Goal: Task Accomplishment & Management: Manage account settings

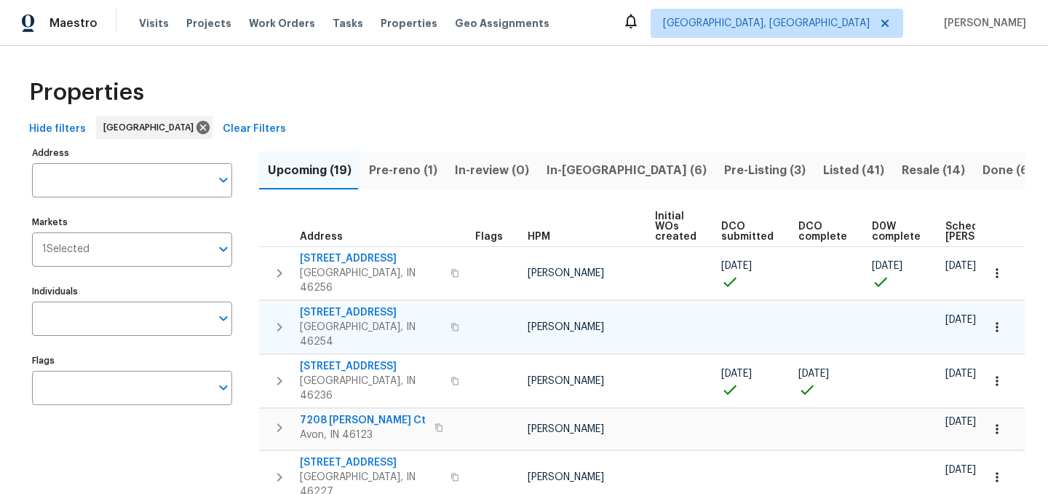
scroll to position [0, 177]
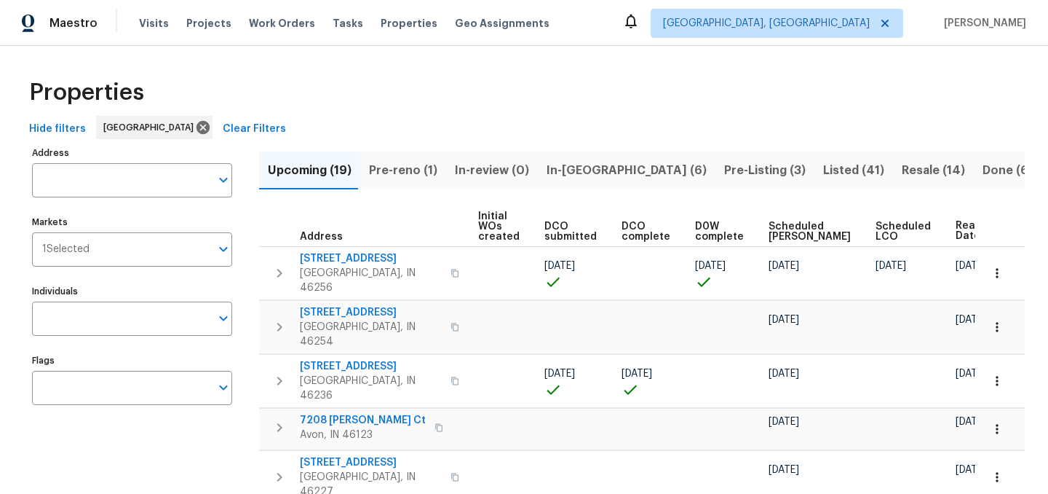
click at [956, 227] on span "Ready Date" at bounding box center [972, 231] width 32 height 20
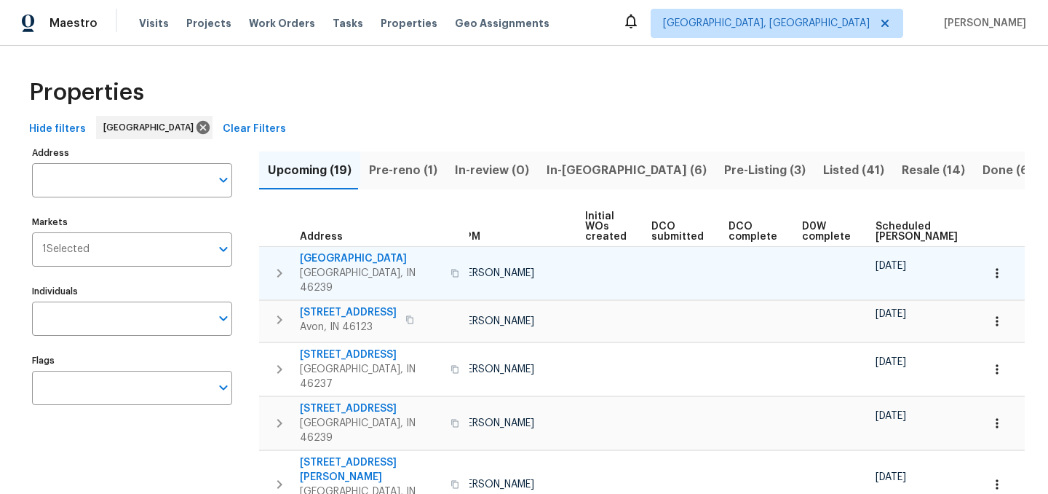
scroll to position [0, 177]
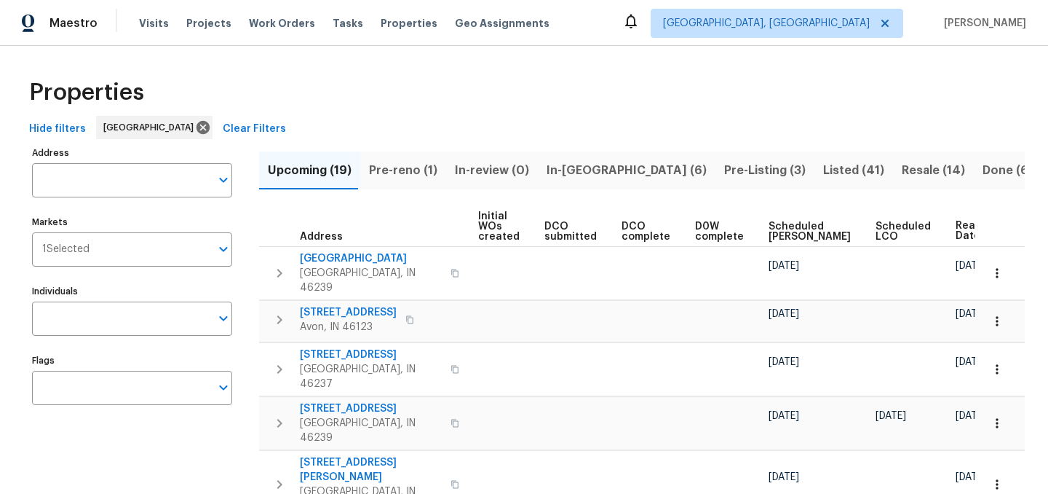
click at [956, 236] on span "Ready Date" at bounding box center [972, 231] width 32 height 20
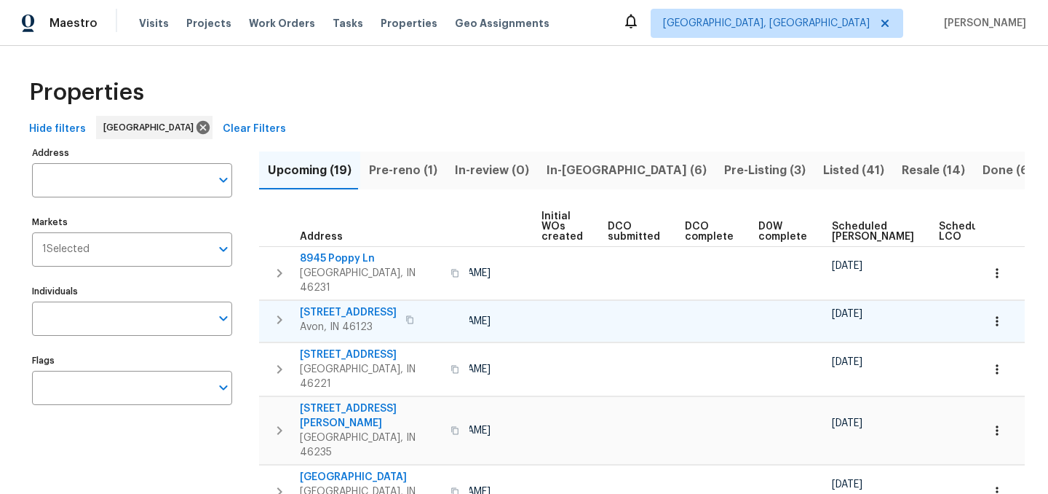
scroll to position [0, 161]
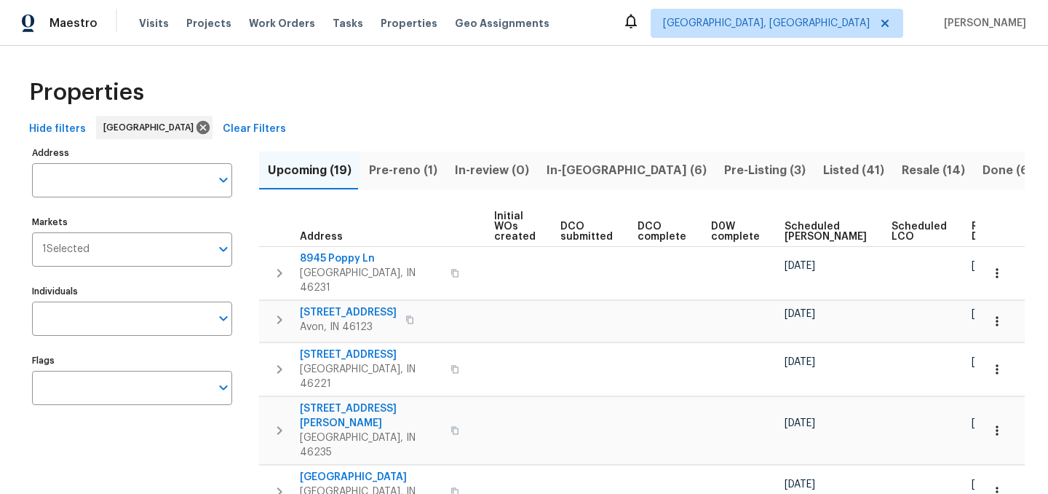
click at [972, 228] on span "Ready Date" at bounding box center [988, 231] width 32 height 20
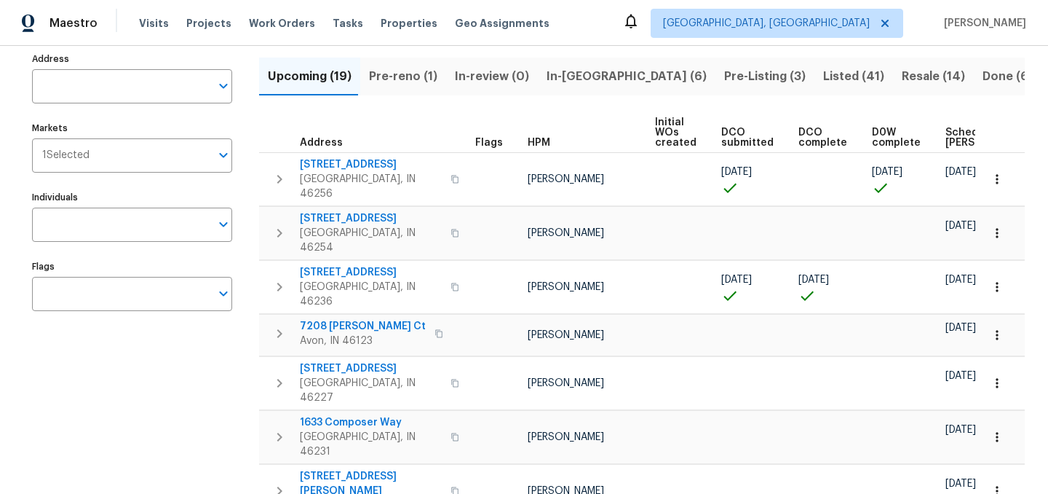
click at [563, 76] on span "In-reno (6)" at bounding box center [627, 76] width 160 height 20
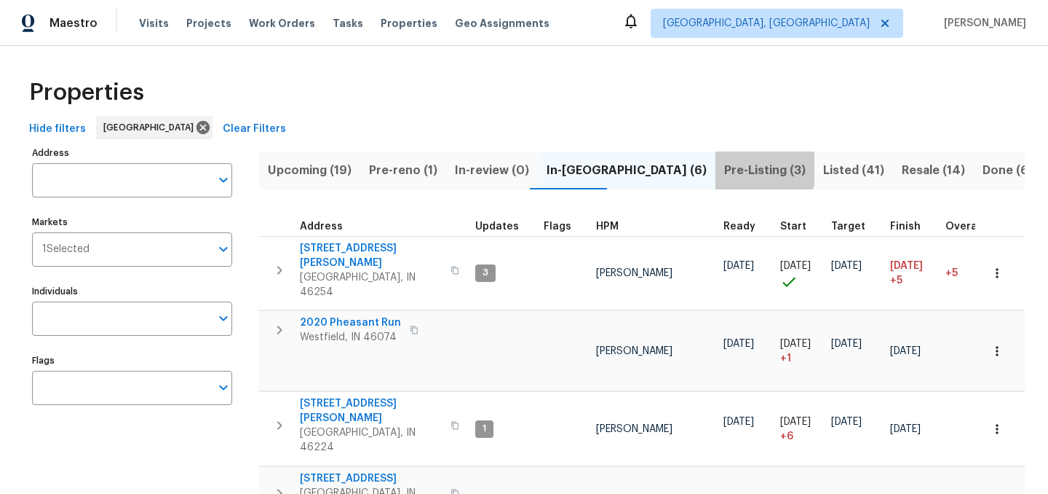
click at [724, 167] on span "Pre-Listing (3)" at bounding box center [765, 170] width 82 height 20
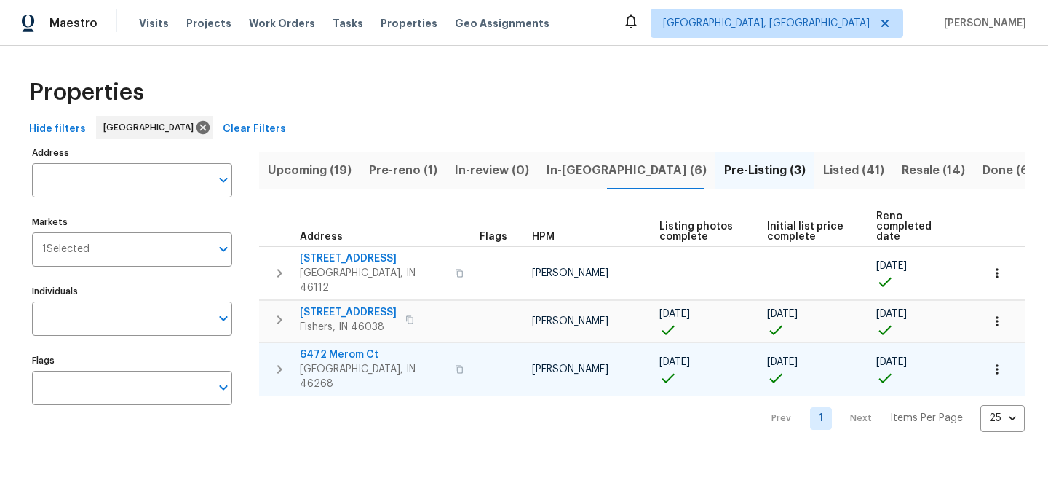
click at [349, 347] on span "6472 Merom Ct" at bounding box center [373, 354] width 146 height 15
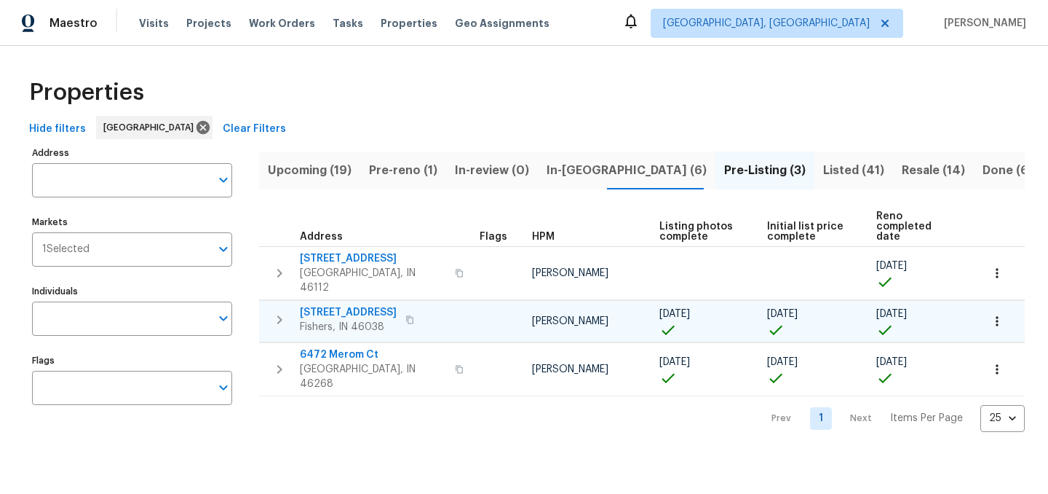
click at [344, 305] on span "13947 Meadow Lake Dr" at bounding box center [348, 312] width 97 height 15
click at [553, 165] on span "In-reno (6)" at bounding box center [627, 170] width 160 height 20
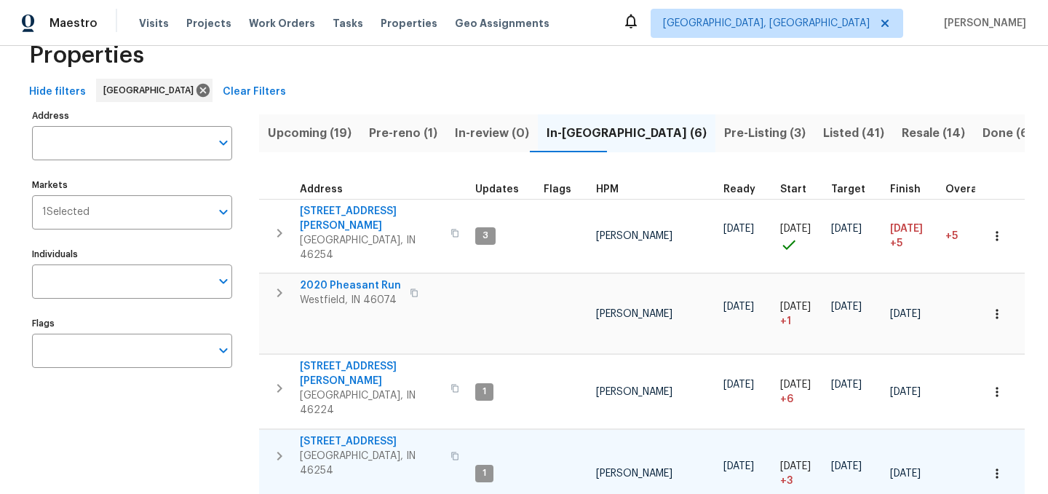
scroll to position [33, 0]
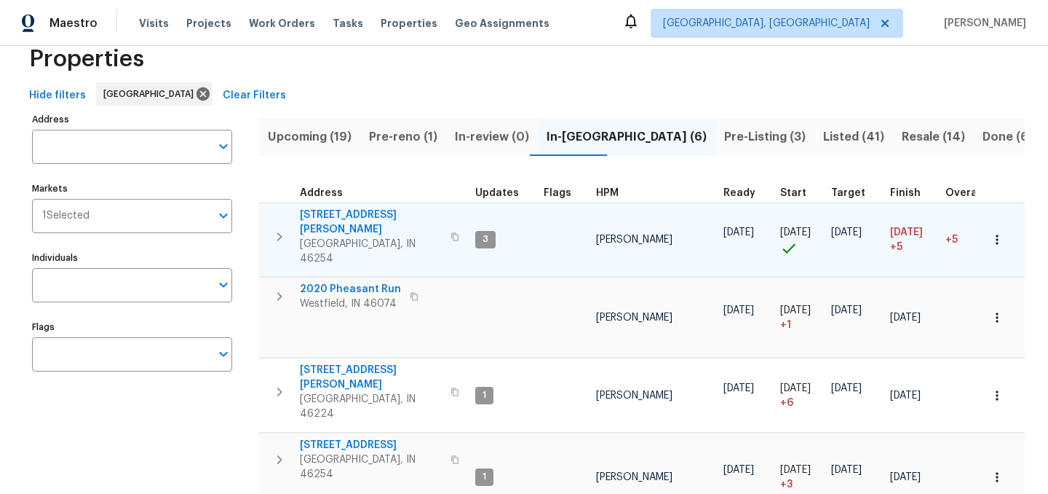
click at [341, 215] on span "4733 Kelvington Dr" at bounding box center [371, 221] width 142 height 29
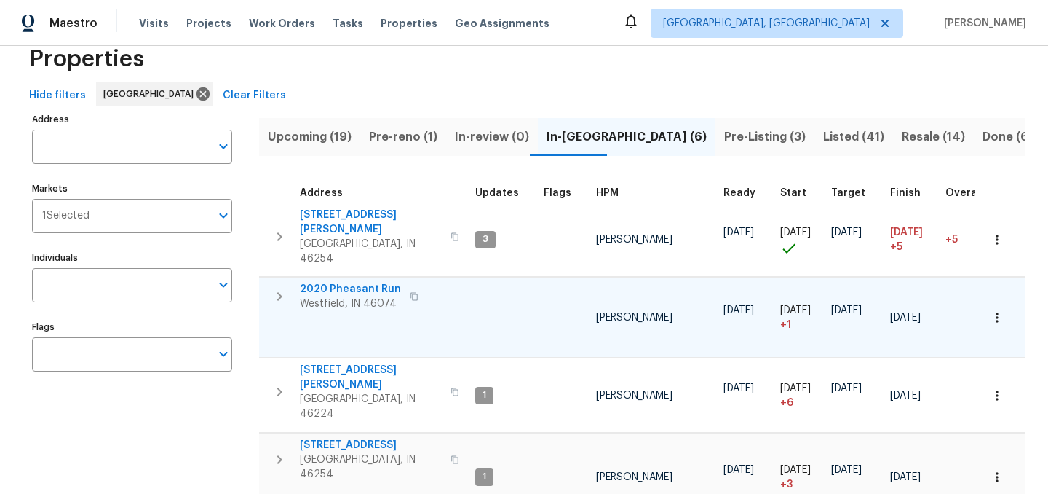
click at [345, 282] on span "2020 Pheasant Run" at bounding box center [350, 289] width 101 height 15
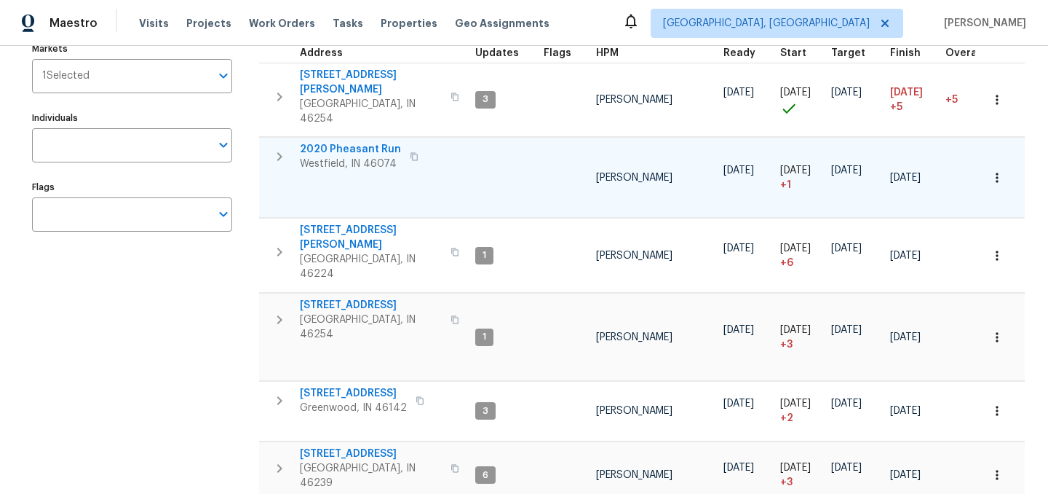
scroll to position [177, 0]
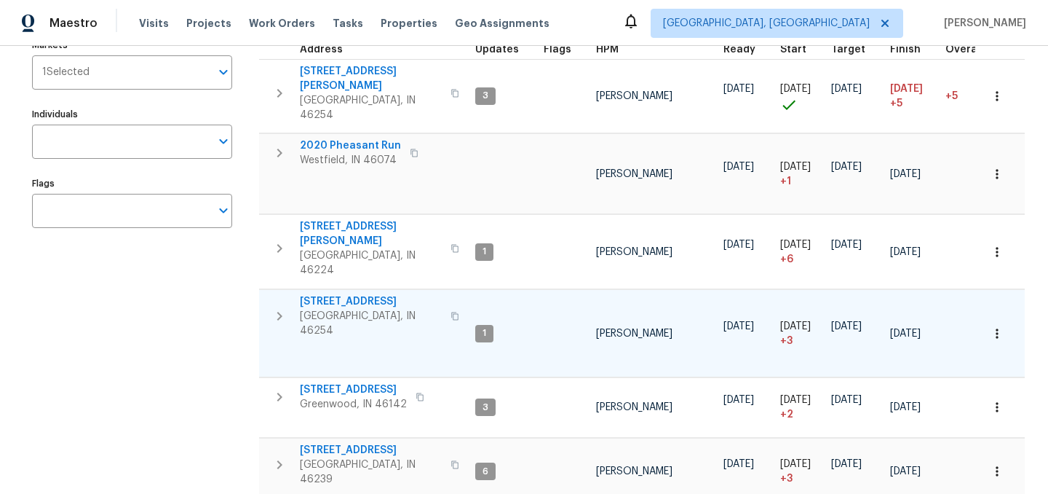
click at [374, 294] on span "5765 Liberty Creek Dr E" at bounding box center [371, 301] width 142 height 15
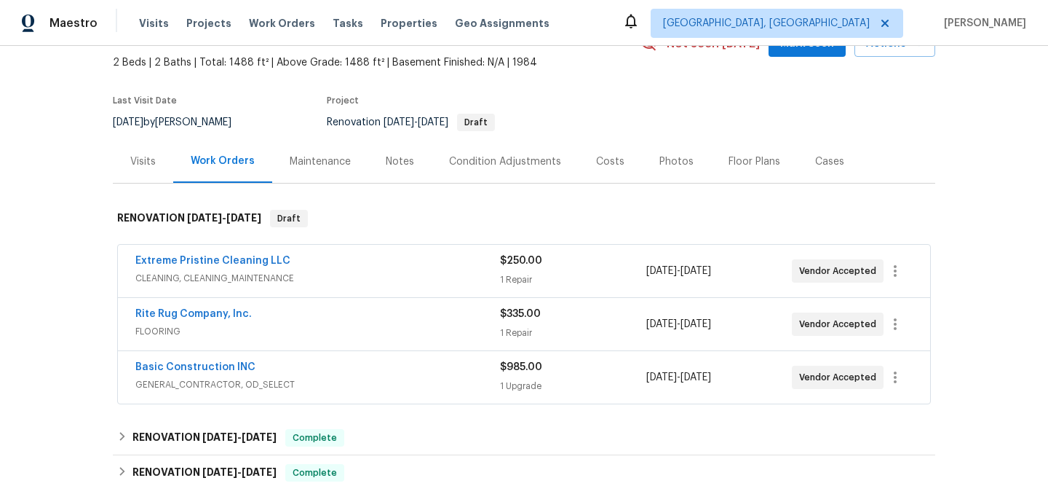
scroll to position [94, 0]
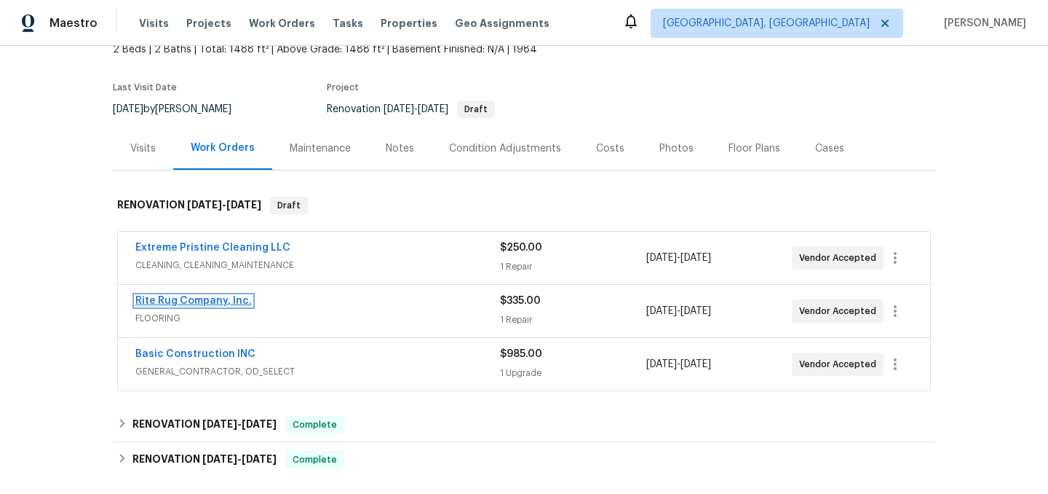
click at [215, 299] on link "Rite Rug Company, Inc." at bounding box center [193, 301] width 116 height 10
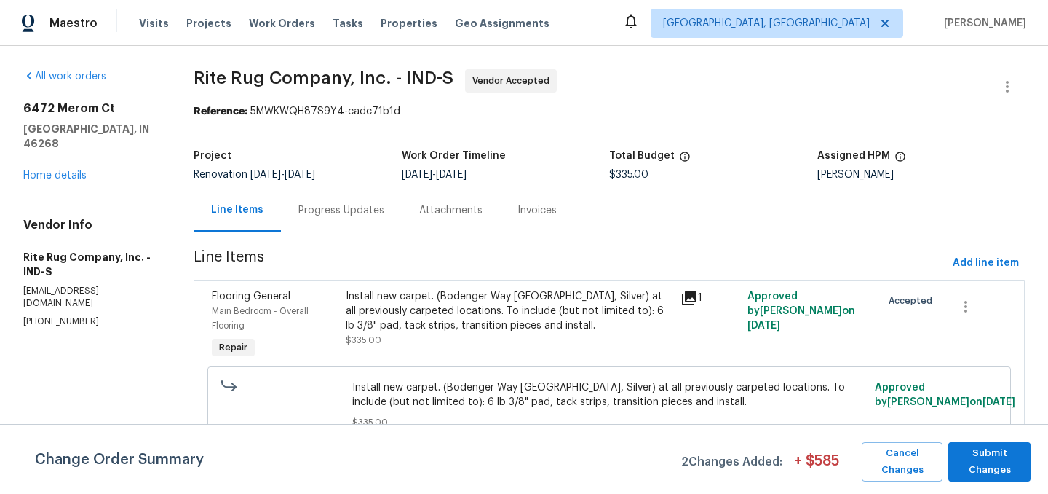
click at [505, 302] on div "Install new carpet. (Bodenger Way 945 Winter Ash, Silver) at all previously car…" at bounding box center [509, 311] width 326 height 44
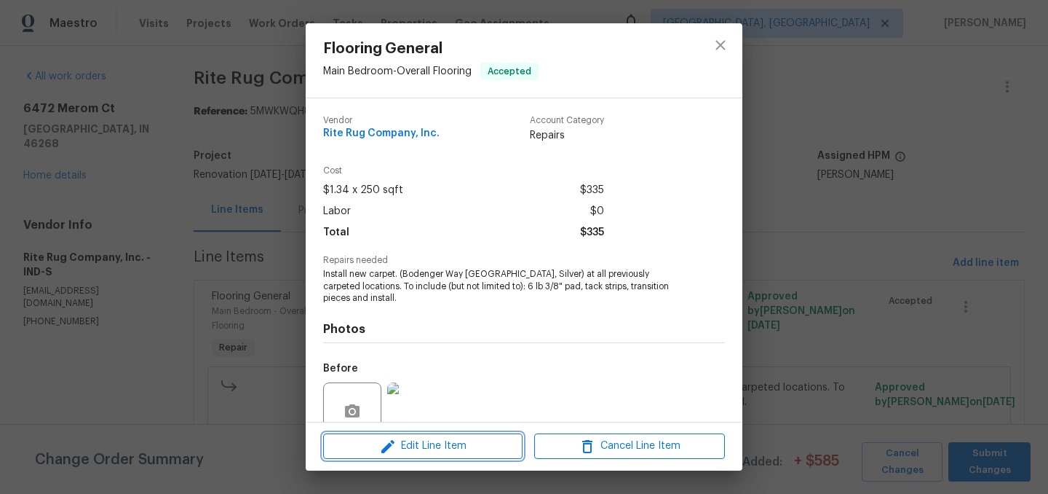
click at [425, 447] on span "Edit Line Item" at bounding box center [423, 446] width 191 height 18
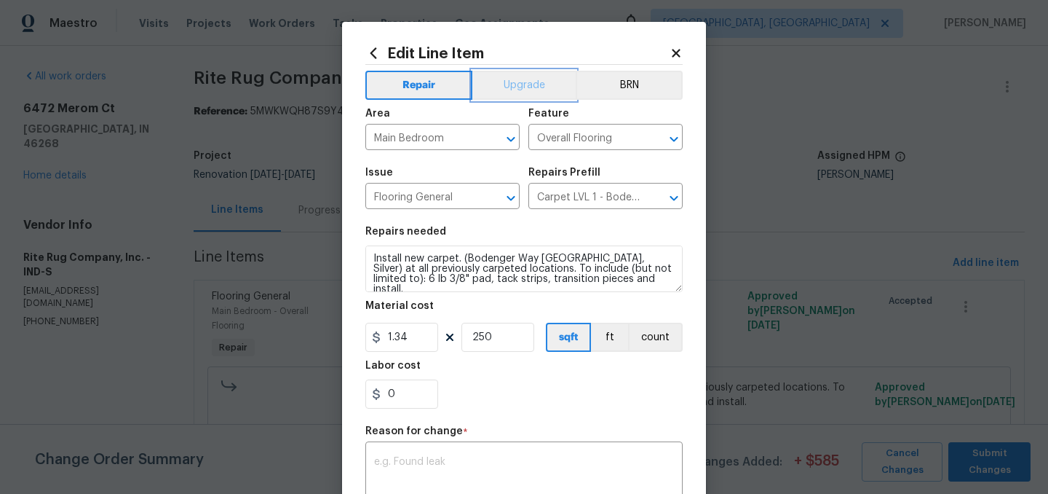
click at [520, 96] on button "Upgrade" at bounding box center [524, 85] width 104 height 29
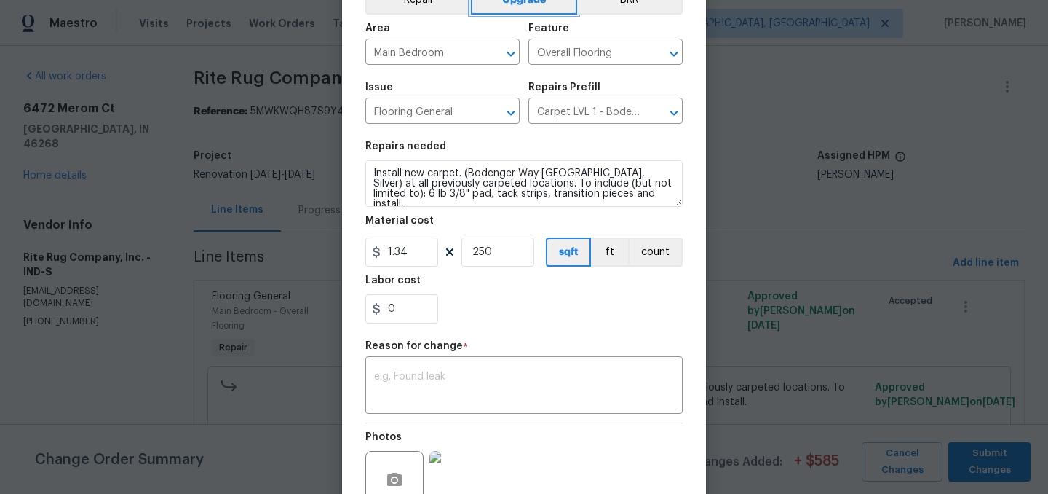
scroll to position [224, 0]
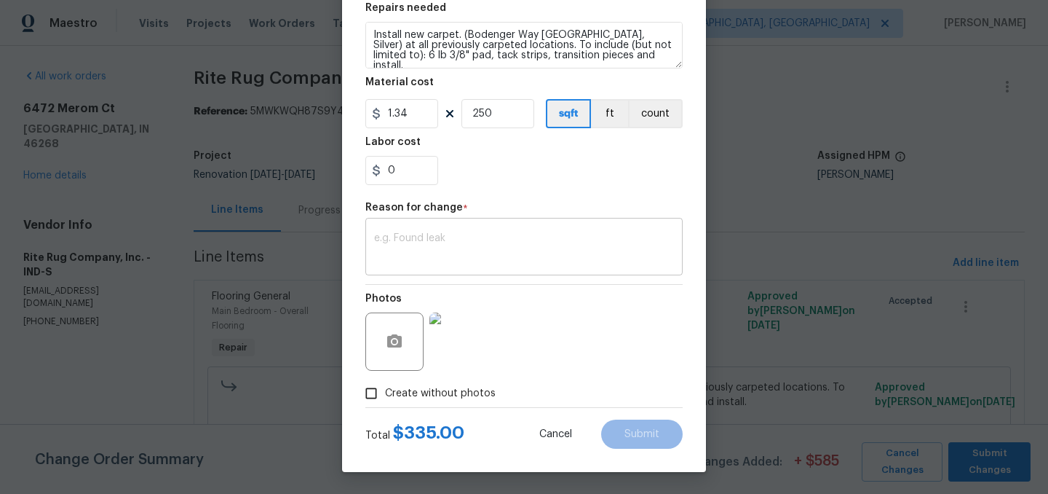
click at [482, 238] on textarea at bounding box center [524, 248] width 300 height 31
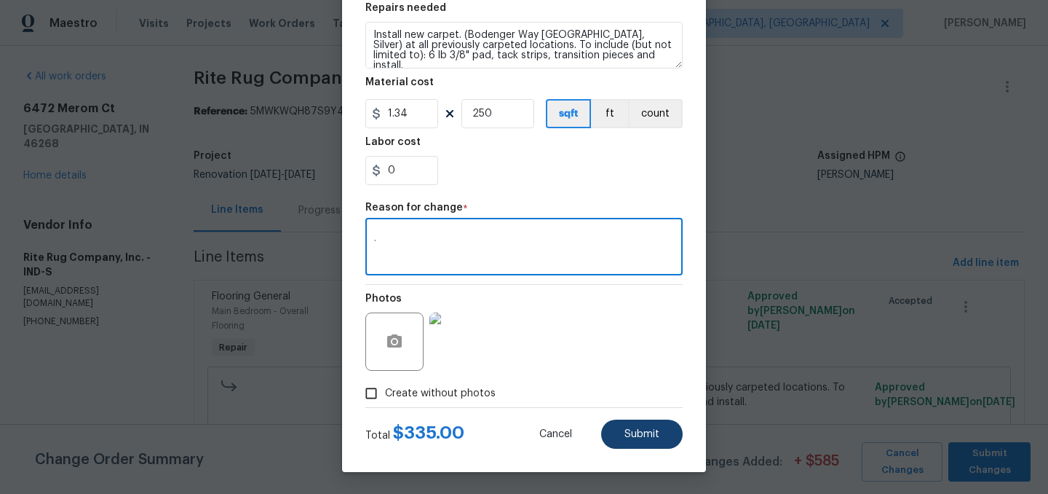
type textarea "."
click at [648, 423] on button "Submit" at bounding box center [642, 433] width 82 height 29
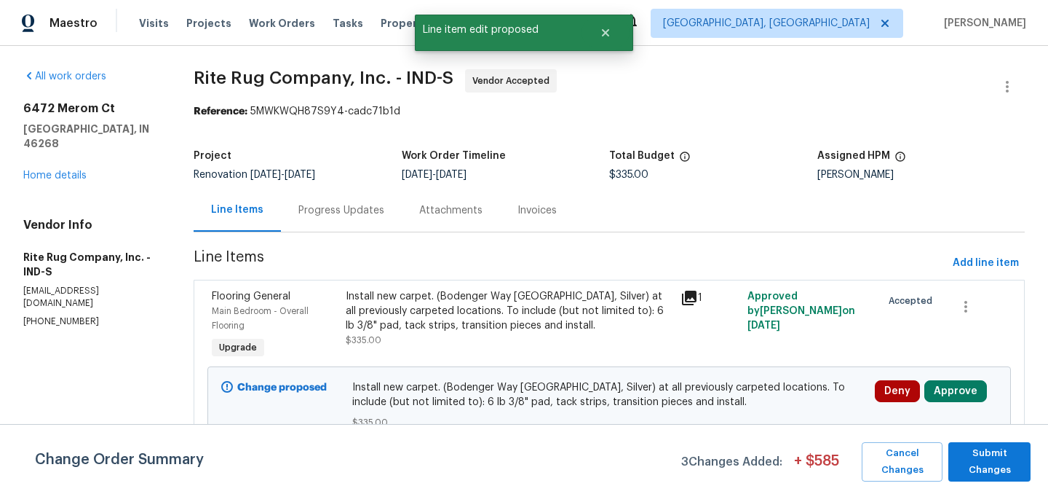
scroll to position [0, 0]
click at [995, 459] on span "Submit Changes" at bounding box center [990, 461] width 68 height 33
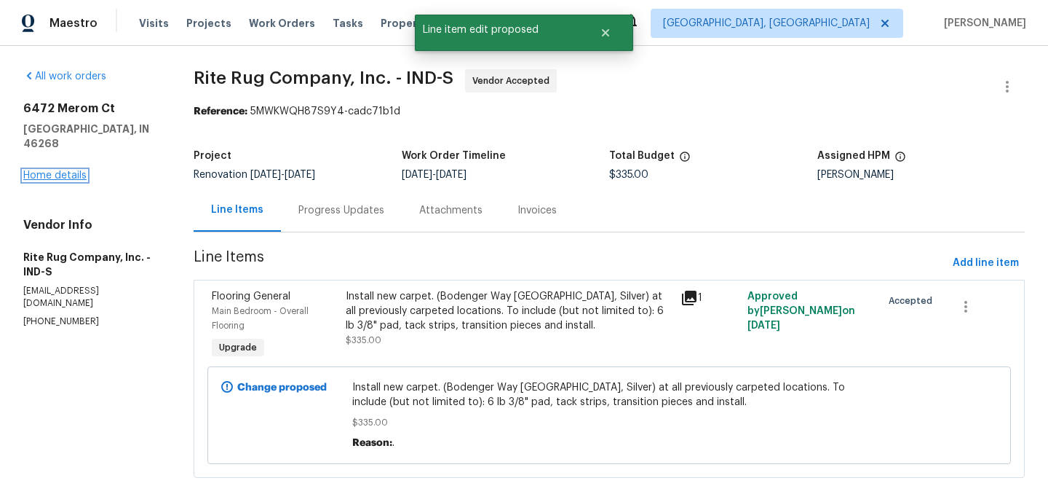
click at [47, 170] on link "Home details" at bounding box center [54, 175] width 63 height 10
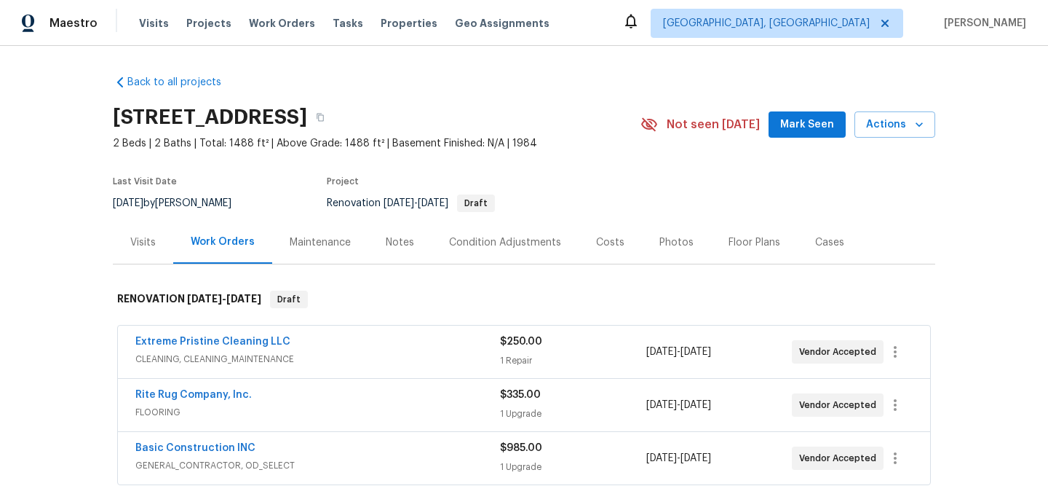
click at [391, 249] on div "Notes" at bounding box center [399, 242] width 63 height 43
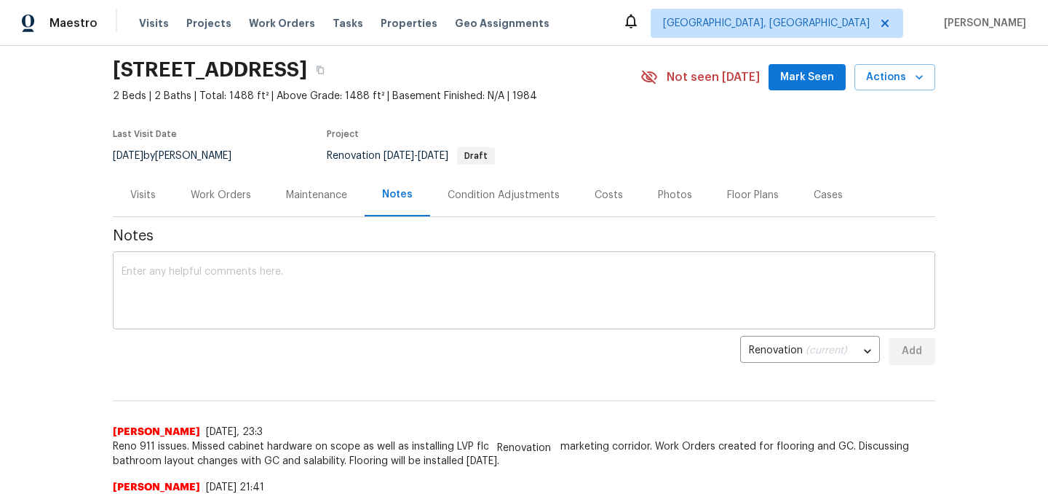
scroll to position [50, 0]
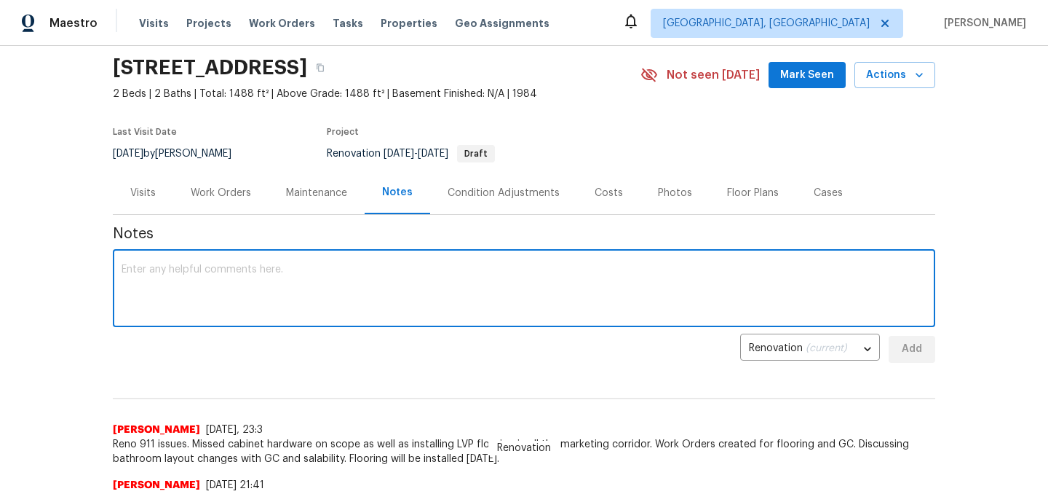
click at [285, 272] on textarea at bounding box center [524, 289] width 805 height 51
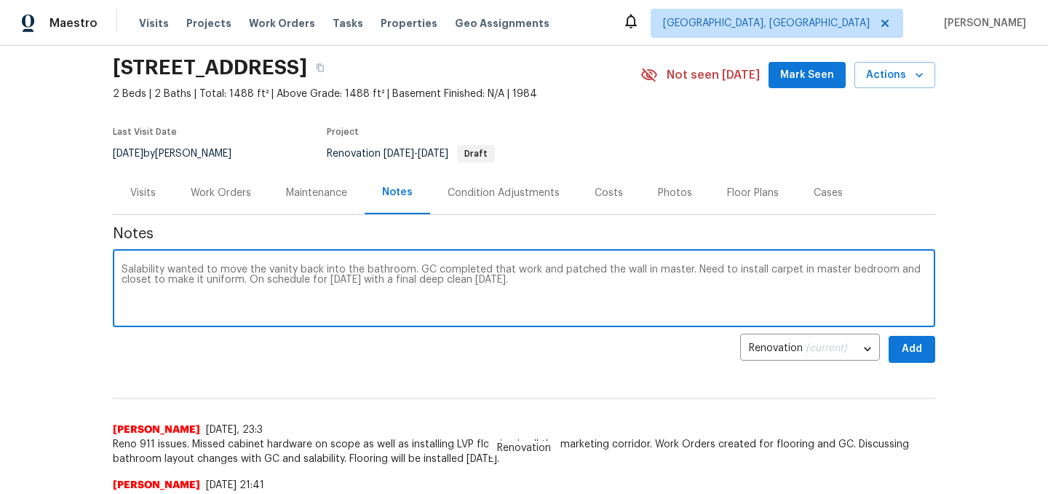
type textarea "Salability wanted to move the vanity back into the bathroom. GC completed that …"
click at [909, 345] on span "Add" at bounding box center [912, 349] width 23 height 18
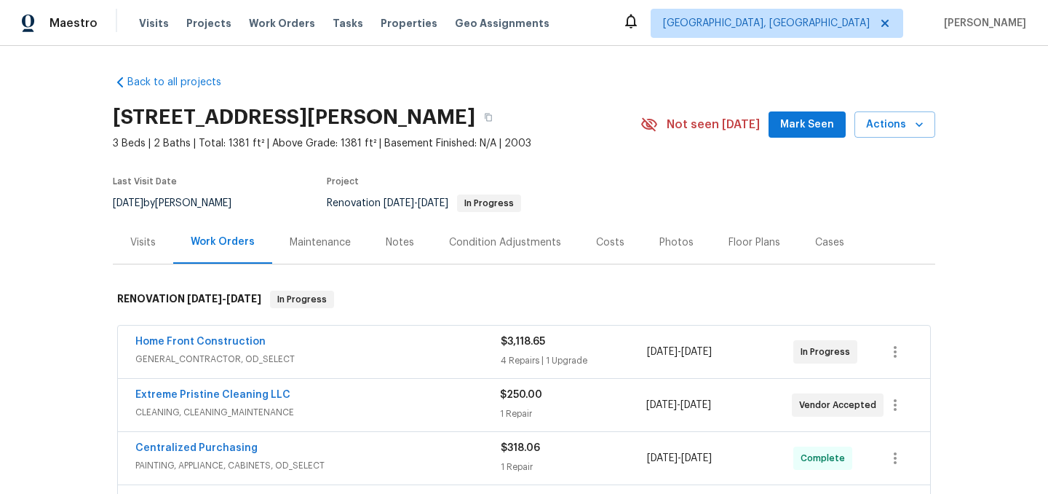
click at [402, 252] on div "Notes" at bounding box center [399, 242] width 63 height 43
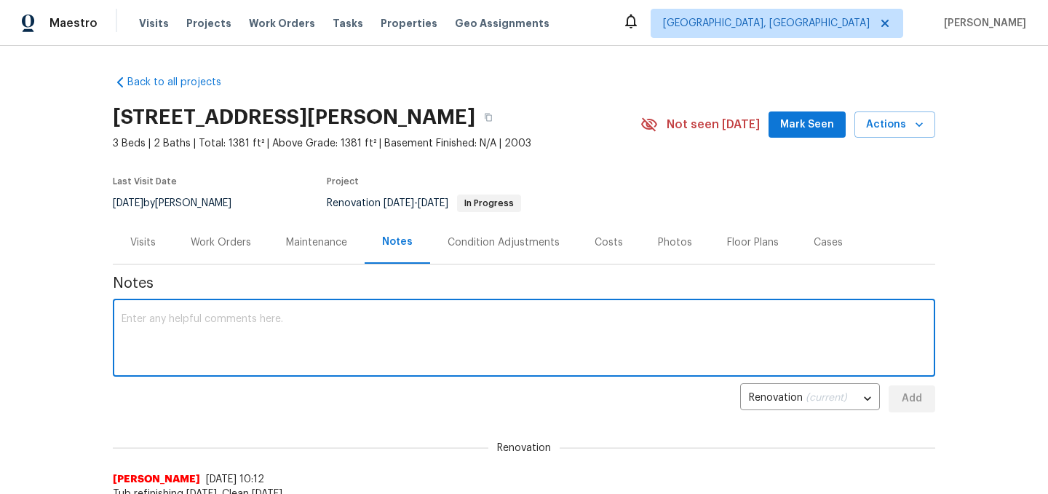
click at [369, 326] on textarea at bounding box center [524, 339] width 805 height 51
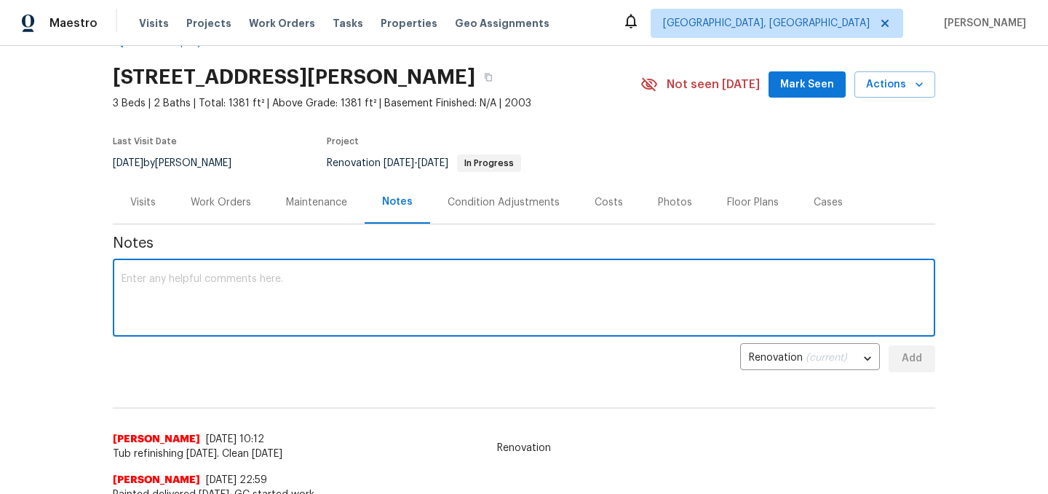
scroll to position [44, 0]
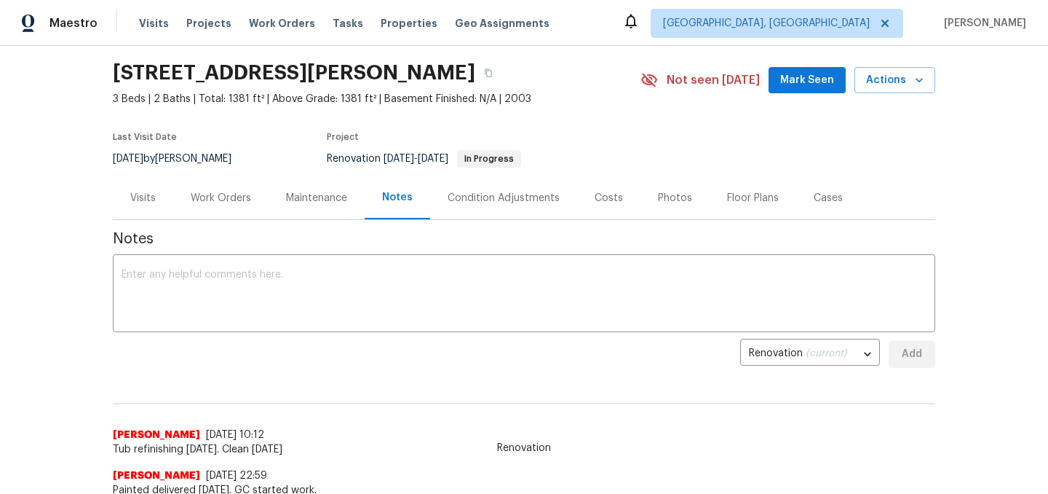
click at [216, 199] on div "Work Orders" at bounding box center [221, 198] width 60 height 15
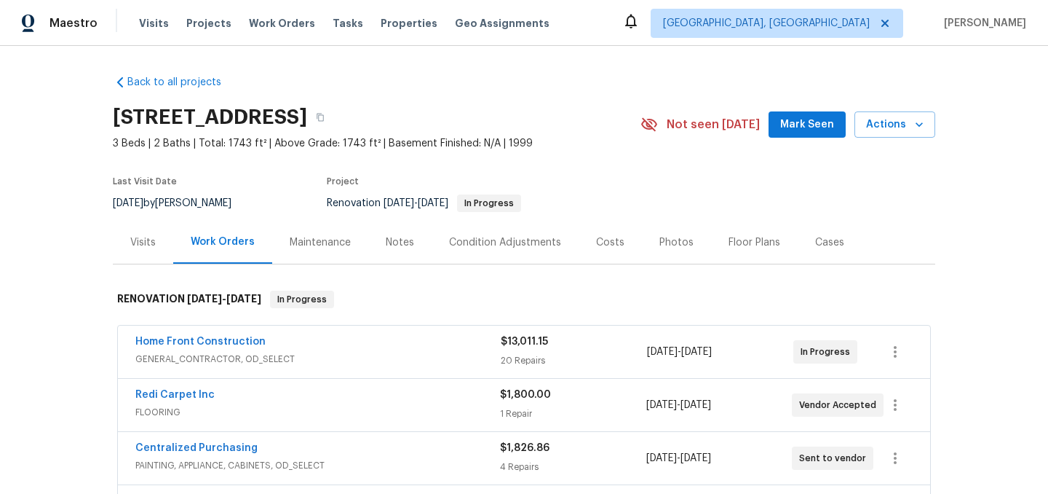
click at [400, 238] on div "Notes" at bounding box center [400, 242] width 28 height 15
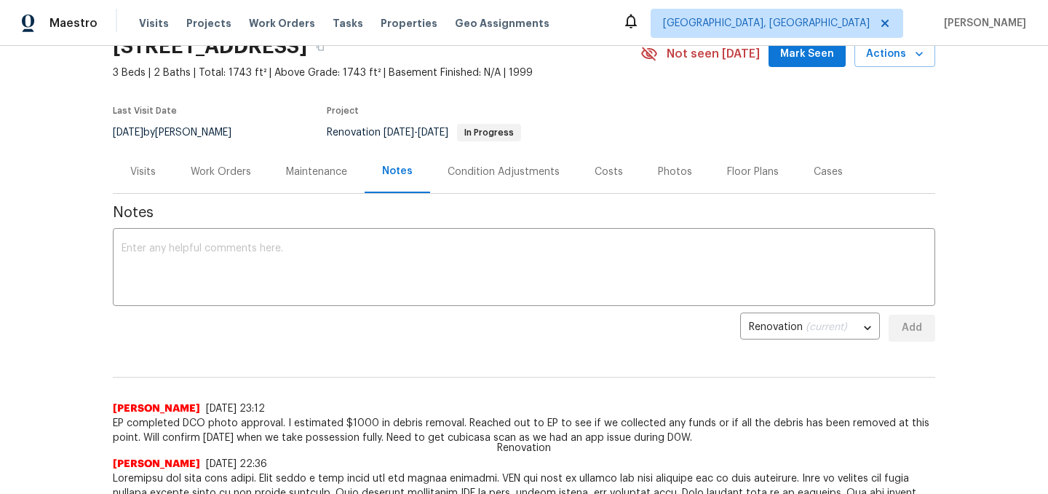
scroll to position [72, 0]
click at [256, 235] on div "x ​" at bounding box center [524, 267] width 823 height 74
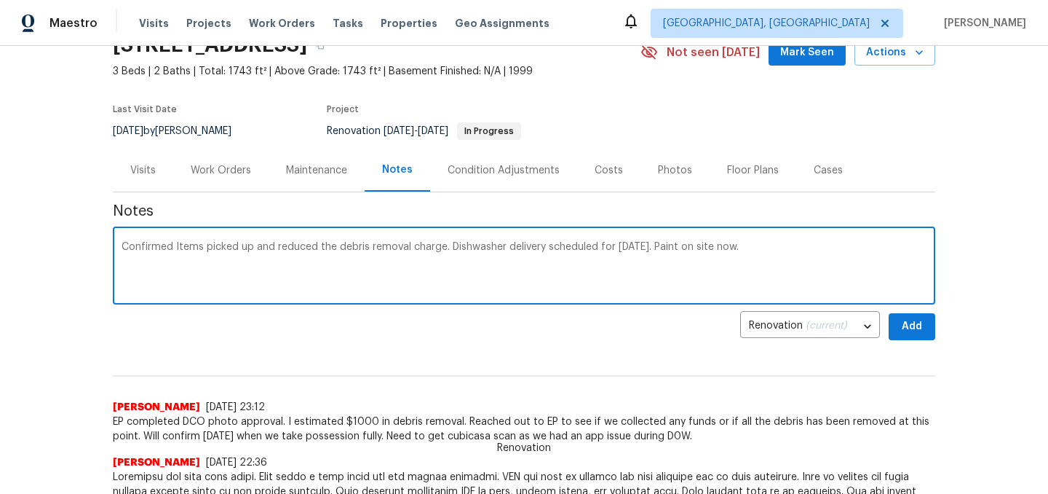
type textarea "Confirmed Items picked up and reduced the debris removal charge. Dishwasher del…"
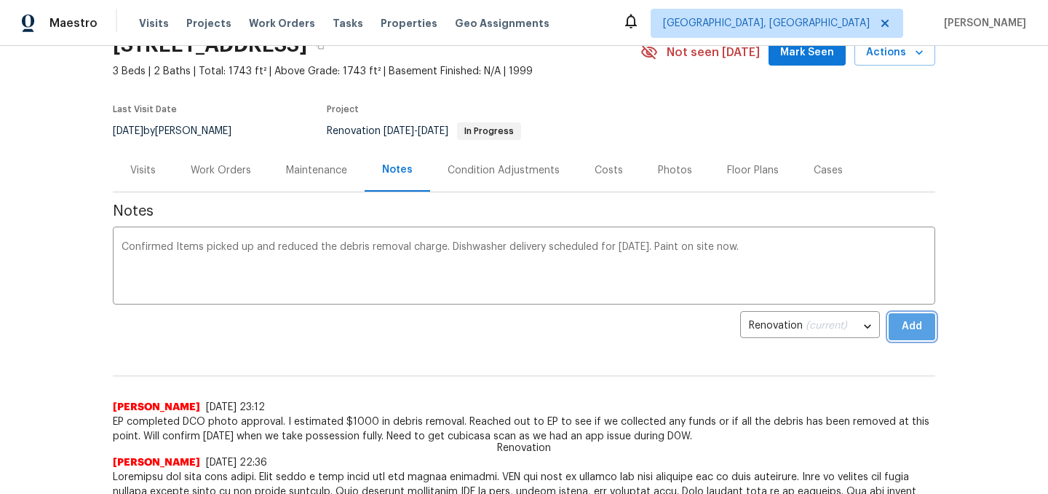
click at [911, 319] on span "Add" at bounding box center [912, 326] width 23 height 18
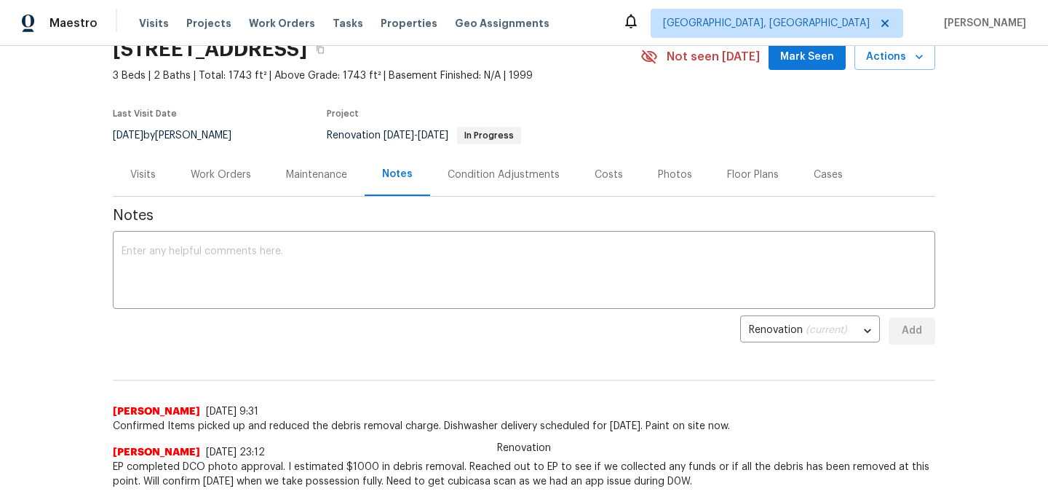
scroll to position [0, 0]
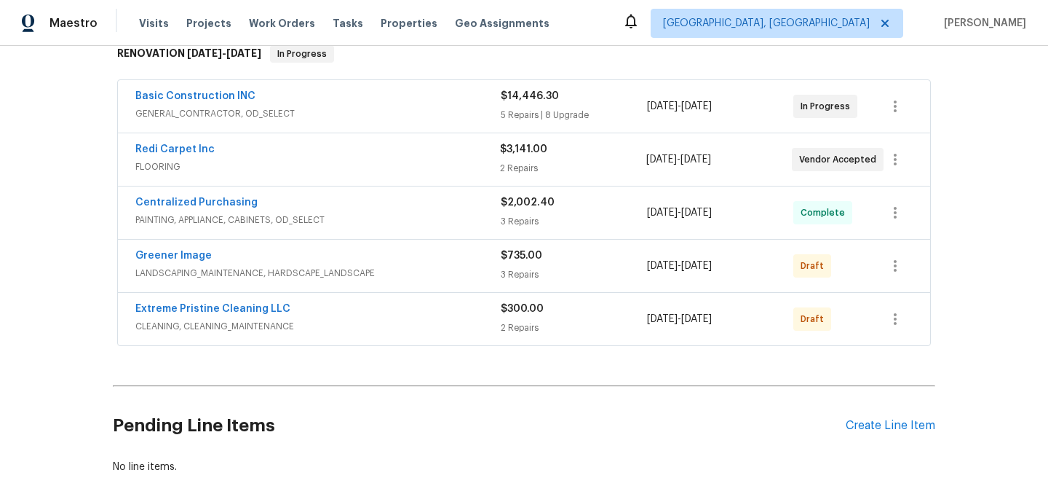
scroll to position [247, 0]
click at [868, 422] on div "Create Line Item" at bounding box center [891, 424] width 90 height 14
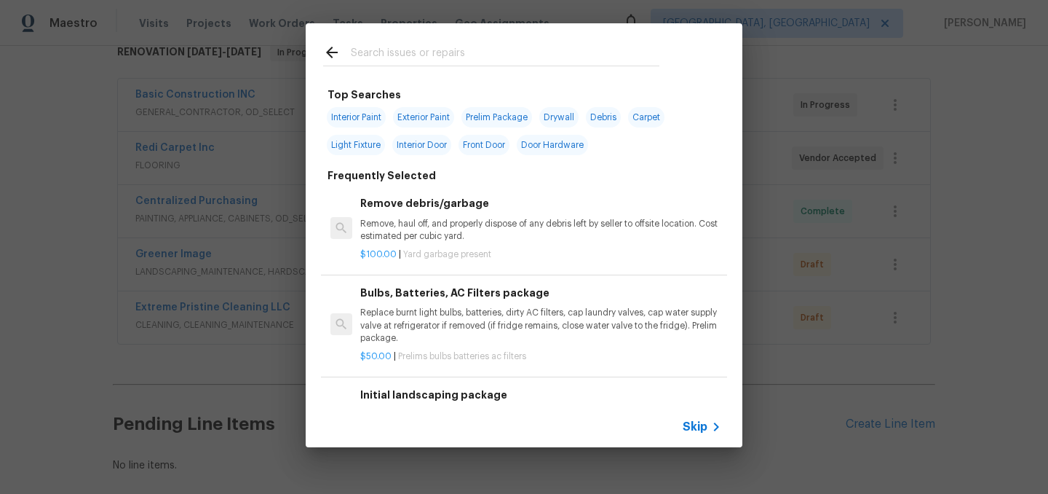
click at [369, 112] on span "Interior Paint" at bounding box center [356, 117] width 59 height 20
type input "Interior Paint"
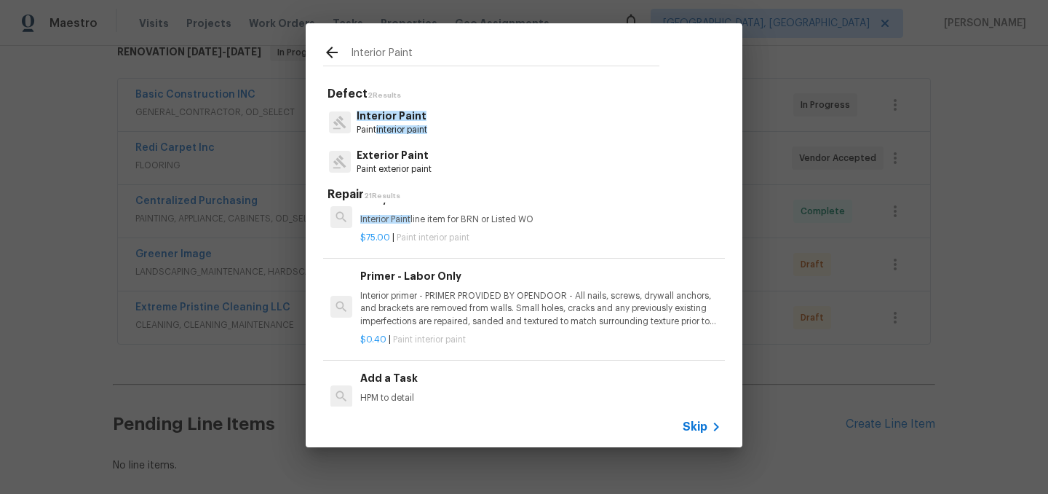
scroll to position [298, 0]
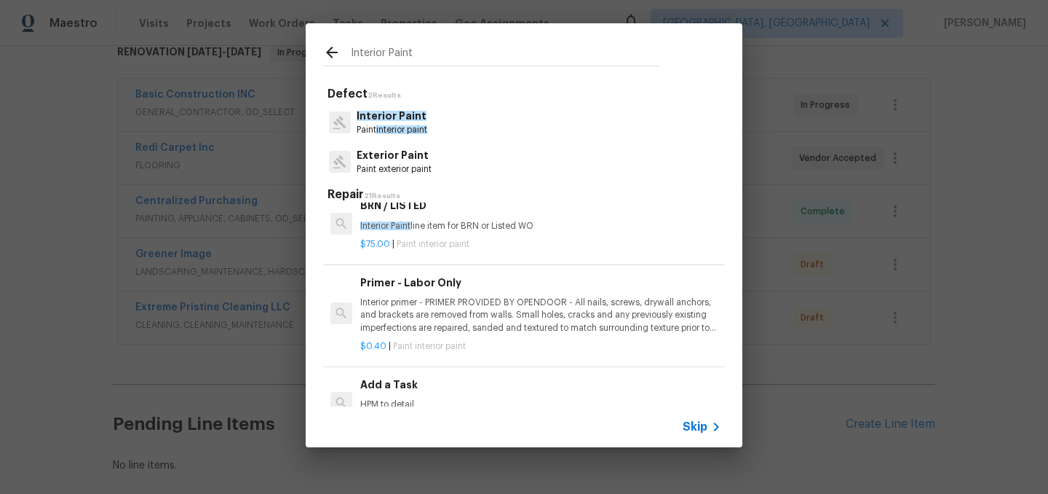
click at [476, 327] on p "Interior primer - PRIMER PROVIDED BY OPENDOOR - All nails, screws, drywall anch…" at bounding box center [540, 314] width 361 height 37
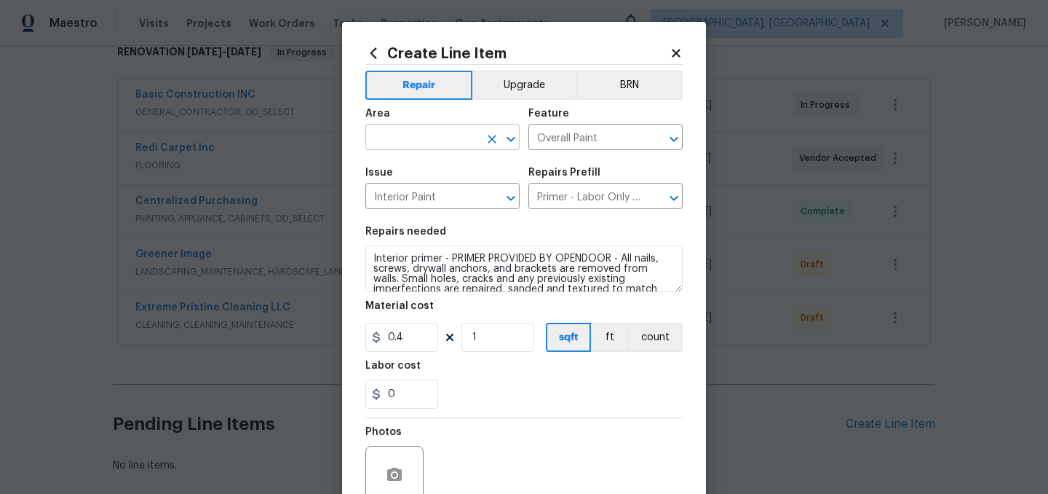
click at [403, 146] on input "text" at bounding box center [422, 138] width 114 height 23
click at [414, 191] on li "Interior Overall" at bounding box center [442, 195] width 154 height 24
type input "Interior Overall"
click at [568, 234] on div "Repairs needed" at bounding box center [523, 235] width 317 height 19
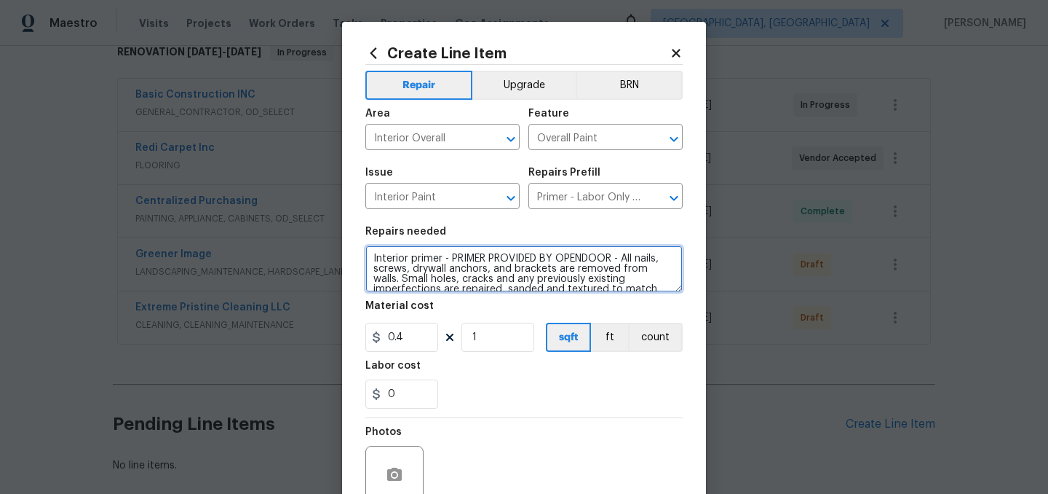
click at [373, 255] on textarea "Interior primer - PRIMER PROVIDED BY OPENDOOR - All nails, screws, drywall anch…" at bounding box center [523, 268] width 317 height 47
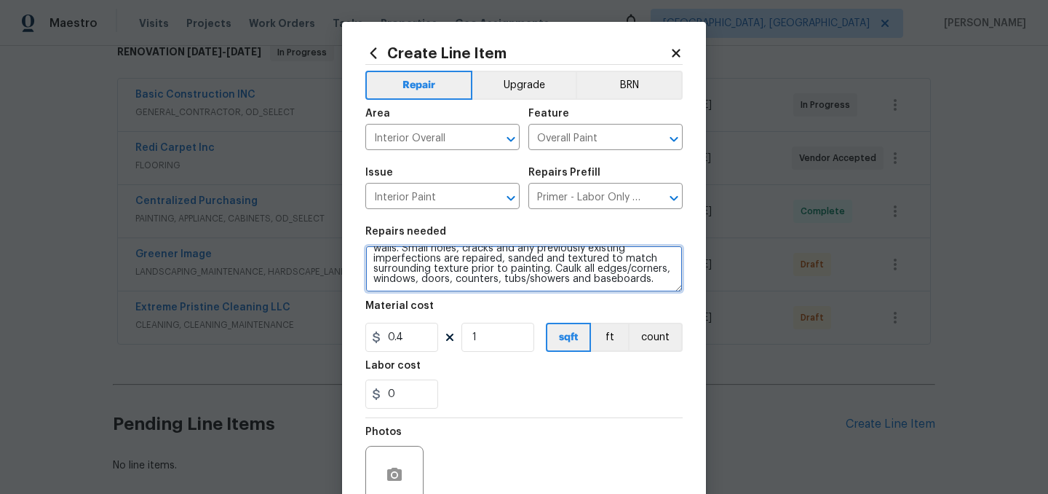
scroll to position [51, 0]
paste textarea "Labor for 2nd coat of primer on all the trim and doors because they were previo…"
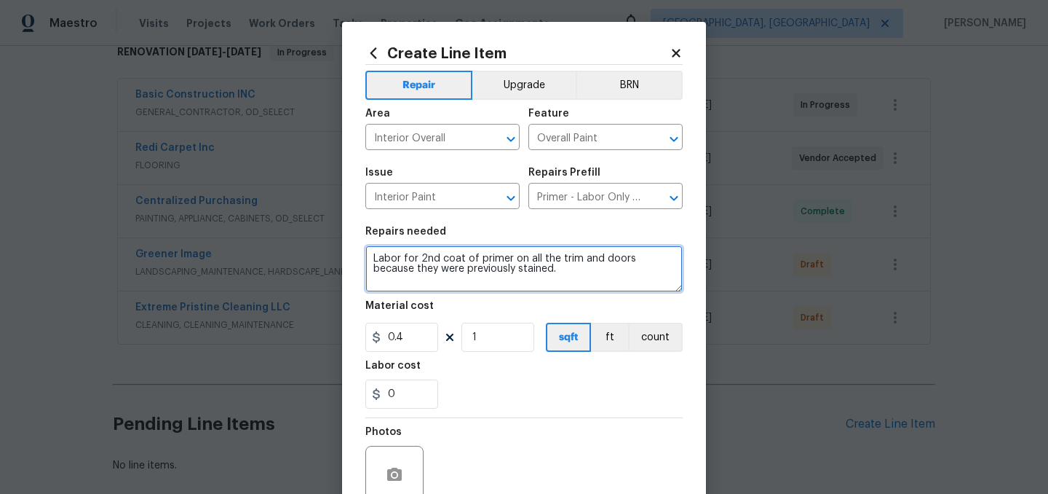
scroll to position [0, 0]
click at [371, 258] on textarea "Labor for 2nd coat of primer on all the trim and doors because they were previo…" at bounding box center [523, 268] width 317 height 47
type textarea "Labor for 2nd coat of primer on all the trim and doors because they were previo…"
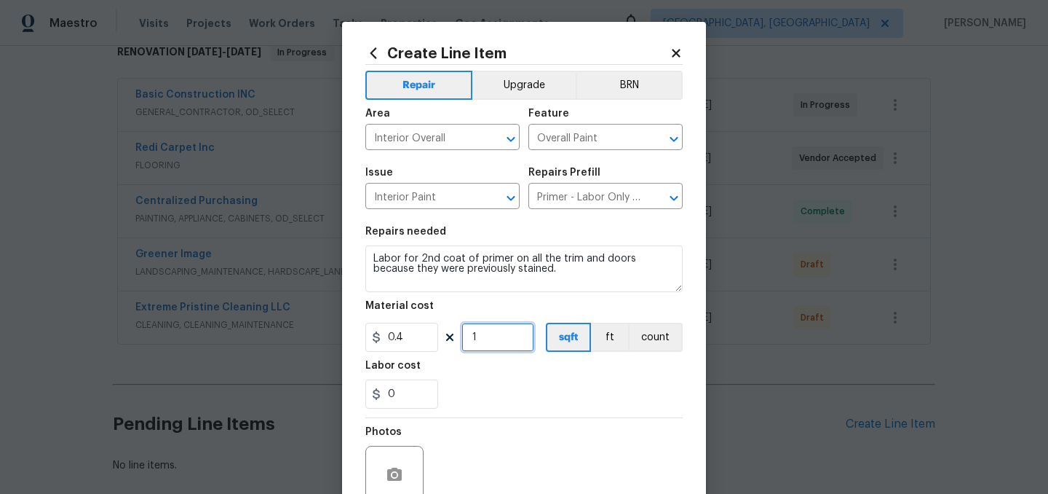
click at [486, 341] on input "1" at bounding box center [498, 337] width 73 height 29
click at [514, 386] on div "0" at bounding box center [523, 393] width 317 height 29
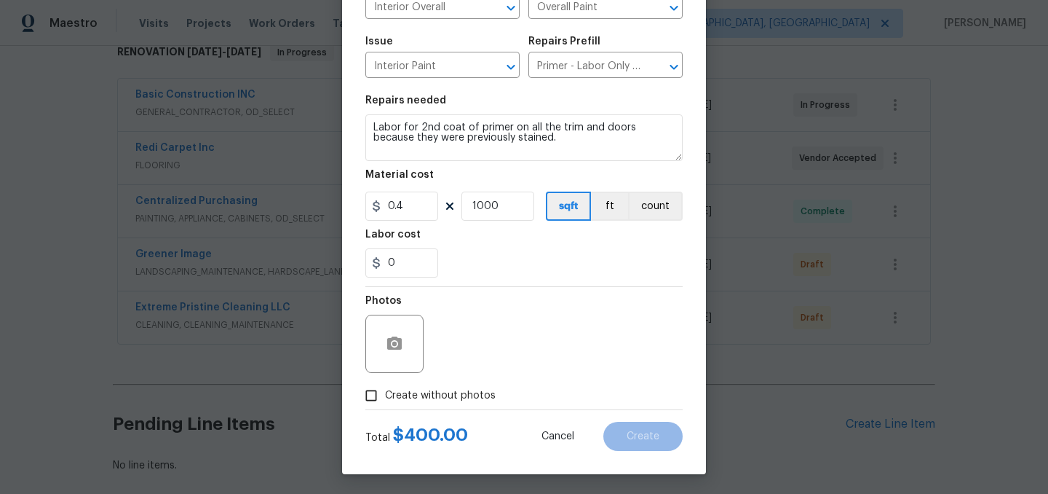
scroll to position [134, 0]
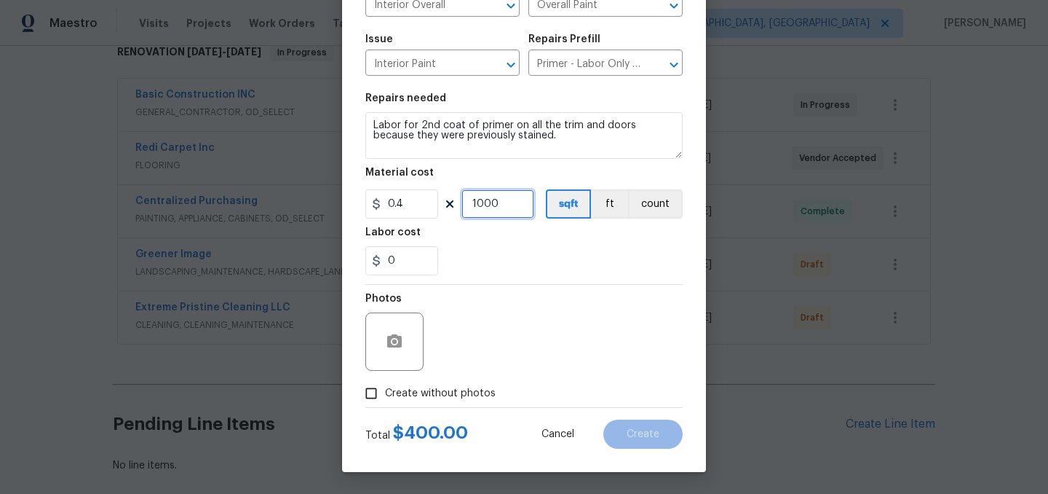
click at [507, 207] on input "1000" at bounding box center [498, 203] width 73 height 29
type input "625"
click at [535, 269] on div "0" at bounding box center [523, 260] width 317 height 29
click at [429, 397] on span "Create without photos" at bounding box center [440, 393] width 111 height 15
click at [385, 397] on input "Create without photos" at bounding box center [371, 393] width 28 height 28
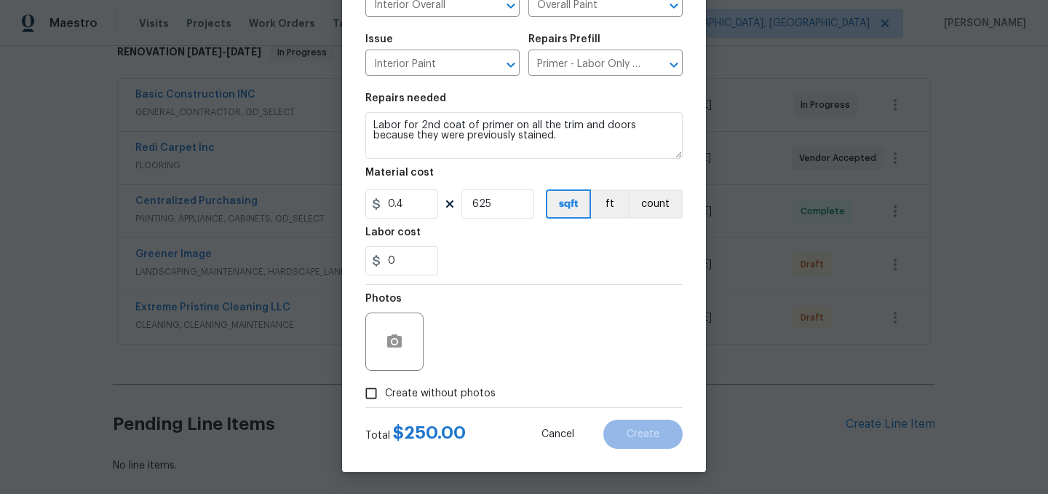
checkbox input "true"
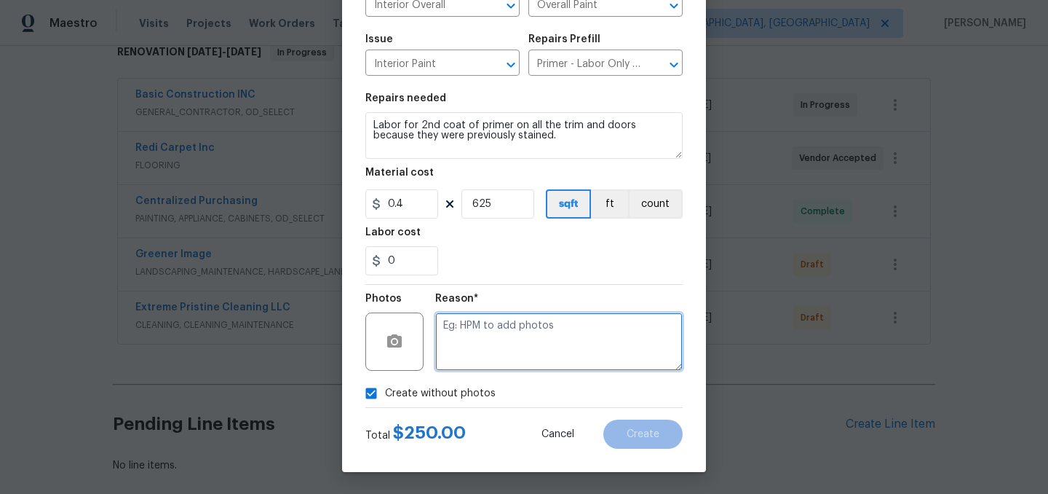
click at [481, 352] on textarea at bounding box center [559, 341] width 248 height 58
type textarea "."
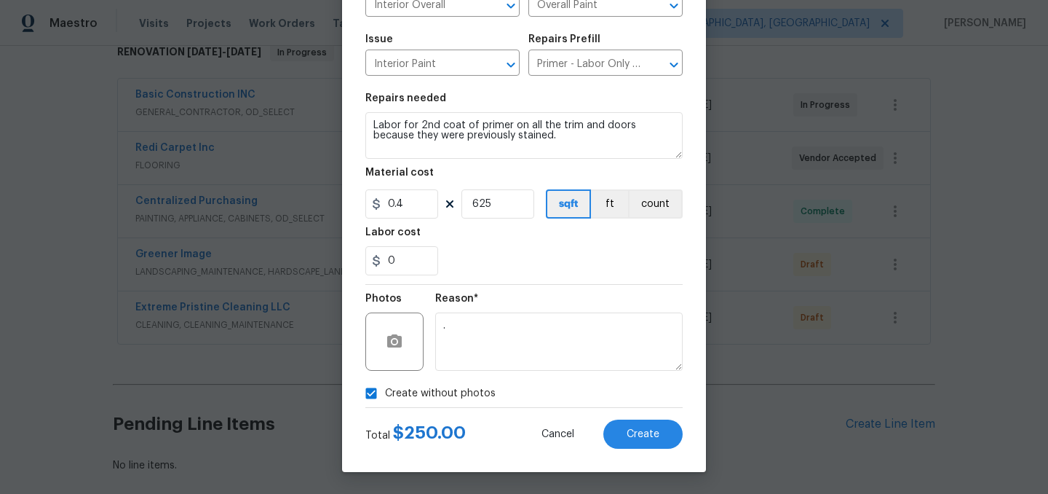
click at [422, 395] on span "Create without photos" at bounding box center [440, 393] width 111 height 15
click at [385, 395] on input "Create without photos" at bounding box center [371, 393] width 28 height 28
checkbox input "false"
click at [653, 440] on button "Create" at bounding box center [643, 433] width 79 height 29
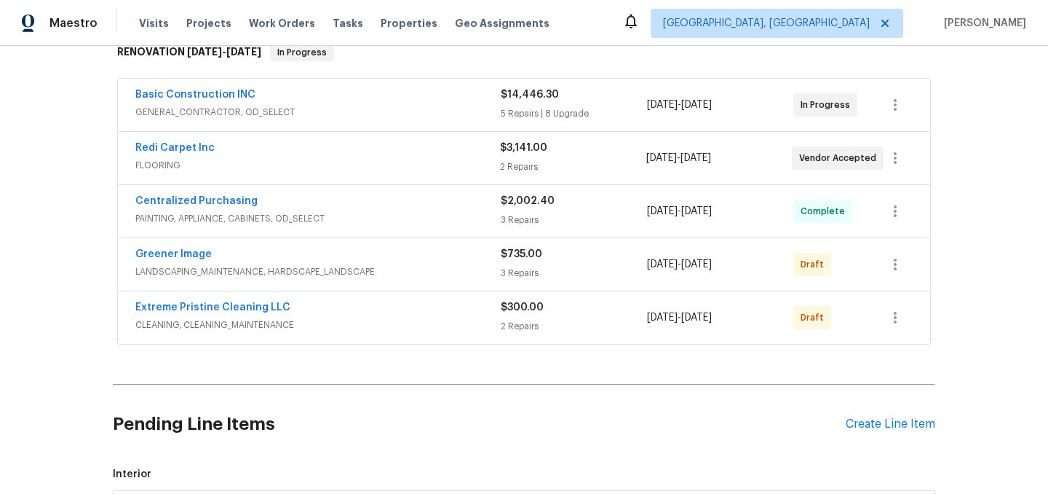
click at [855, 416] on div "Pending Line Items Create Line Item" at bounding box center [524, 424] width 823 height 68
click at [858, 420] on div "Create Line Item" at bounding box center [891, 424] width 90 height 14
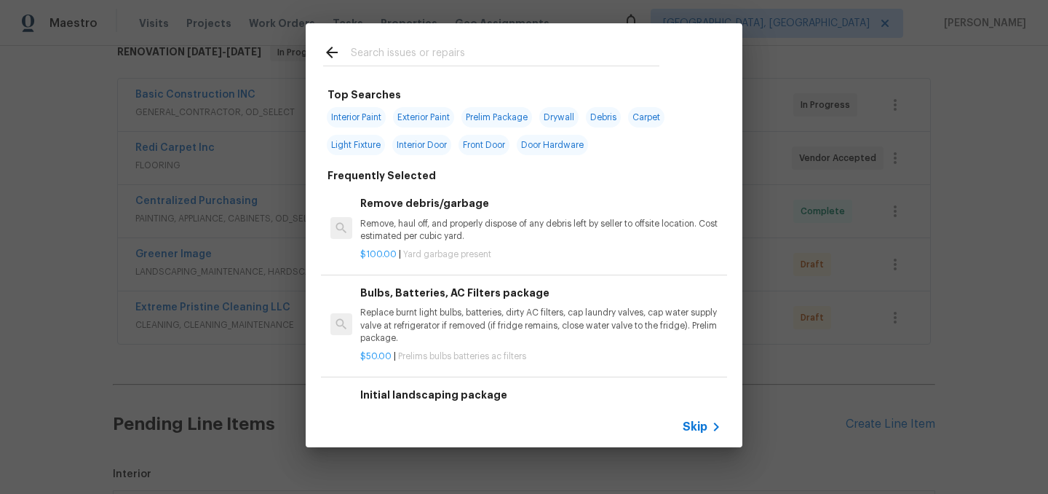
click at [431, 214] on div "Remove debris/garbage Remove, haul off, and properly dispose of any debris left…" at bounding box center [540, 218] width 361 height 47
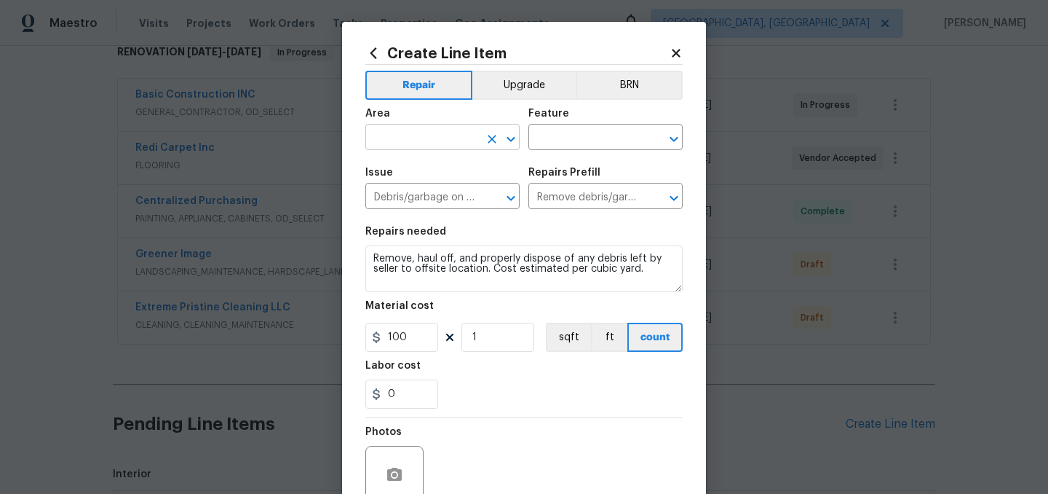
click at [420, 135] on input "text" at bounding box center [422, 138] width 114 height 23
click at [428, 186] on li "Interior Overall" at bounding box center [442, 195] width 154 height 24
type input "Interior Overall"
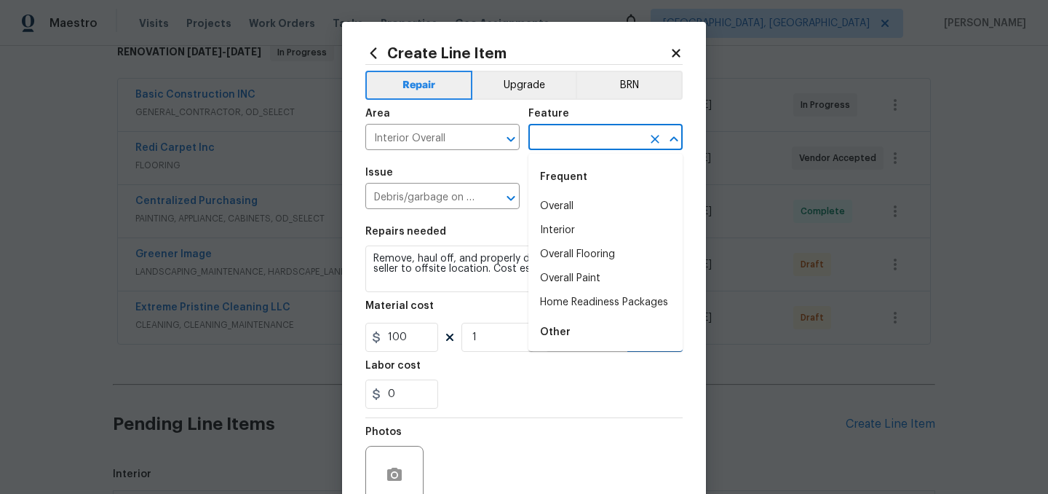
click at [549, 133] on input "text" at bounding box center [586, 138] width 114 height 23
click at [616, 307] on li "Home Readiness Packages" at bounding box center [606, 302] width 154 height 24
type input "Home Readiness Packages"
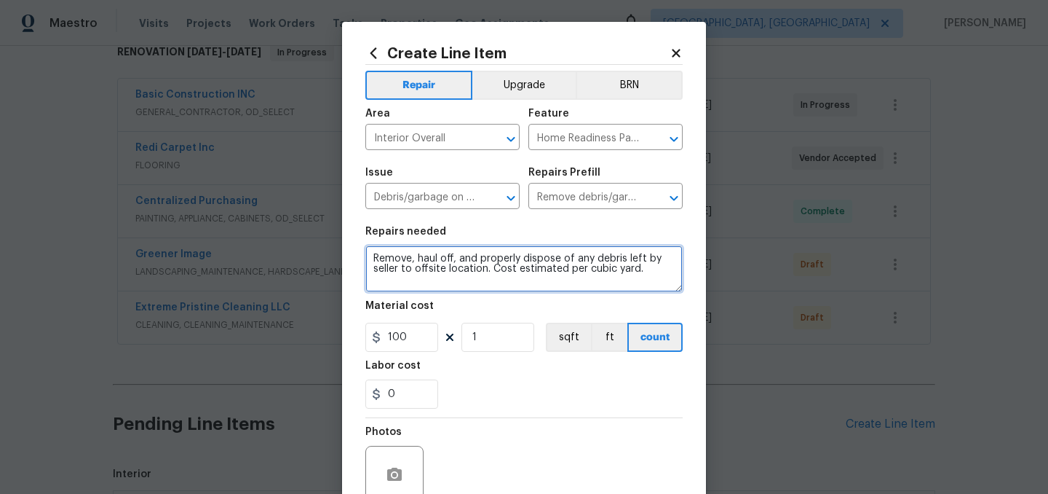
click at [371, 256] on textarea "Remove, haul off, and properly dispose of any debris left by seller to offsite …" at bounding box center [523, 268] width 317 height 47
paste textarea "Money needed to haul off trash. We need a small dumpster or a few dump trailer …"
type textarea "Money needed to haul off trash. We need a small dumpster or a few dump trailer …"
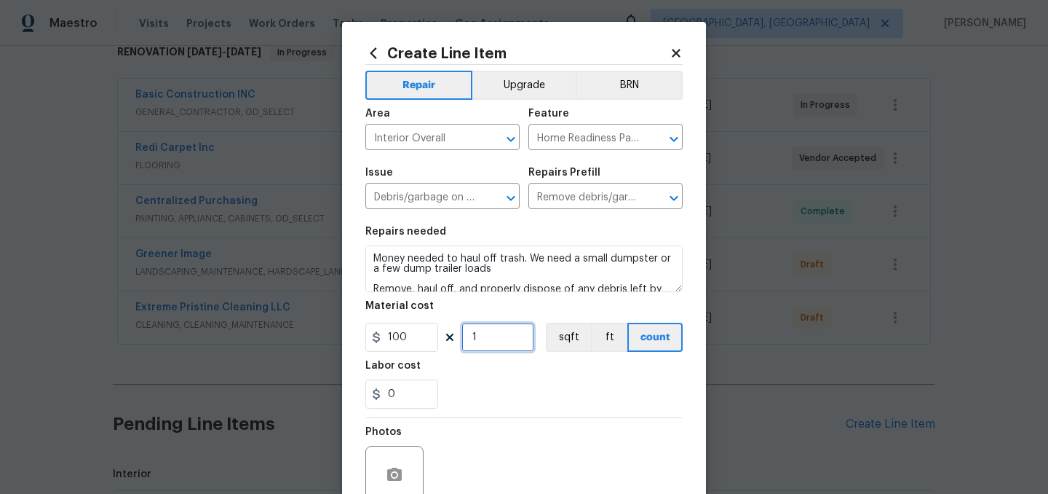
click at [502, 339] on input "1" at bounding box center [498, 337] width 73 height 29
type input "4"
click at [401, 386] on input "0" at bounding box center [401, 393] width 73 height 29
type input "50"
click at [491, 413] on section "Repairs needed Money needed to haul off trash. We need a small dumpster or a fe…" at bounding box center [523, 317] width 317 height 199
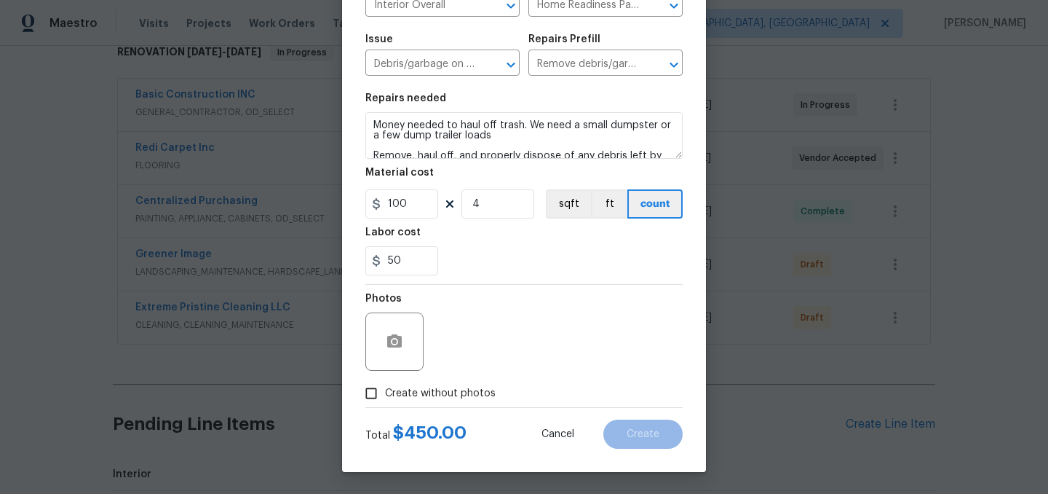
click at [445, 397] on span "Create without photos" at bounding box center [440, 393] width 111 height 15
click at [385, 397] on input "Create without photos" at bounding box center [371, 393] width 28 height 28
checkbox input "true"
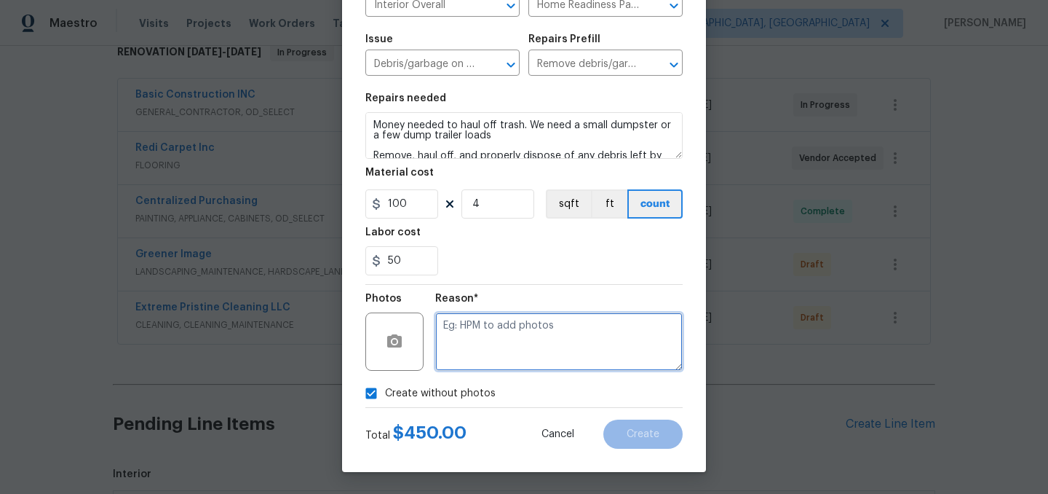
click at [470, 361] on textarea at bounding box center [559, 341] width 248 height 58
type textarea "."
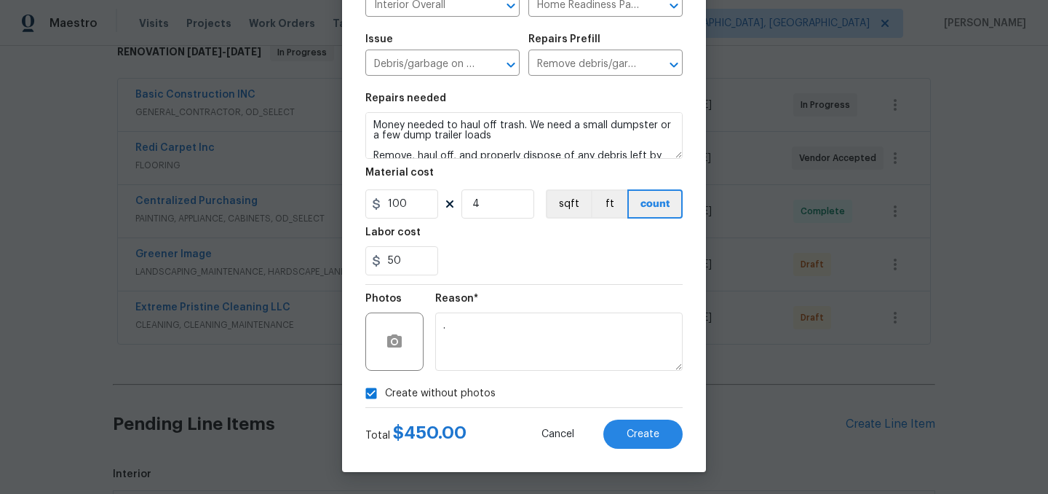
click at [420, 388] on span "Create without photos" at bounding box center [440, 393] width 111 height 15
click at [385, 388] on input "Create without photos" at bounding box center [371, 393] width 28 height 28
checkbox input "false"
click at [653, 434] on span "Create" at bounding box center [643, 434] width 33 height 11
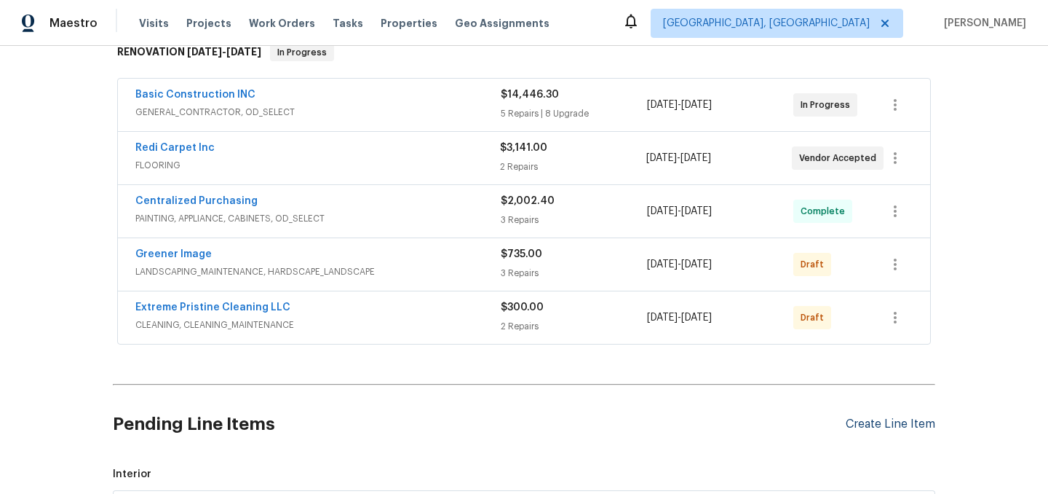
click at [876, 423] on div "Create Line Item" at bounding box center [891, 424] width 90 height 14
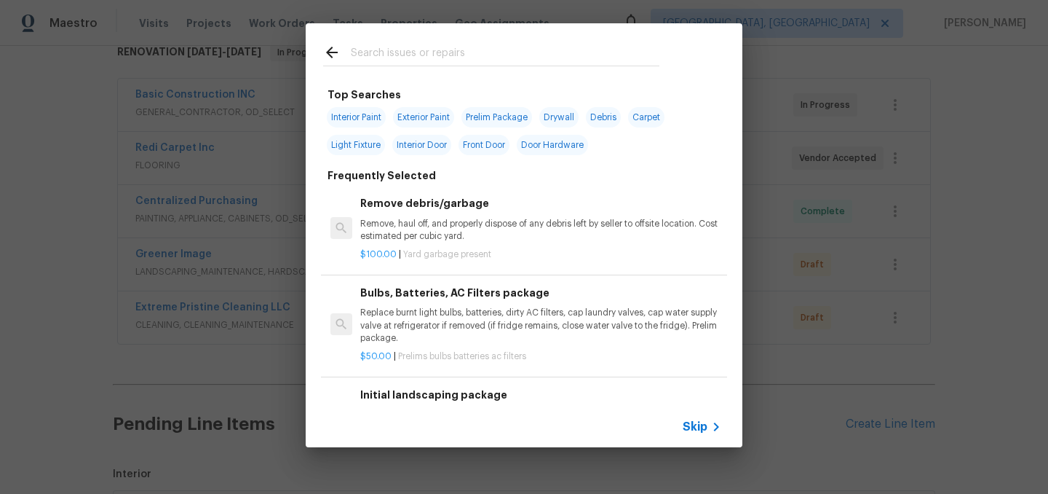
click at [391, 50] on input "text" at bounding box center [505, 55] width 309 height 22
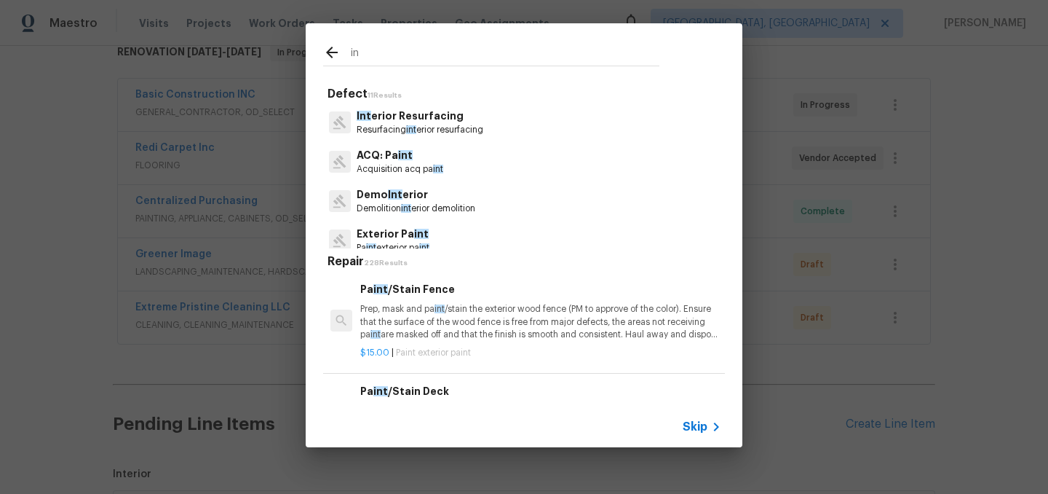
type input "i"
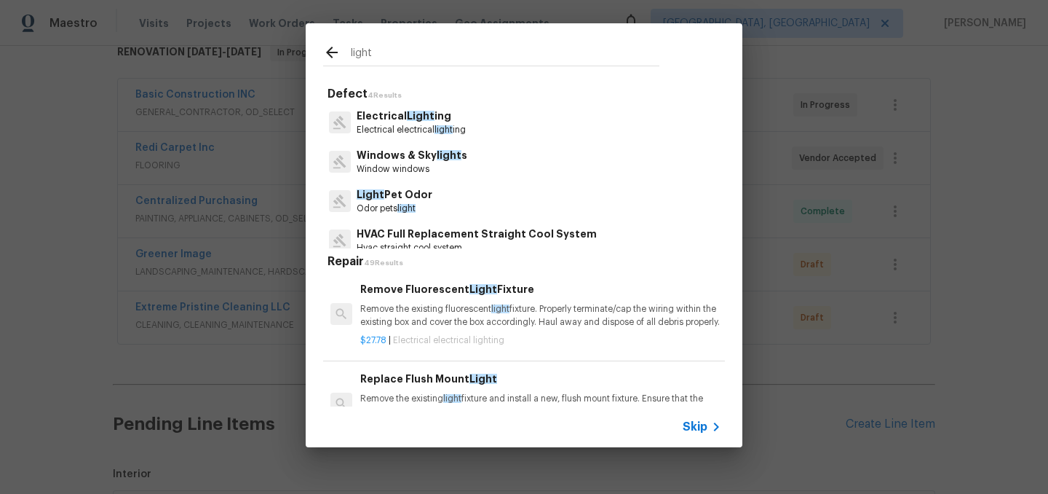
type input "light"
click at [414, 121] on p "Electrical Light ing" at bounding box center [411, 115] width 109 height 15
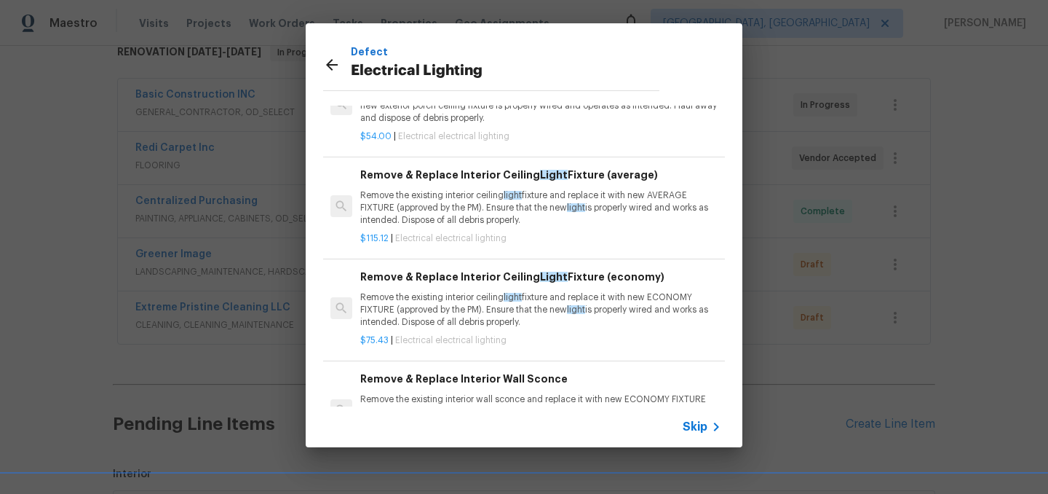
scroll to position [96, 0]
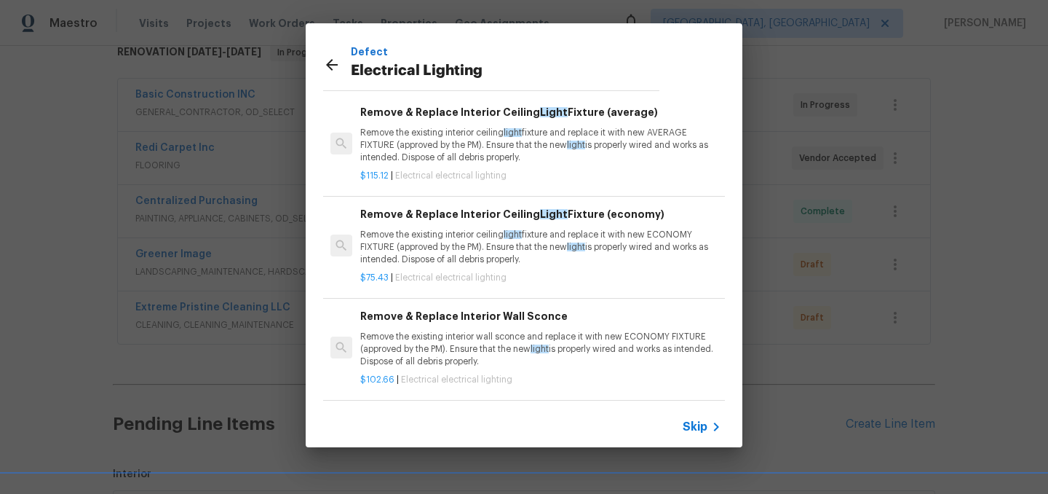
click at [699, 426] on span "Skip" at bounding box center [695, 426] width 25 height 15
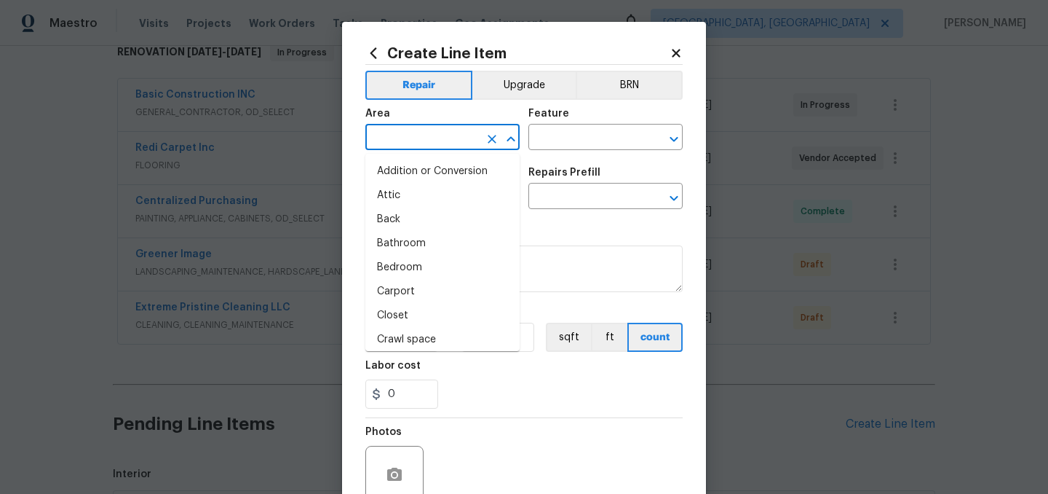
click at [451, 138] on input "text" at bounding box center [422, 138] width 114 height 23
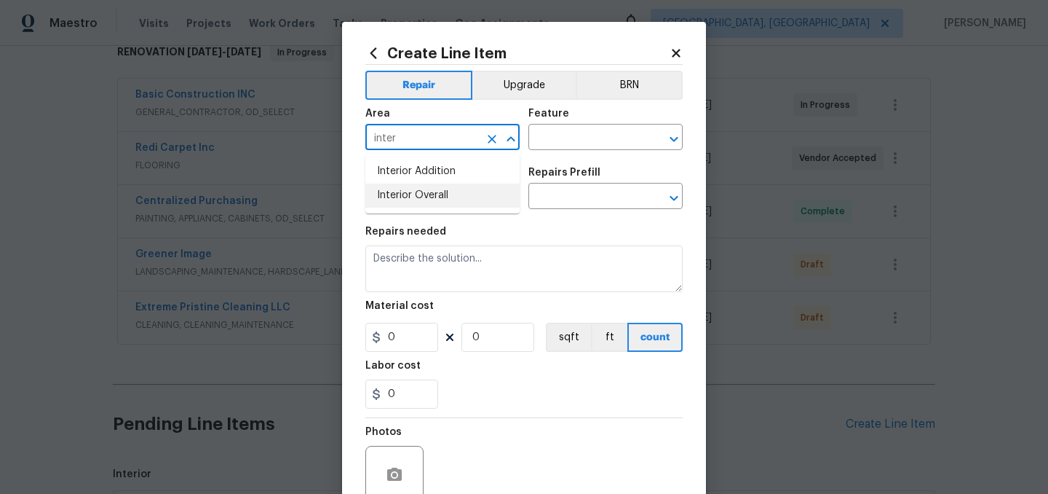
click at [463, 199] on li "Interior Overall" at bounding box center [442, 195] width 154 height 24
type input "Interior Overall"
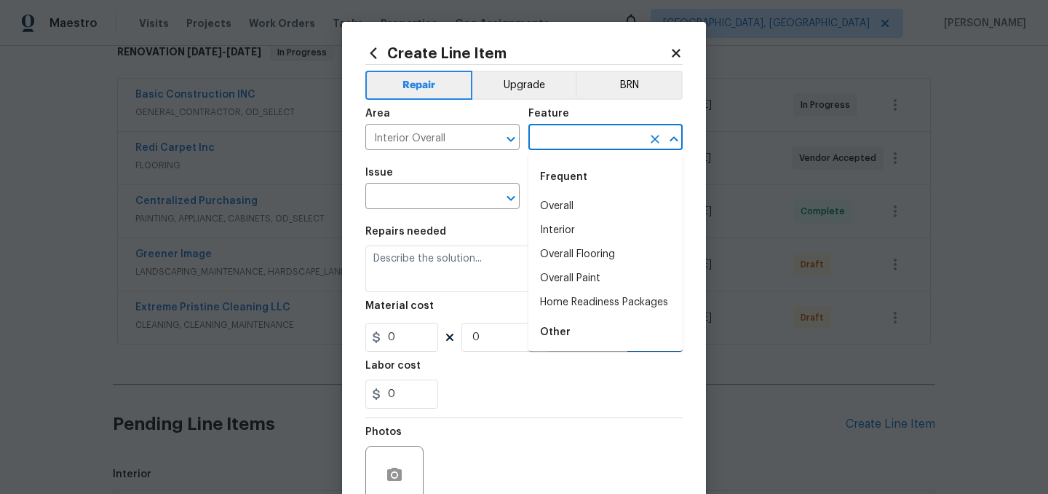
click at [550, 141] on input "text" at bounding box center [586, 138] width 114 height 23
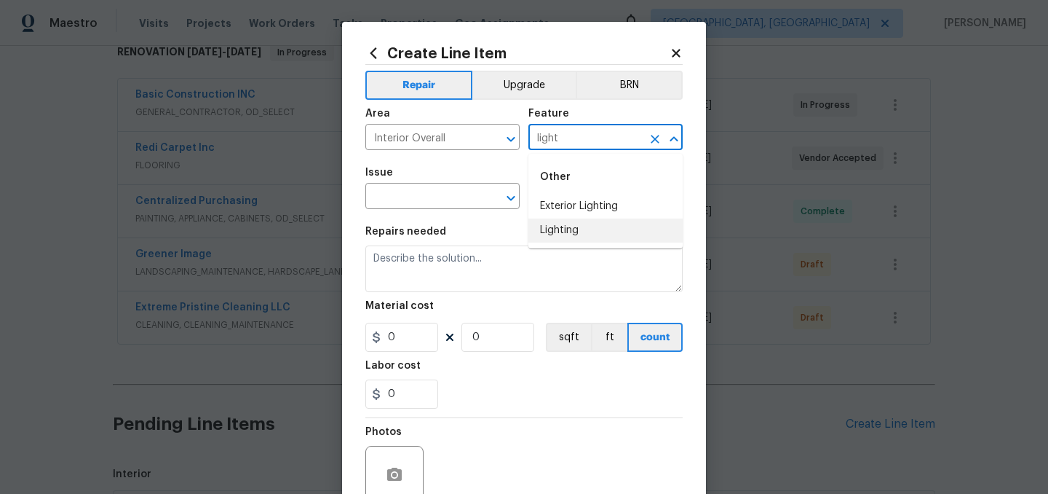
click at [563, 229] on li "Lighting" at bounding box center [606, 230] width 154 height 24
type input "Lighting"
click at [413, 207] on input "text" at bounding box center [422, 197] width 114 height 23
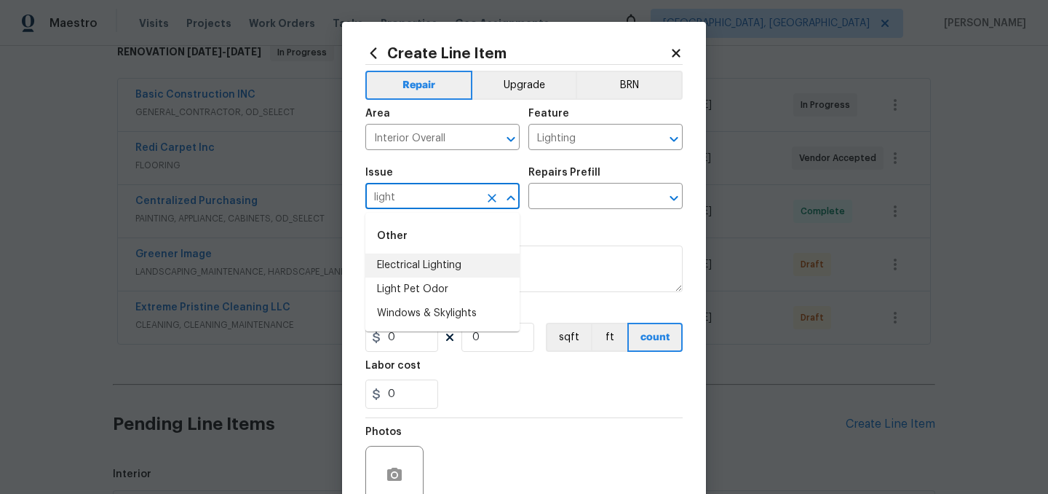
click at [433, 261] on li "Electrical Lighting" at bounding box center [442, 265] width 154 height 24
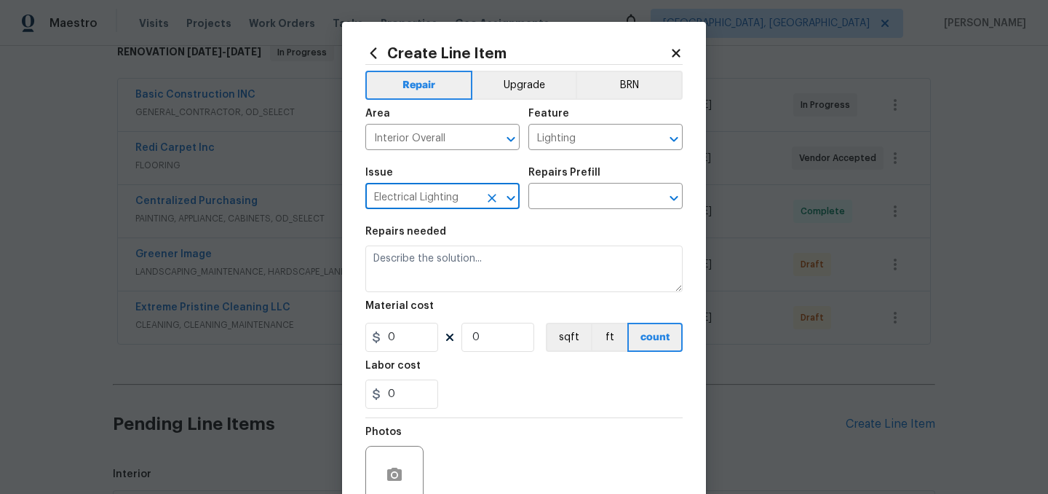
click at [572, 181] on div "Repairs Prefill" at bounding box center [606, 176] width 154 height 19
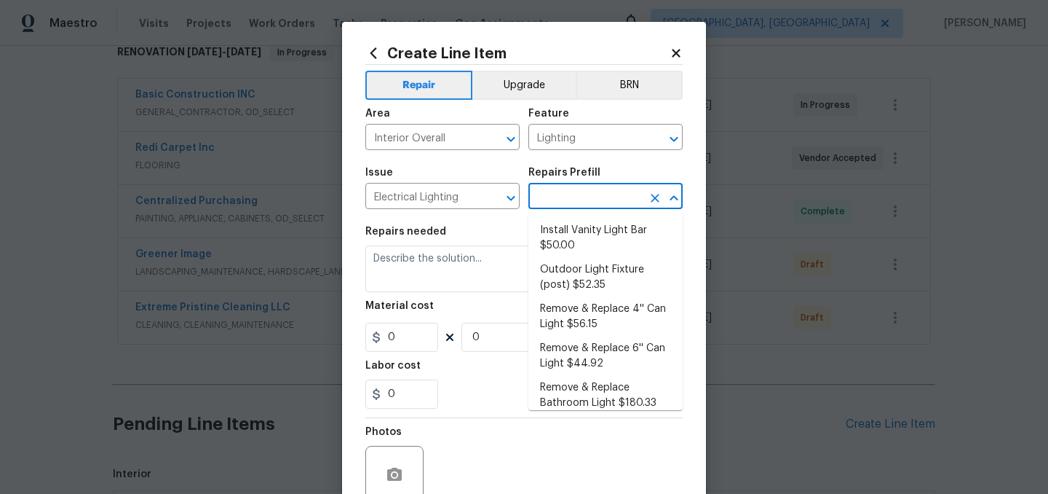
click at [577, 193] on input "text" at bounding box center [586, 197] width 114 height 23
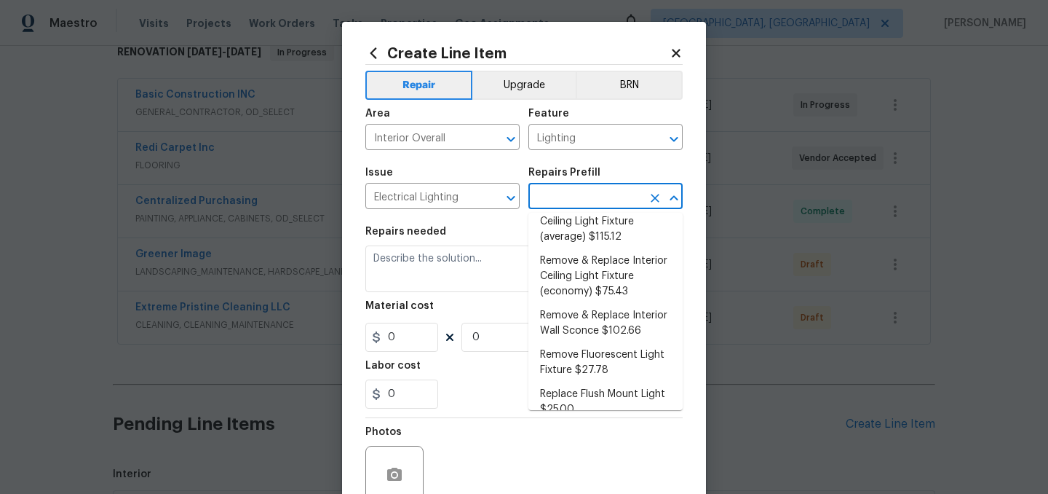
scroll to position [426, 0]
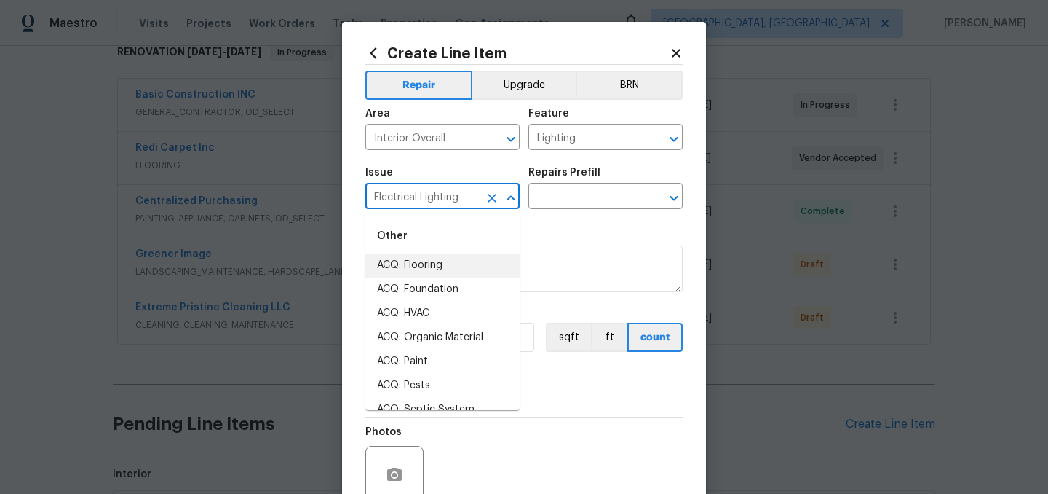
click at [469, 196] on input "Electrical Lighting" at bounding box center [422, 197] width 114 height 23
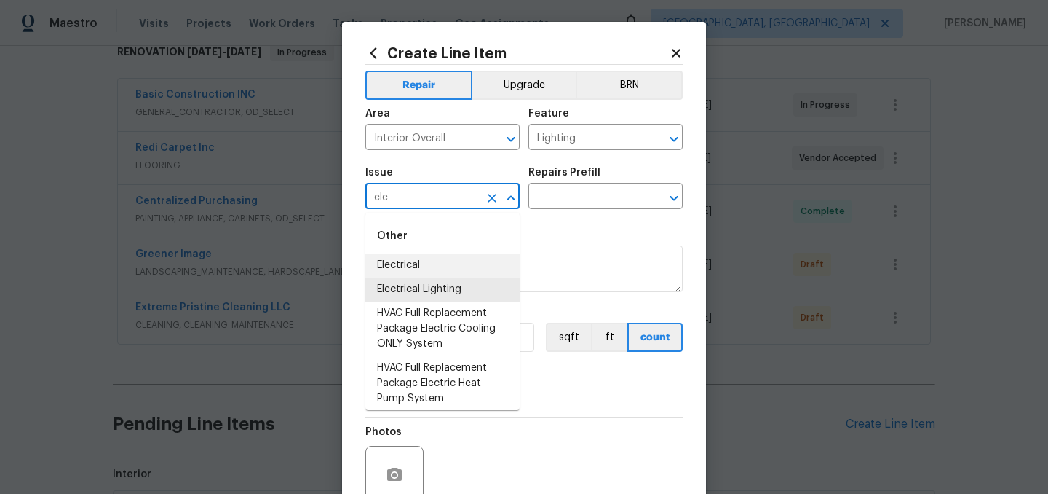
click at [411, 268] on li "Electrical" at bounding box center [442, 265] width 154 height 24
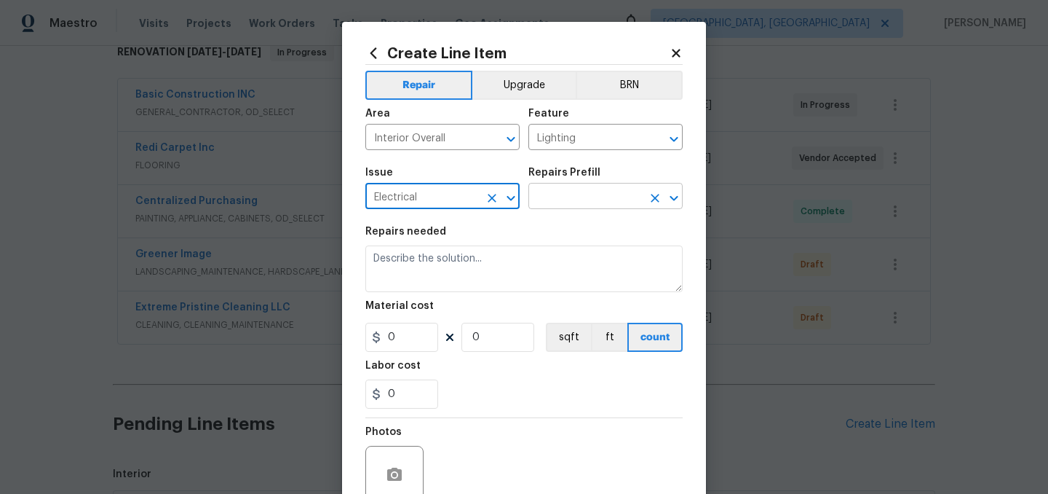
click at [582, 194] on input "text" at bounding box center [586, 197] width 114 height 23
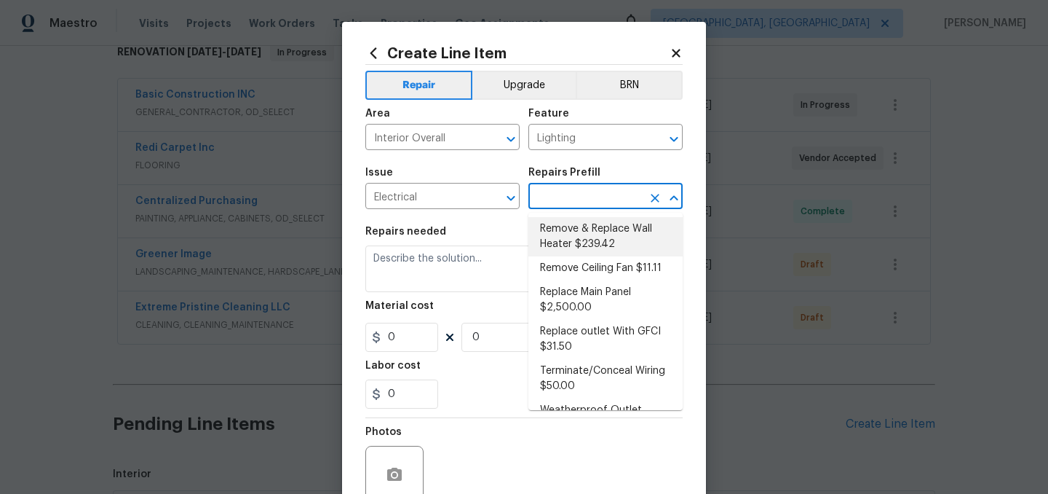
scroll to position [529, 0]
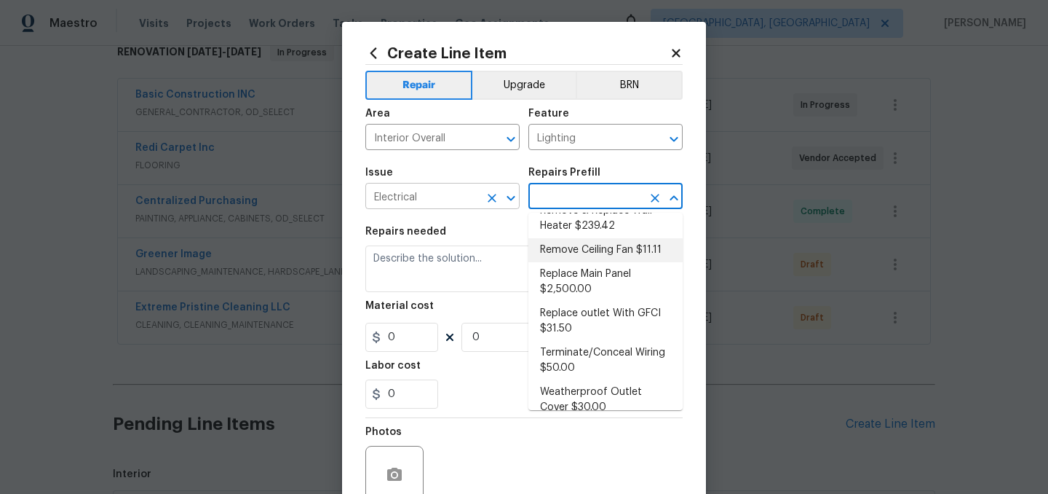
click at [451, 201] on input "Electrical" at bounding box center [422, 197] width 114 height 23
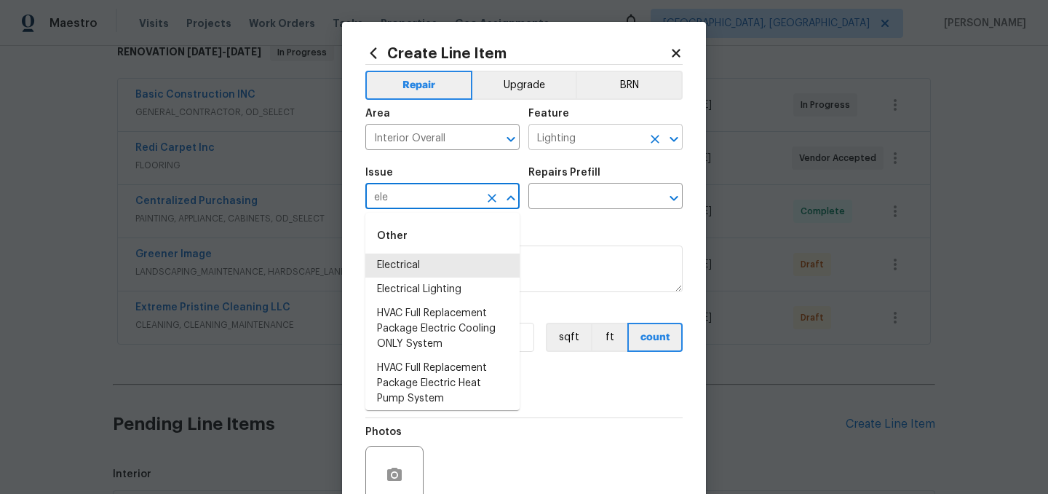
type input "Electrical"
click at [582, 135] on input "Lighting" at bounding box center [586, 138] width 114 height 23
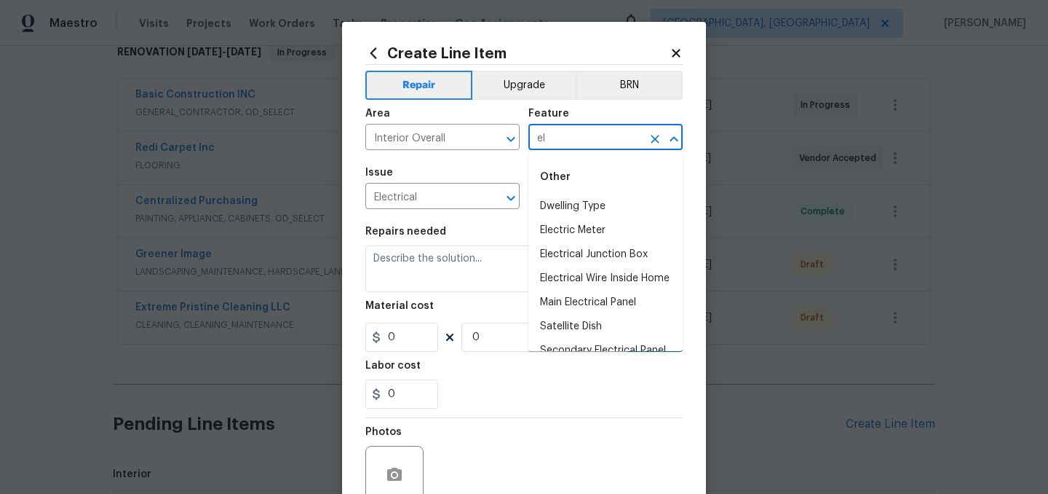
type input "e"
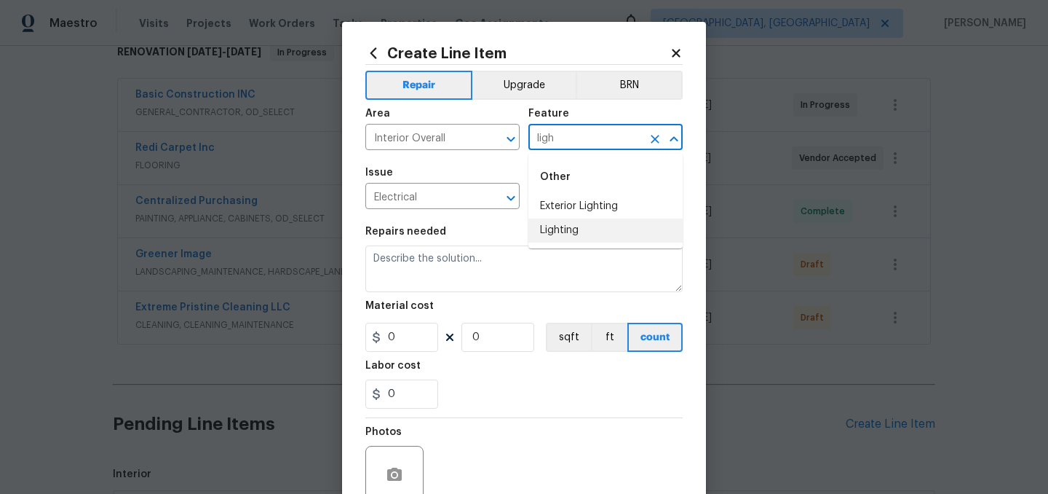
click at [569, 221] on li "Lighting" at bounding box center [606, 230] width 154 height 24
type input "Lighting"
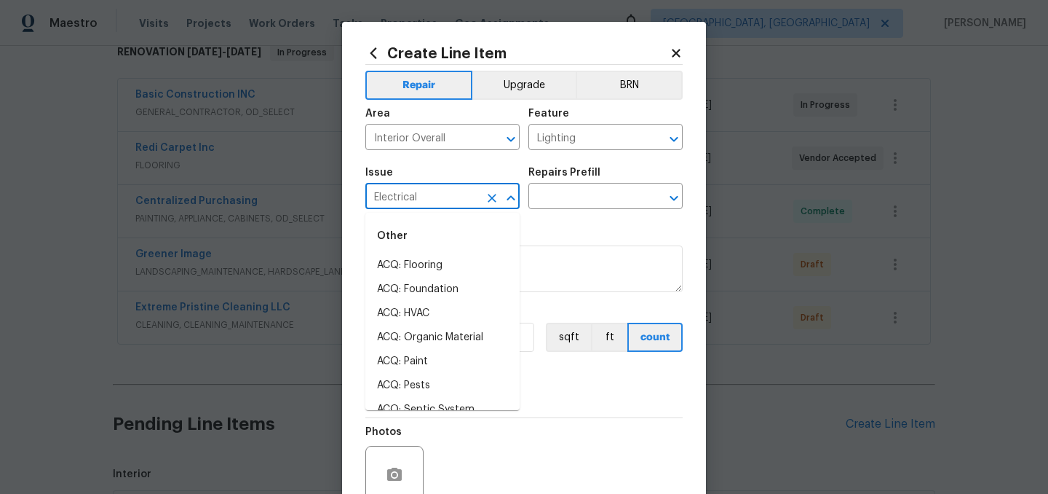
click at [440, 194] on input "Electrical" at bounding box center [422, 197] width 114 height 23
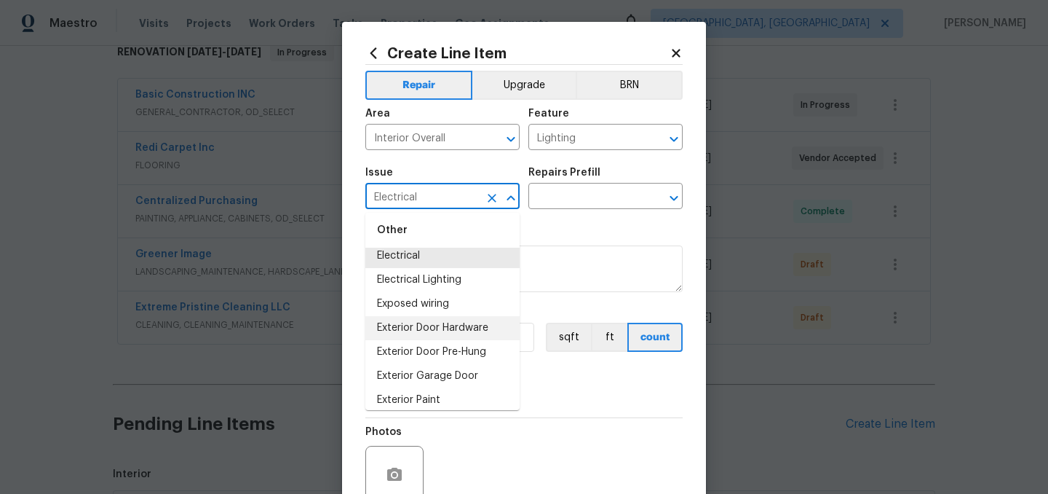
scroll to position [858, 0]
click at [446, 279] on li "Electrical Lighting" at bounding box center [442, 279] width 154 height 24
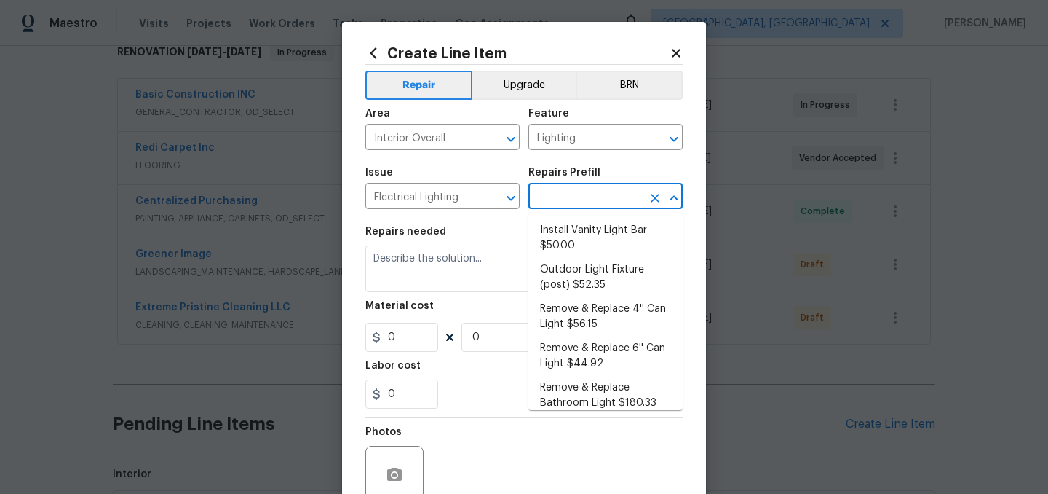
click at [575, 206] on input "text" at bounding box center [586, 197] width 114 height 23
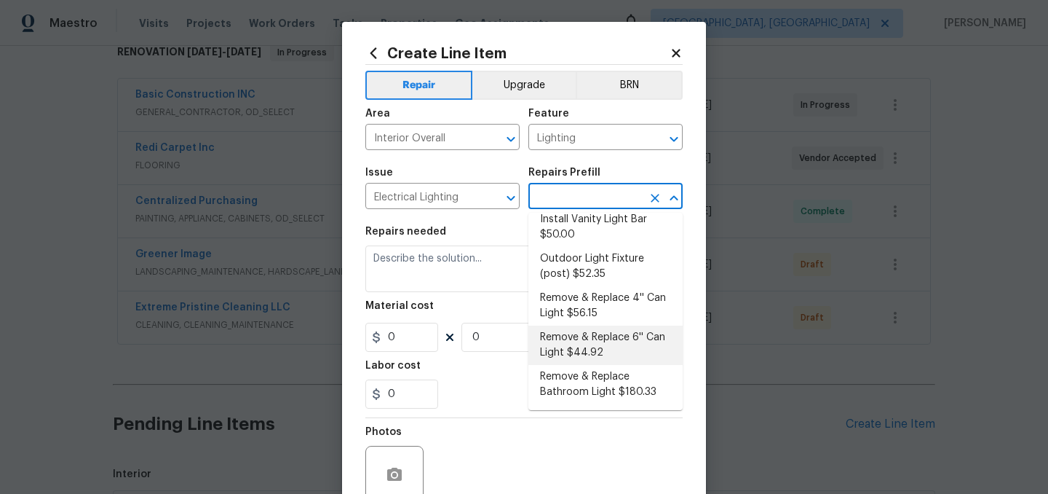
scroll to position [0, 0]
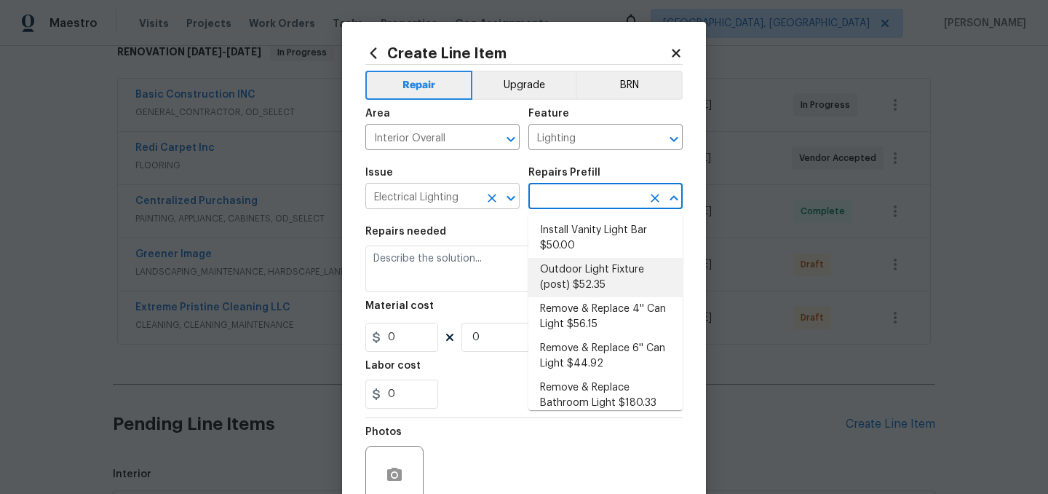
click at [454, 199] on input "Electrical Lighting" at bounding box center [422, 197] width 114 height 23
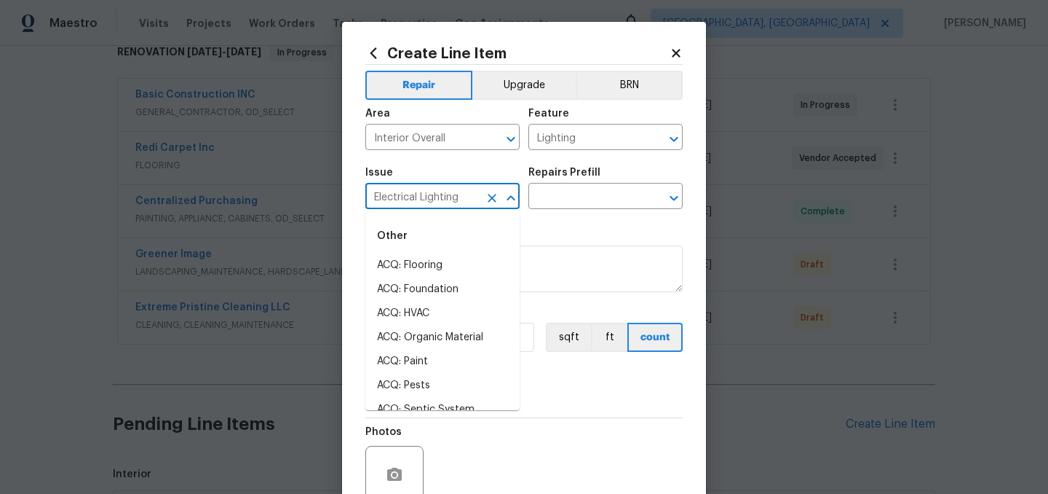
scroll to position [739, 0]
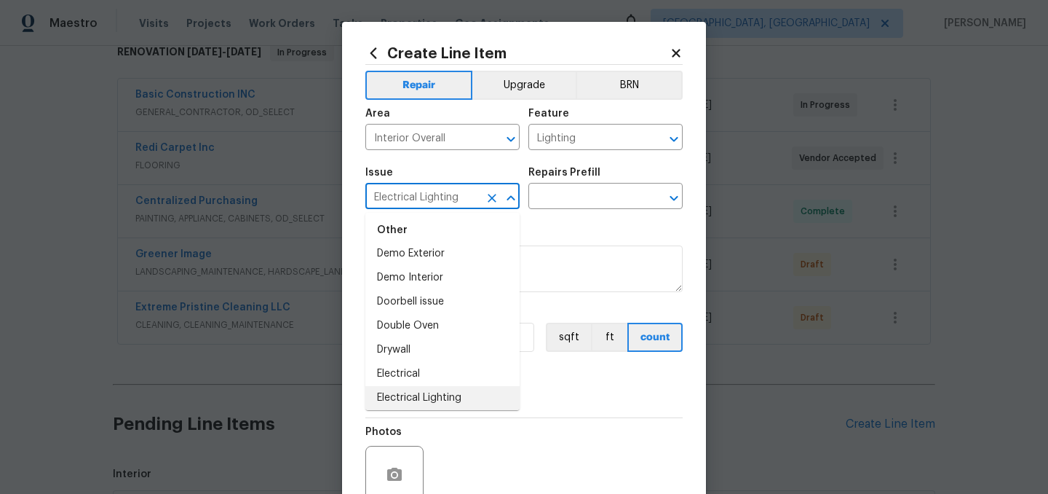
type input "l"
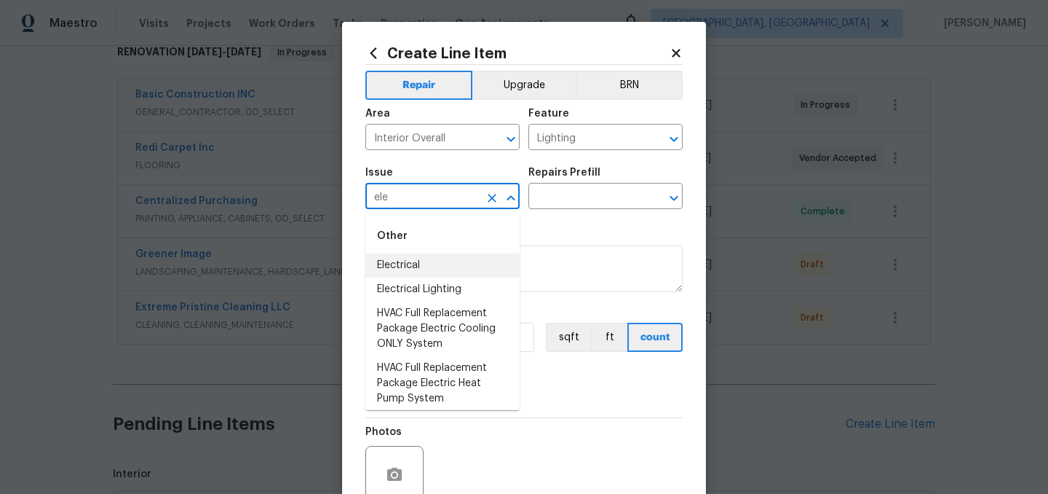
click at [435, 261] on li "Electrical" at bounding box center [442, 265] width 154 height 24
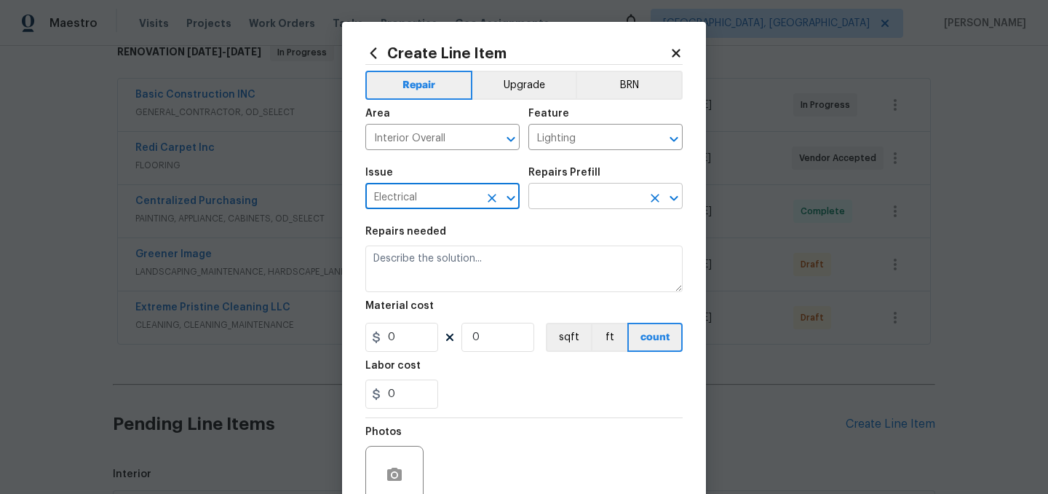
type input "Electrical"
click at [566, 199] on input "text" at bounding box center [586, 197] width 114 height 23
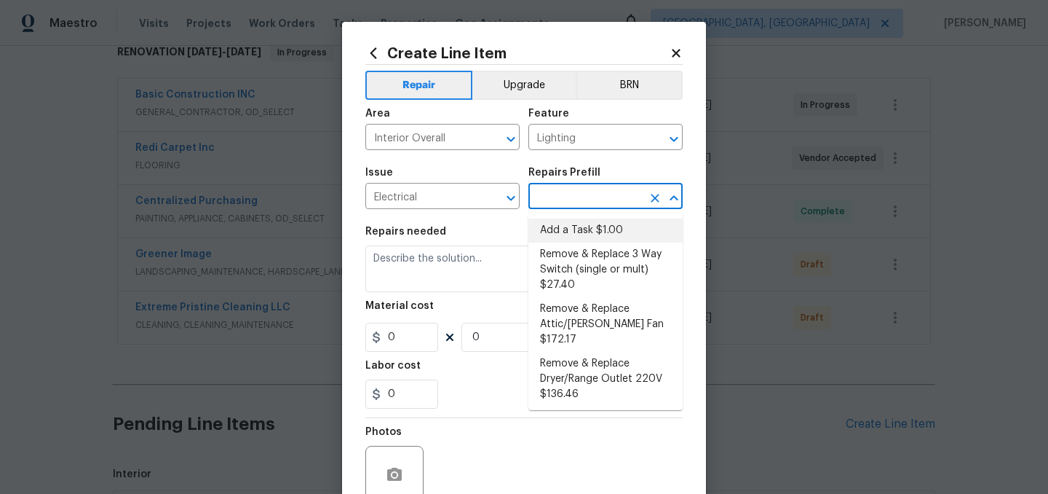
click at [585, 229] on li "Add a Task $1.00" at bounding box center [606, 230] width 154 height 24
type input "Add a Task $1.00"
type textarea "HPM to detail"
type input "1"
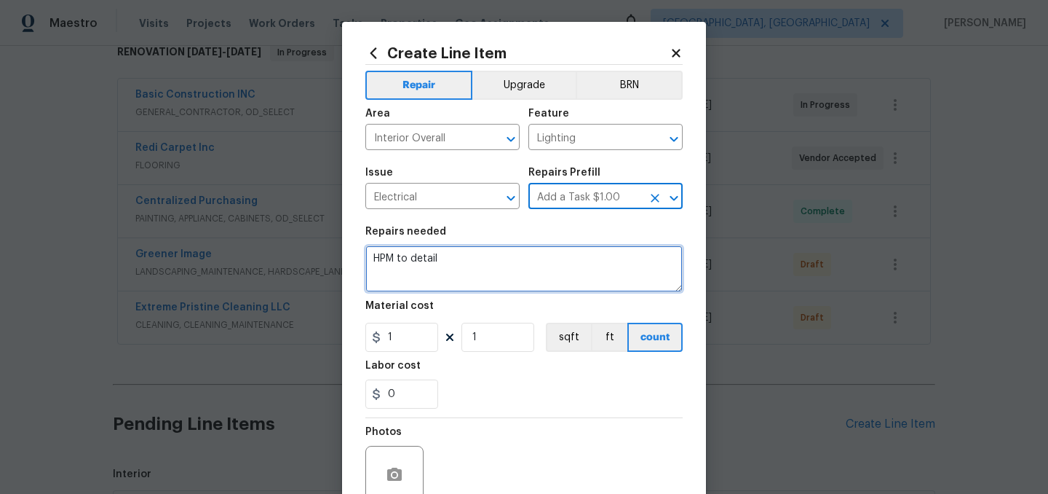
click at [466, 256] on textarea "HPM to detail" at bounding box center [523, 268] width 317 height 47
paste textarea "Replace all the light fixtures througout the home except for the 2 vanity light…"
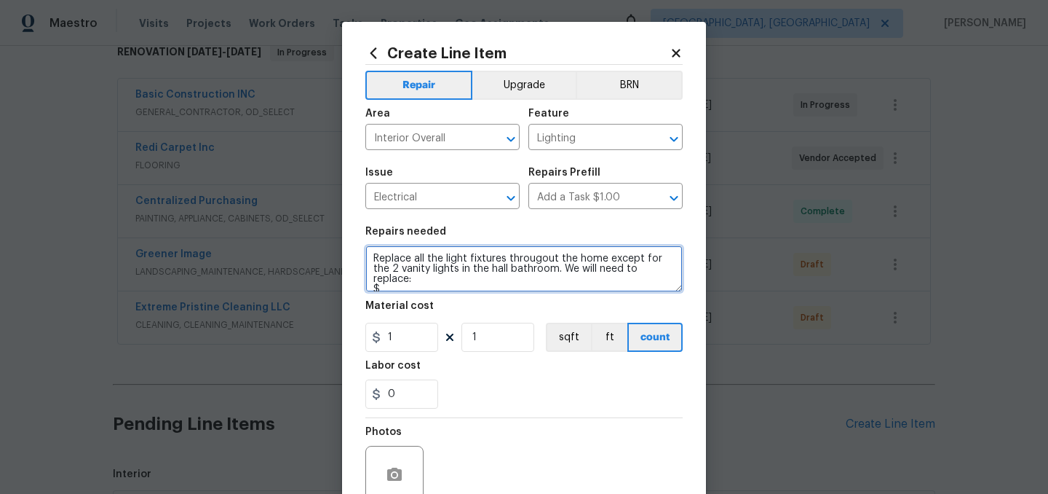
type textarea "Replace all the light fixtures througout the home except for the 2 vanity light…"
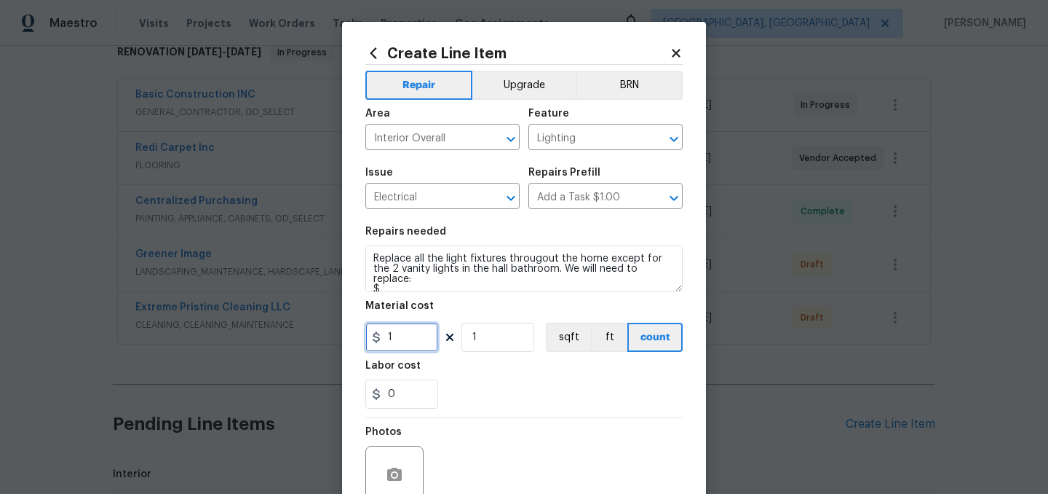
click at [407, 336] on input "1" at bounding box center [401, 337] width 73 height 29
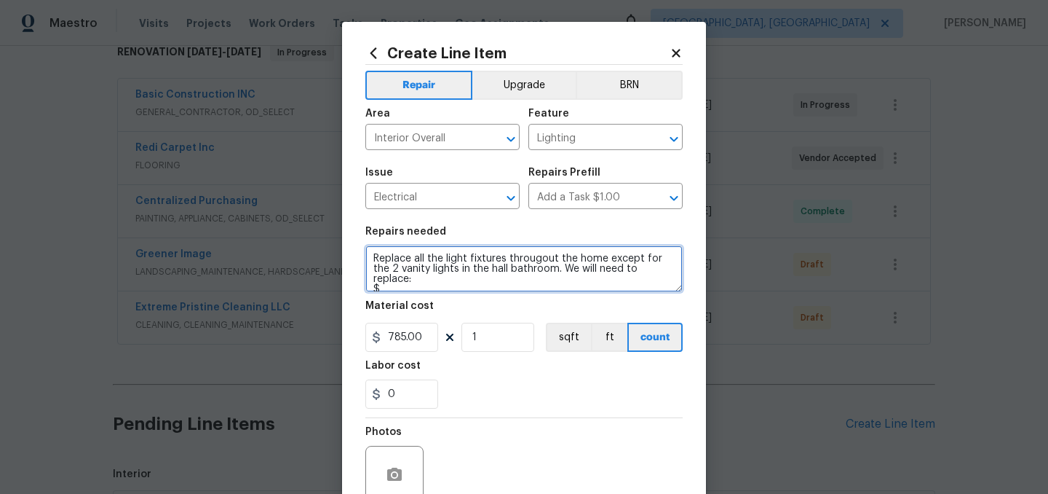
type input "785"
click at [455, 290] on textarea "Replace all the light fixtures througout the home except for the 2 vanity light…" at bounding box center [523, 268] width 317 height 47
click at [541, 261] on textarea "Replace all the light fixtures througout the home except for the 2 vanity light…" at bounding box center [523, 268] width 317 height 47
click at [446, 280] on textarea "Replace all the light fixtures throughout the home except for the 2 vanity ligh…" at bounding box center [523, 268] width 317 height 47
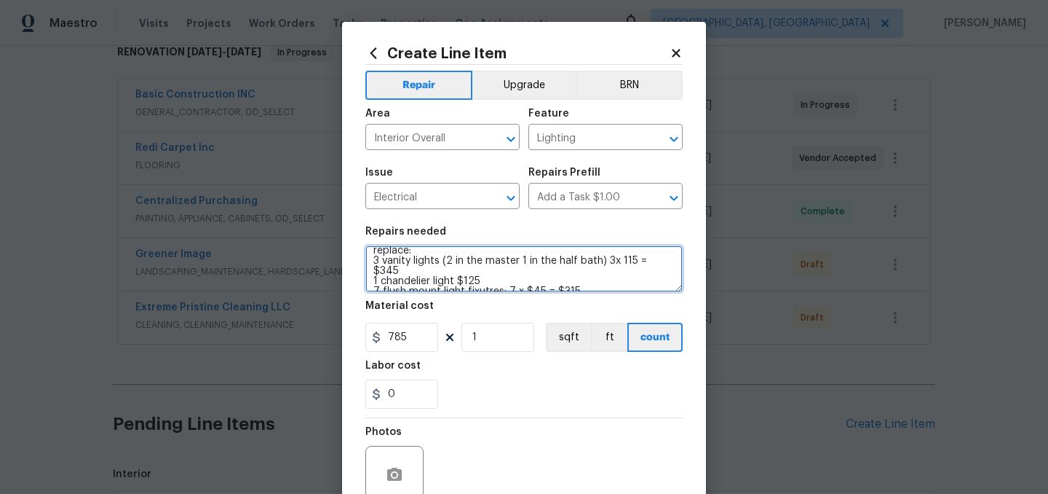
scroll to position [31, 0]
click at [479, 280] on textarea "Replace all the light fixtures throughout the home except for the 2 vanity ligh…" at bounding box center [523, 268] width 317 height 47
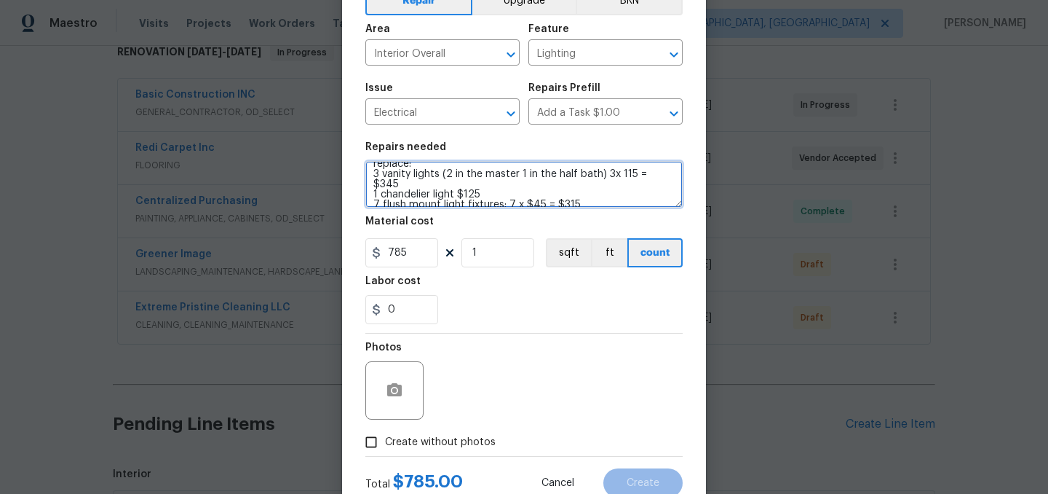
scroll to position [90, 0]
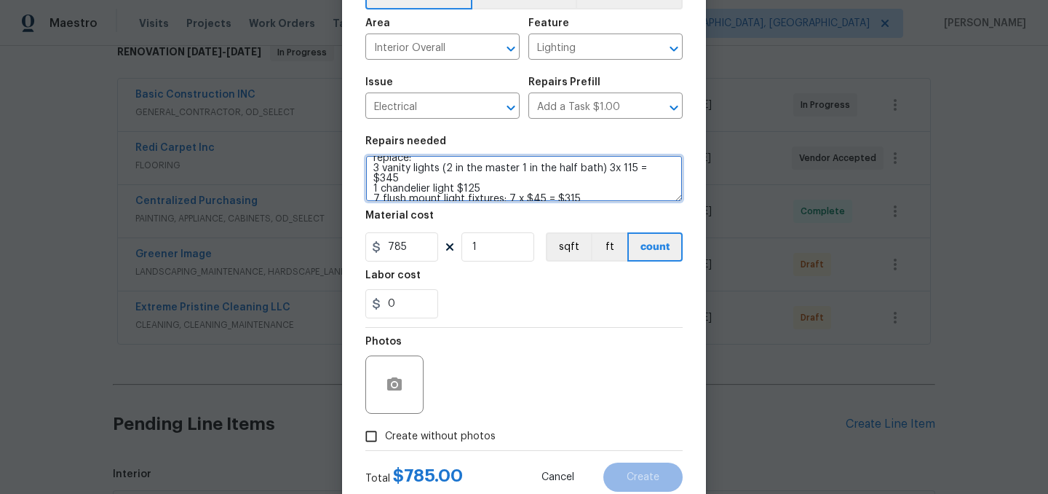
type textarea "Replace all the light fixtures throughout the home except for the 2 vanity ligh…"
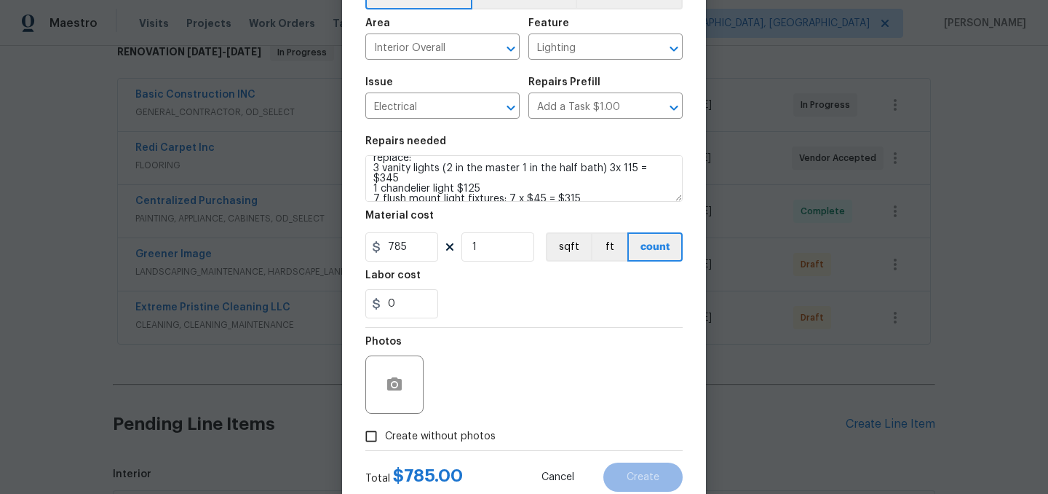
click at [431, 438] on span "Create without photos" at bounding box center [440, 436] width 111 height 15
click at [385, 438] on input "Create without photos" at bounding box center [371, 436] width 28 height 28
checkbox input "true"
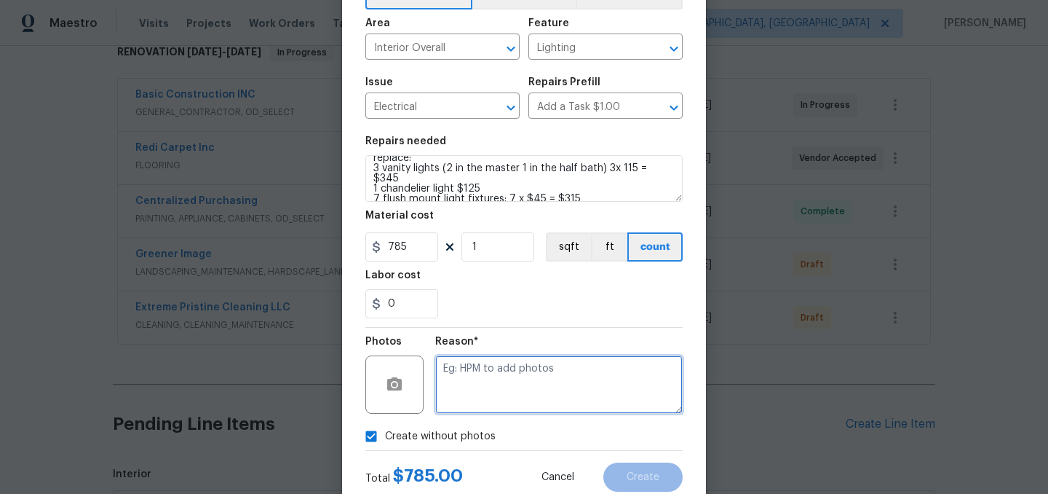
click at [467, 402] on textarea at bounding box center [559, 384] width 248 height 58
type textarea "."
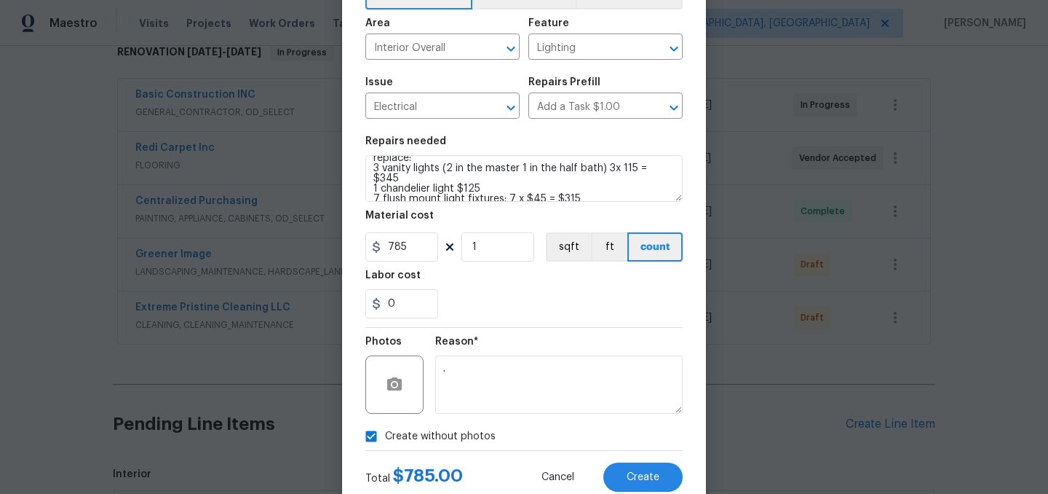
click at [428, 441] on span "Create without photos" at bounding box center [440, 436] width 111 height 15
click at [385, 441] on input "Create without photos" at bounding box center [371, 436] width 28 height 28
checkbox input "false"
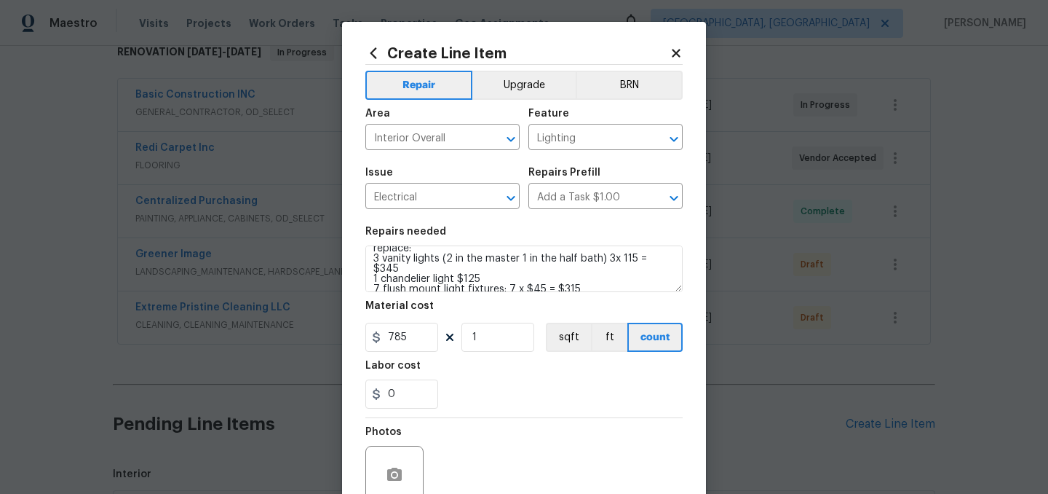
scroll to position [0, 0]
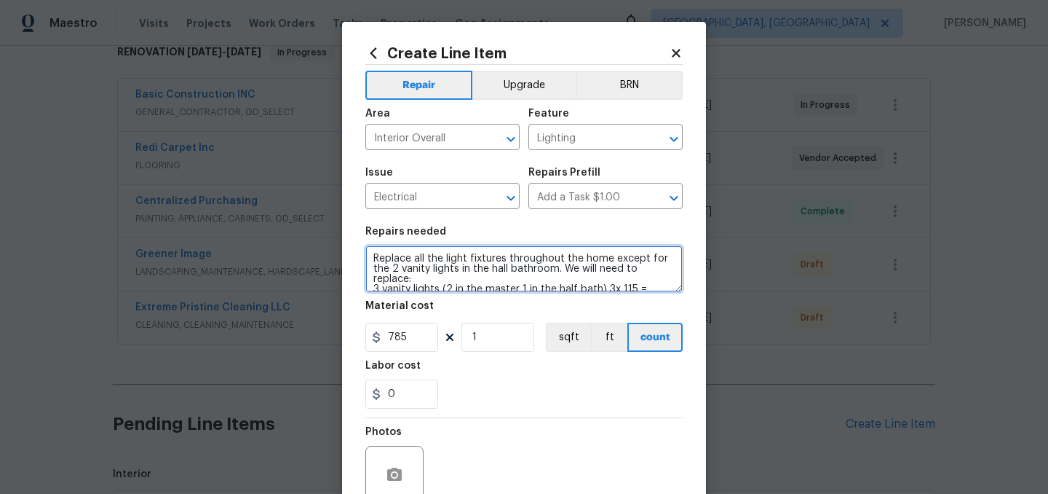
click at [566, 269] on textarea "Replace all the light fixtures throughout the home except for the 2 vanity ligh…" at bounding box center [523, 268] width 317 height 47
click at [399, 277] on textarea "Replace all the light fixtures throughout the home except for the 2 vanity ligh…" at bounding box center [523, 268] width 317 height 47
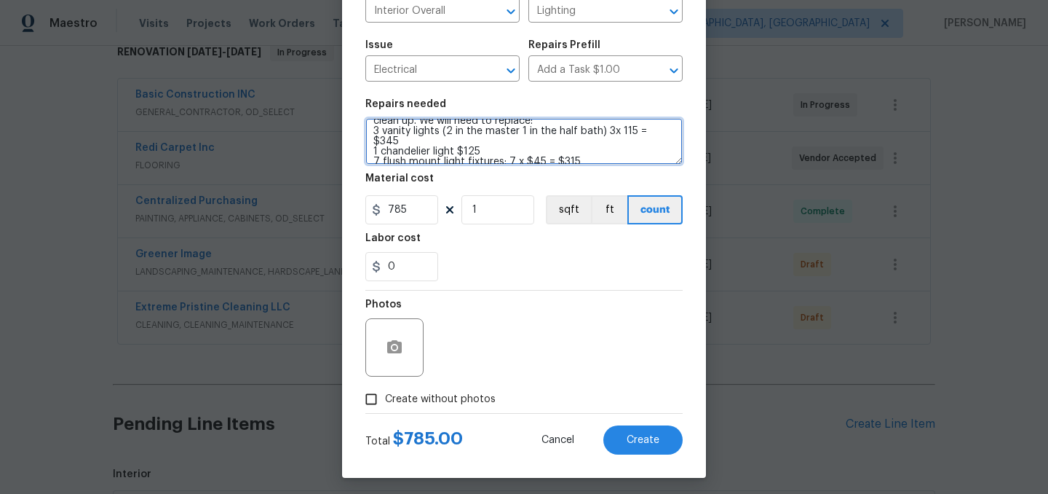
scroll to position [134, 0]
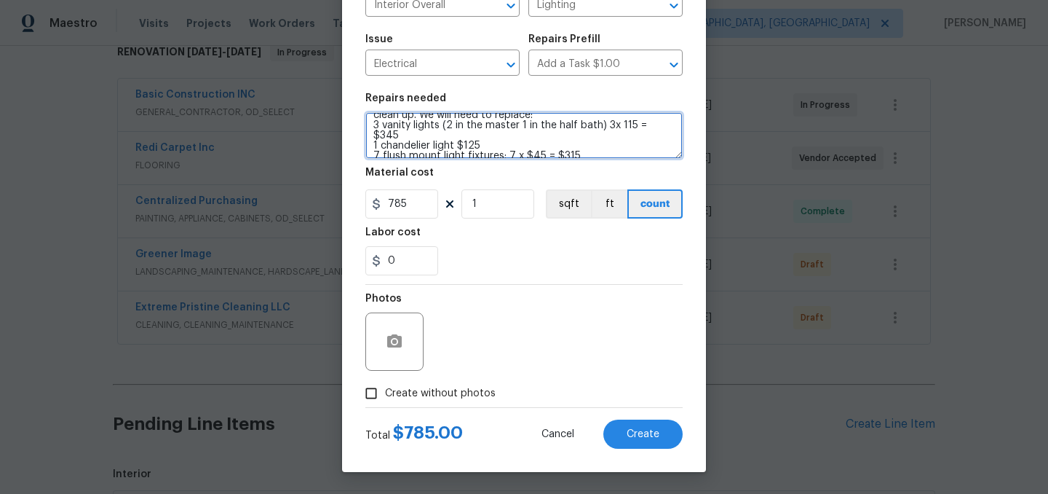
type textarea "Replace all the light fixtures throughout the home except for the 2 vanity ligh…"
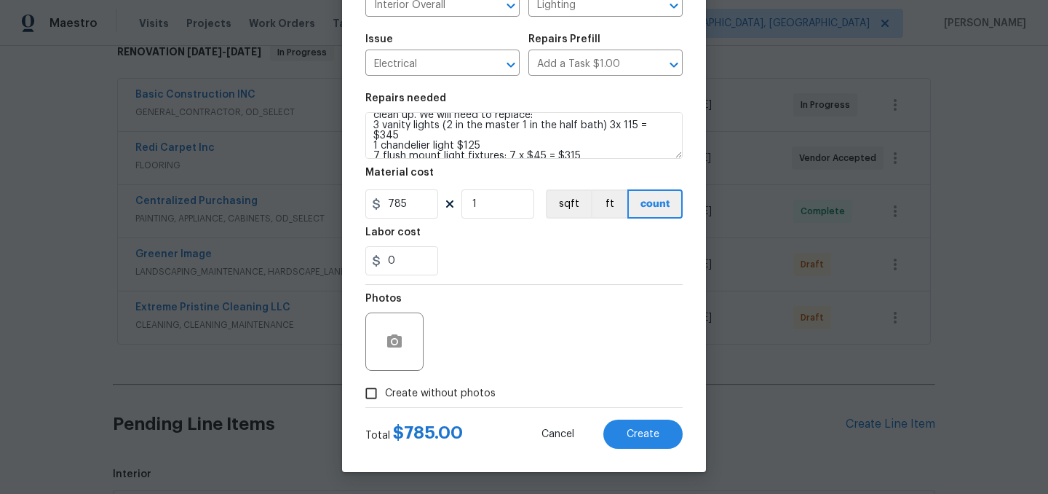
click at [447, 398] on span "Create without photos" at bounding box center [440, 393] width 111 height 15
click at [385, 398] on input "Create without photos" at bounding box center [371, 393] width 28 height 28
click at [459, 392] on span "Create without photos" at bounding box center [440, 393] width 111 height 15
click at [385, 392] on input "Create without photos" at bounding box center [371, 393] width 28 height 28
checkbox input "false"
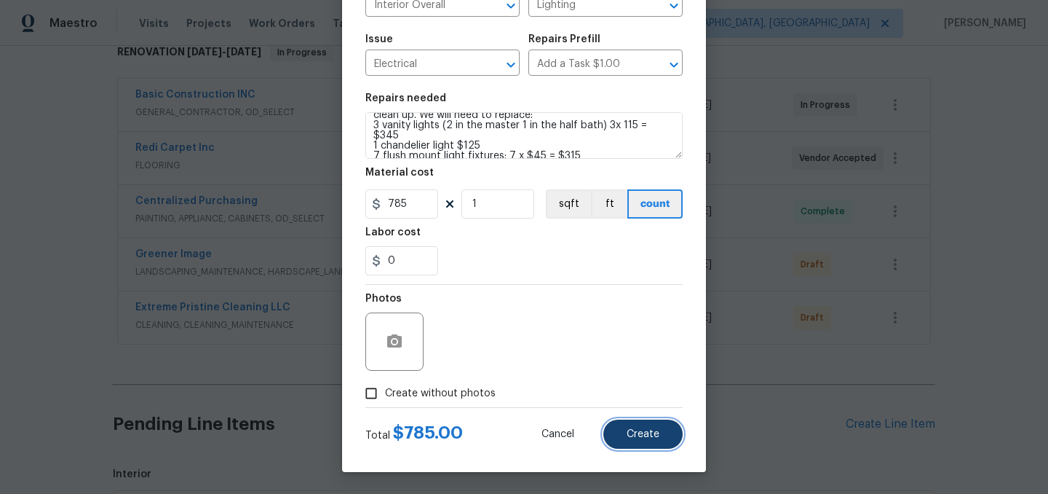
click at [654, 431] on span "Create" at bounding box center [643, 434] width 33 height 11
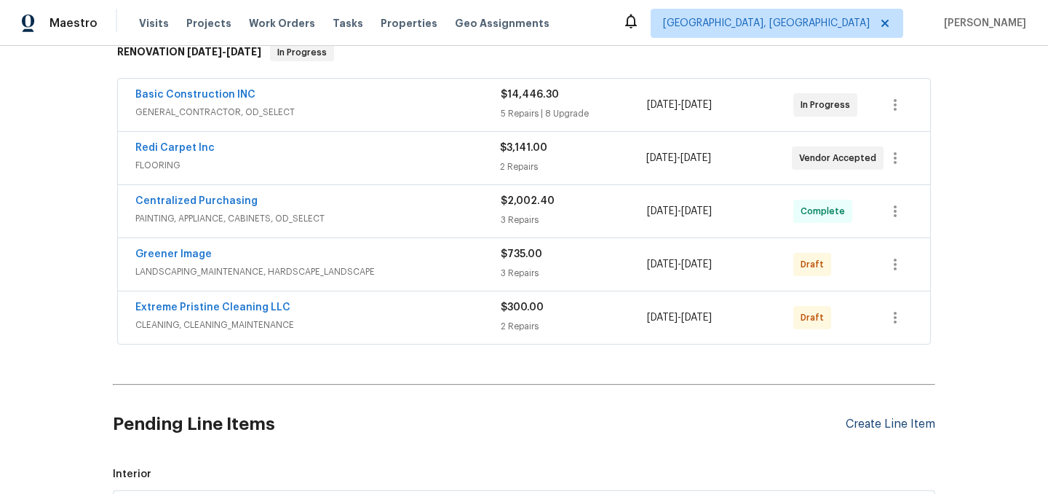
click at [871, 425] on div "Create Line Item" at bounding box center [891, 424] width 90 height 14
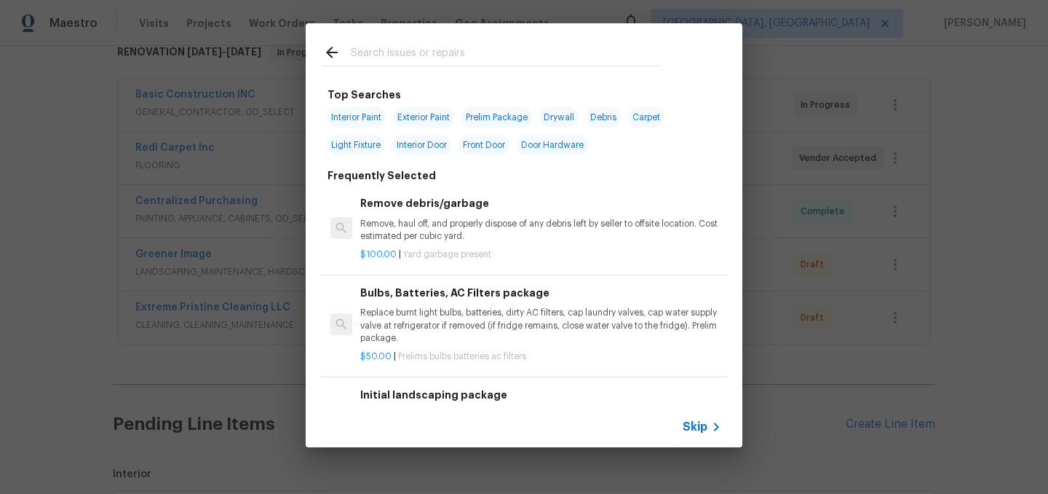
click at [556, 113] on span "Drywall" at bounding box center [558, 117] width 39 height 20
type input "Drywall"
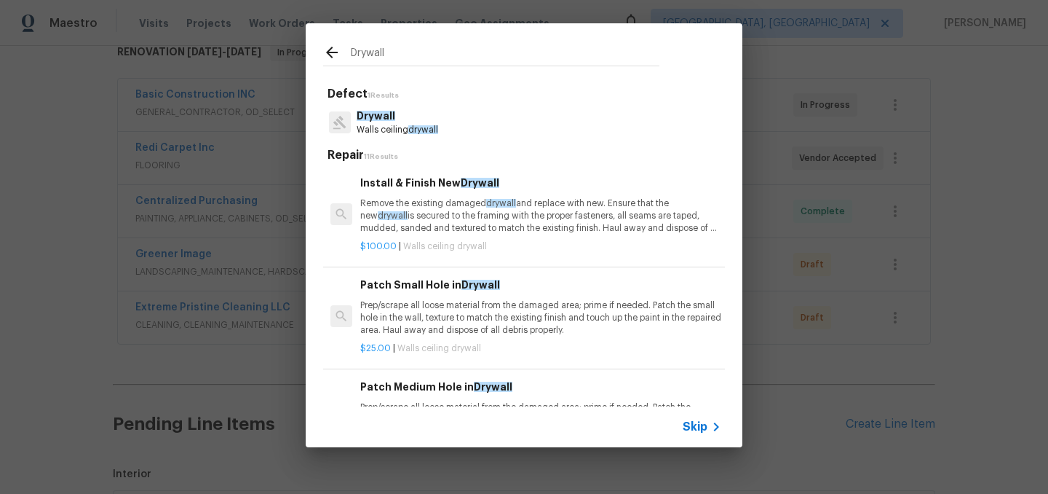
click at [435, 210] on p "Remove the existing damaged drywall and replace with new. Ensure that the new d…" at bounding box center [540, 215] width 361 height 37
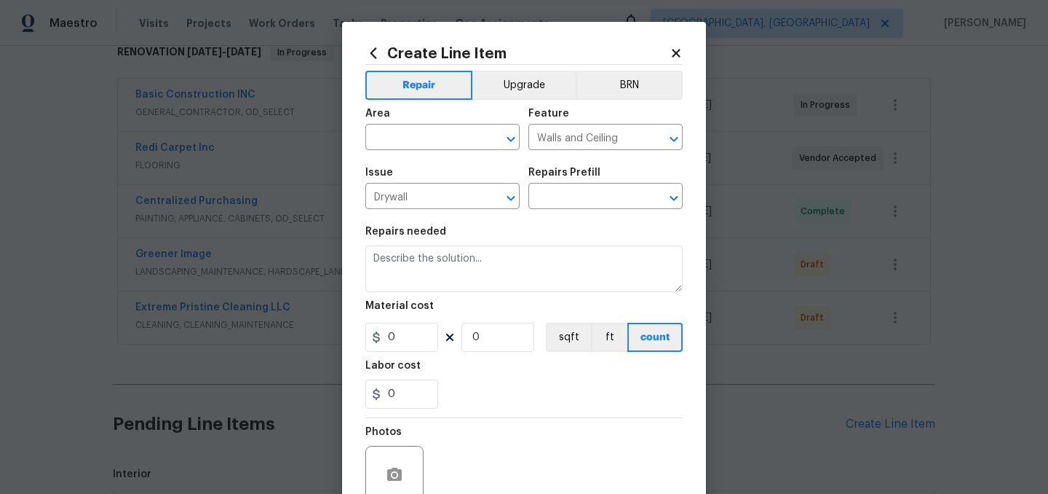
type input "Install & Finish New Drywall $100.00"
type textarea "Remove the existing damaged drywall and replace with new. Ensure that the new d…"
type input "100"
type input "1"
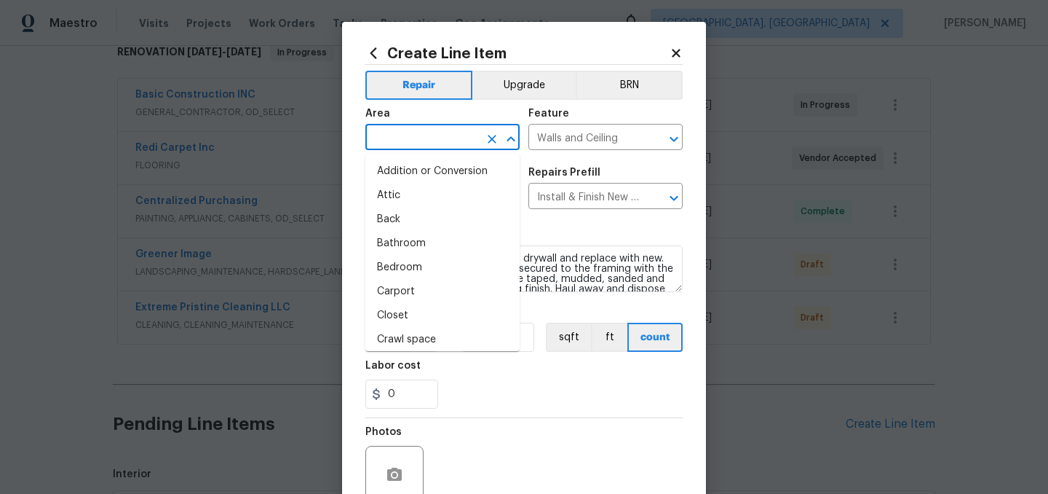
click at [415, 135] on input "text" at bounding box center [422, 138] width 114 height 23
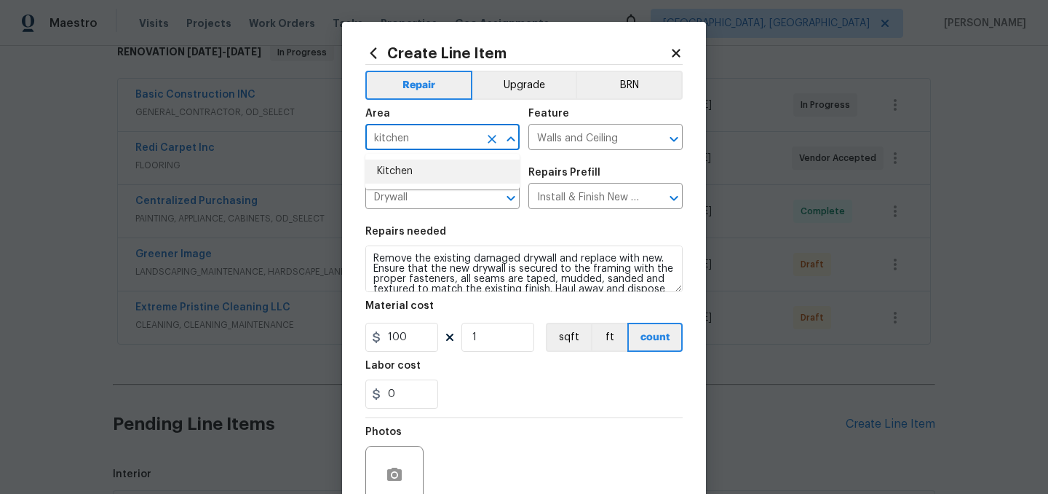
click at [392, 170] on li "Kitchen" at bounding box center [442, 171] width 154 height 24
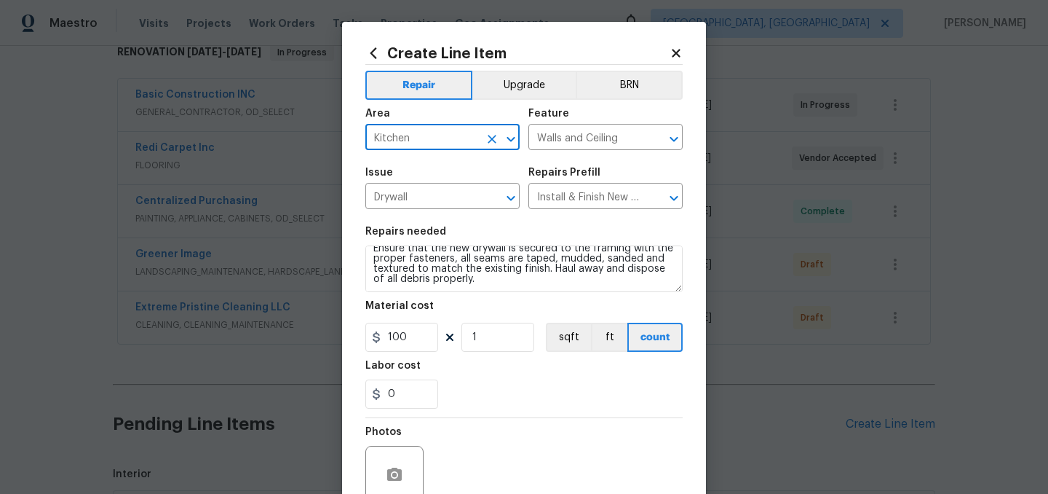
scroll to position [0, 0]
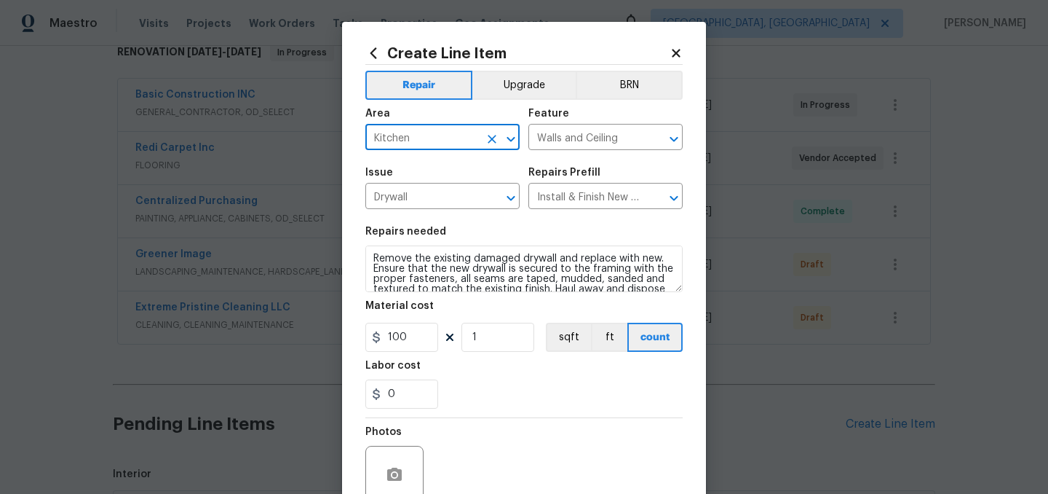
type input "Kitchen"
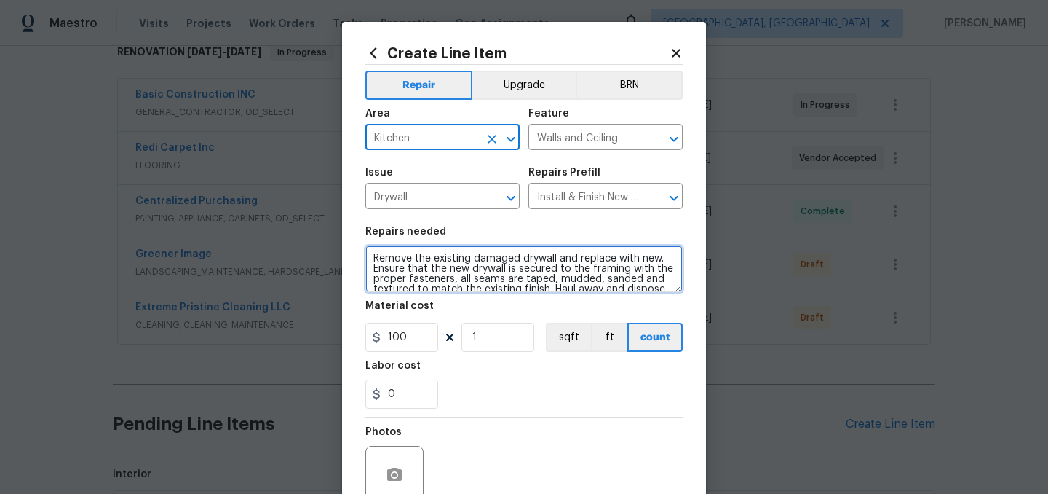
click at [373, 258] on textarea "Remove the existing damaged drywall and replace with new. Ensure that the new d…" at bounding box center [523, 268] width 317 height 47
paste textarea "Remove and replace molded drywall in the kitchen. Behind the sink base cabinetr…"
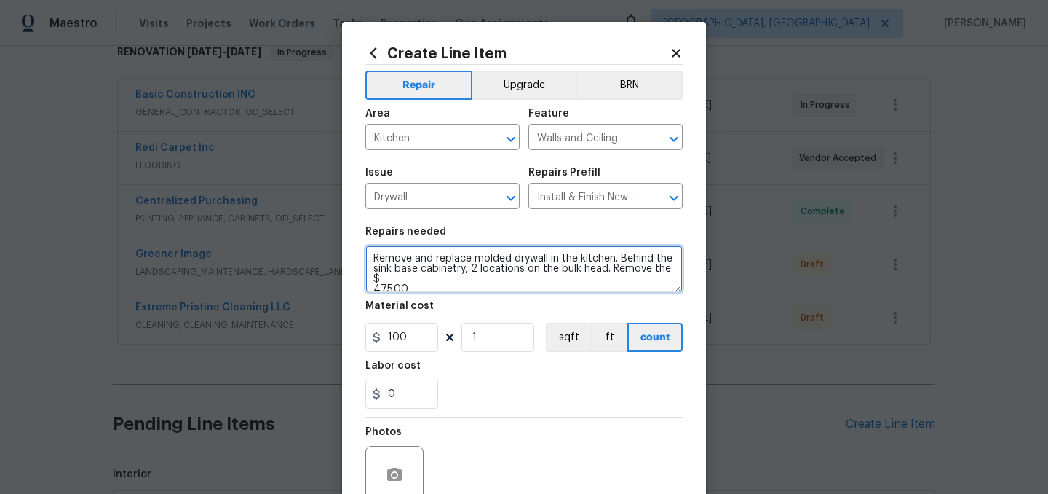
click at [417, 280] on textarea "Remove and replace molded drywall in the kitchen. Behind the sink base cabinetr…" at bounding box center [523, 268] width 317 height 47
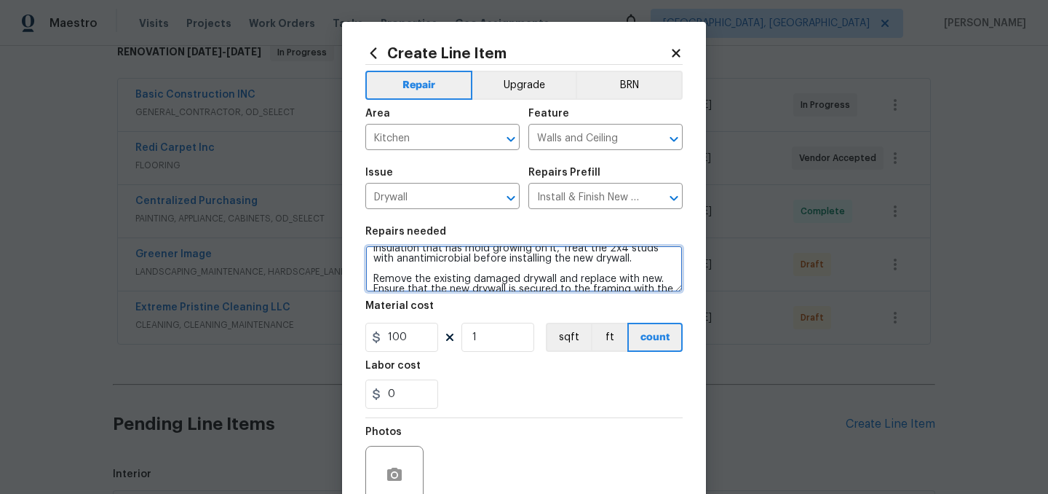
scroll to position [31, 0]
type textarea "Remove and replace molded drywall in the kitchen. Behind the sink base cabinetr…"
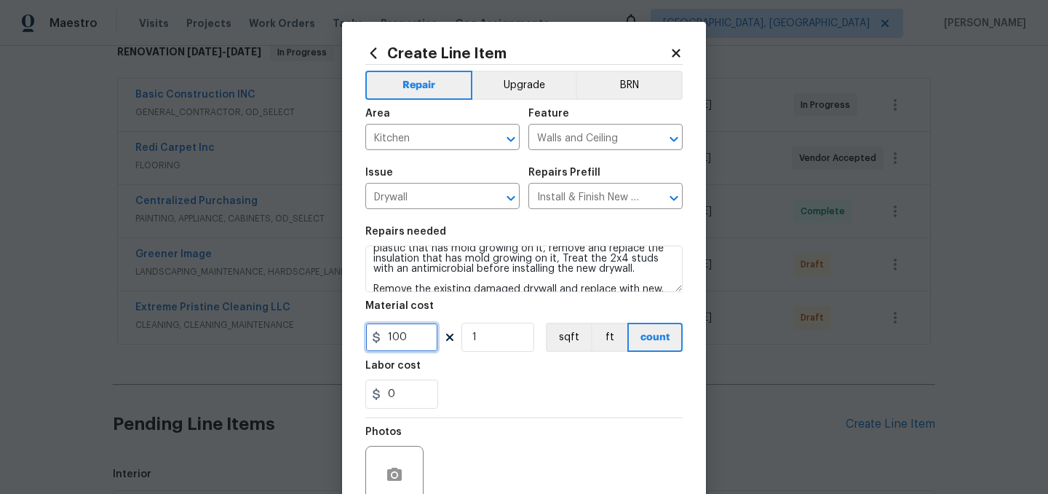
click at [422, 336] on input "100" at bounding box center [401, 337] width 73 height 29
click at [476, 337] on input "1" at bounding box center [498, 337] width 73 height 29
type input "4"
click at [408, 392] on input "0" at bounding box center [401, 393] width 73 height 29
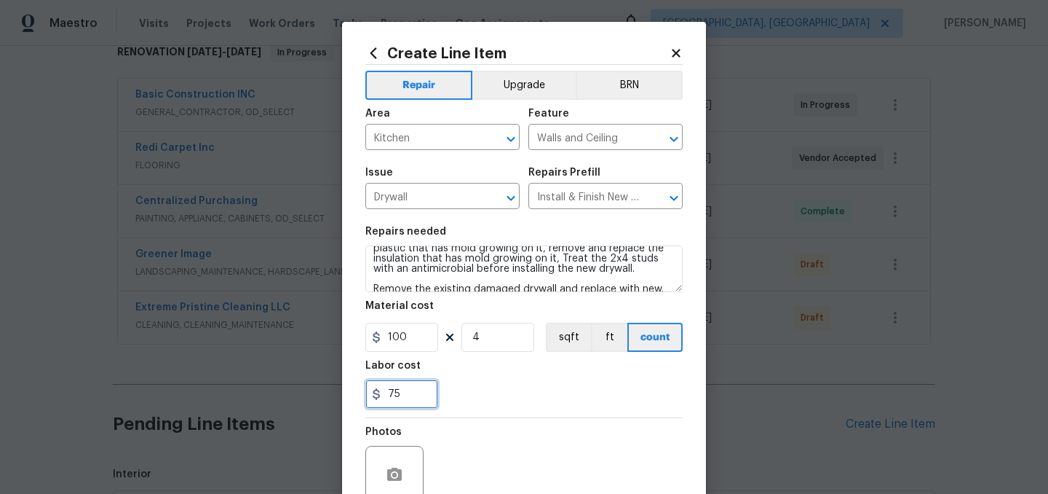
type input "75"
click at [460, 408] on div "75" at bounding box center [523, 393] width 317 height 29
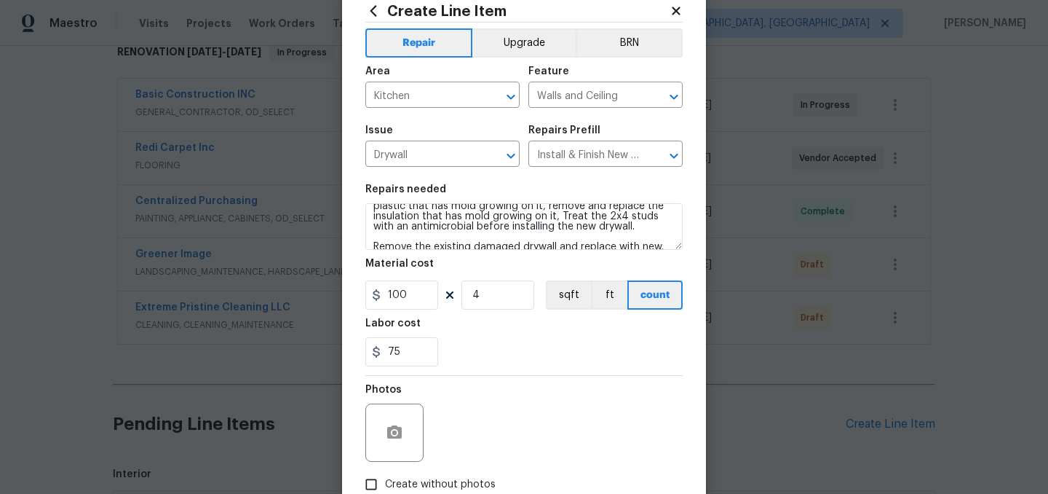
scroll to position [134, 0]
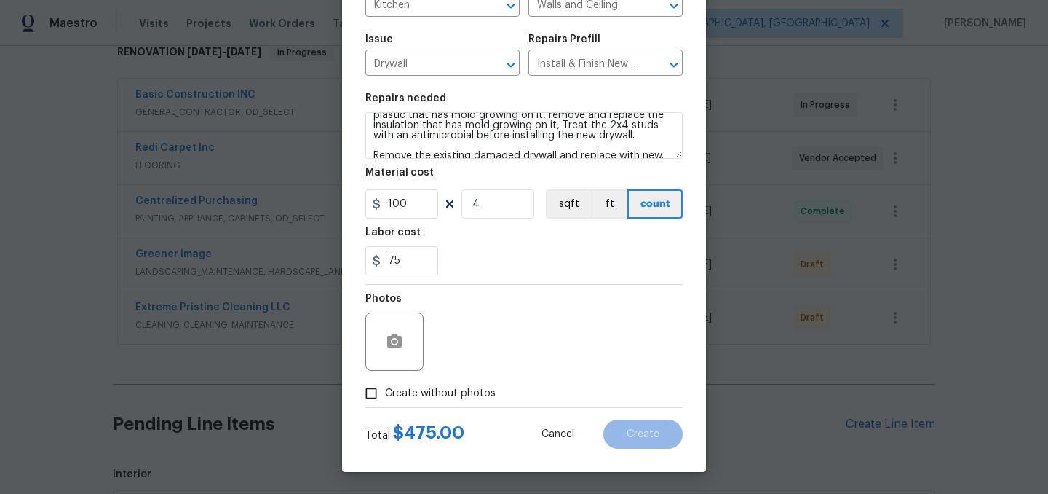
click at [427, 389] on span "Create without photos" at bounding box center [440, 393] width 111 height 15
click at [385, 389] on input "Create without photos" at bounding box center [371, 393] width 28 height 28
checkbox input "true"
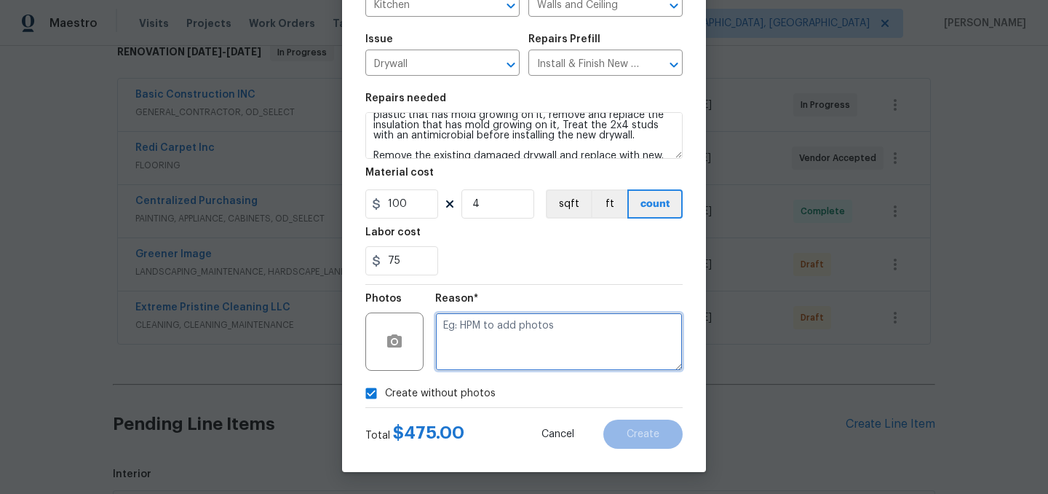
click at [504, 324] on textarea at bounding box center [559, 341] width 248 height 58
type textarea "."
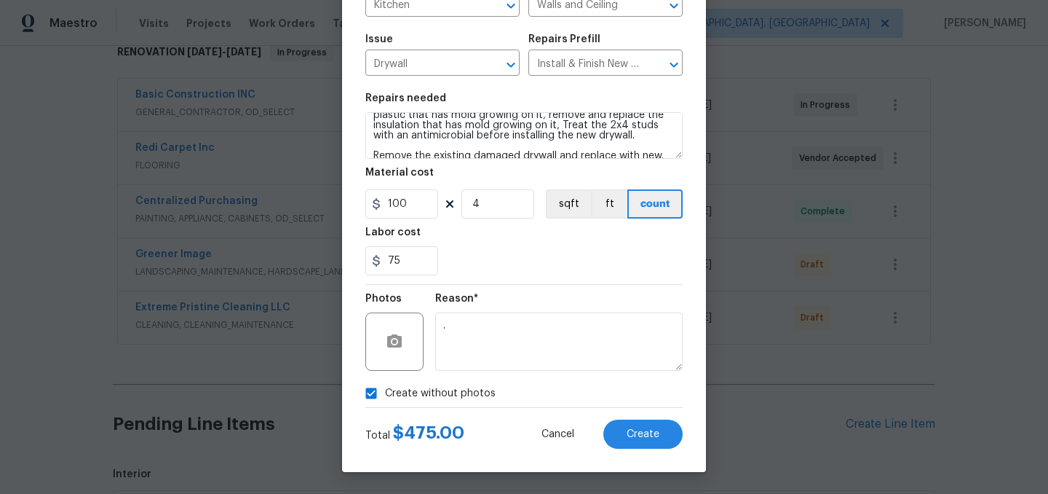
click at [428, 404] on label "Create without photos" at bounding box center [426, 393] width 138 height 28
click at [385, 404] on input "Create without photos" at bounding box center [371, 393] width 28 height 28
checkbox input "false"
click at [654, 437] on span "Create" at bounding box center [643, 434] width 33 height 11
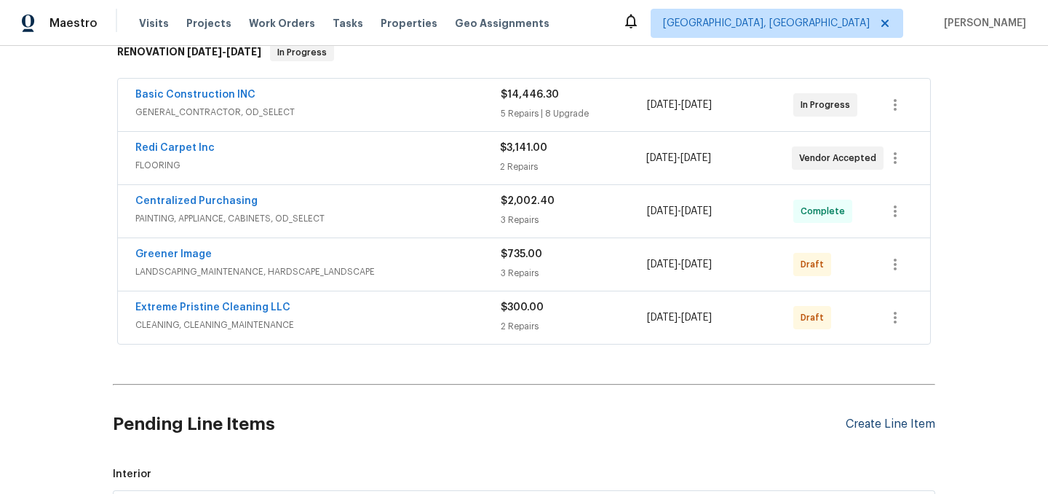
click at [882, 429] on div "Create Line Item" at bounding box center [891, 424] width 90 height 14
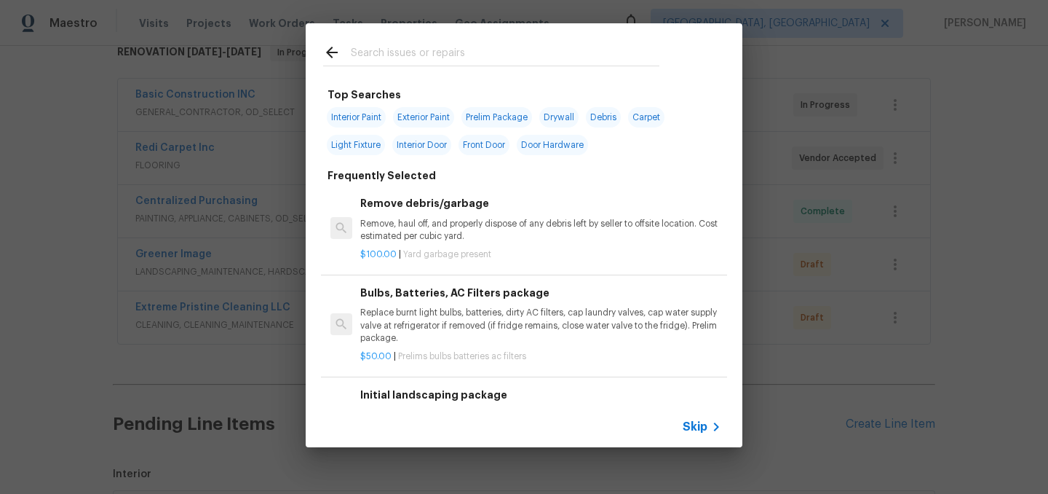
click at [393, 54] on input "text" at bounding box center [505, 55] width 309 height 22
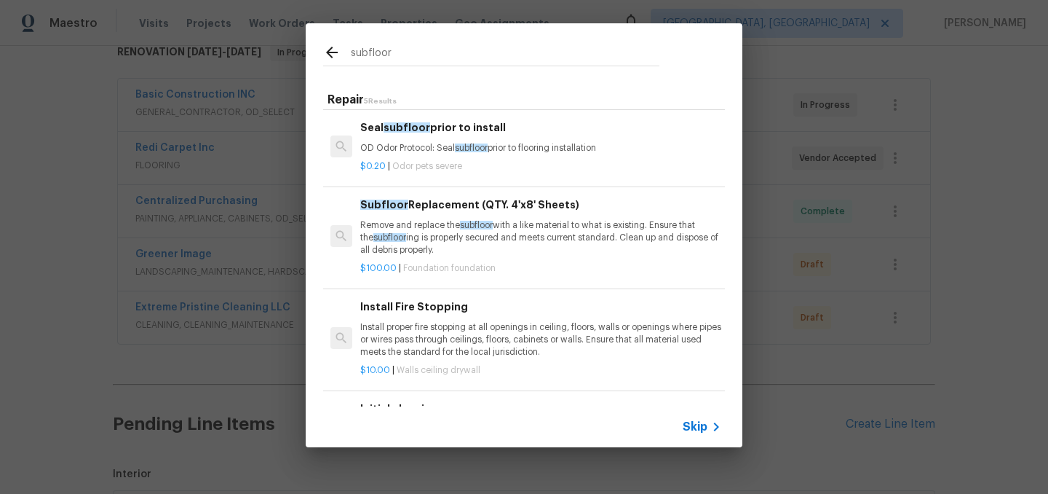
scroll to position [79, 0]
type input "subfloor"
click at [435, 235] on p "Remove and replace the subfloor with a like material to what is existing. Ensur…" at bounding box center [540, 236] width 361 height 37
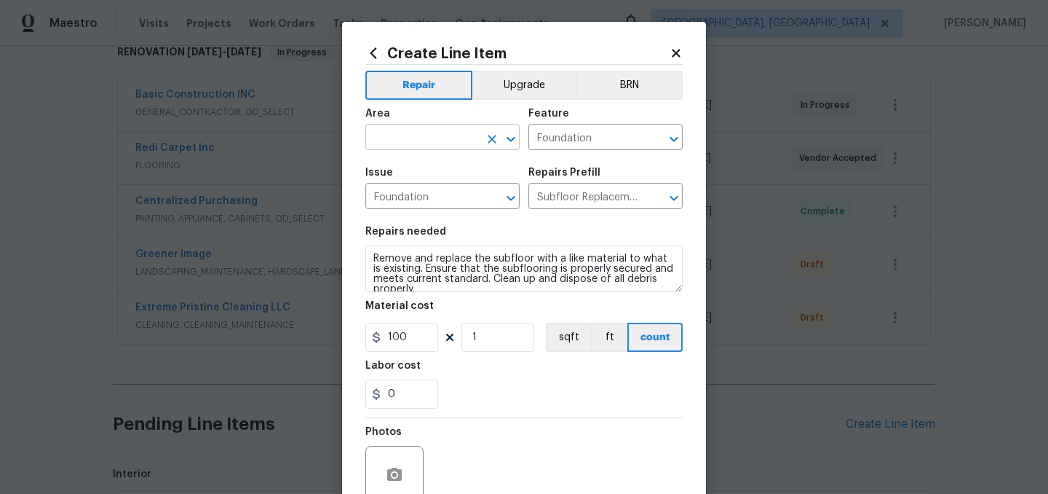
click at [430, 135] on input "text" at bounding box center [422, 138] width 114 height 23
click at [407, 163] on li "Kitchen" at bounding box center [442, 171] width 154 height 24
type input "Kitchen"
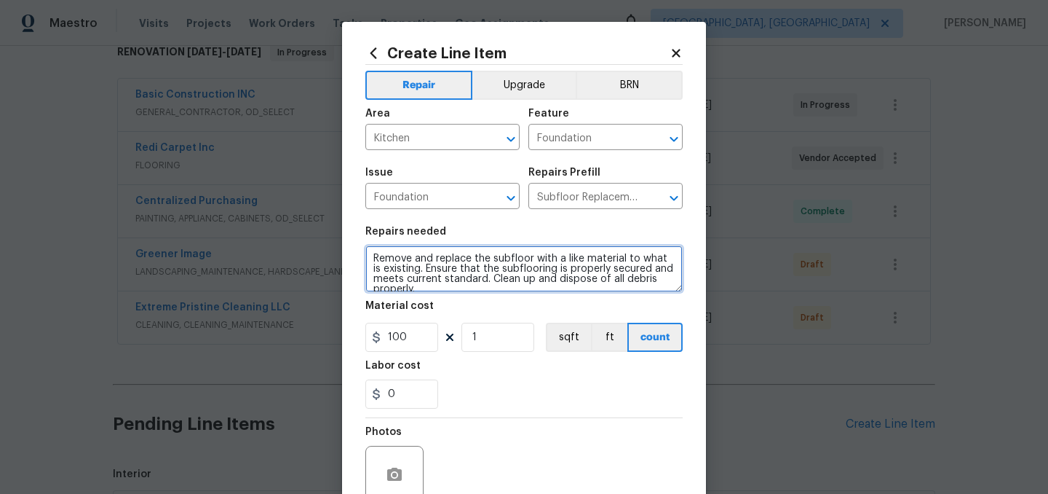
click at [371, 260] on textarea "Remove and replace the subfloor with a like material to what is existing. Ensur…" at bounding box center [523, 268] width 317 height 47
paste textarea "Replace the damaged subfloor under the kitchen sink"
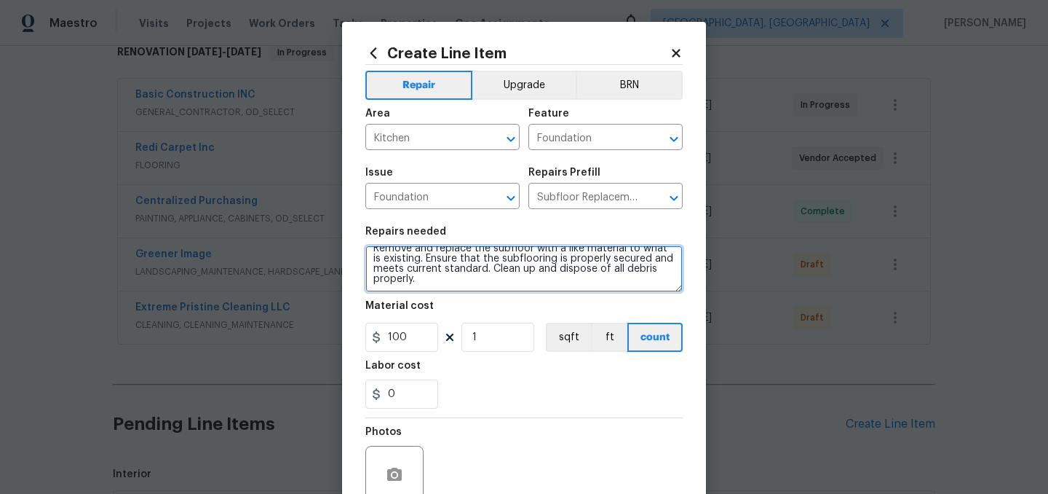
scroll to position [0, 0]
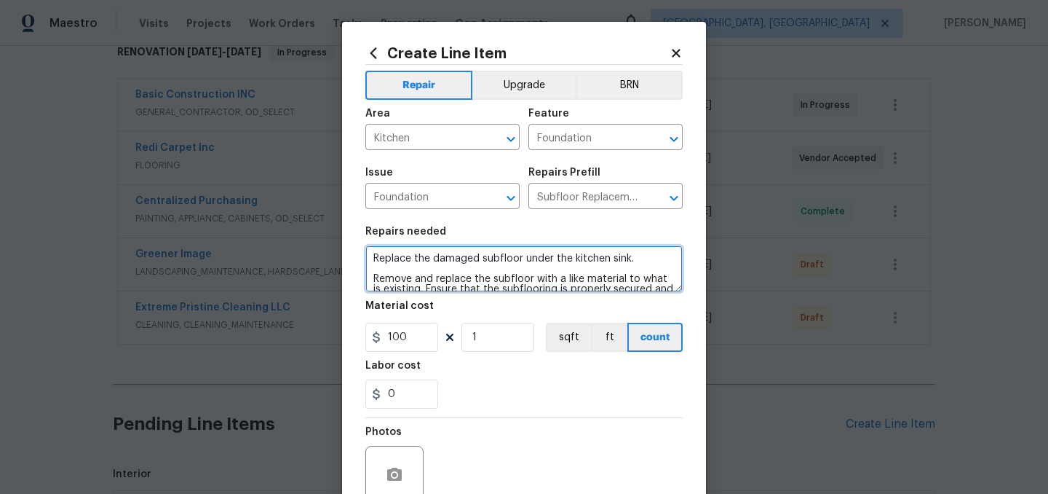
type textarea "Replace the damaged subfloor under the kitchen sink. Remove and replace the sub…"
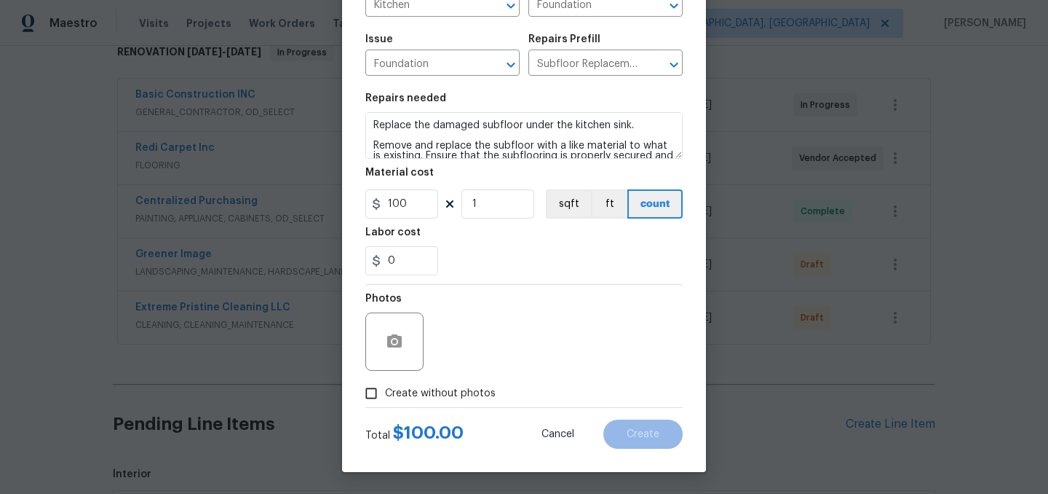
click at [450, 392] on span "Create without photos" at bounding box center [440, 393] width 111 height 15
click at [385, 392] on input "Create without photos" at bounding box center [371, 393] width 28 height 28
checkbox input "true"
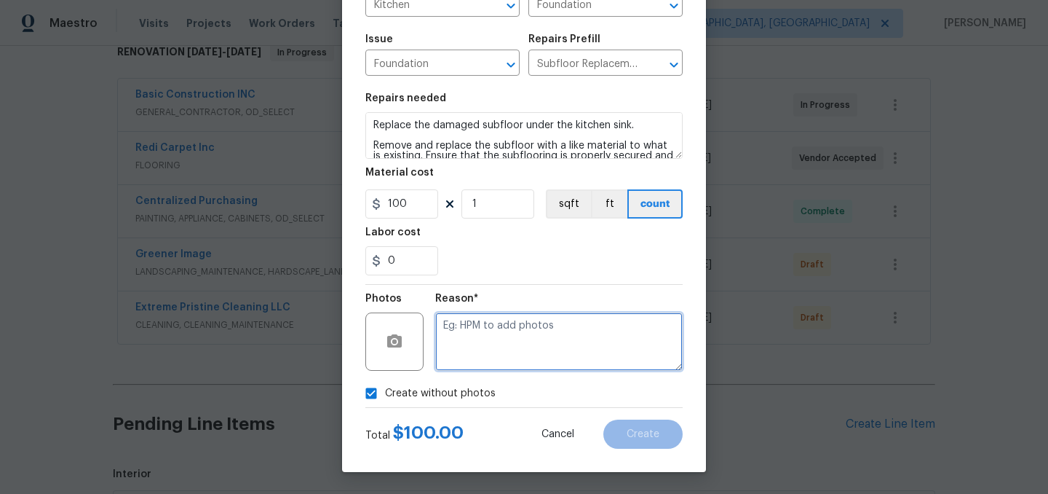
click at [482, 341] on textarea at bounding box center [559, 341] width 248 height 58
type textarea "."
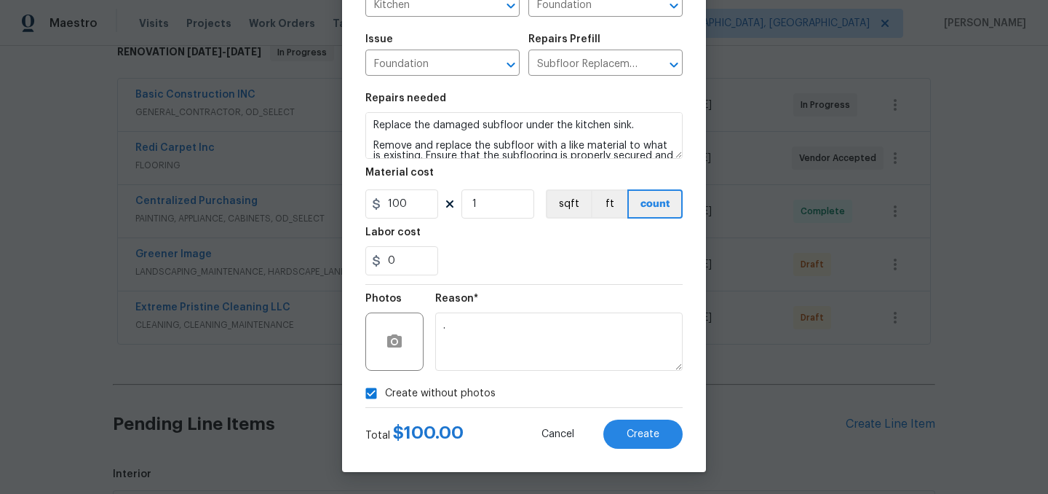
click at [431, 389] on span "Create without photos" at bounding box center [440, 393] width 111 height 15
click at [385, 389] on input "Create without photos" at bounding box center [371, 393] width 28 height 28
checkbox input "false"
click at [640, 442] on button "Create" at bounding box center [643, 433] width 79 height 29
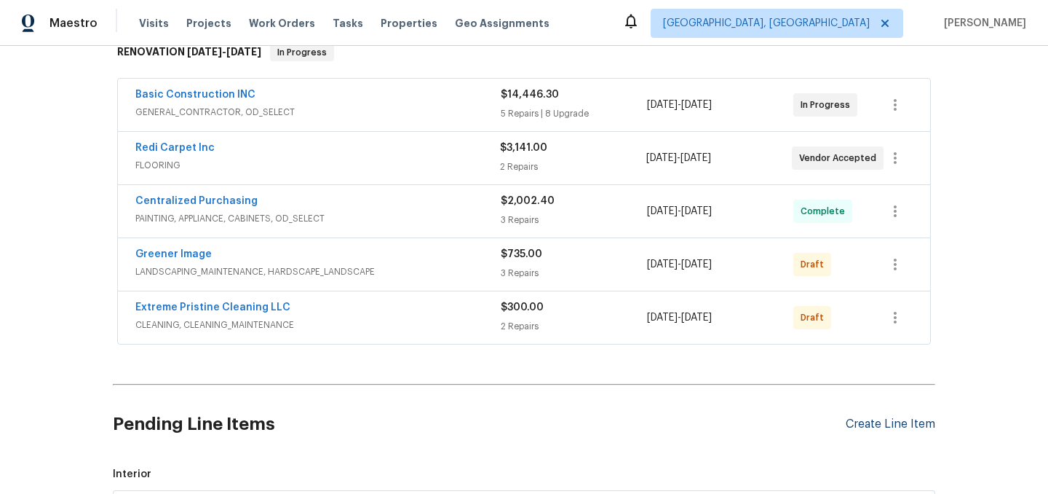
click at [870, 419] on div "Create Line Item" at bounding box center [891, 424] width 90 height 14
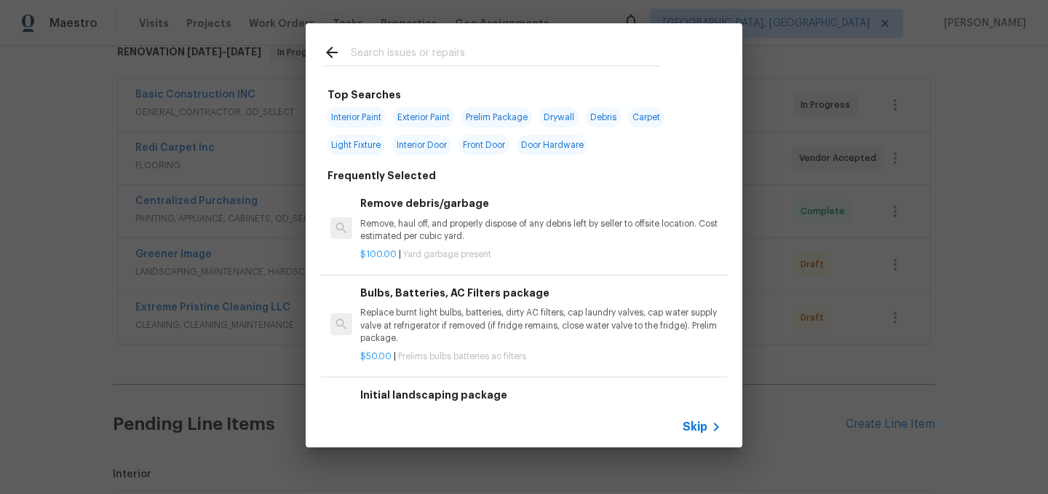
click at [388, 52] on input "text" at bounding box center [505, 55] width 309 height 22
type input "m"
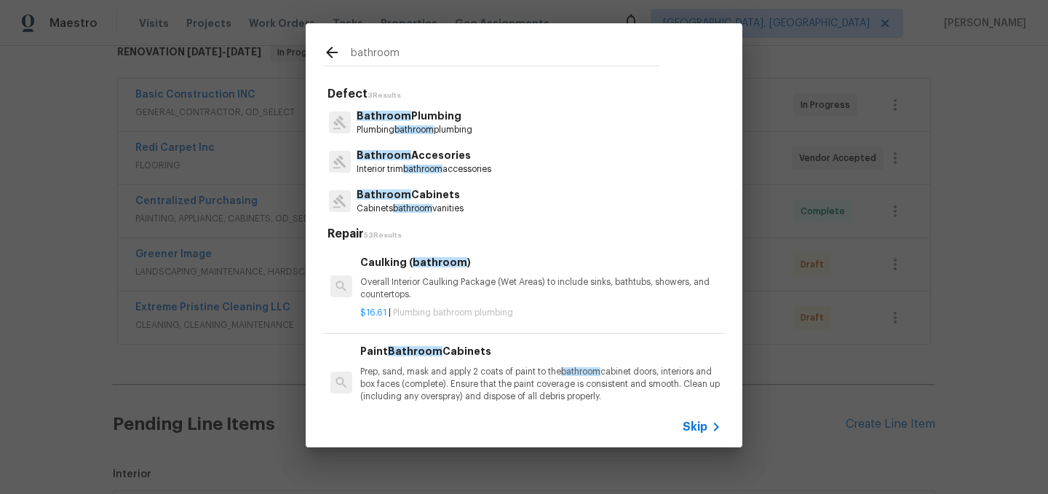
type input "bathroom"
click at [450, 122] on p "Bathroom Plumbing" at bounding box center [415, 115] width 116 height 15
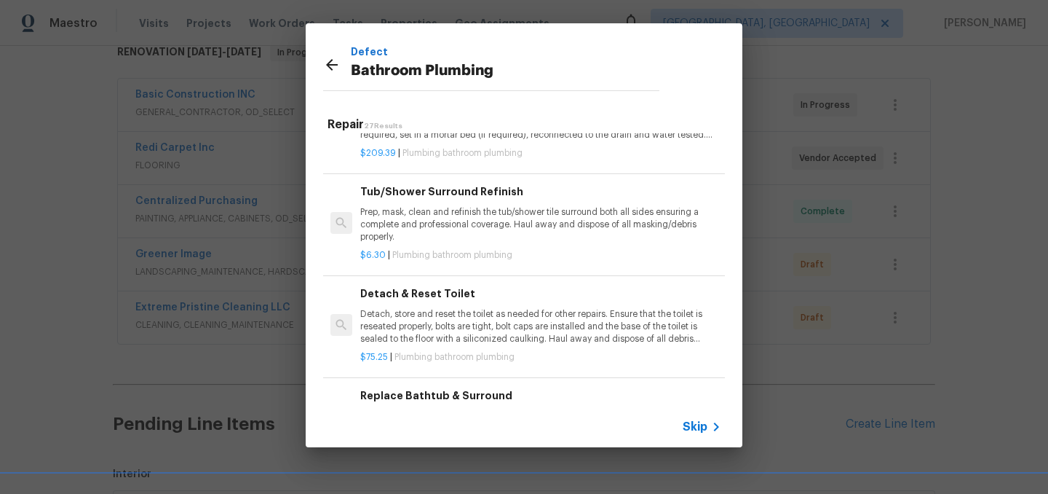
scroll to position [920, 0]
click at [705, 428] on span "Skip" at bounding box center [695, 426] width 25 height 15
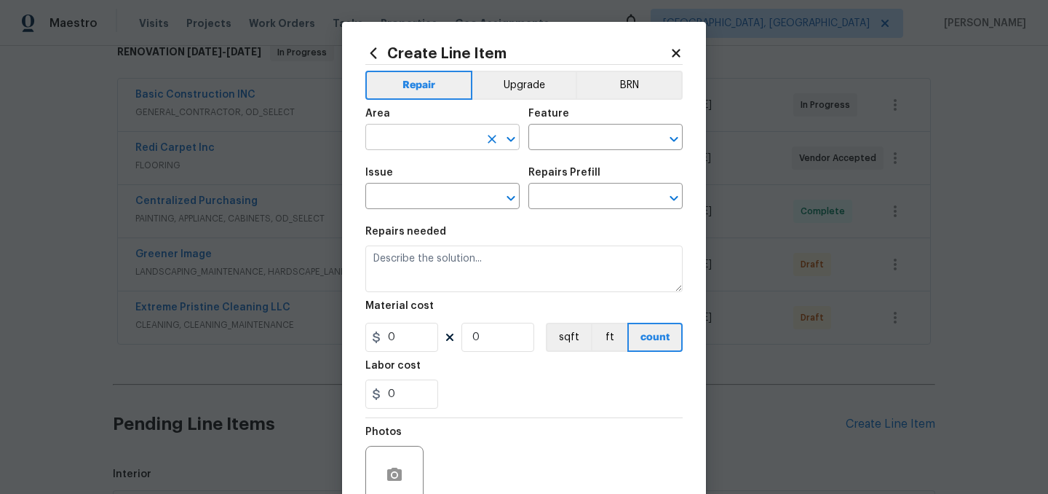
click at [424, 132] on input "text" at bounding box center [422, 138] width 114 height 23
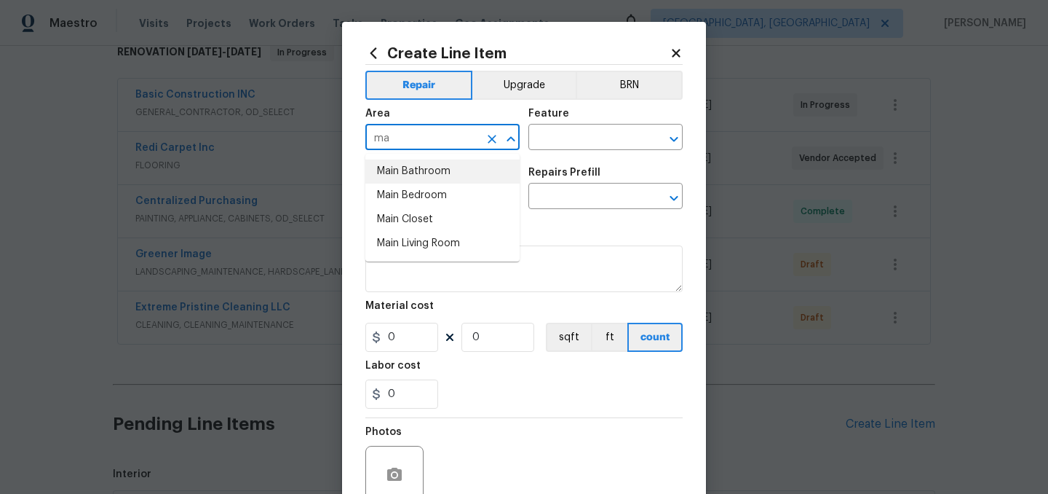
click at [422, 173] on li "Main Bathroom" at bounding box center [442, 171] width 154 height 24
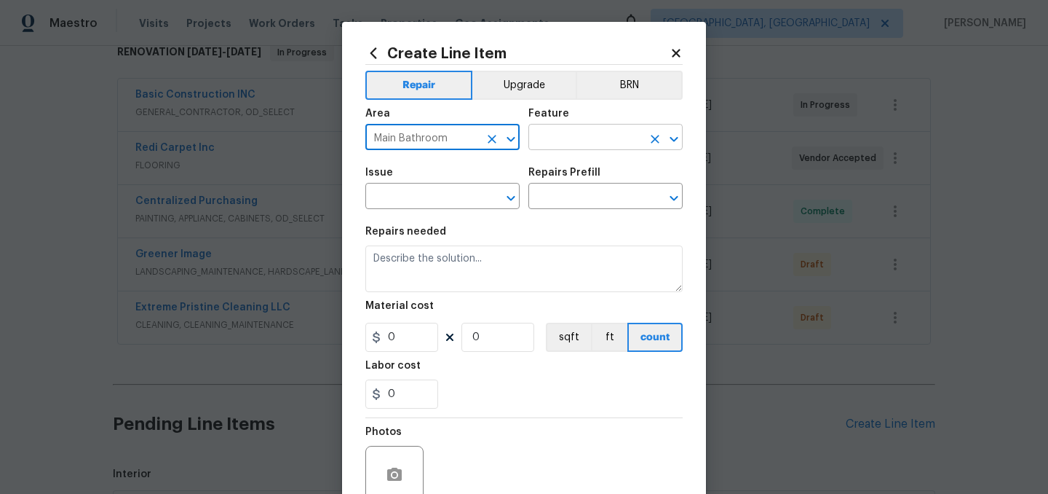
type input "Main Bathroom"
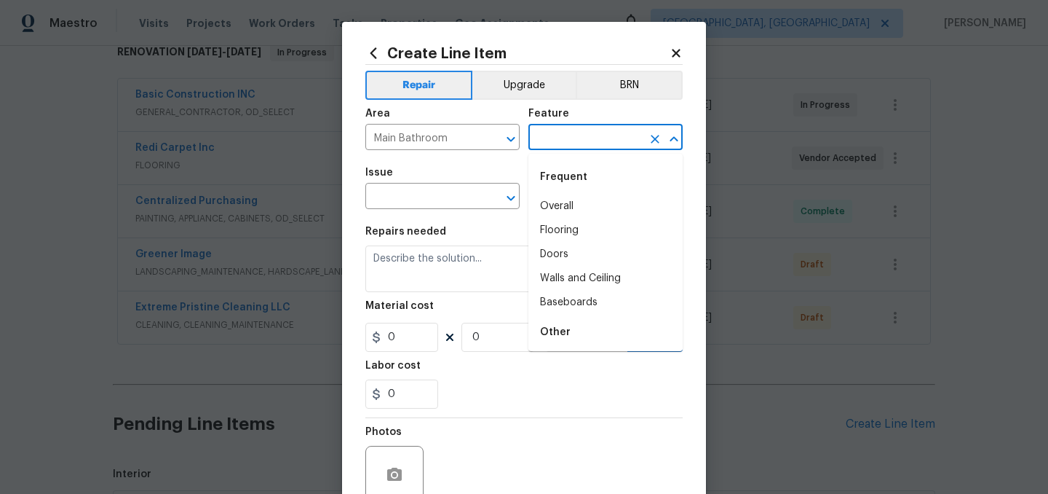
click at [555, 142] on input "text" at bounding box center [586, 138] width 114 height 23
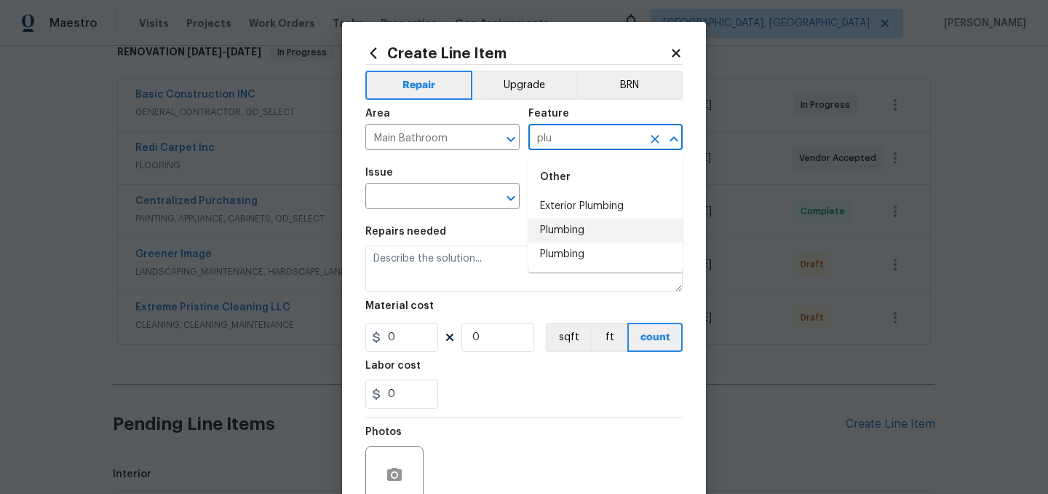
click at [583, 224] on li "Plumbing" at bounding box center [606, 230] width 154 height 24
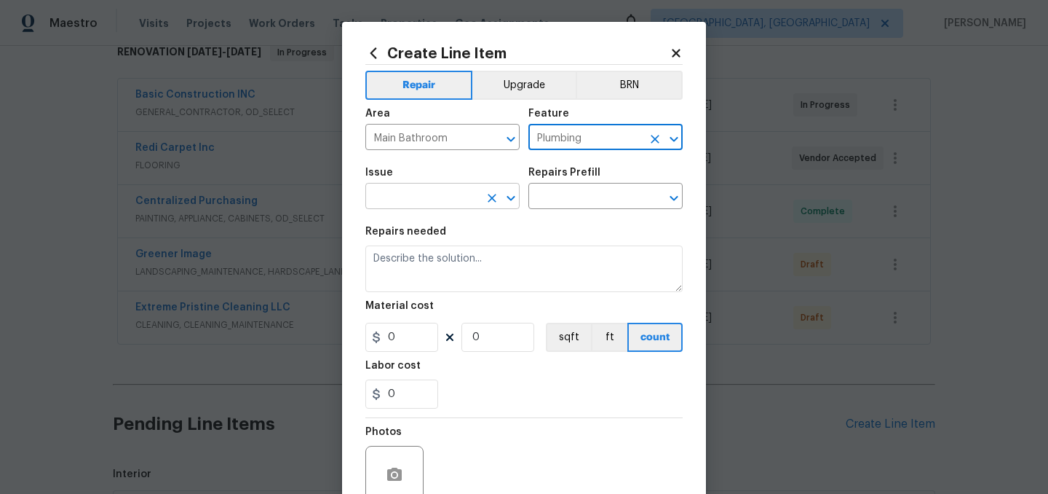
type input "Plumbing"
click at [422, 198] on input "text" at bounding box center [422, 197] width 114 height 23
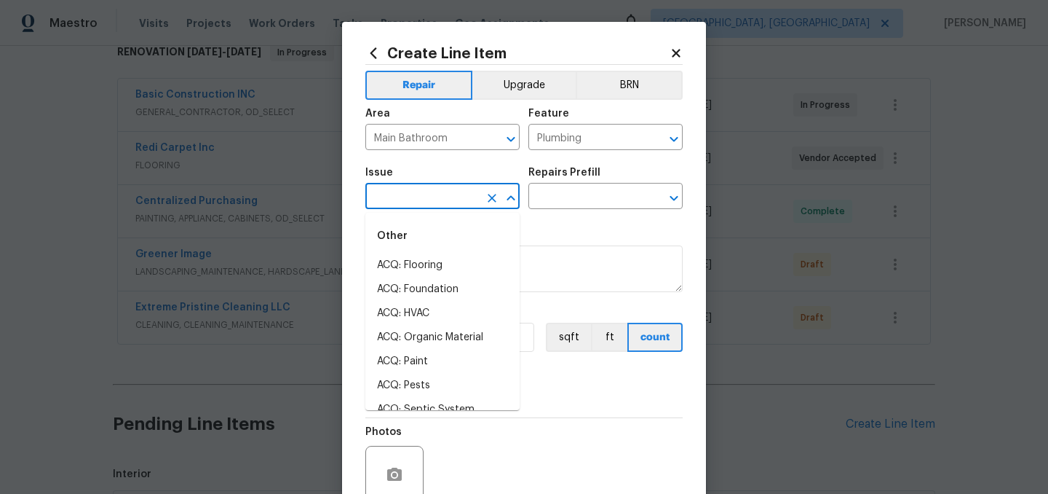
type input "b"
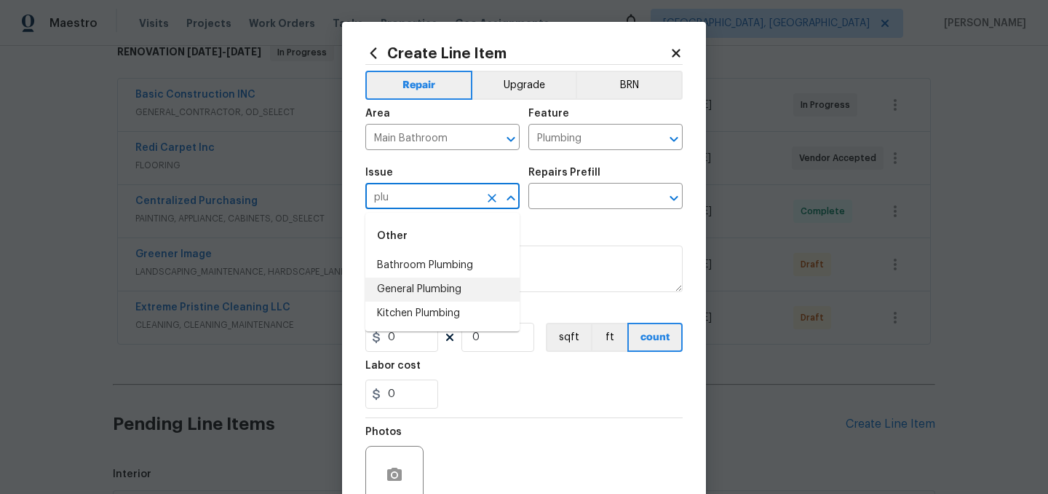
click at [438, 288] on li "General Plumbing" at bounding box center [442, 289] width 154 height 24
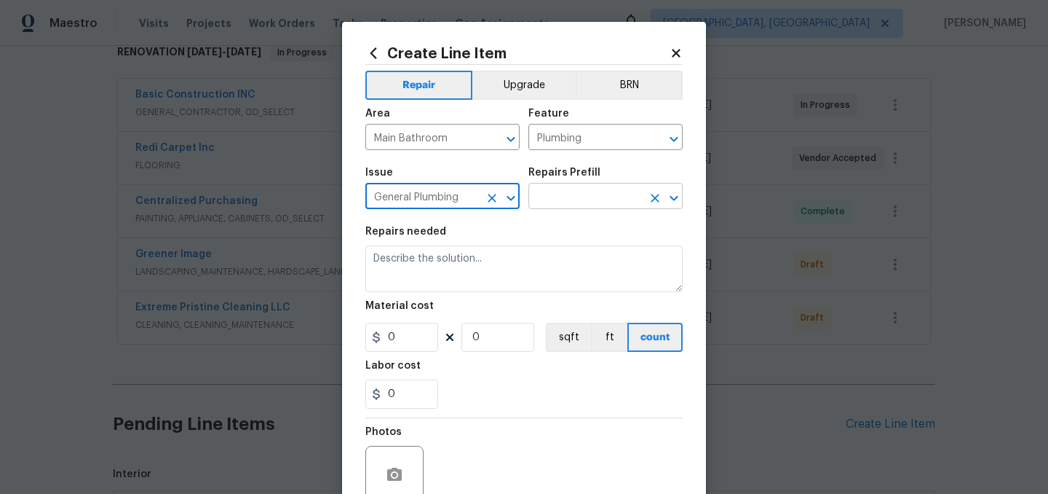
type input "General Plumbing"
click at [545, 198] on input "text" at bounding box center [586, 197] width 114 height 23
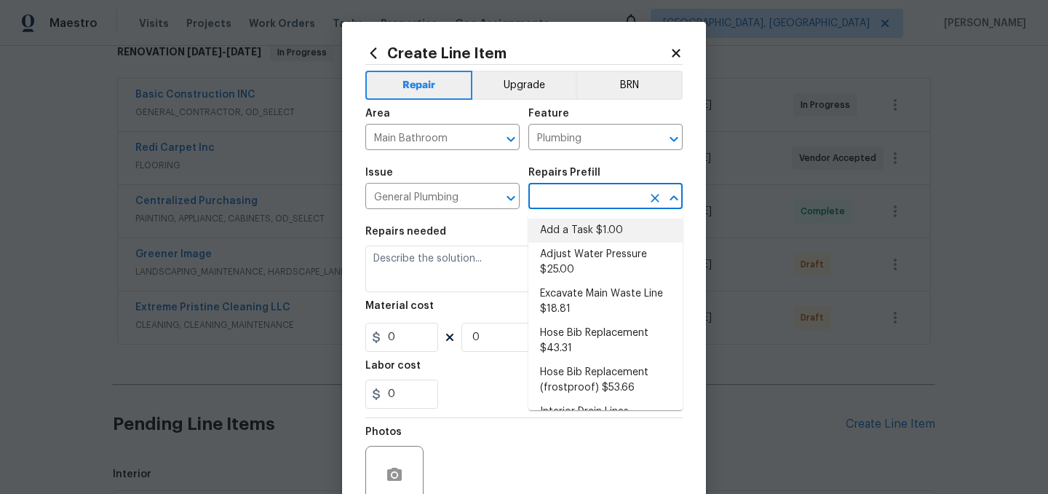
click at [566, 226] on li "Add a Task $1.00" at bounding box center [606, 230] width 154 height 24
type input "Add a Task $1.00"
type textarea "HPM to detail"
type input "1"
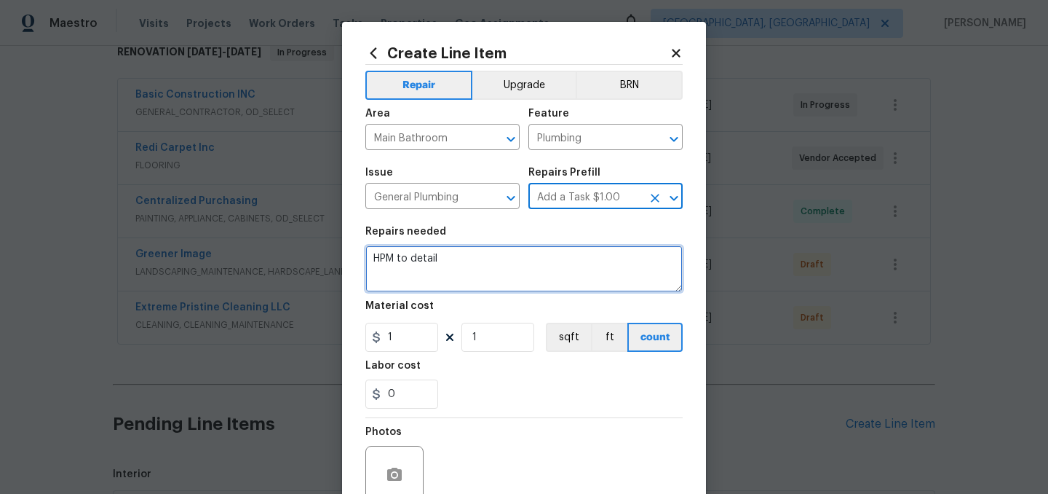
click at [467, 259] on textarea "HPM to detail" at bounding box center [523, 268] width 317 height 47
paste textarea "additional needed to move plumbing, and install the 60" vanity combo kit with 2…"
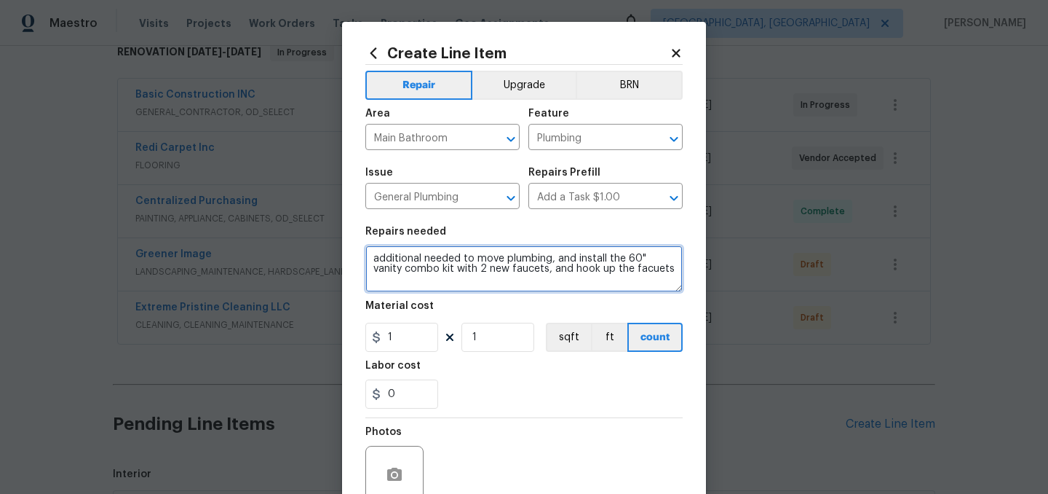
click at [376, 262] on textarea "additional needed to move plumbing, and install the 60" vanity combo kit with 2…" at bounding box center [523, 268] width 317 height 47
type textarea "Additional needed to move plumbing, and install the 60" vanity combo kit with 2…"
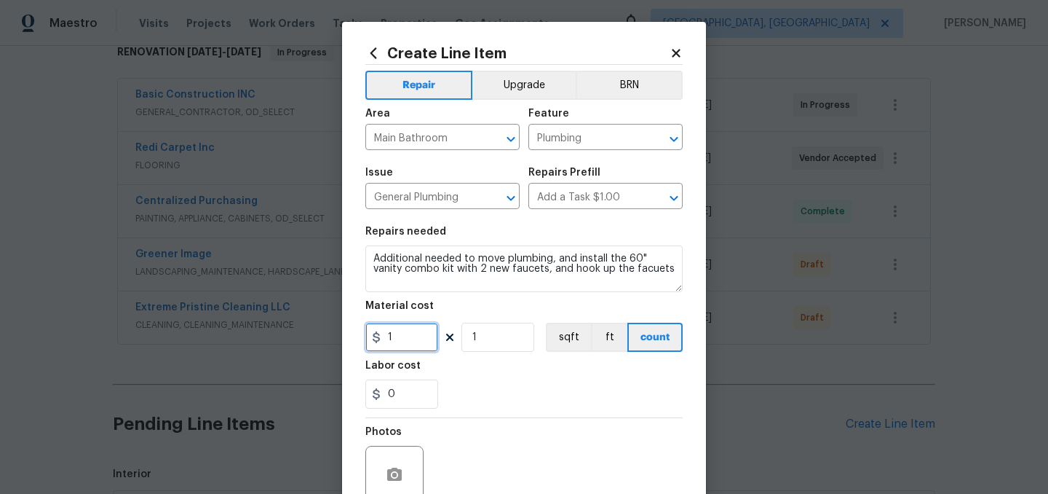
click at [412, 330] on input "1" at bounding box center [401, 337] width 73 height 29
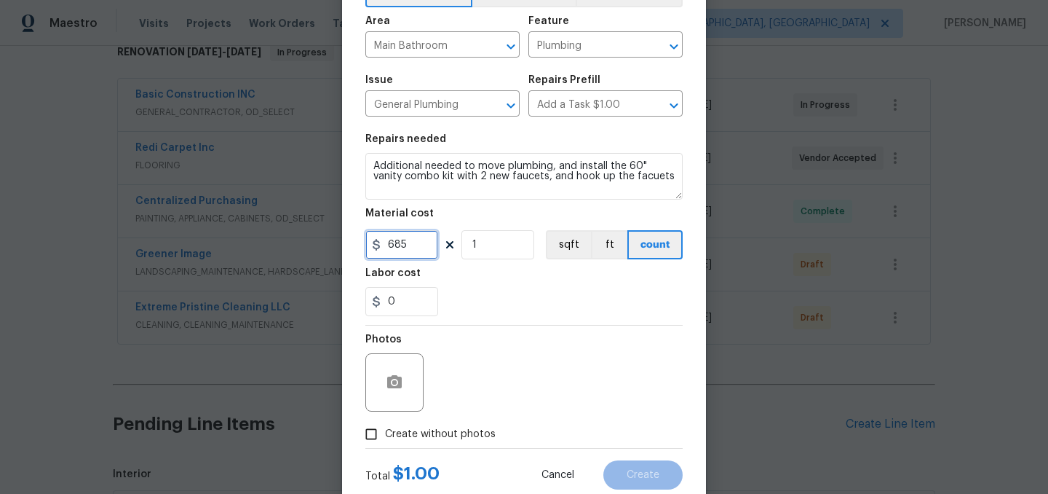
scroll to position [118, 0]
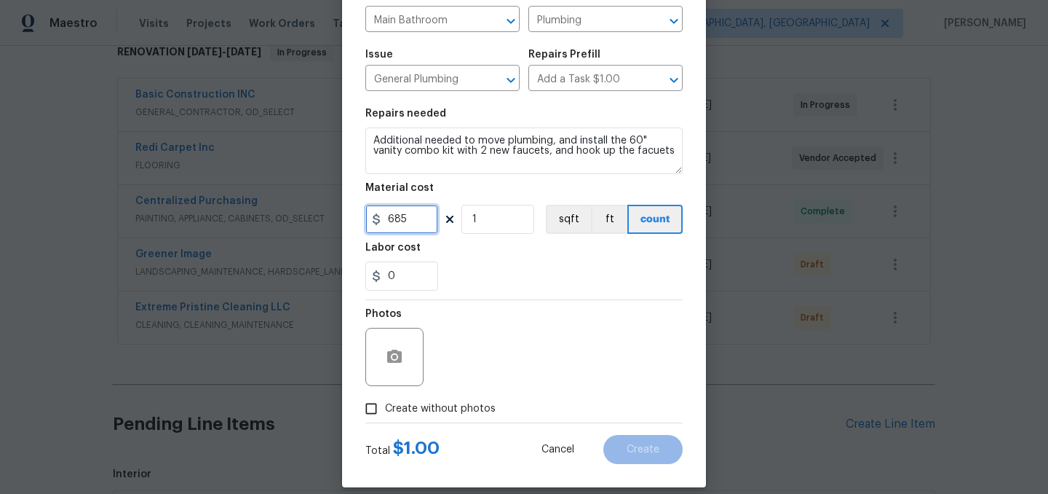
type input "685"
click at [416, 409] on span "Create without photos" at bounding box center [440, 408] width 111 height 15
click at [385, 409] on input "Create without photos" at bounding box center [371, 409] width 28 height 28
checkbox input "true"
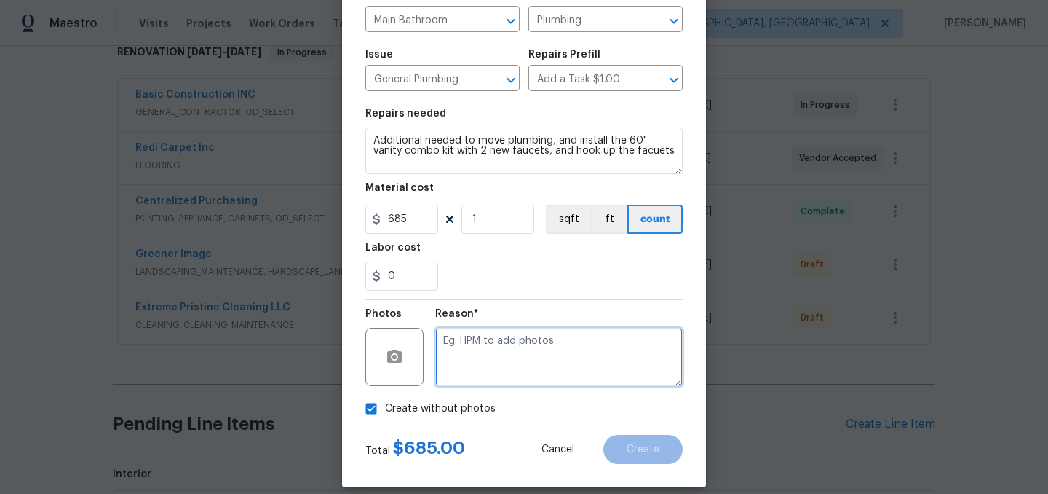
click at [466, 372] on textarea at bounding box center [559, 357] width 248 height 58
type textarea "."
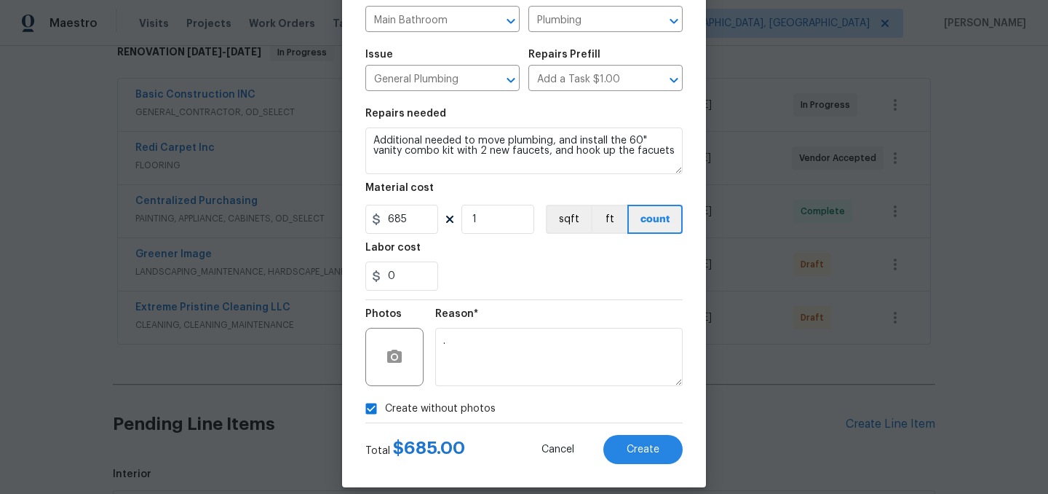
click at [430, 410] on span "Create without photos" at bounding box center [440, 408] width 111 height 15
click at [385, 410] on input "Create without photos" at bounding box center [371, 409] width 28 height 28
checkbox input "false"
click at [655, 450] on span "Create" at bounding box center [643, 449] width 33 height 11
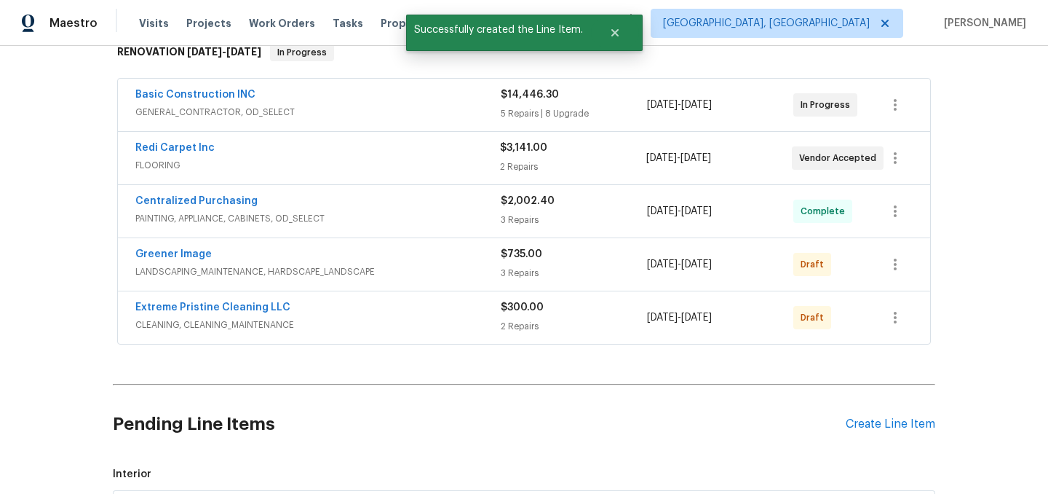
click at [315, 101] on div "Basic Construction INC" at bounding box center [317, 95] width 365 height 17
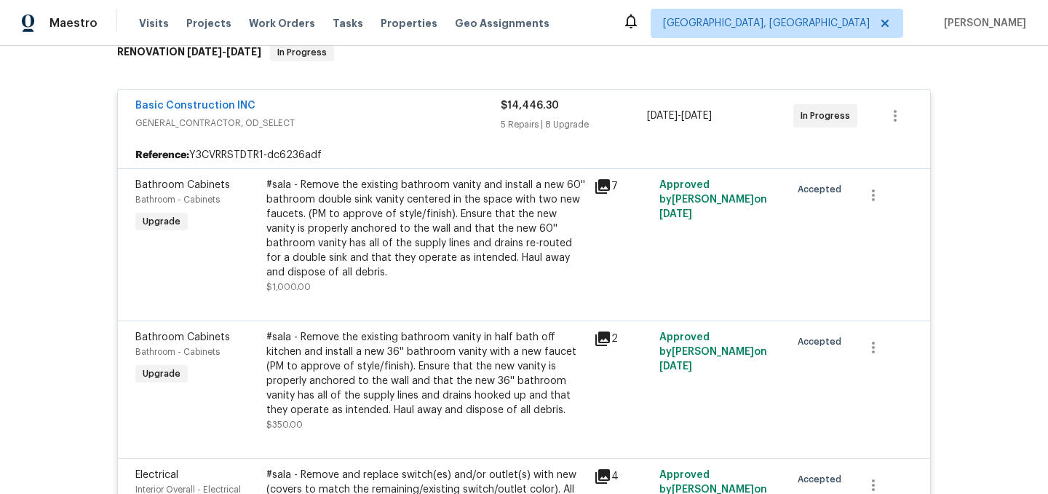
click at [372, 104] on div "Basic Construction INC" at bounding box center [317, 106] width 365 height 17
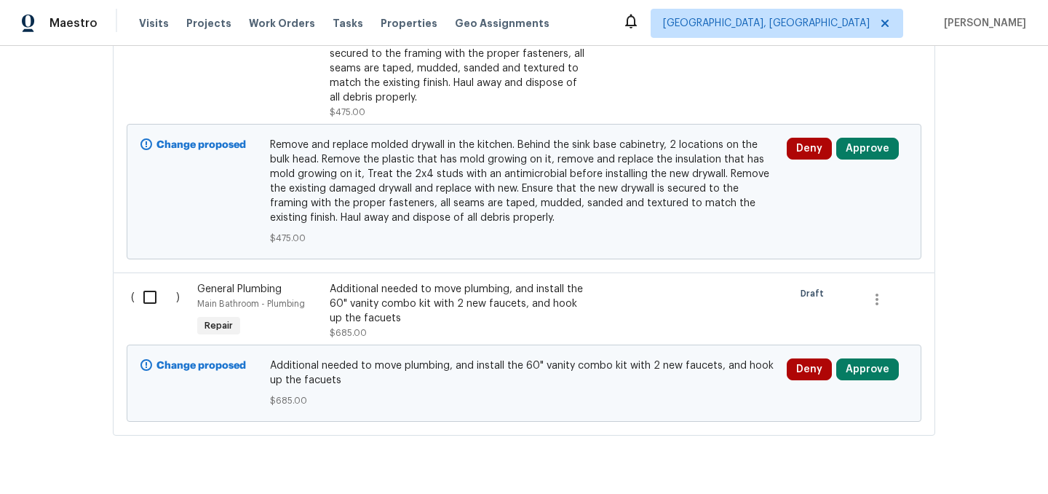
scroll to position [1640, 0]
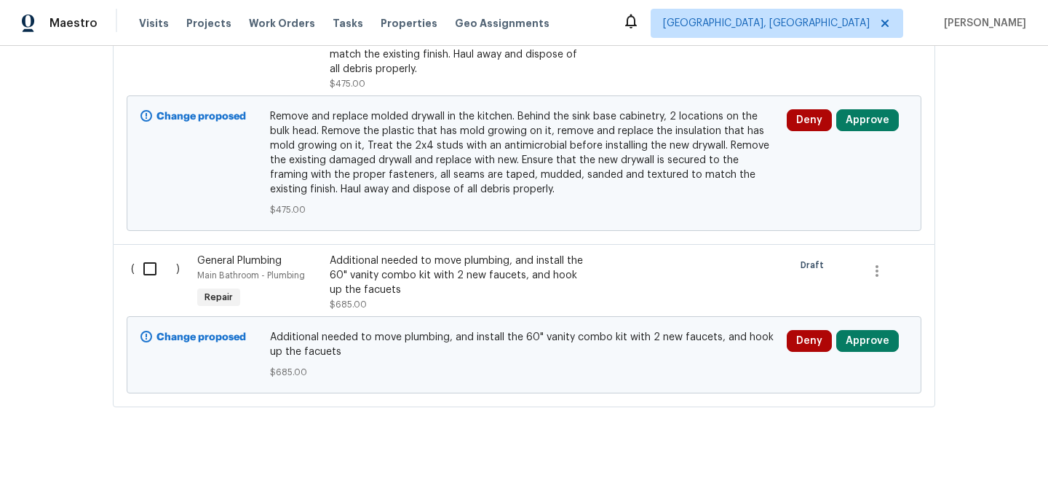
click at [432, 264] on div "Additional needed to move plumbing, and install the 60" vanity combo kit with 2…" at bounding box center [458, 275] width 256 height 44
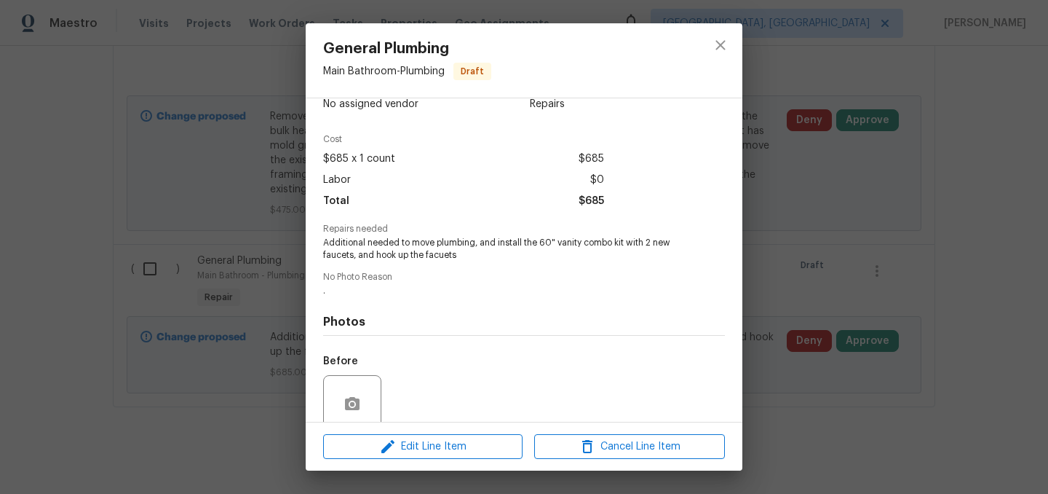
scroll to position [19, 0]
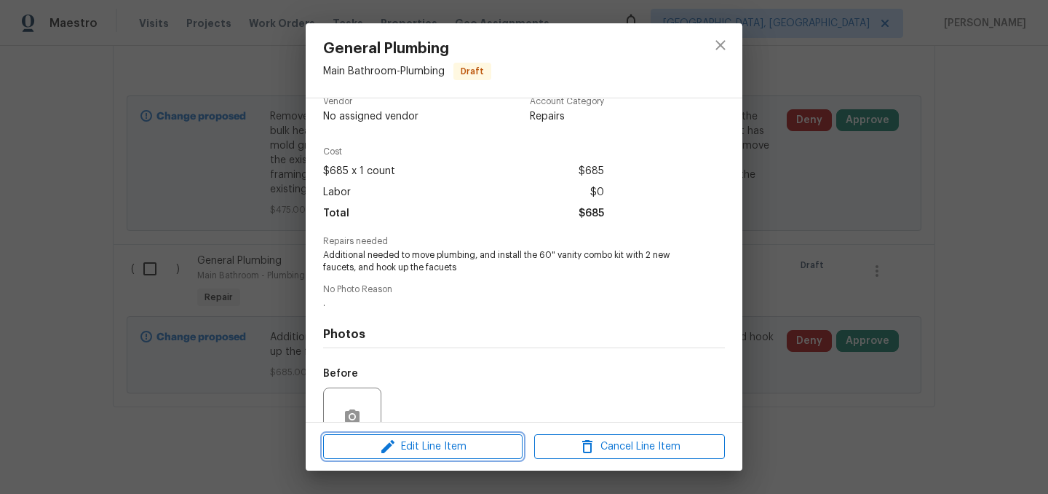
click at [413, 443] on span "Edit Line Item" at bounding box center [423, 447] width 191 height 18
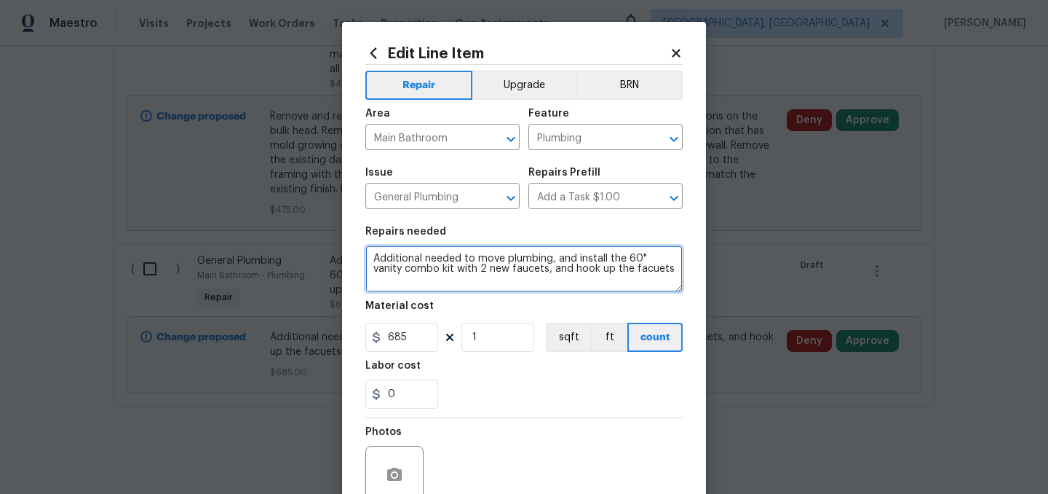
click at [375, 256] on textarea "Additional needed to move plumbing, and install the 60" vanity combo kit with 2…" at bounding box center [523, 268] width 317 height 47
type textarea "#sala - Additional needed to move plumbing, and install the 60" vanity combo ki…"
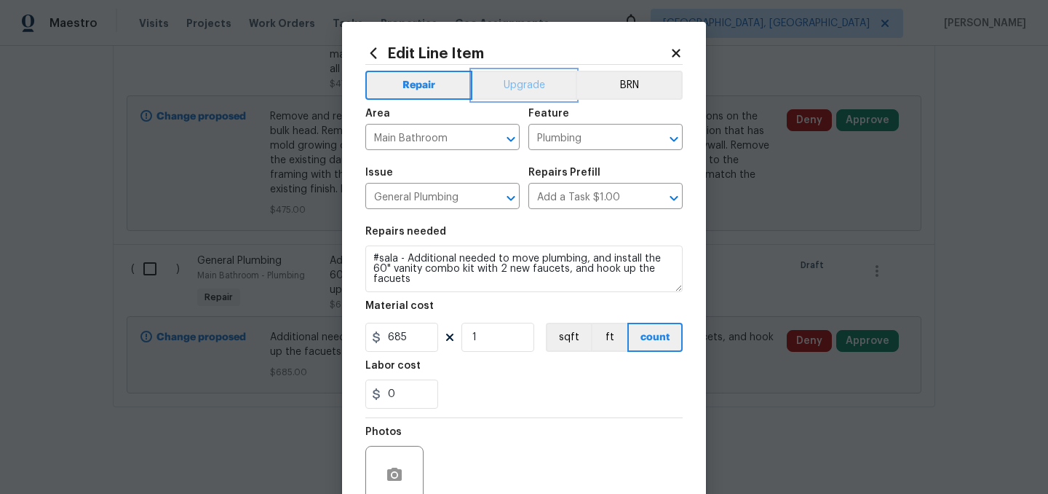
click at [513, 86] on button "Upgrade" at bounding box center [524, 85] width 104 height 29
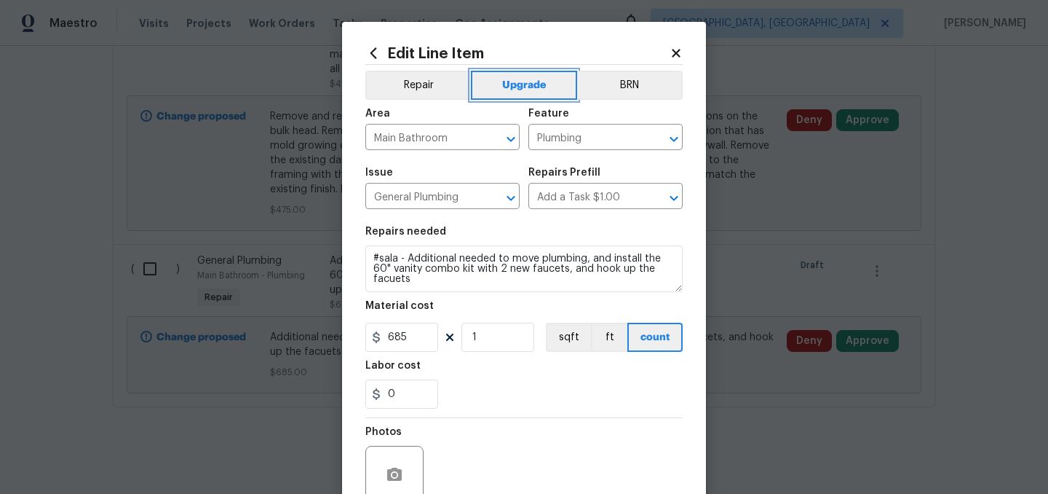
scroll to position [134, 0]
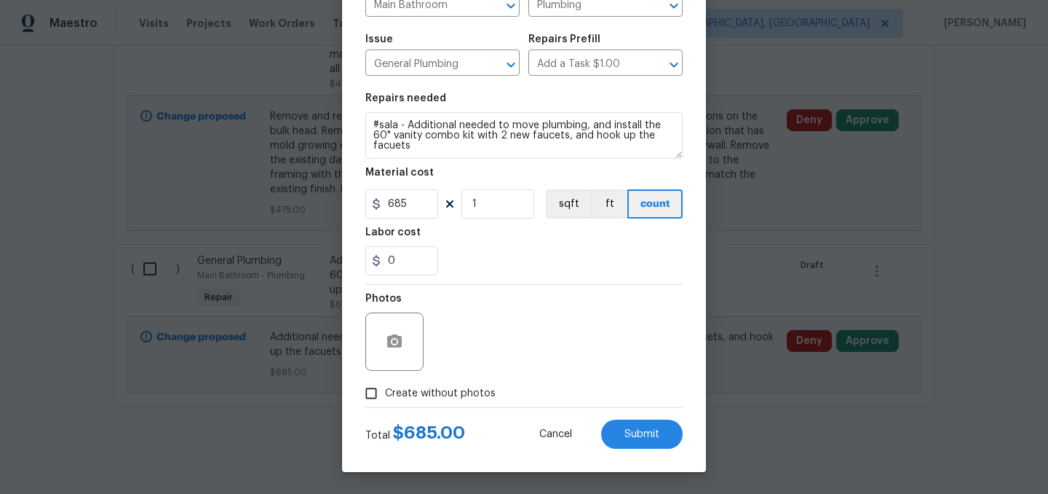
click at [454, 388] on span "Create without photos" at bounding box center [440, 393] width 111 height 15
click at [385, 388] on input "Create without photos" at bounding box center [371, 393] width 28 height 28
checkbox input "true"
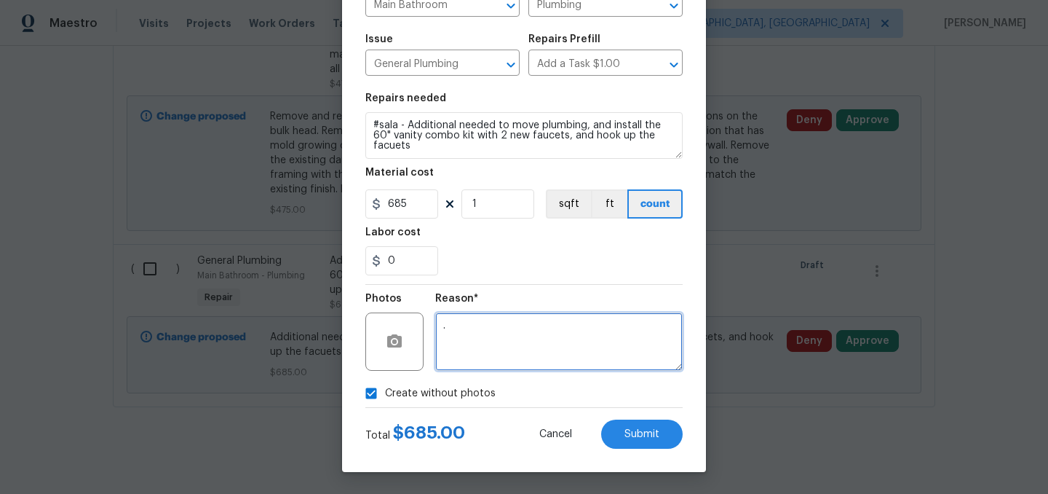
click at [494, 355] on textarea "." at bounding box center [559, 341] width 248 height 58
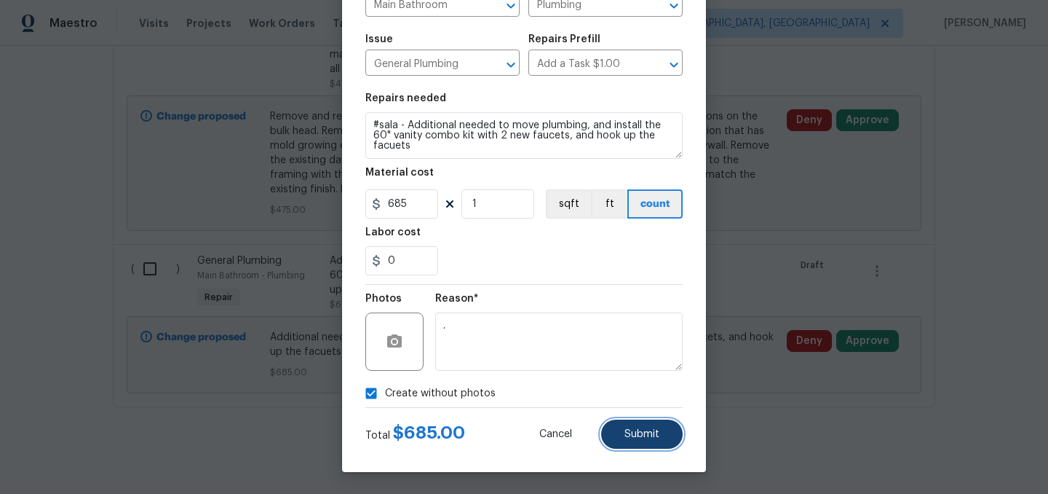
click at [622, 424] on button "Submit" at bounding box center [642, 433] width 82 height 29
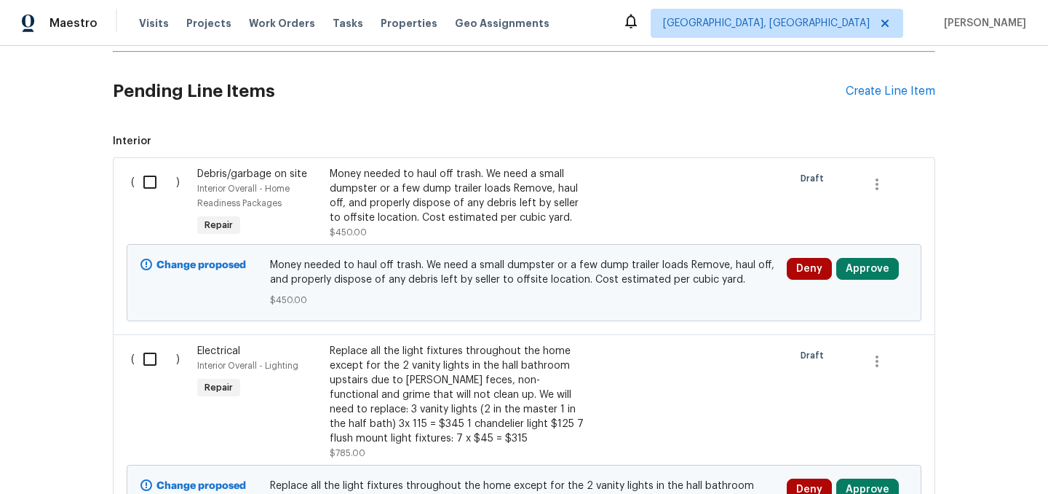
scroll to position [589, 0]
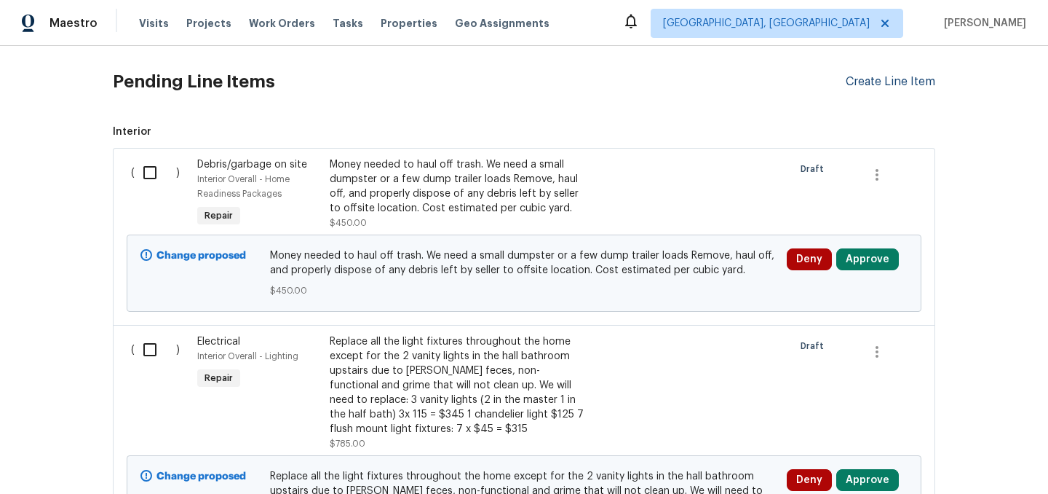
click at [870, 82] on div "Create Line Item" at bounding box center [891, 82] width 90 height 14
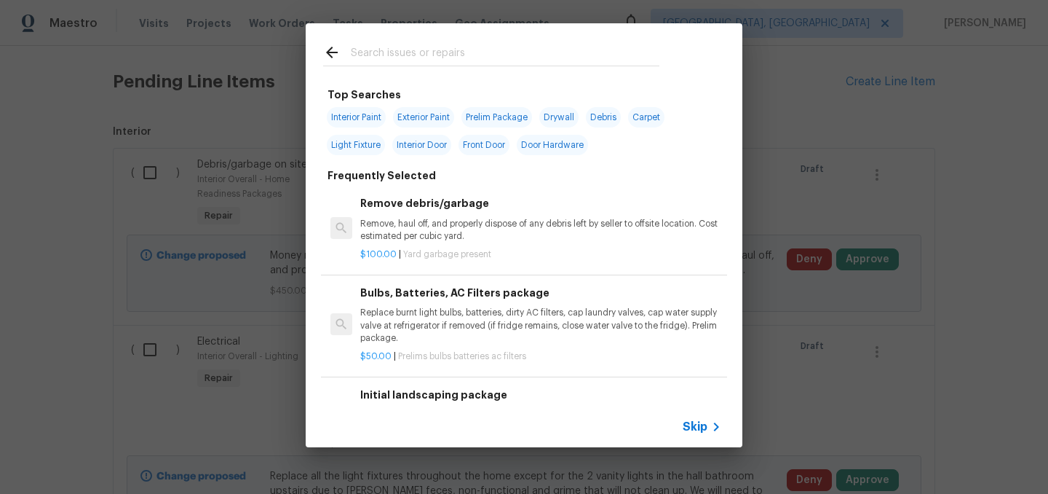
click at [392, 54] on input "text" at bounding box center [505, 55] width 309 height 22
click at [554, 112] on span "Drywall" at bounding box center [558, 117] width 39 height 20
type input "Drywall"
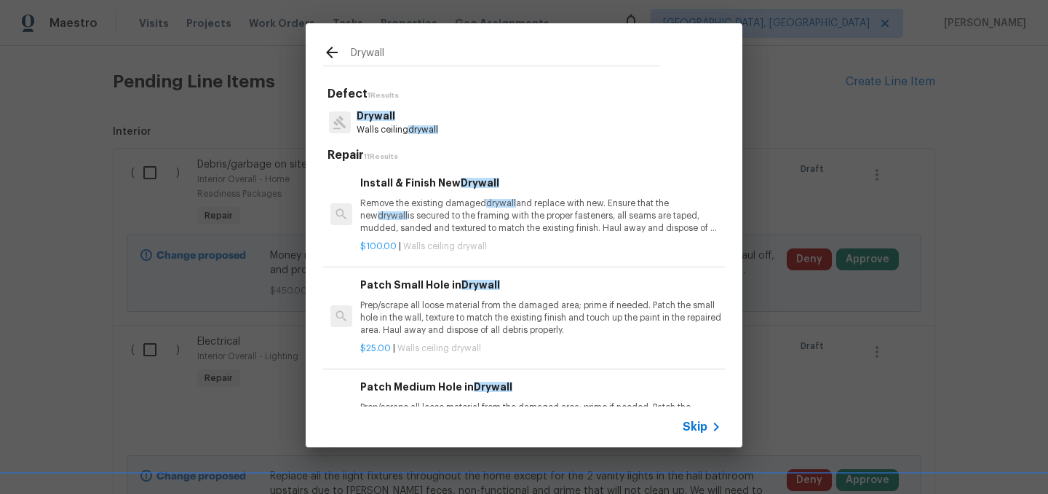
click at [448, 205] on p "Remove the existing damaged drywall and replace with new. Ensure that the new d…" at bounding box center [540, 215] width 361 height 37
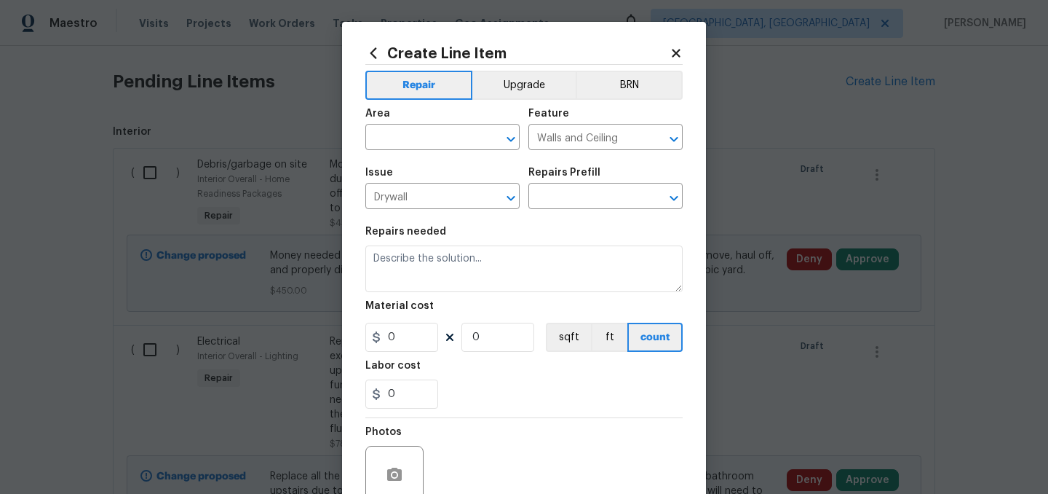
type input "Install & Finish New Drywall $100.00"
type textarea "Remove the existing damaged drywall and replace with new. Ensure that the new d…"
type input "100"
type input "1"
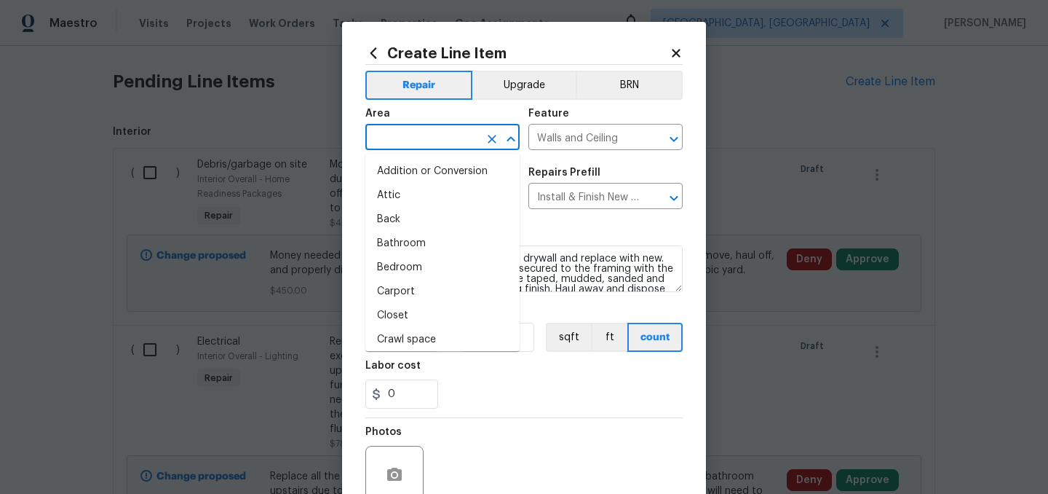
click at [414, 130] on input "text" at bounding box center [422, 138] width 114 height 23
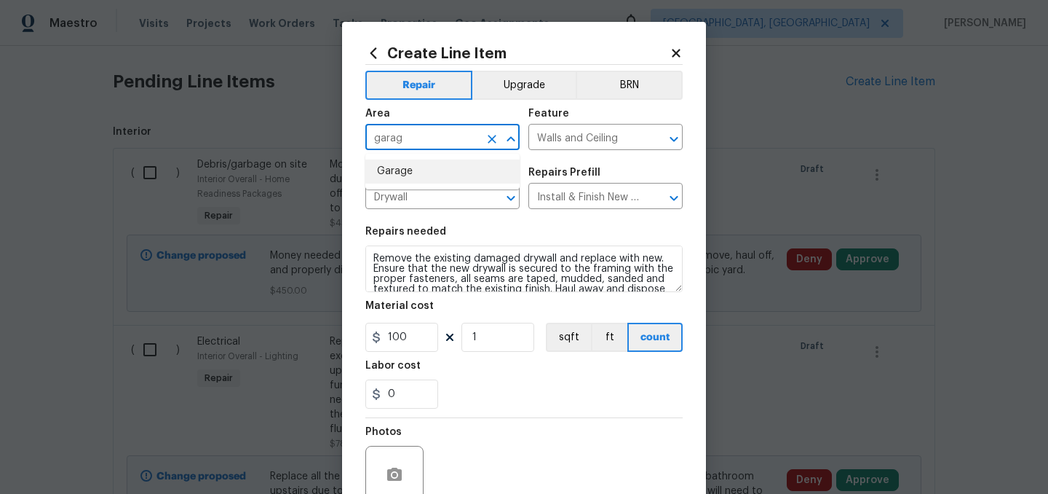
click at [408, 170] on li "Garage" at bounding box center [442, 171] width 154 height 24
type input "Garage"
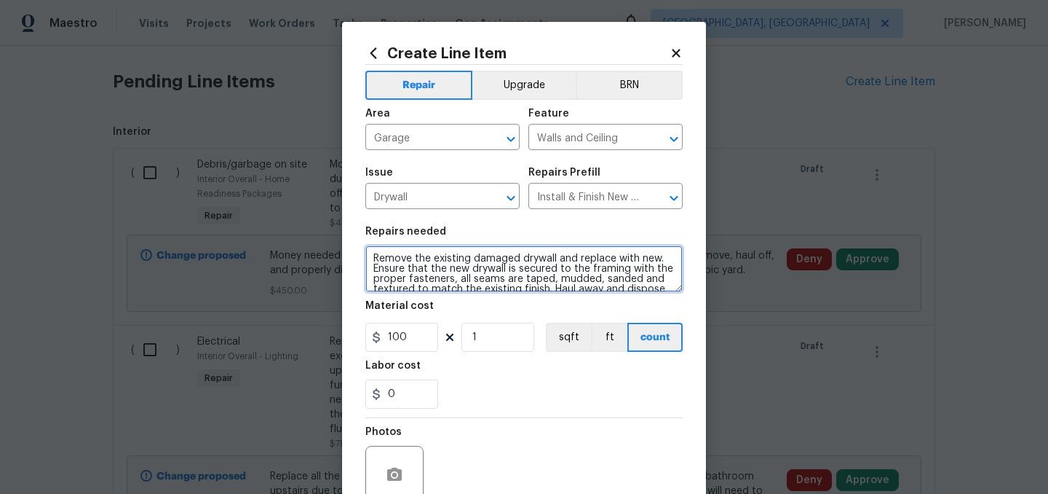
click at [371, 255] on textarea "Remove the existing damaged drywall and replace with new. Ensure that the new d…" at bounding box center [523, 268] width 317 height 47
paste textarea "Remove and replace molded drywall on the ceiling in the garage. Wipe the other …"
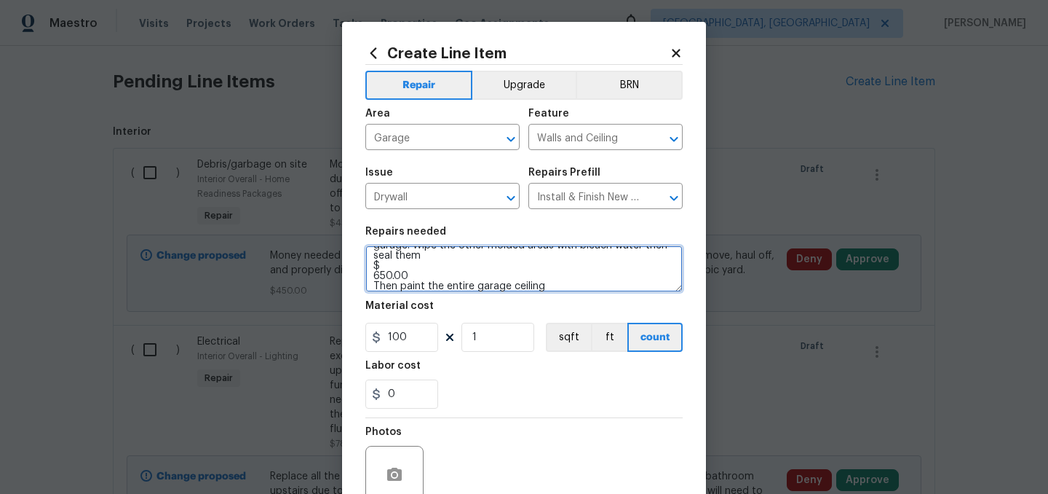
click at [426, 278] on textarea "Remove and replace molded drywall on the ceiling in the garage. Wipe the other …" at bounding box center [523, 268] width 317 height 47
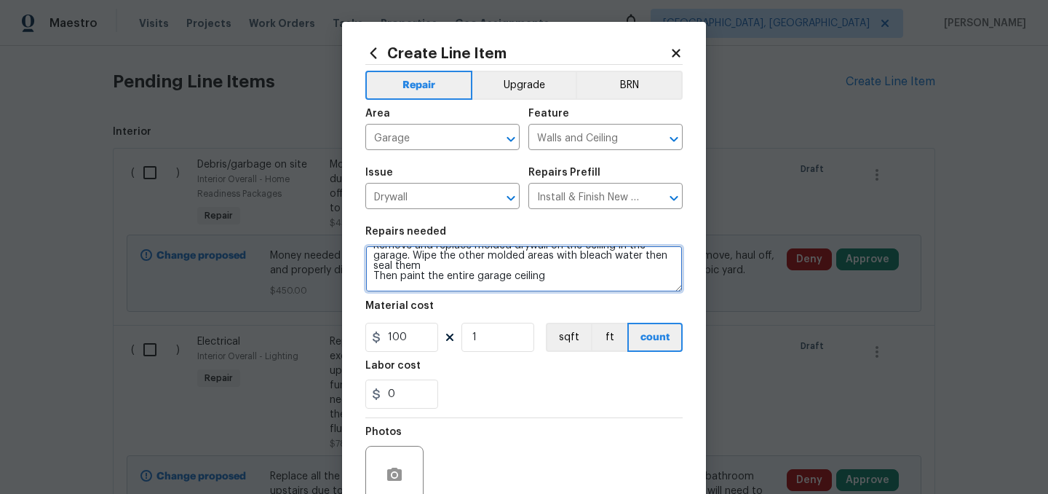
click at [376, 280] on textarea "Remove and replace molded drywall on the ceiling in the garage. Wipe the other …" at bounding box center [523, 268] width 317 height 47
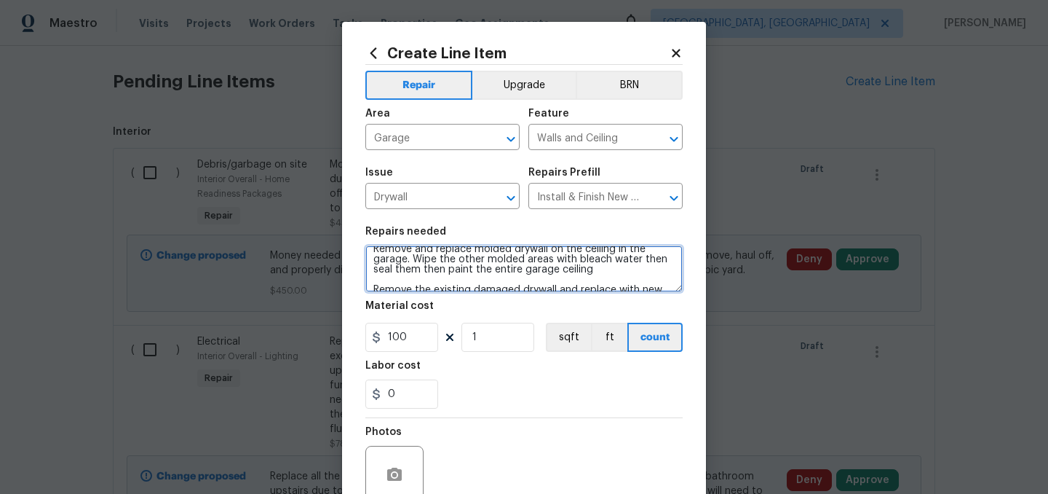
scroll to position [7, 0]
click at [605, 276] on textarea "Remove and replace molded drywall on the ceiling in the garage. Wipe the other …" at bounding box center [523, 268] width 317 height 47
type textarea "Remove and replace molded drywall on the ceiling in the garage. Wipe the other …"
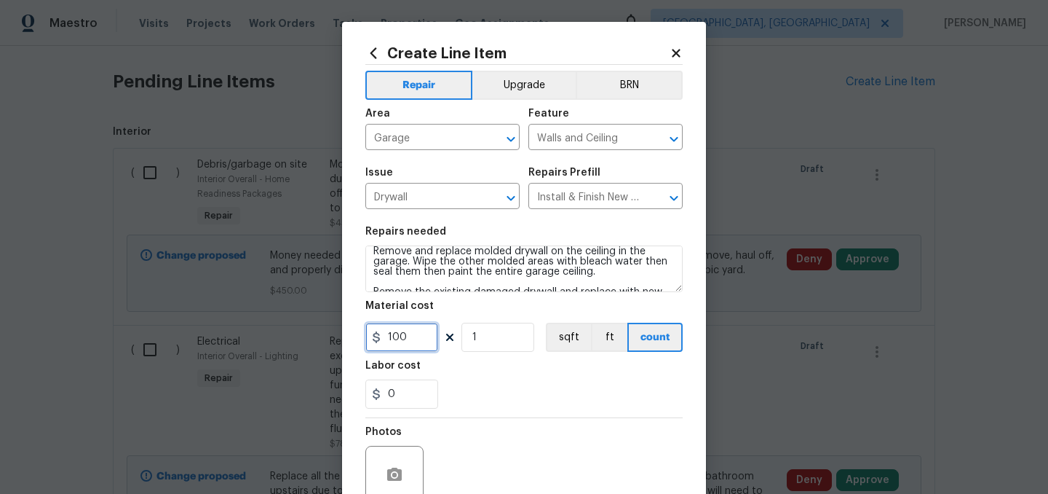
click at [410, 339] on input "100" at bounding box center [401, 337] width 73 height 29
type input "100"
click at [483, 337] on input "1" at bounding box center [498, 337] width 73 height 29
type input "6"
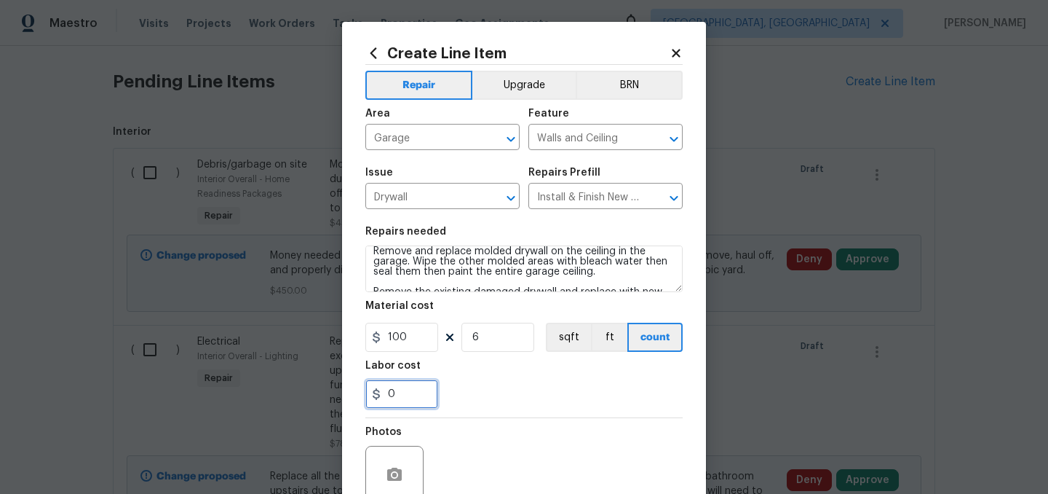
click at [409, 398] on input "0" at bounding box center [401, 393] width 73 height 29
type input "50"
click at [479, 390] on div "50" at bounding box center [523, 393] width 317 height 29
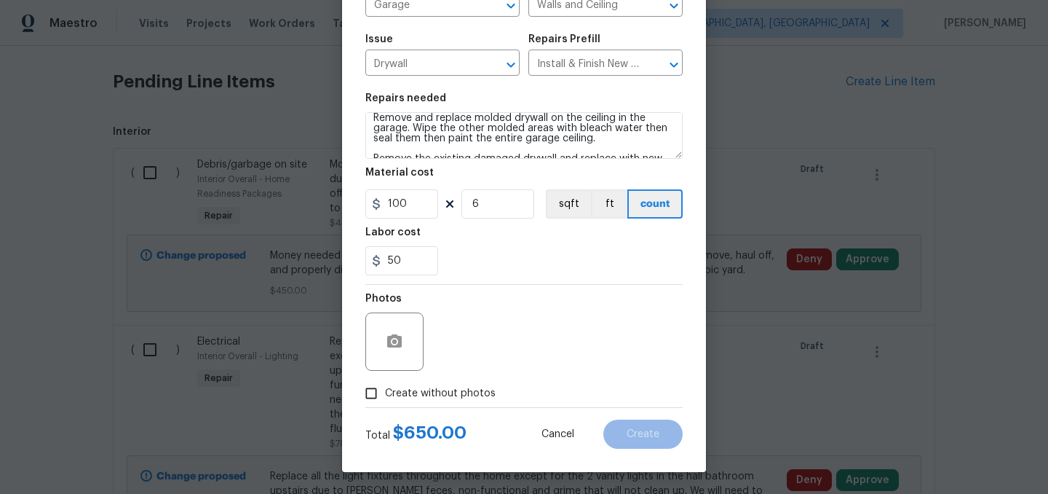
click at [419, 398] on span "Create without photos" at bounding box center [440, 393] width 111 height 15
click at [385, 398] on input "Create without photos" at bounding box center [371, 393] width 28 height 28
checkbox input "true"
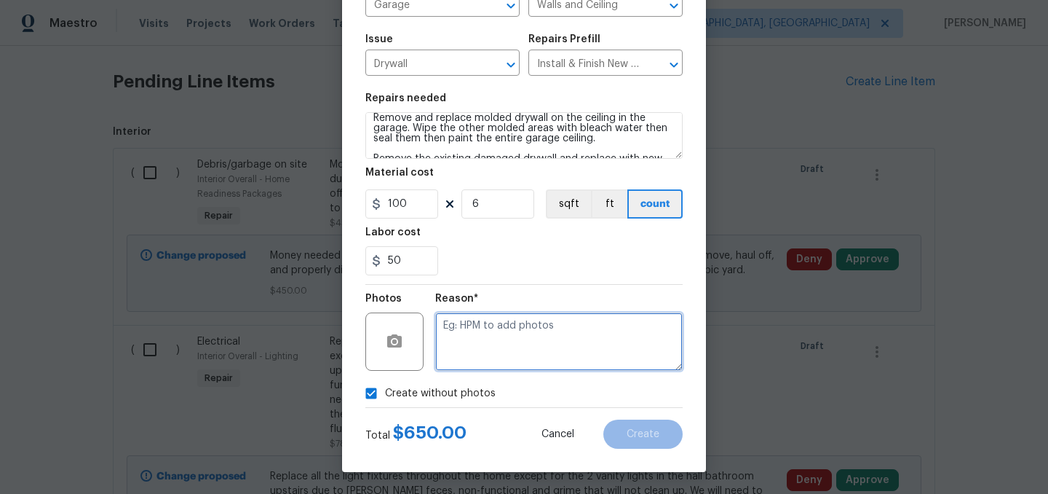
click at [489, 351] on textarea at bounding box center [559, 341] width 248 height 58
type textarea "."
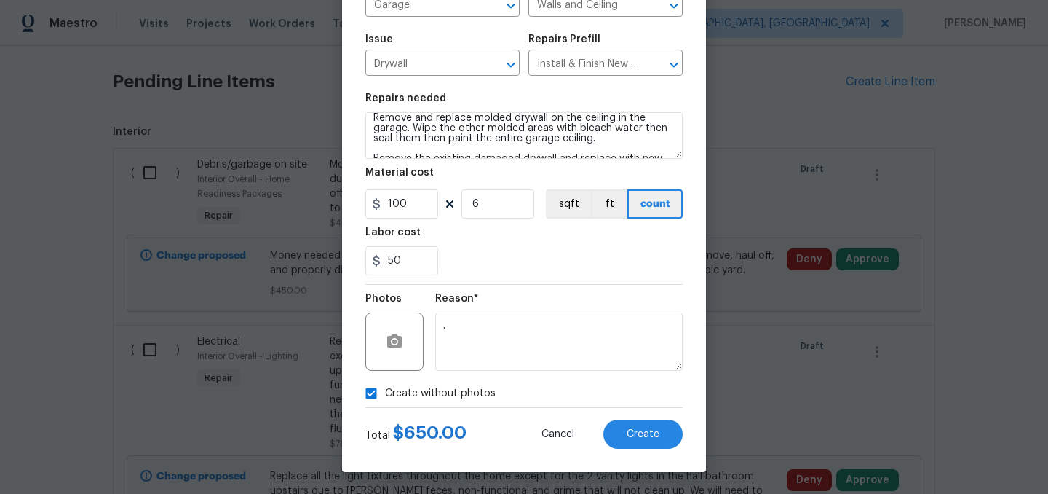
click at [440, 392] on span "Create without photos" at bounding box center [440, 393] width 111 height 15
click at [385, 392] on input "Create without photos" at bounding box center [371, 393] width 28 height 28
checkbox input "false"
click at [636, 440] on button "Create" at bounding box center [643, 433] width 79 height 29
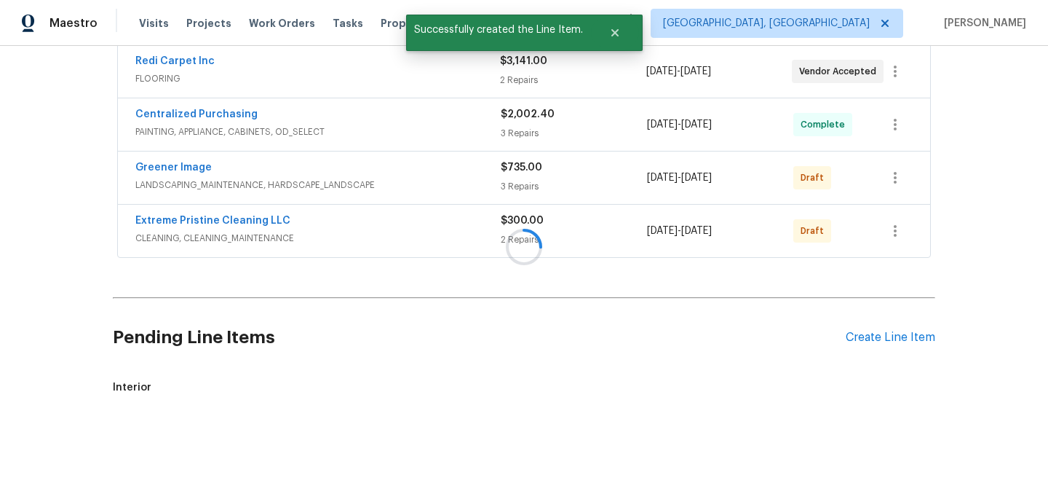
scroll to position [589, 0]
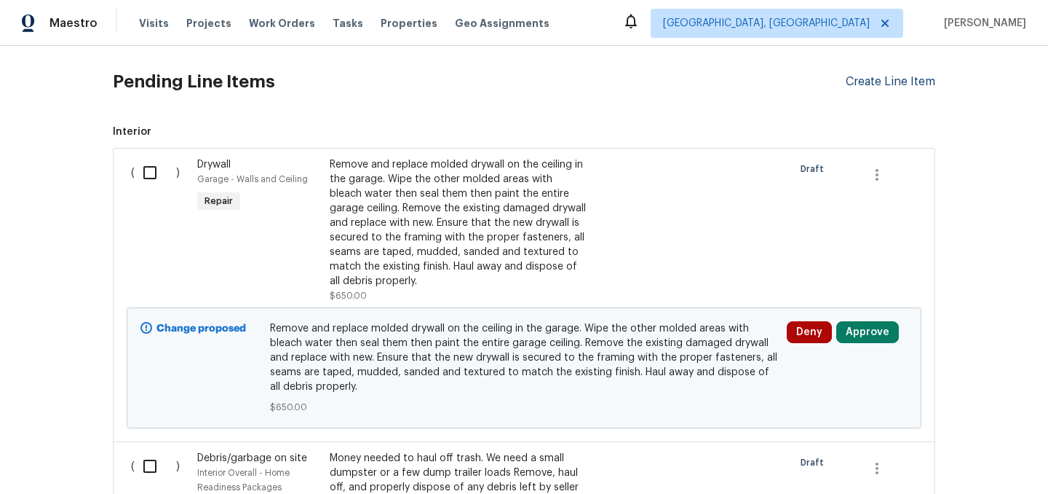
click at [873, 83] on div "Create Line Item" at bounding box center [891, 82] width 90 height 14
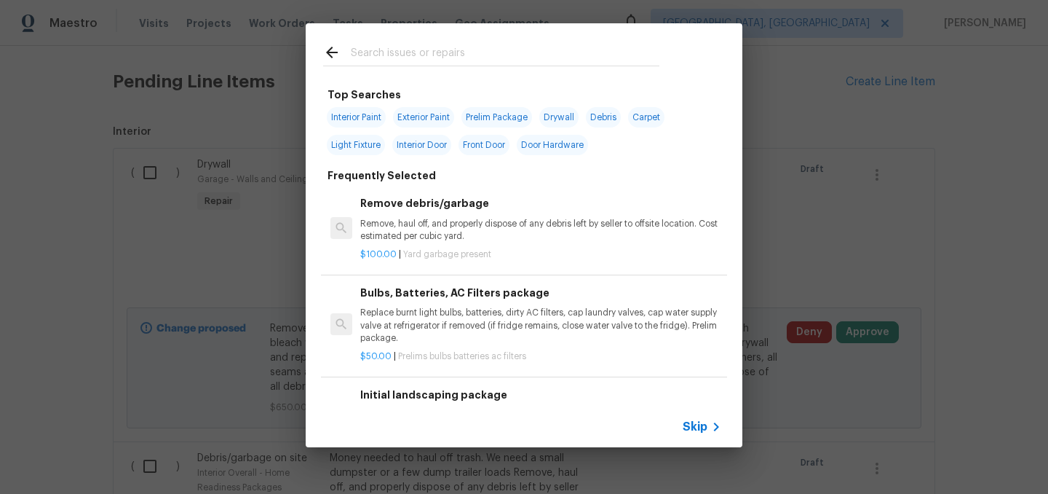
click at [424, 61] on input "text" at bounding box center [505, 55] width 309 height 22
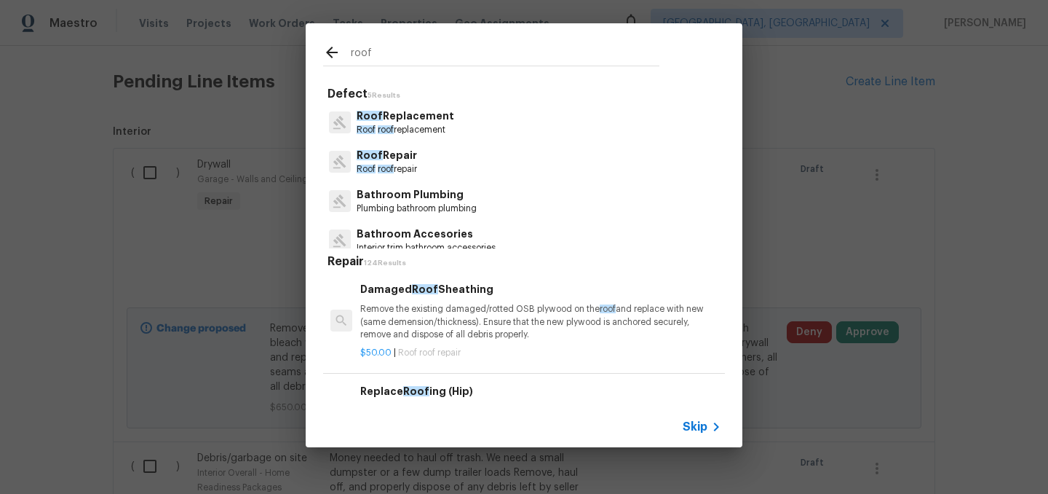
type input "roof"
click at [435, 160] on div "Roof Repair Roof roof repair" at bounding box center [524, 161] width 402 height 39
click at [396, 161] on p "Roof Repair" at bounding box center [387, 155] width 60 height 15
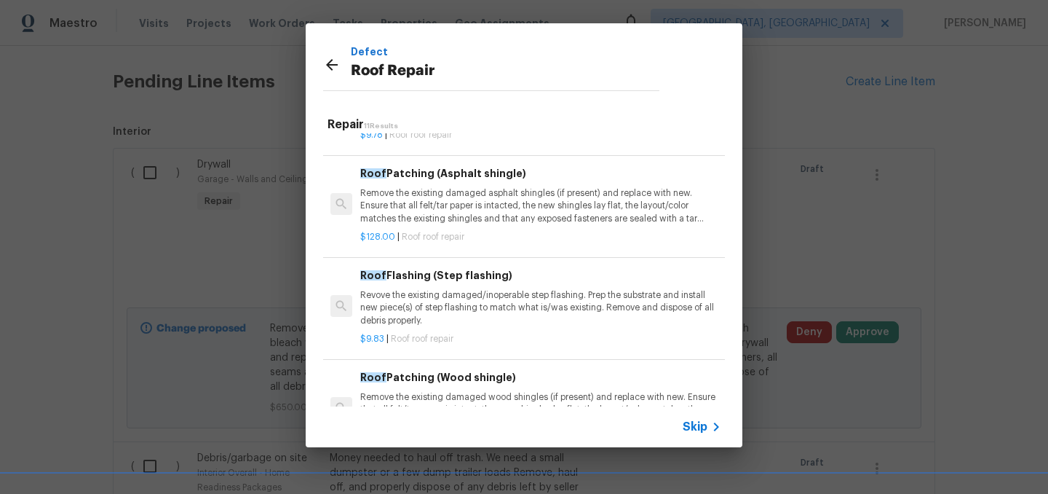
scroll to position [390, 0]
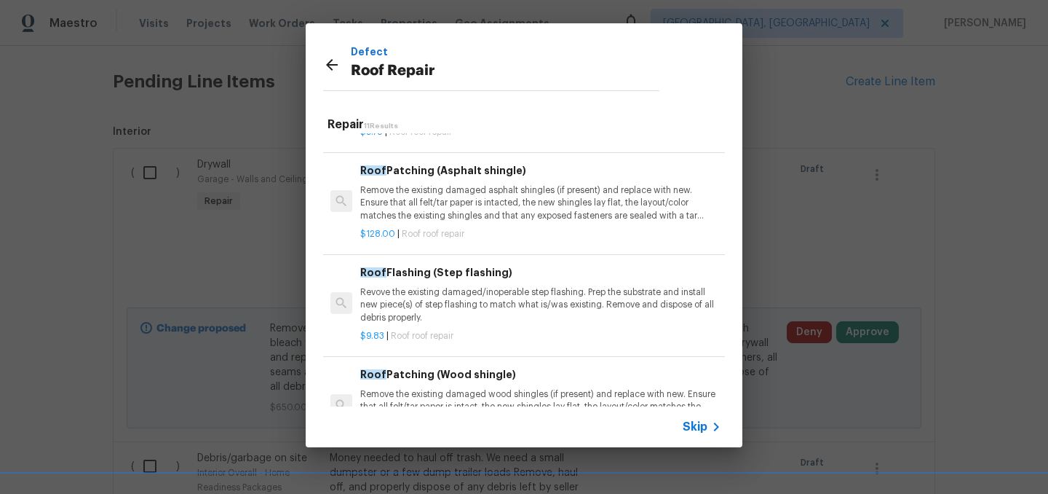
click at [472, 301] on p "Revove the existing damaged/inoperable step flashing. Prep the substrate and in…" at bounding box center [540, 304] width 361 height 37
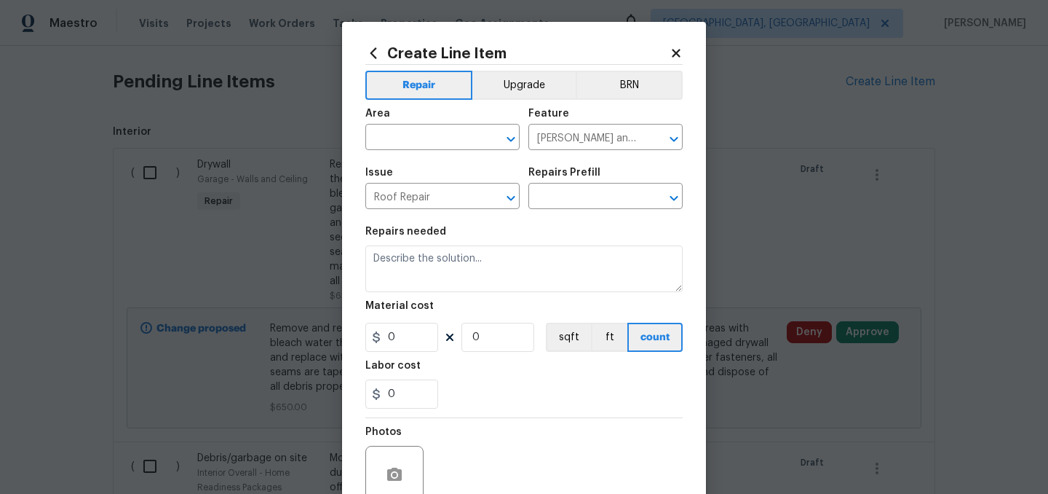
type input "Roof Flashing (Step flashing) $9.83"
type textarea "Revove the existing damaged/inoperable step flashing. Prep the substrate and in…"
type input "9.83"
type input "1"
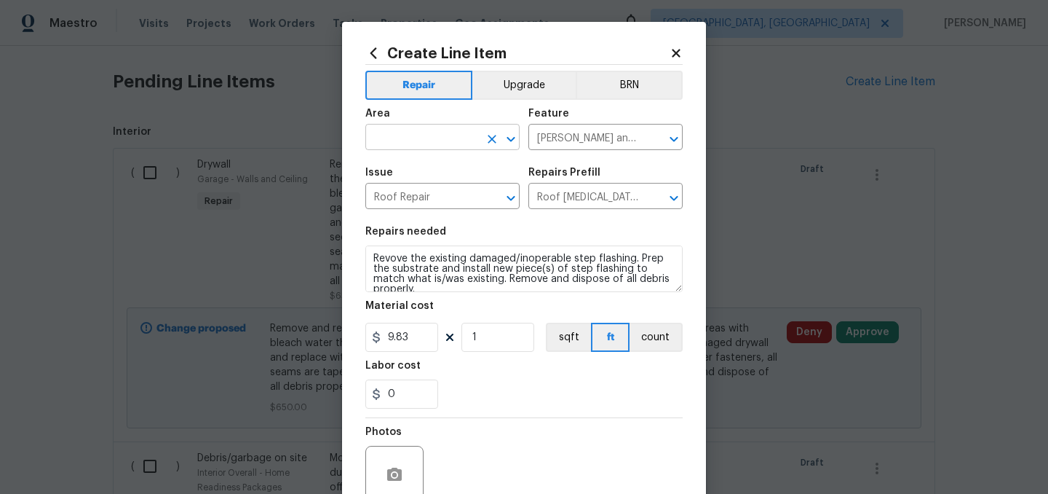
click at [400, 137] on input "text" at bounding box center [422, 138] width 114 height 23
click at [416, 196] on li "Exterior Overall" at bounding box center [442, 195] width 154 height 24
type input "Exterior Overall"
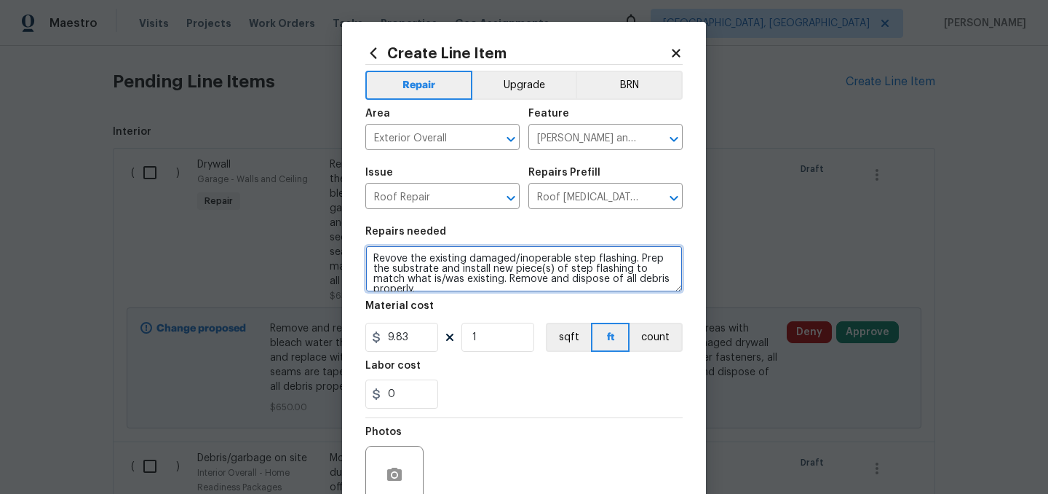
click at [379, 259] on textarea "Revove the existing damaged/inoperable step flashing. Prep the substrate and in…" at bounding box center [523, 268] width 317 height 47
paste textarea "Remove the trim board below the window above the garage. Make sure the flashing…"
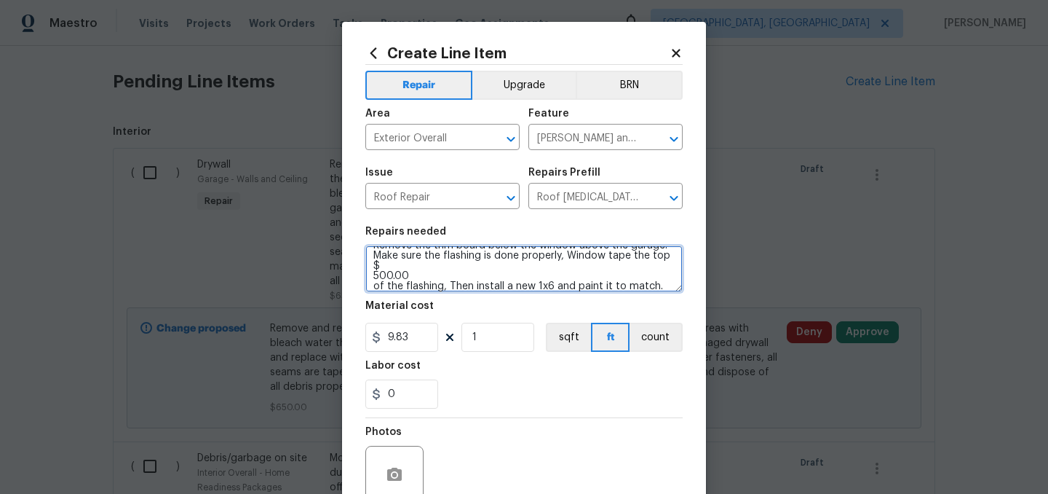
click at [407, 278] on textarea "Remove the trim board below the window above the garage. Make sure the flashing…" at bounding box center [523, 268] width 317 height 47
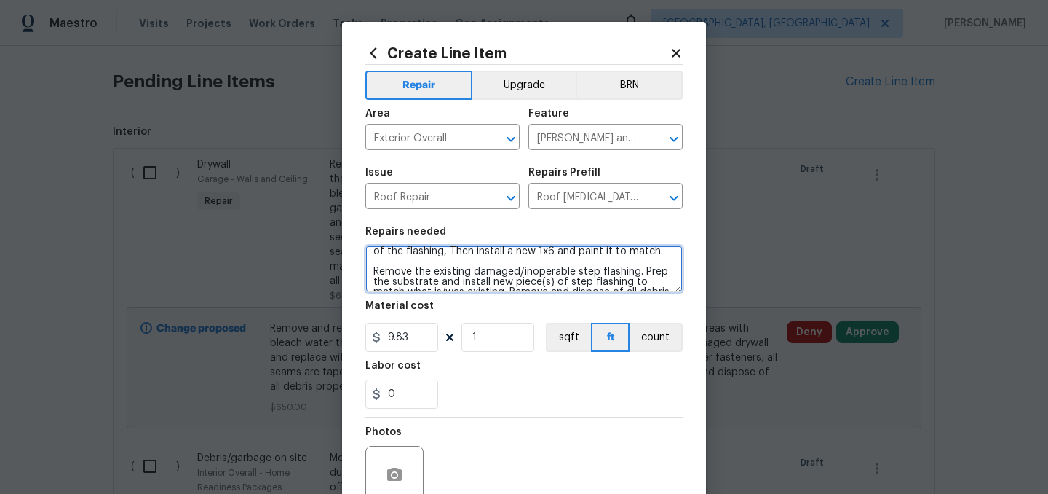
scroll to position [0, 0]
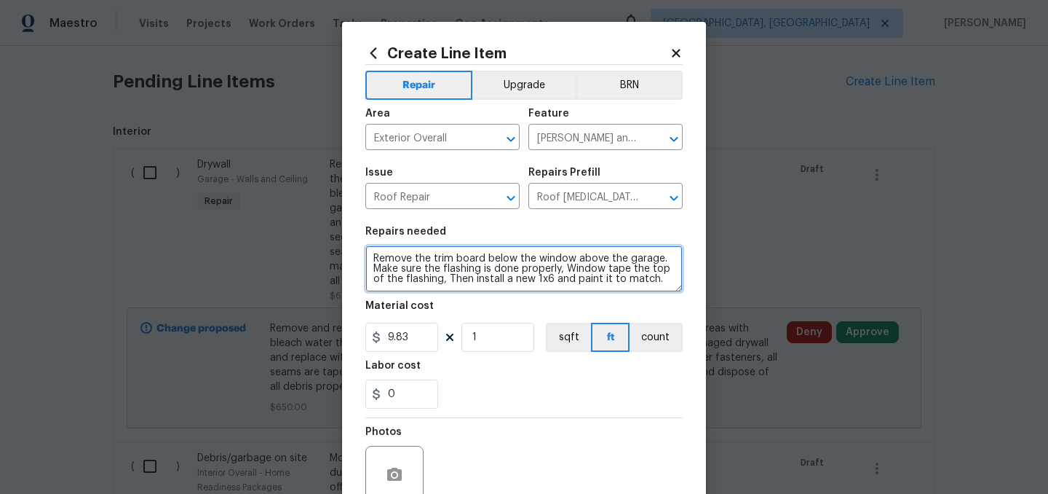
type textarea "Remove the trim board below the window above the garage. Make sure the flashing…"
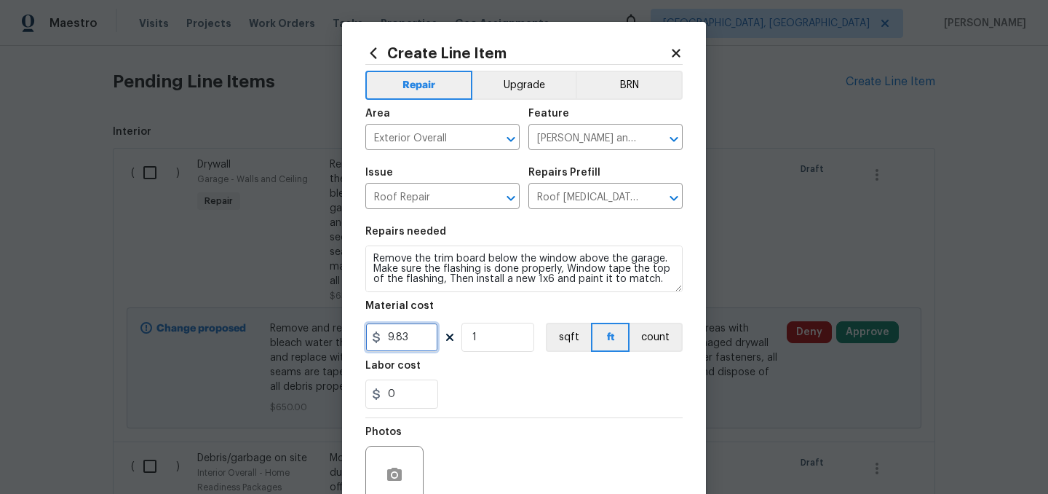
click at [422, 335] on input "9.83" at bounding box center [401, 337] width 73 height 29
type input "500"
click at [475, 367] on div "Labor cost" at bounding box center [523, 369] width 317 height 19
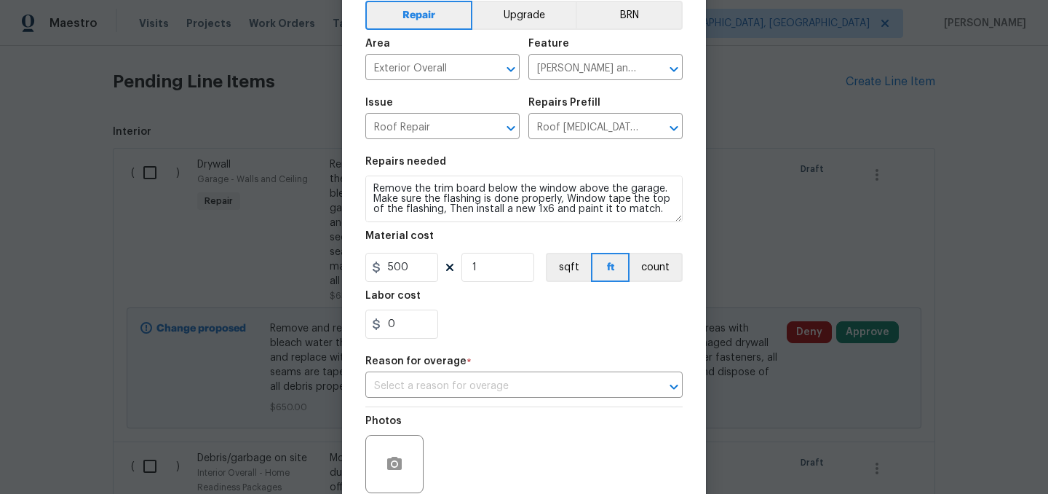
scroll to position [111, 0]
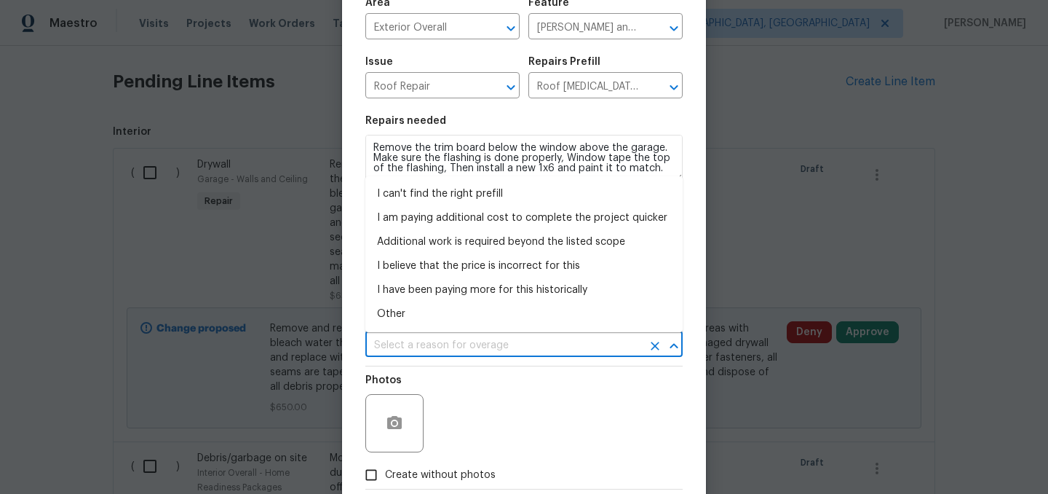
click at [460, 344] on input "text" at bounding box center [503, 345] width 277 height 23
click at [443, 247] on li "Additional work is required beyond the listed scope" at bounding box center [523, 242] width 317 height 24
type input "Additional work is required beyond the listed scope"
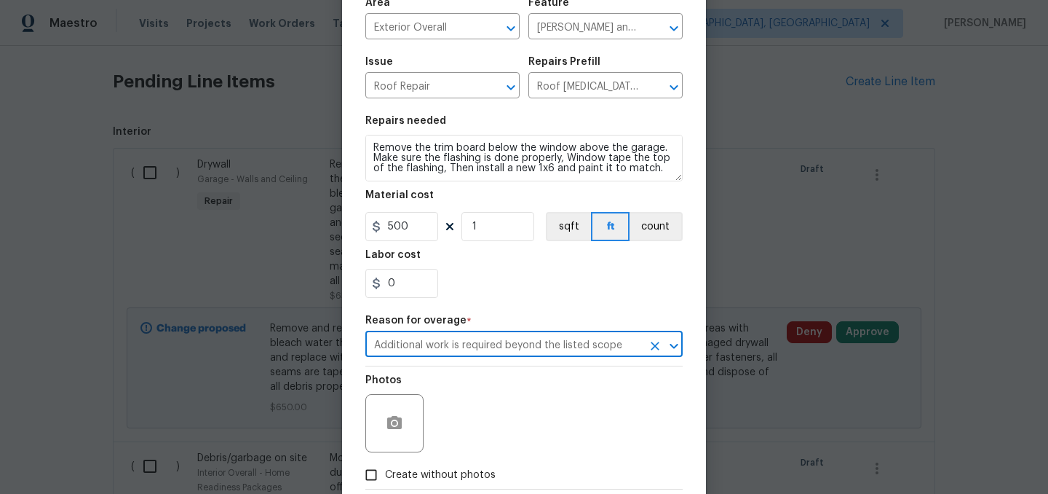
scroll to position [193, 0]
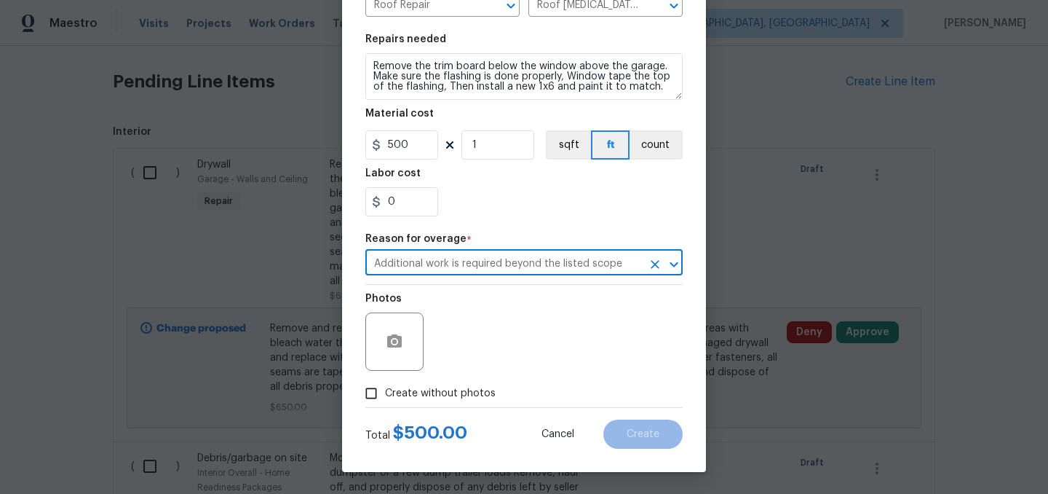
click at [438, 384] on label "Create without photos" at bounding box center [426, 393] width 138 height 28
click at [385, 384] on input "Create without photos" at bounding box center [371, 393] width 28 height 28
checkbox input "true"
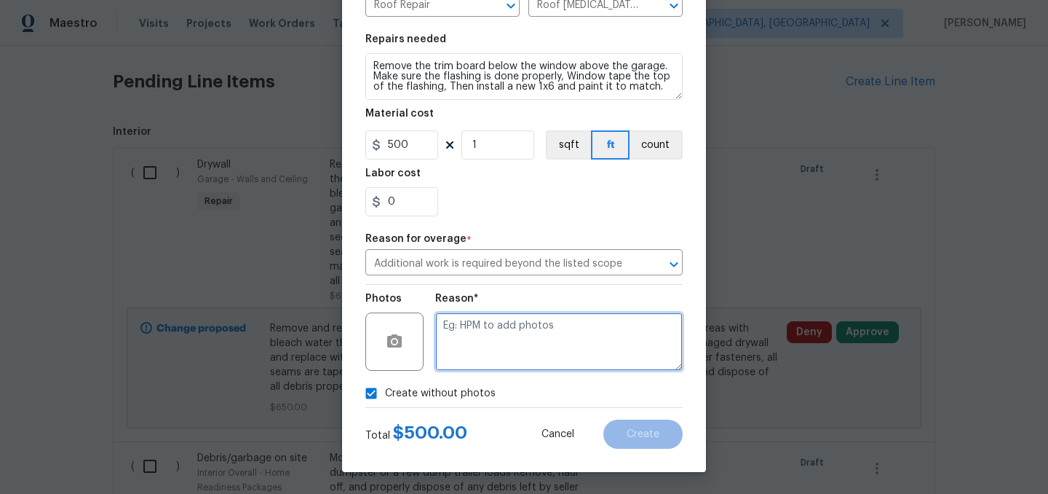
click at [490, 343] on textarea at bounding box center [559, 341] width 248 height 58
type textarea "."
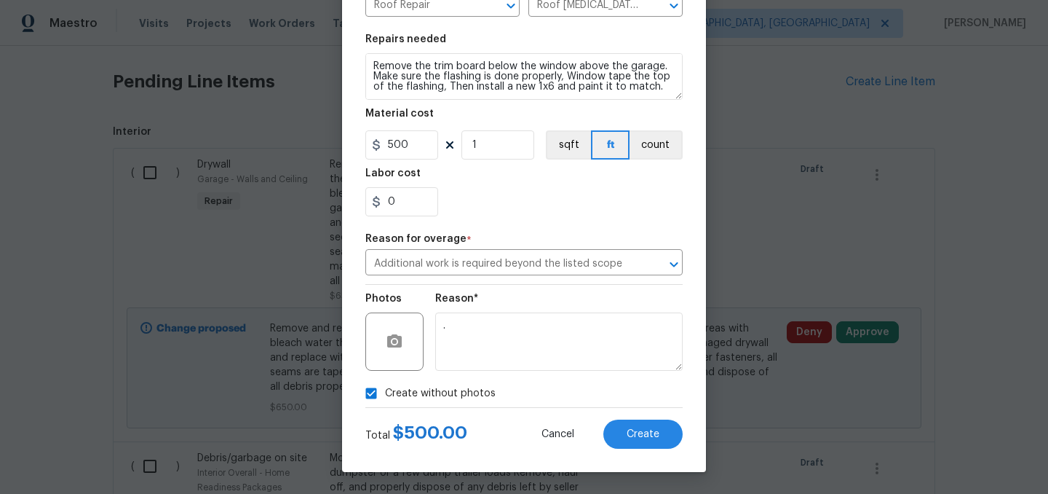
click at [429, 395] on span "Create without photos" at bounding box center [440, 393] width 111 height 15
click at [385, 395] on input "Create without photos" at bounding box center [371, 393] width 28 height 28
checkbox input "false"
click at [654, 430] on span "Create" at bounding box center [643, 434] width 33 height 11
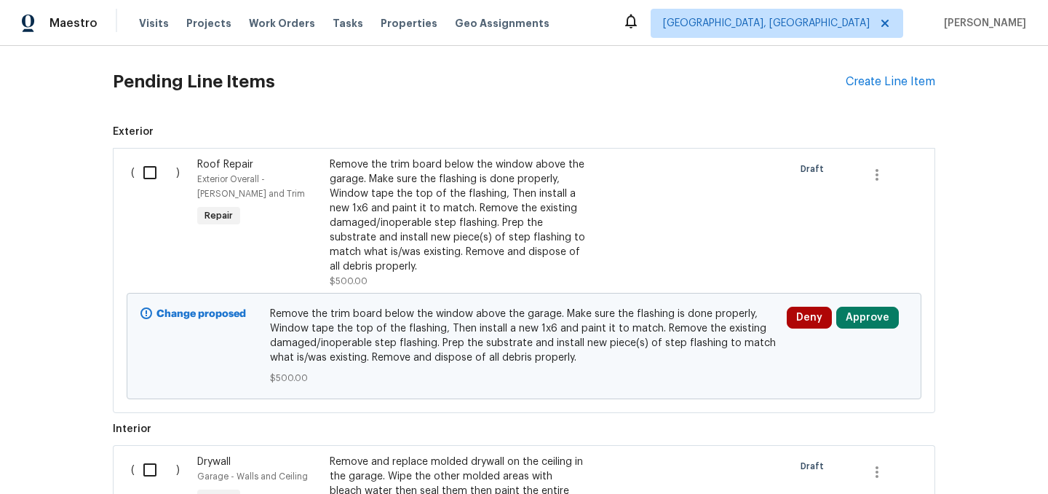
click at [146, 174] on input "checkbox" at bounding box center [155, 172] width 41 height 31
checkbox input "true"
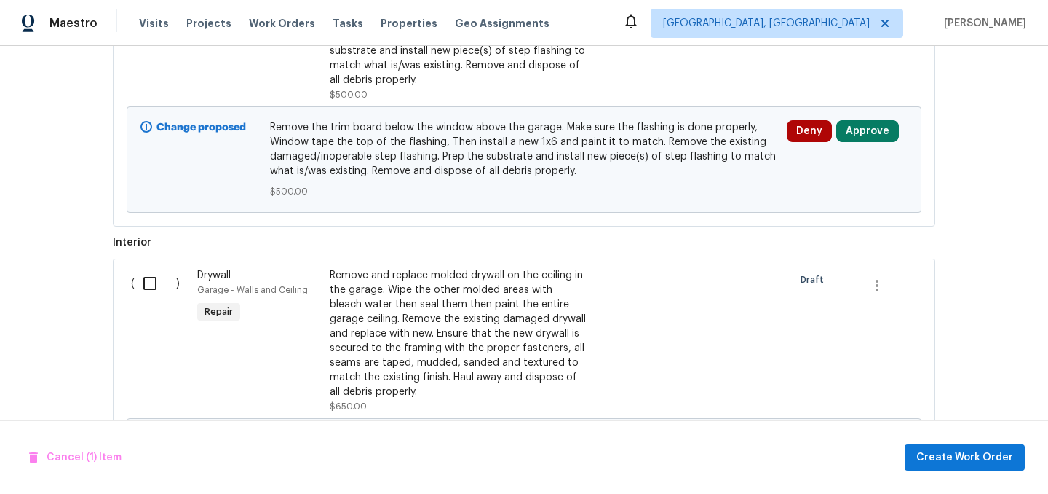
click at [150, 284] on input "checkbox" at bounding box center [155, 283] width 41 height 31
checkbox input "true"
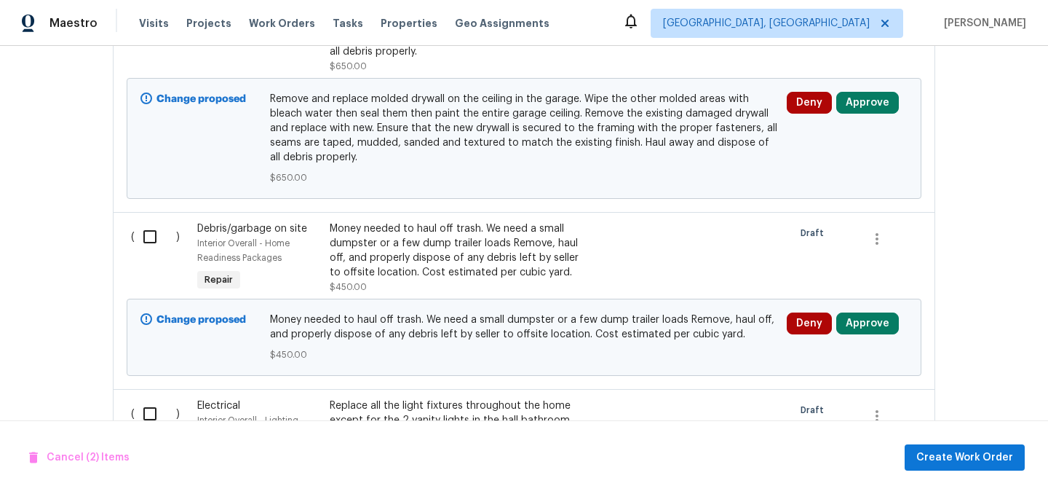
click at [147, 242] on input "checkbox" at bounding box center [155, 236] width 41 height 31
checkbox input "true"
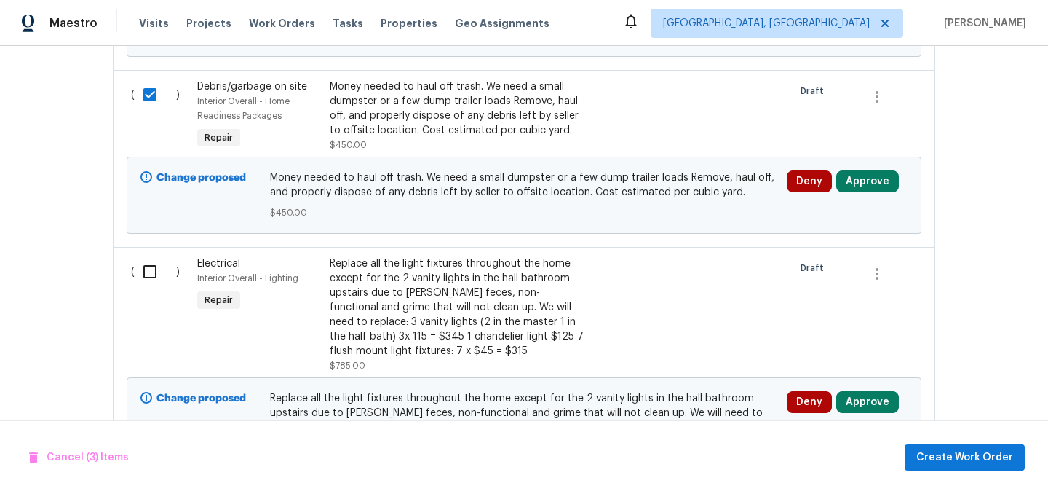
click at [151, 286] on input "checkbox" at bounding box center [155, 271] width 41 height 31
checkbox input "true"
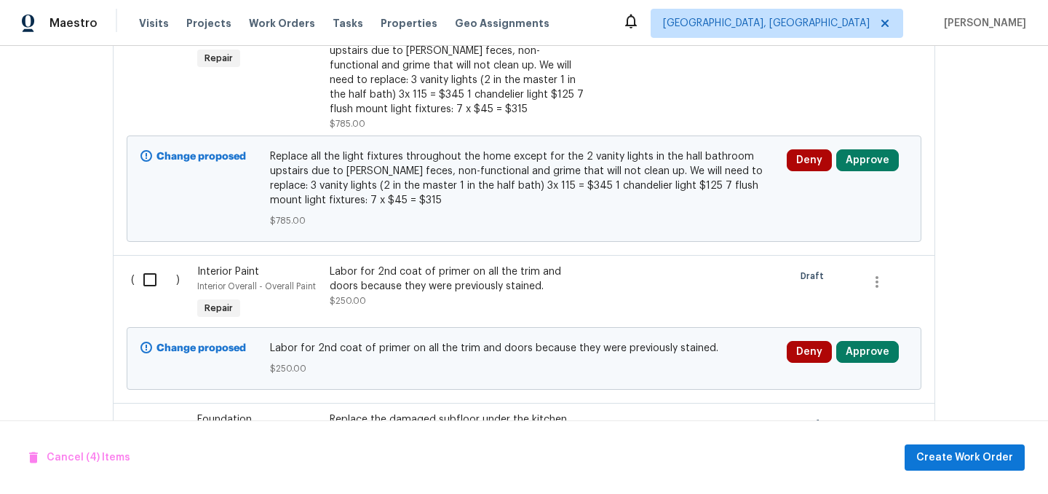
click at [151, 286] on input "checkbox" at bounding box center [155, 279] width 41 height 31
checkbox input "true"
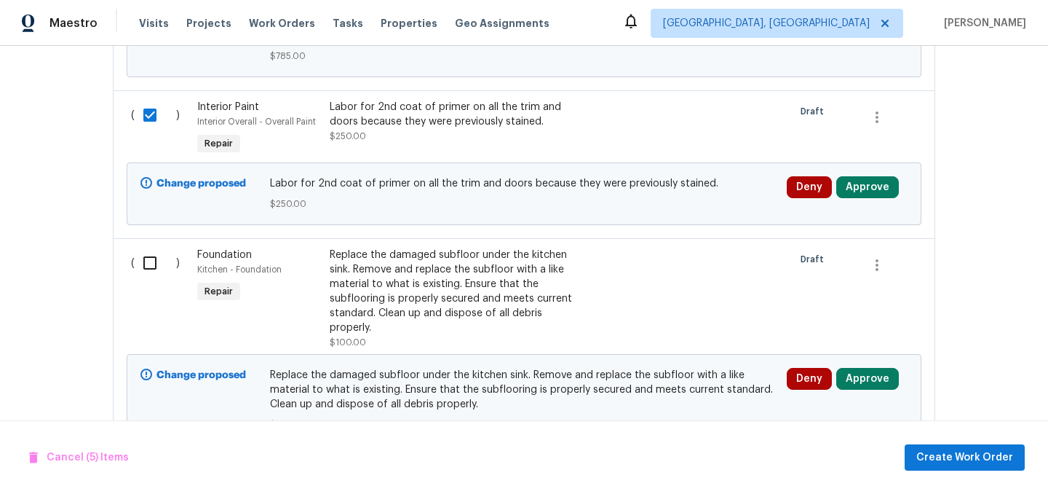
click at [149, 274] on input "checkbox" at bounding box center [155, 263] width 41 height 31
checkbox input "true"
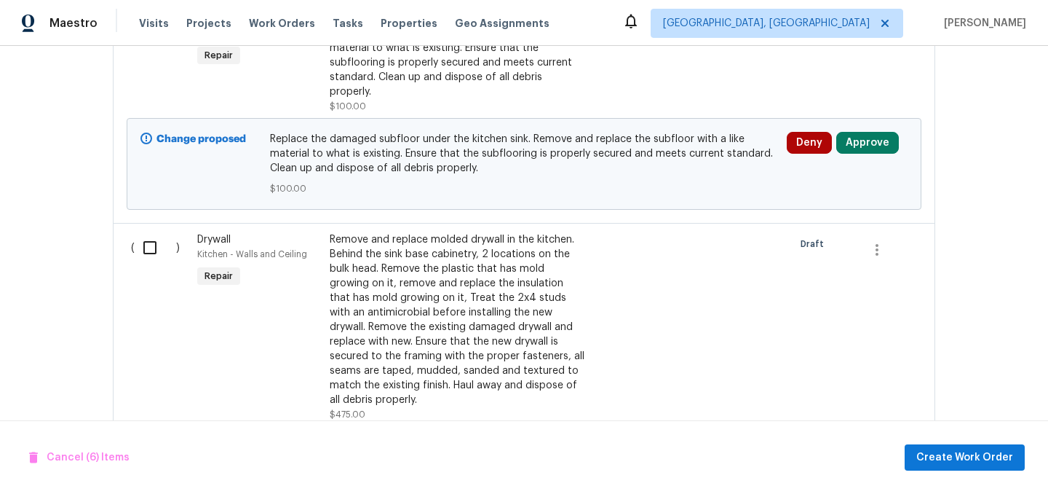
scroll to position [1905, 0]
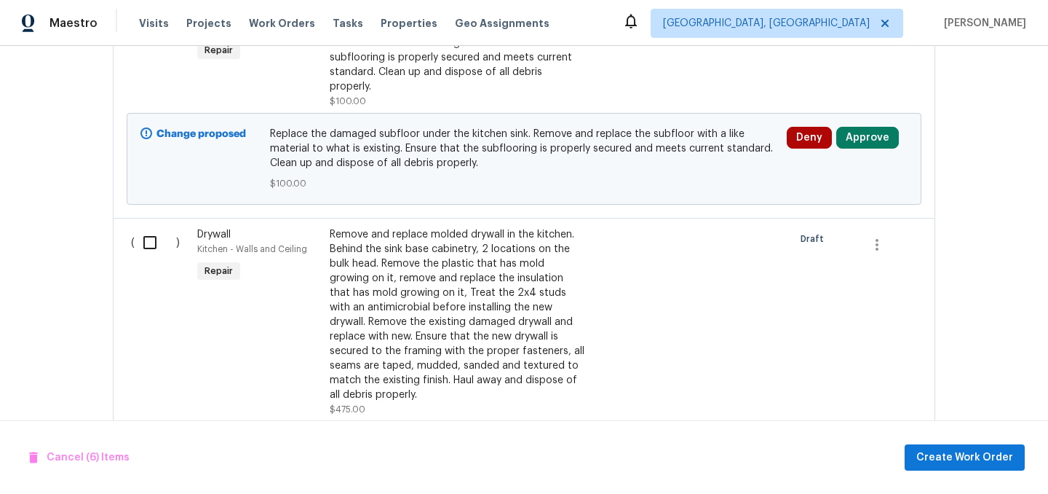
click at [149, 248] on div "( )" at bounding box center [160, 322] width 66 height 198
click at [149, 229] on input "checkbox" at bounding box center [155, 242] width 41 height 31
checkbox input "true"
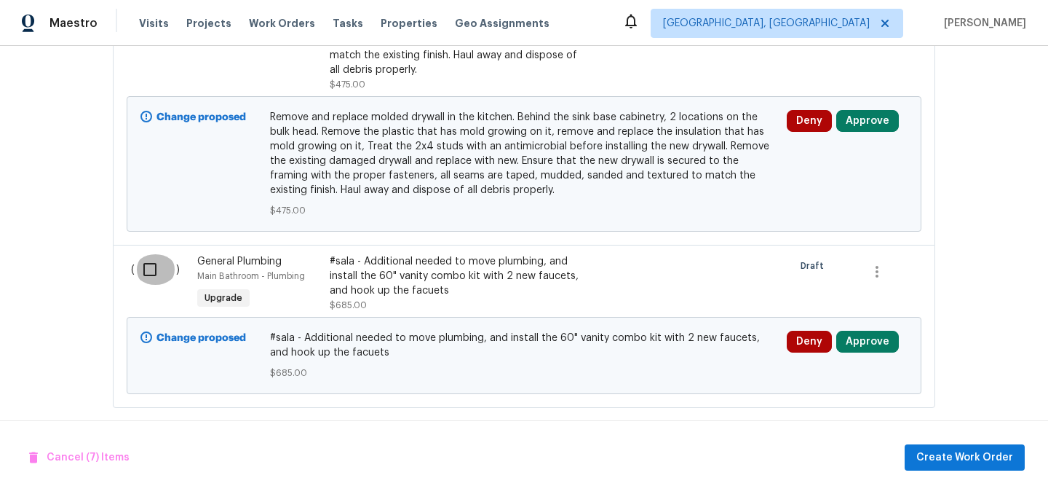
click at [149, 254] on input "checkbox" at bounding box center [155, 269] width 41 height 31
checkbox input "true"
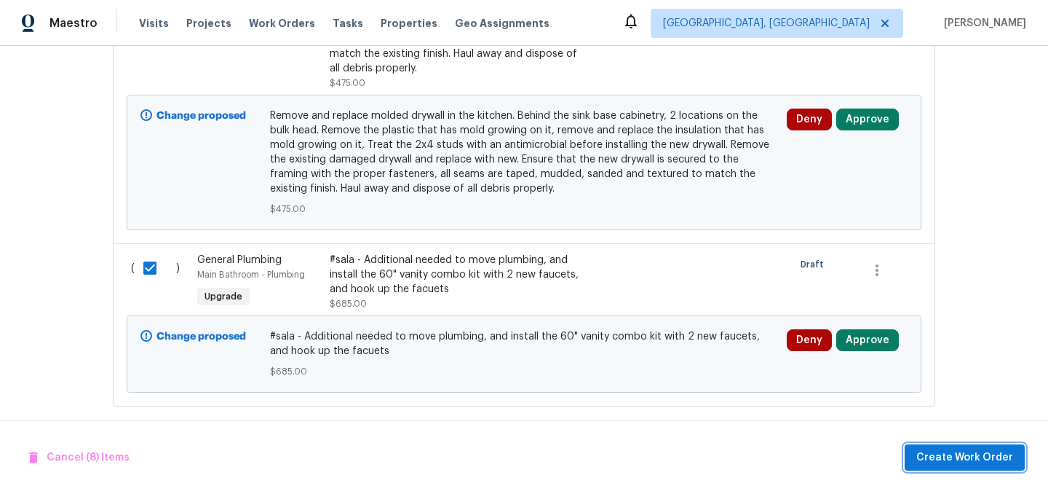
click at [949, 458] on span "Create Work Order" at bounding box center [965, 457] width 97 height 18
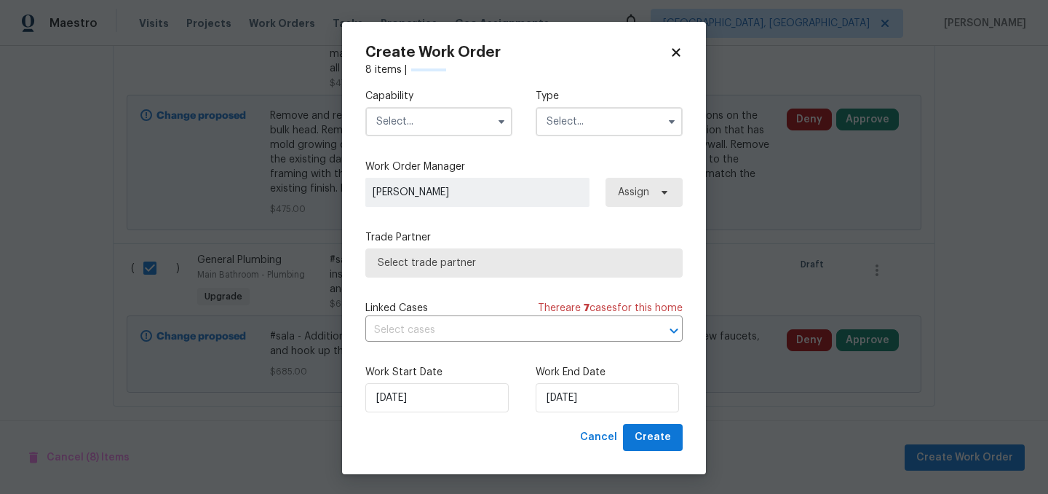
checkbox input "false"
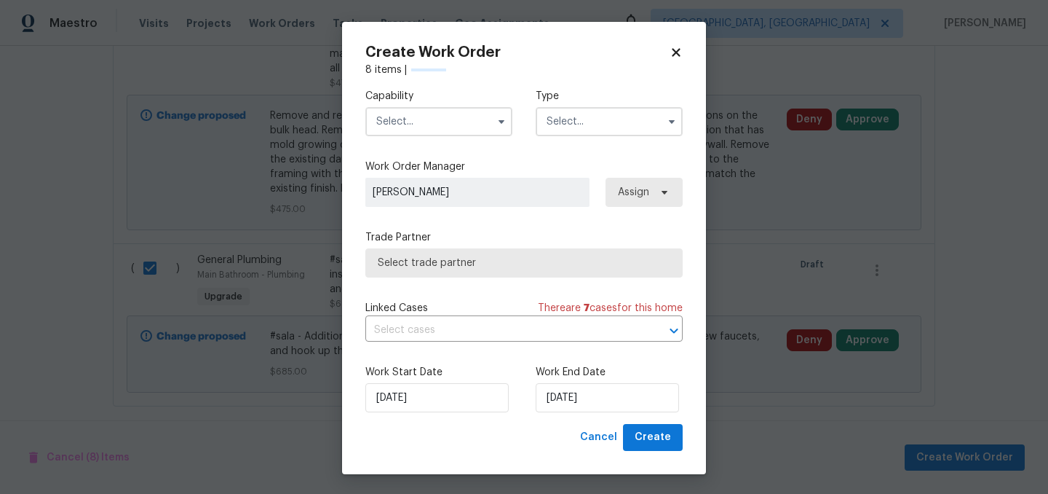
checkbox input "false"
click at [435, 124] on input "text" at bounding box center [438, 121] width 147 height 29
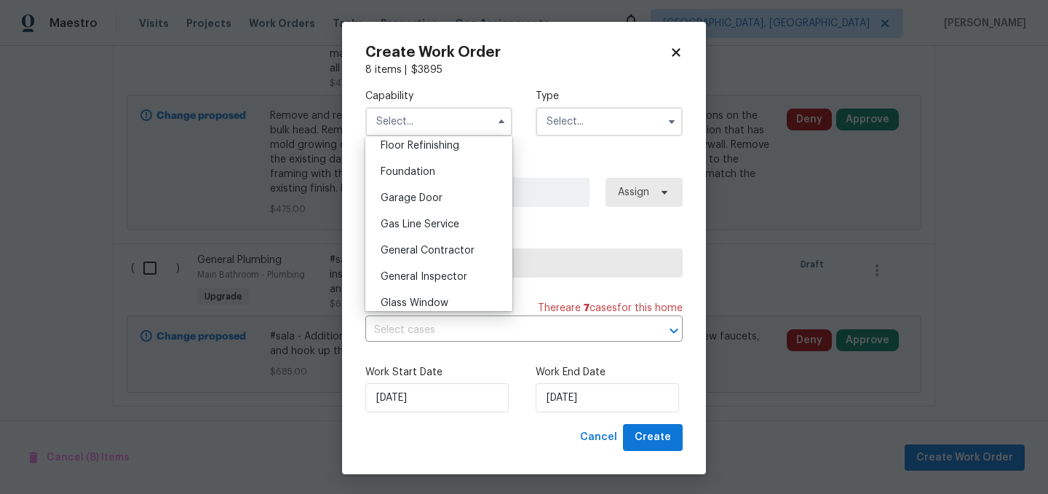
scroll to position [604, 0]
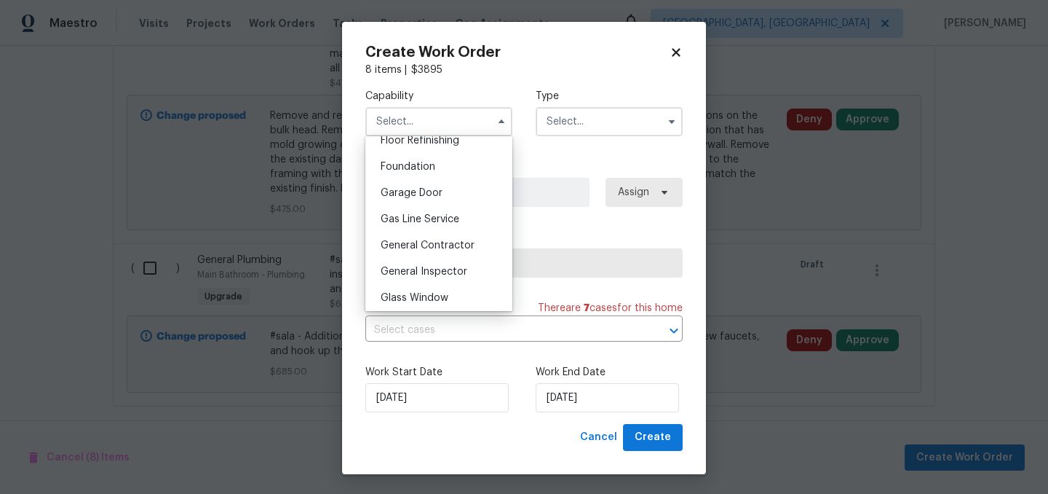
click at [456, 250] on span "General Contractor" at bounding box center [428, 245] width 94 height 10
type input "General Contractor"
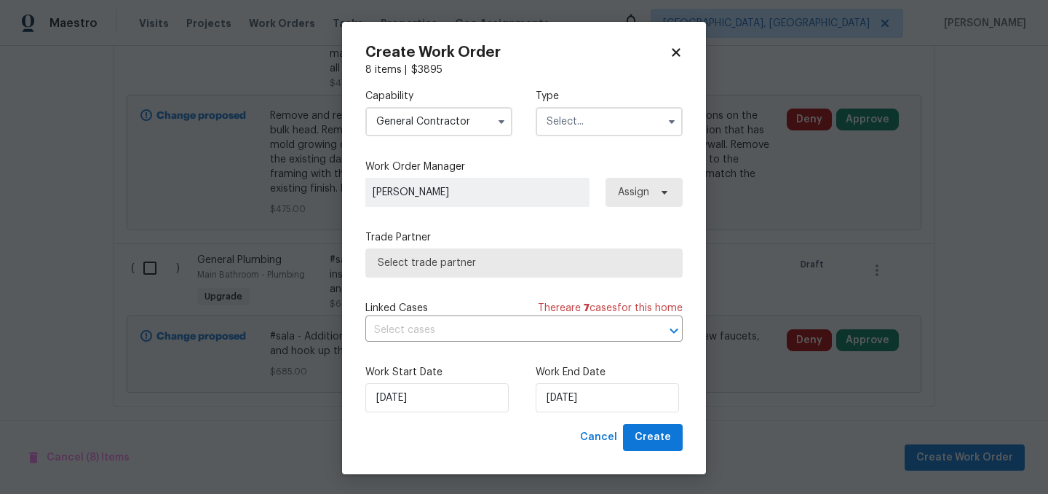
click at [588, 122] on input "text" at bounding box center [609, 121] width 147 height 29
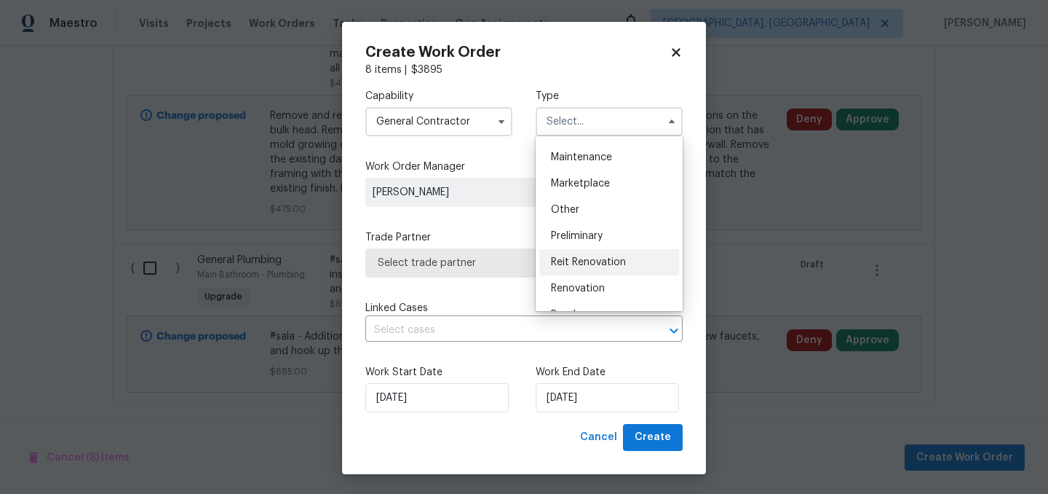
scroll to position [237, 0]
click at [606, 282] on div "Renovation" at bounding box center [609, 282] width 140 height 26
type input "Renovation"
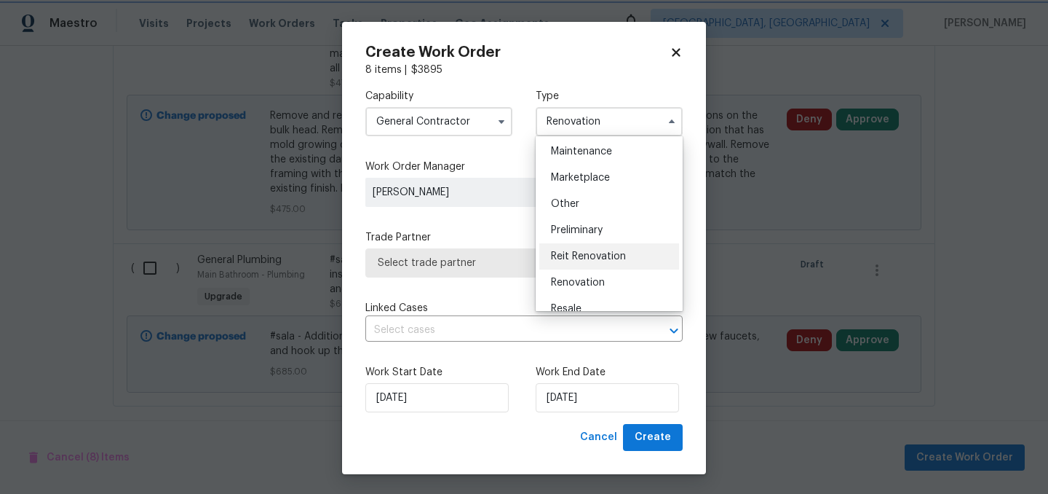
scroll to position [0, 0]
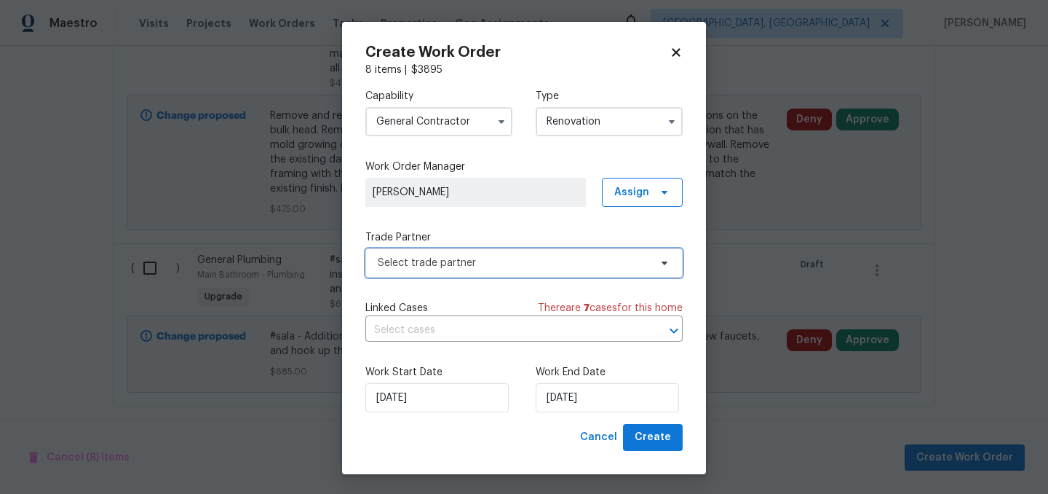
click at [573, 261] on span "Select trade partner" at bounding box center [514, 263] width 272 height 15
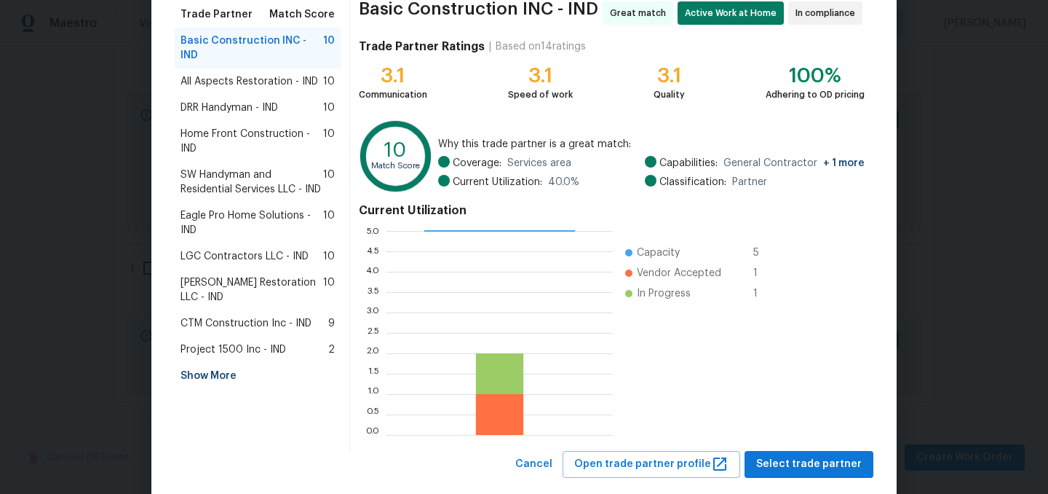
scroll to position [123, 0]
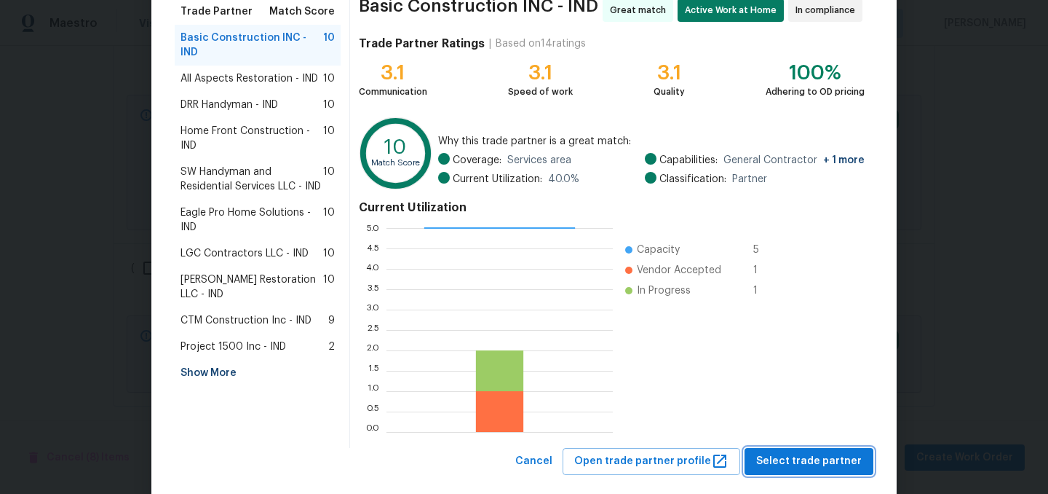
click at [804, 452] on span "Select trade partner" at bounding box center [809, 461] width 106 height 18
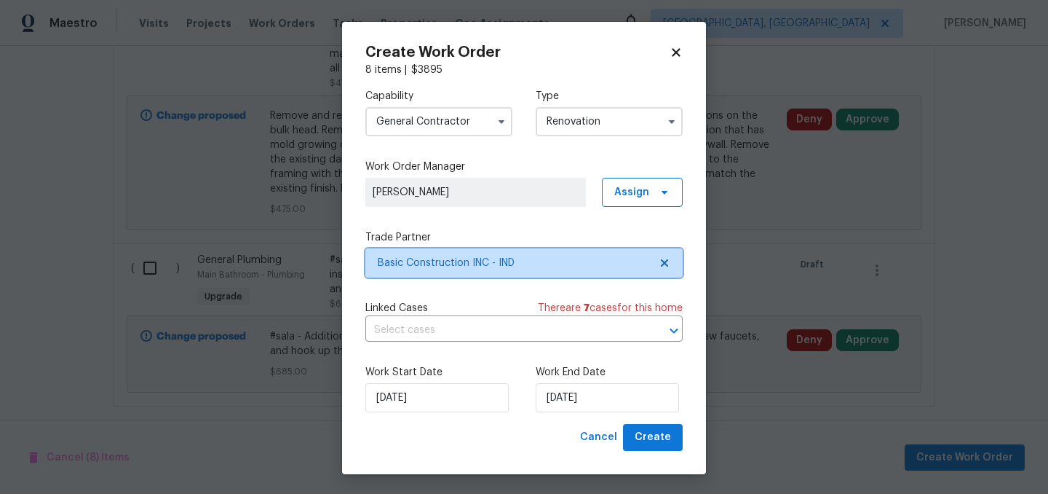
scroll to position [0, 0]
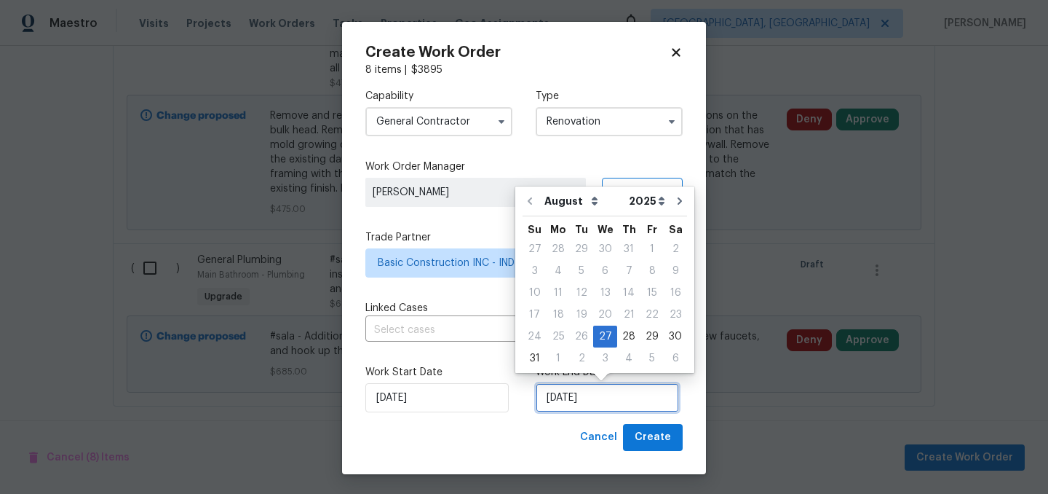
click at [612, 395] on input "[DATE]" at bounding box center [607, 397] width 143 height 29
click at [645, 361] on div "5" at bounding box center [652, 358] width 23 height 20
type input "9/5/2025"
select select "8"
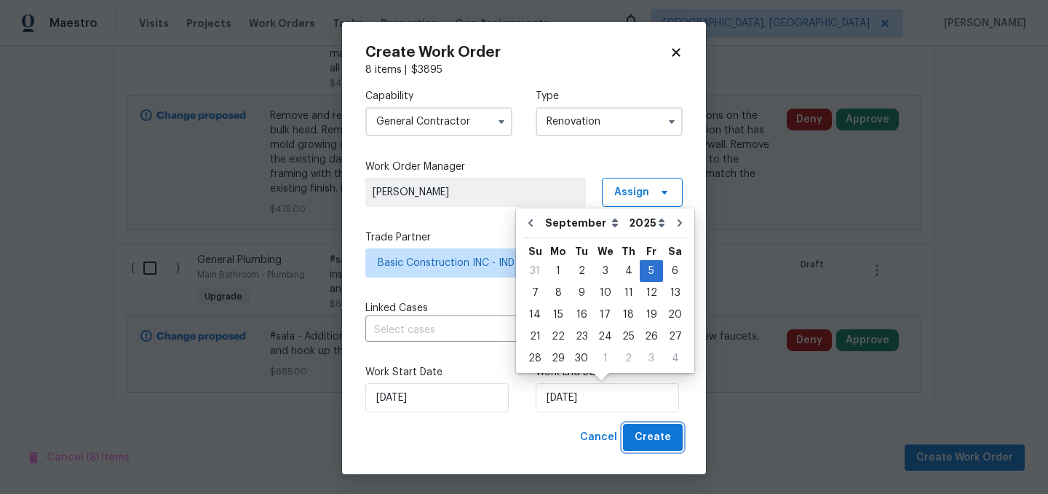
click at [652, 437] on span "Create" at bounding box center [653, 437] width 36 height 18
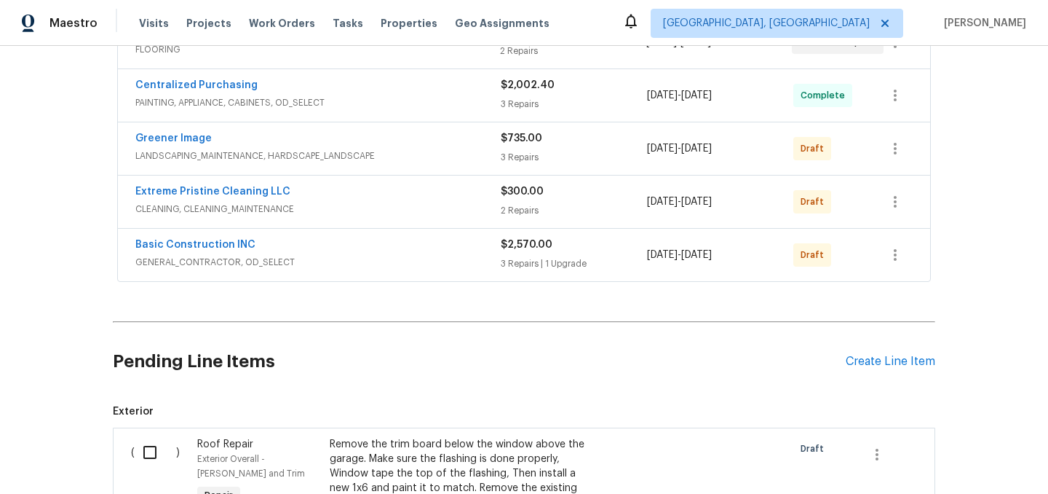
scroll to position [351, 0]
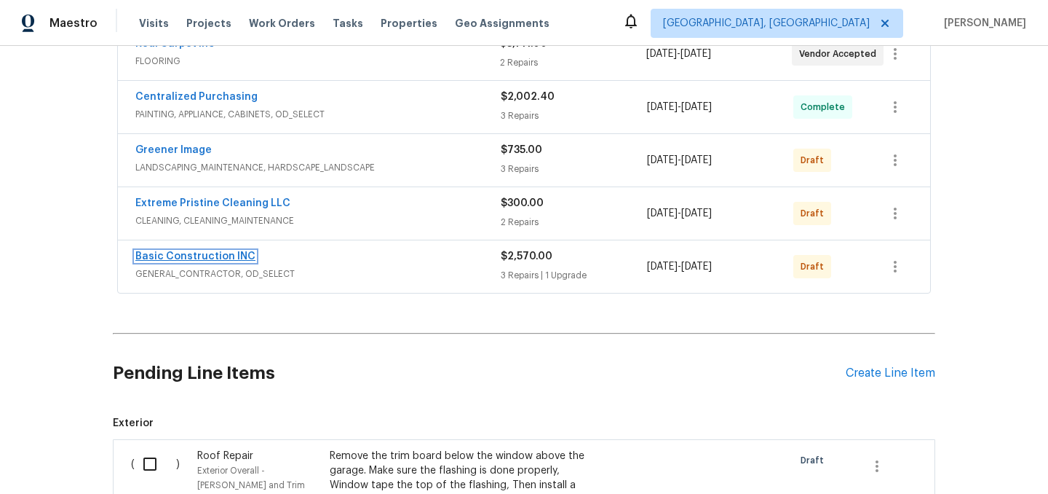
click at [201, 257] on link "Basic Construction INC" at bounding box center [195, 256] width 120 height 10
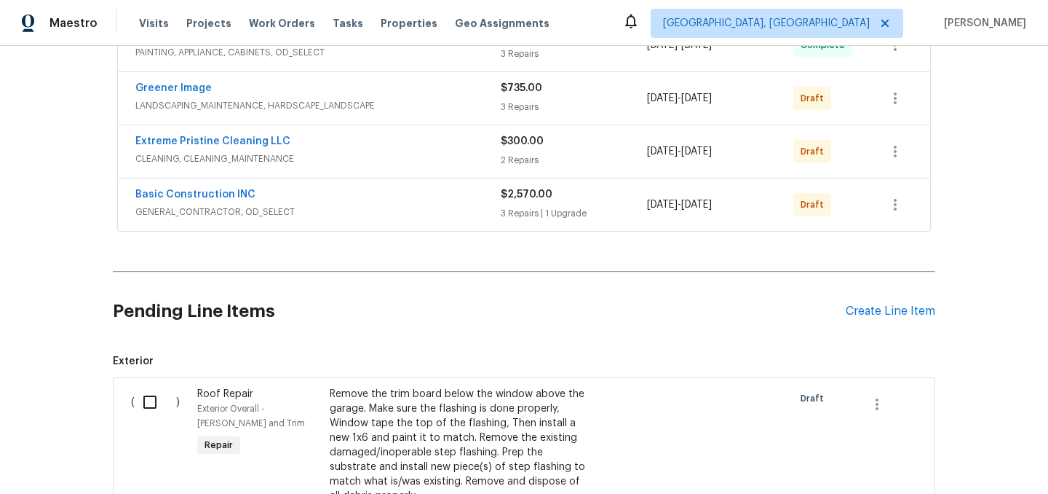
scroll to position [411, 0]
click at [903, 208] on icon "button" at bounding box center [895, 205] width 17 height 17
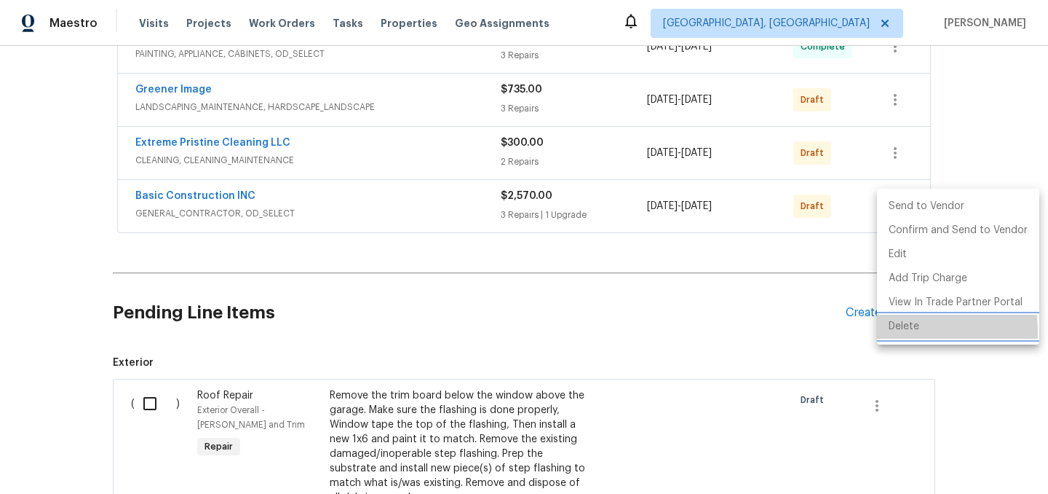
click at [917, 330] on li "Delete" at bounding box center [958, 327] width 162 height 24
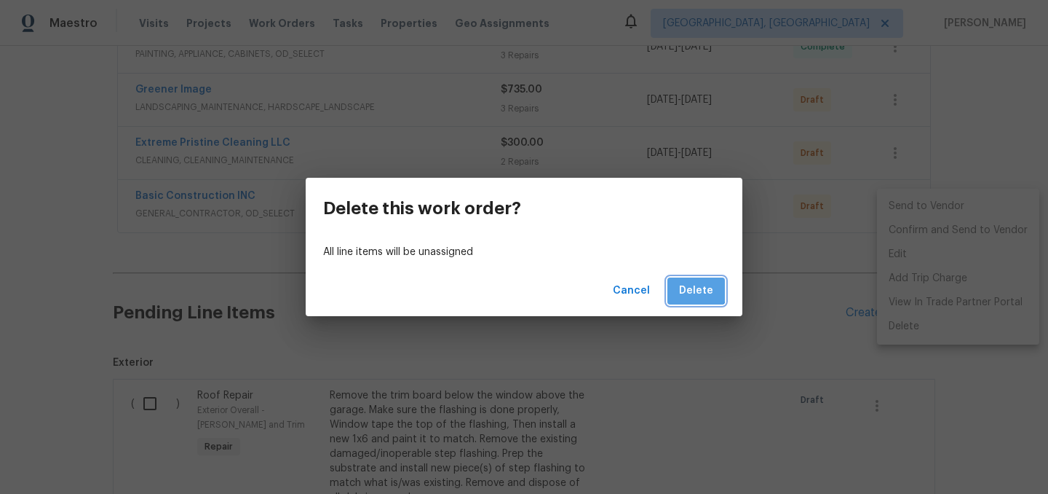
click at [695, 282] on span "Delete" at bounding box center [696, 291] width 34 height 18
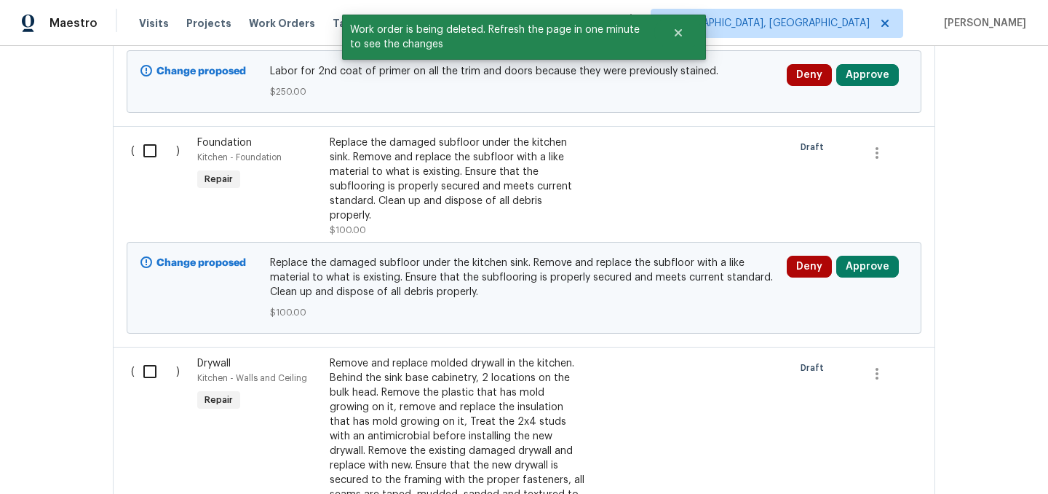
scroll to position [1884, 0]
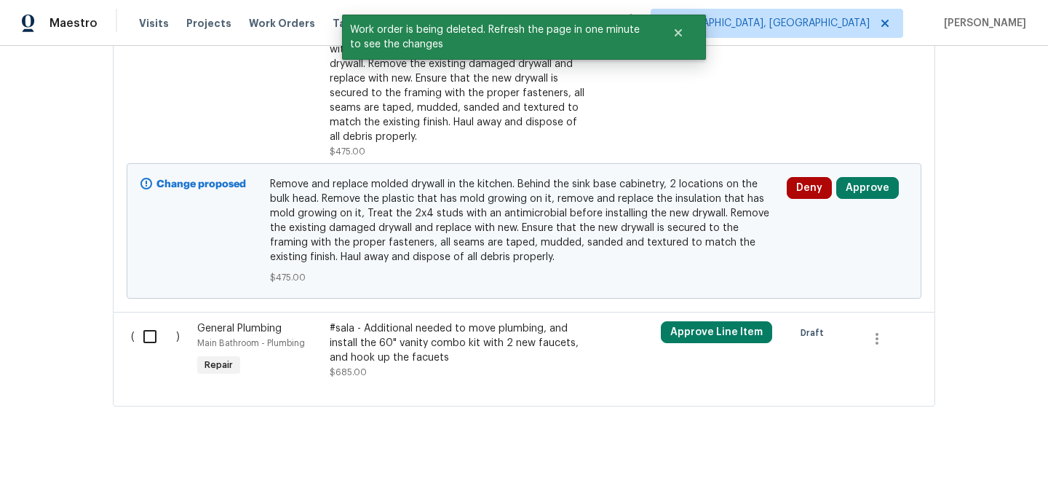
click at [152, 327] on input "checkbox" at bounding box center [155, 336] width 41 height 31
checkbox input "true"
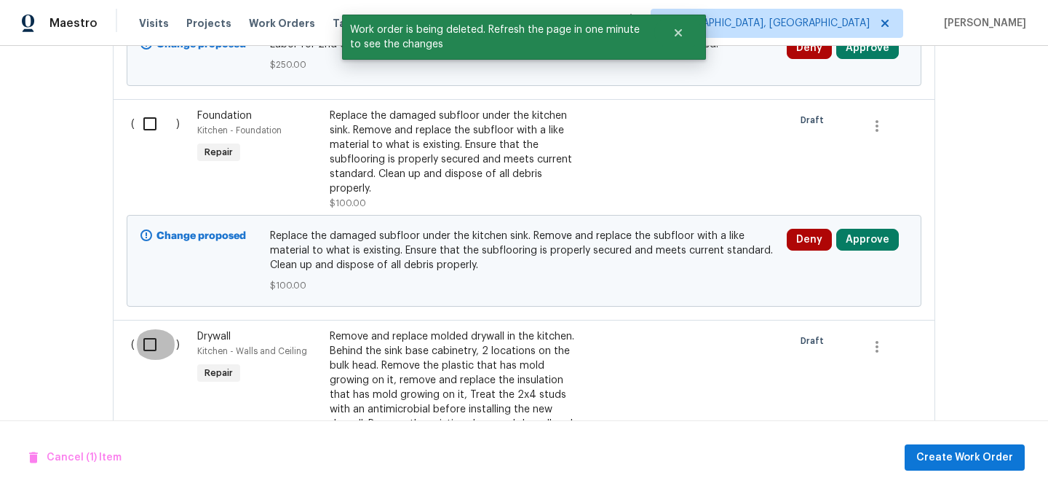
click at [152, 329] on input "checkbox" at bounding box center [155, 344] width 41 height 31
checkbox input "true"
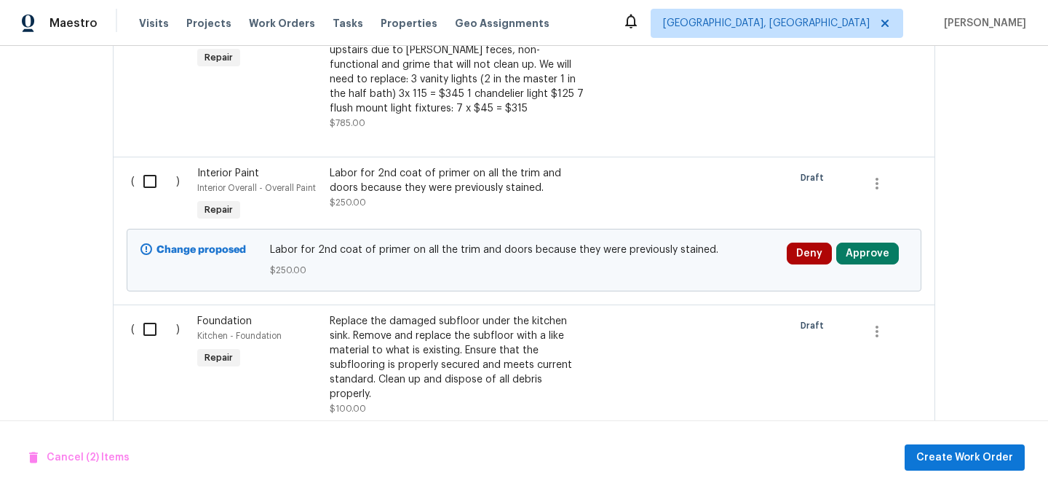
scroll to position [1302, 0]
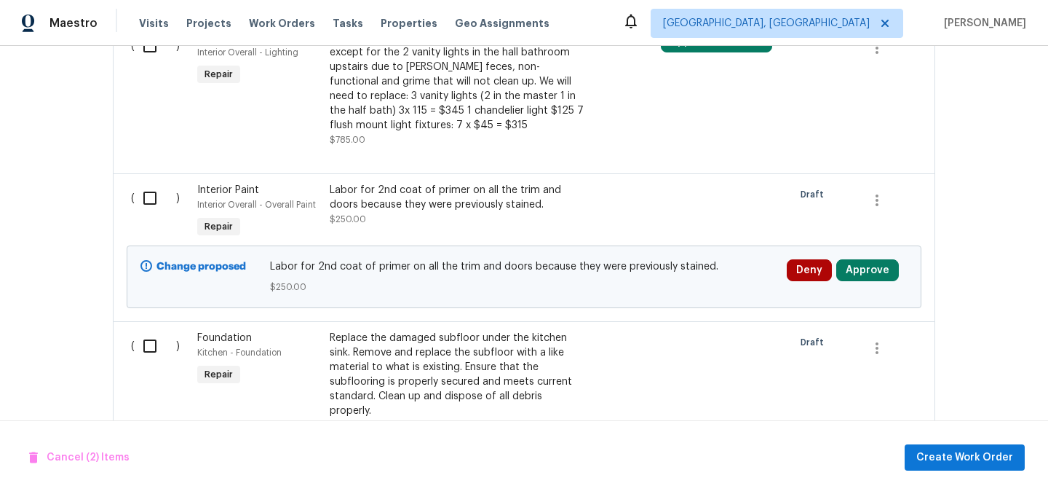
click at [152, 330] on div "( )" at bounding box center [160, 381] width 66 height 111
click at [150, 357] on input "checkbox" at bounding box center [155, 346] width 41 height 31
checkbox input "true"
click at [153, 192] on input "checkbox" at bounding box center [155, 198] width 41 height 31
checkbox input "true"
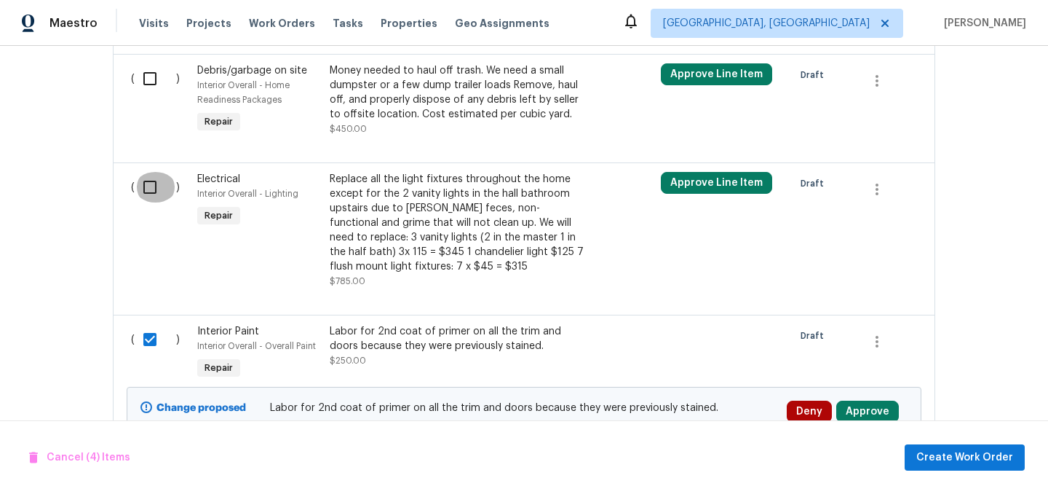
click at [153, 192] on input "checkbox" at bounding box center [155, 187] width 41 height 31
checkbox input "true"
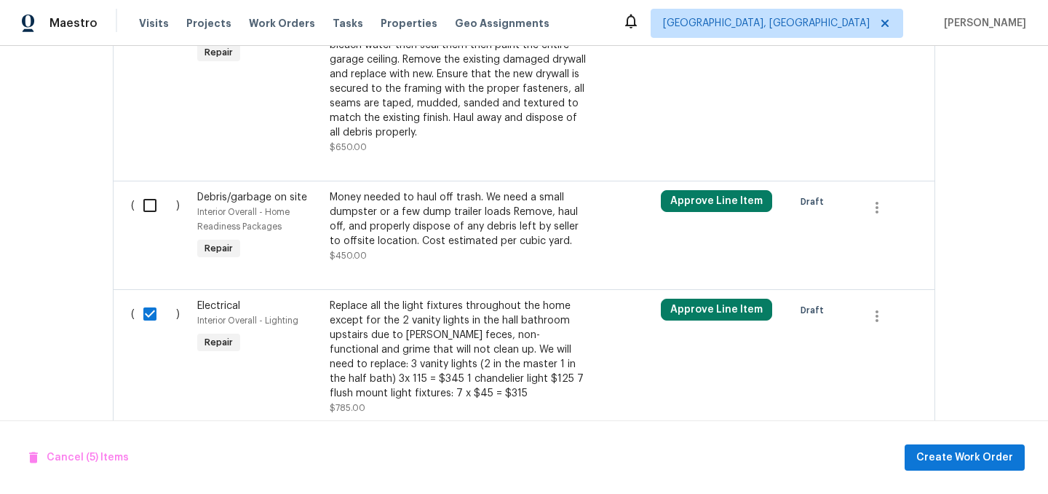
click at [153, 199] on input "checkbox" at bounding box center [155, 205] width 41 height 31
checkbox input "true"
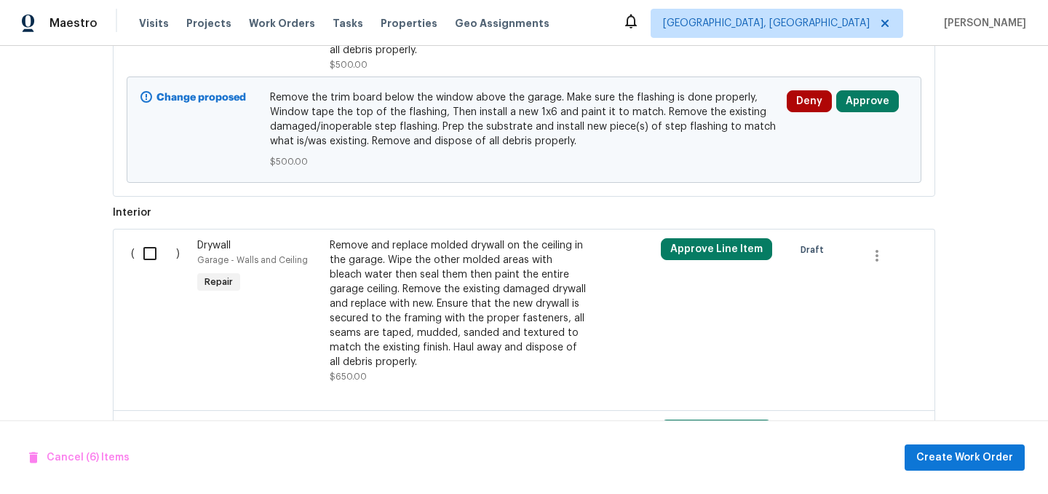
scroll to position [778, 0]
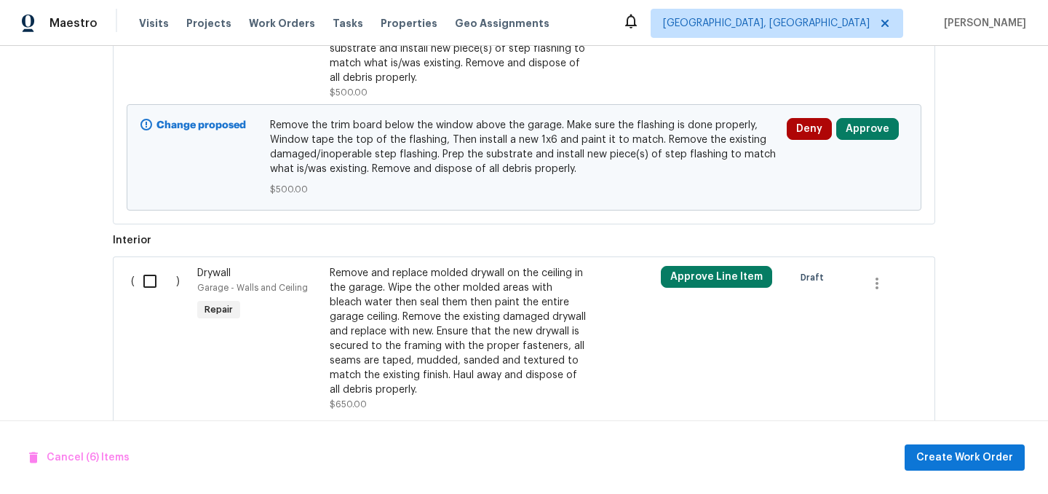
click at [146, 278] on input "checkbox" at bounding box center [155, 281] width 41 height 31
checkbox input "true"
click at [970, 456] on span "Create Work Order" at bounding box center [965, 457] width 97 height 18
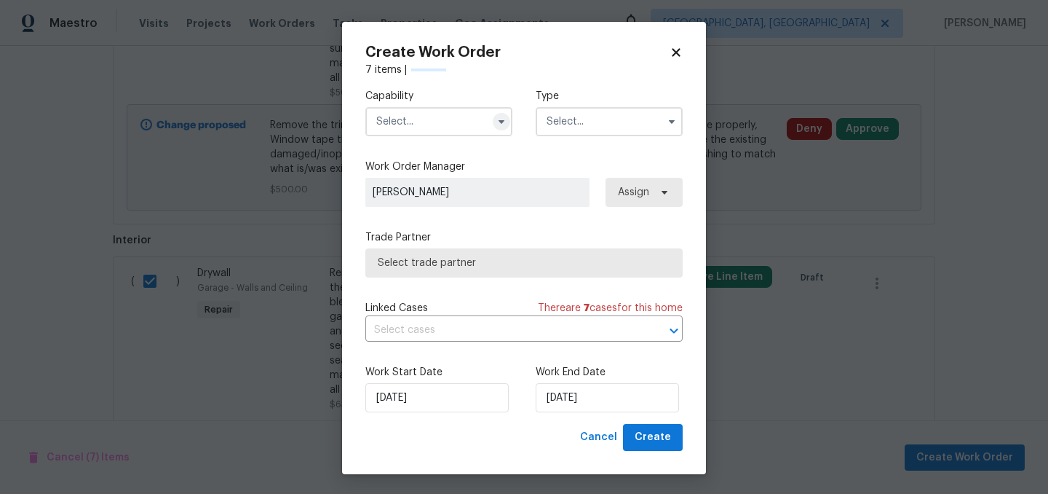
checkbox input "false"
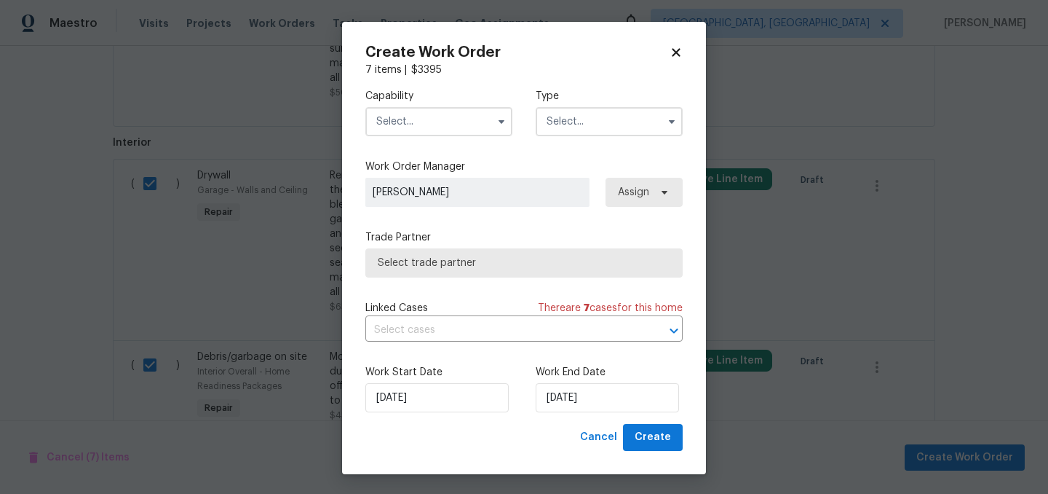
click at [443, 116] on input "text" at bounding box center [438, 121] width 147 height 29
click at [671, 53] on icon at bounding box center [676, 52] width 13 height 13
checkbox input "false"
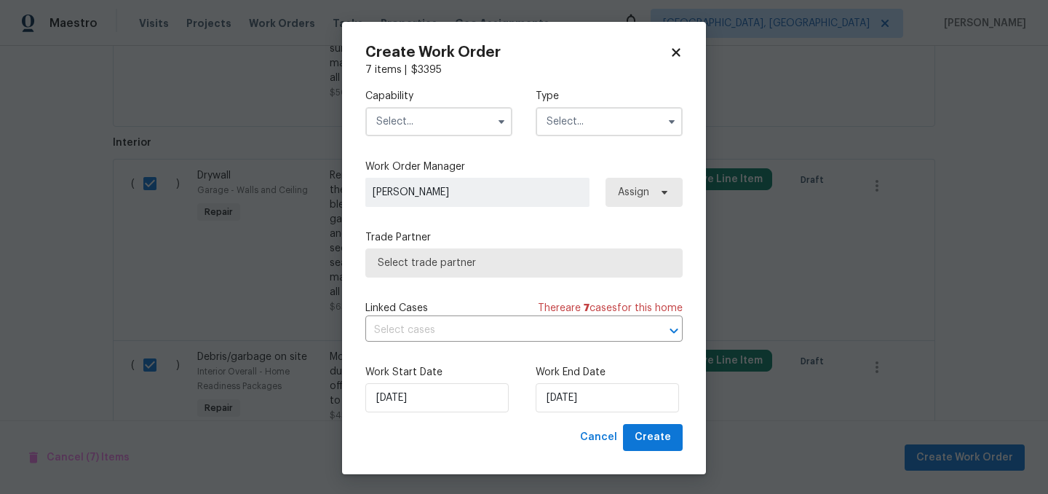
checkbox input "false"
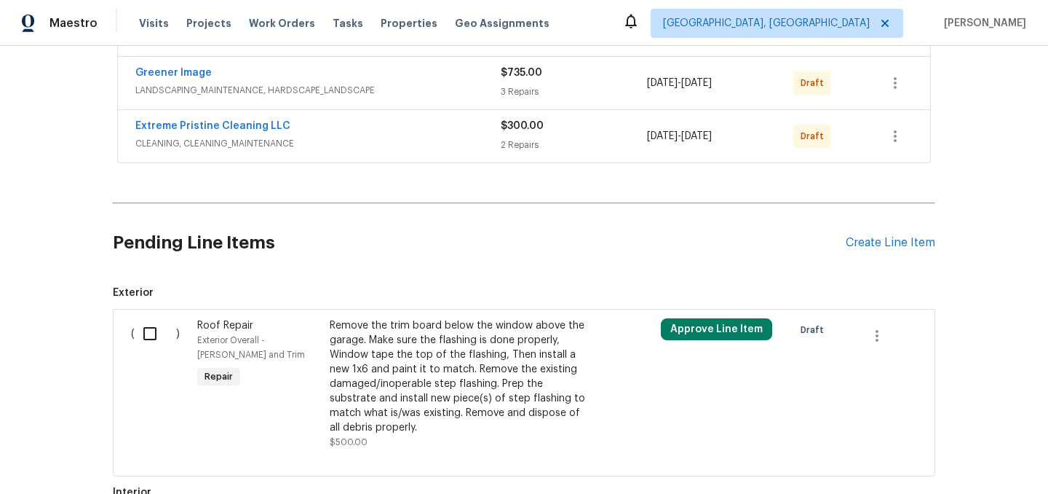
scroll to position [425, 0]
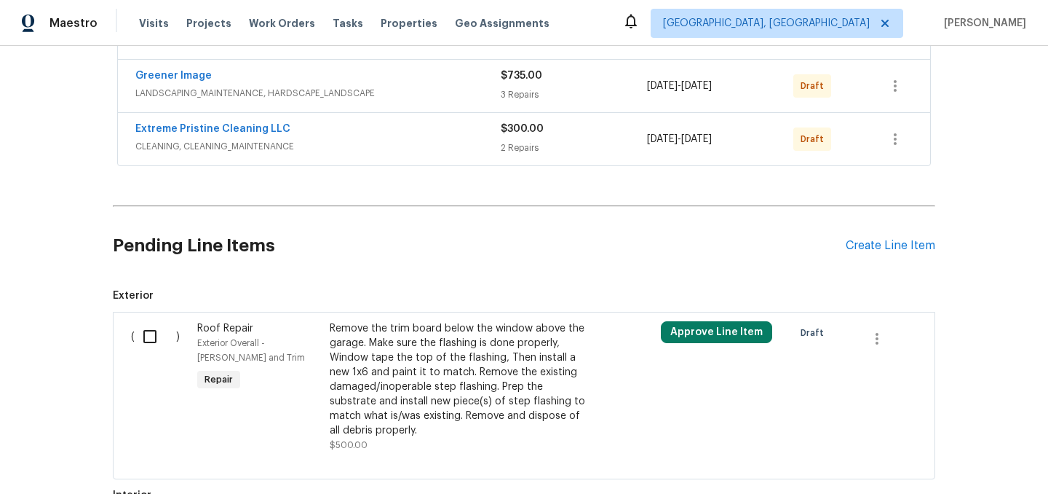
click at [153, 336] on input "checkbox" at bounding box center [155, 336] width 41 height 31
checkbox input "true"
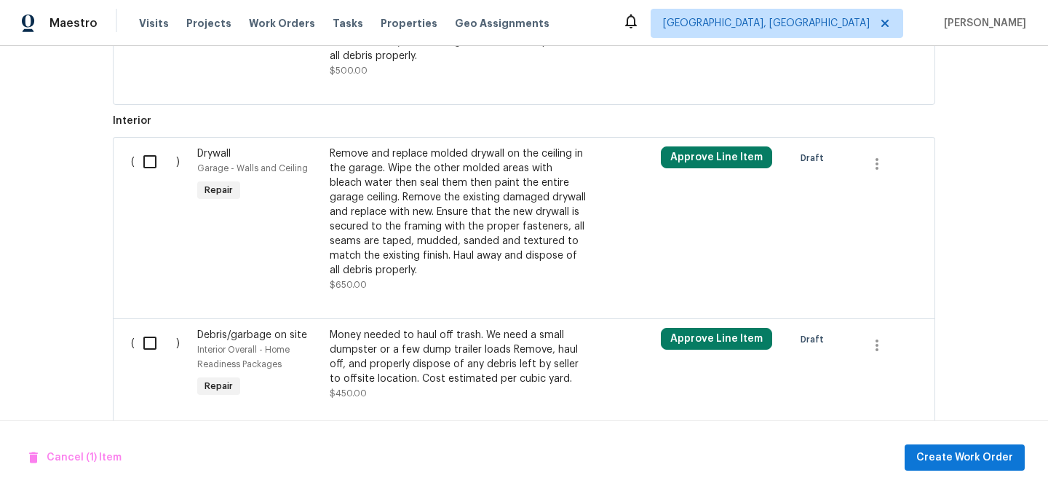
scroll to position [847, 0]
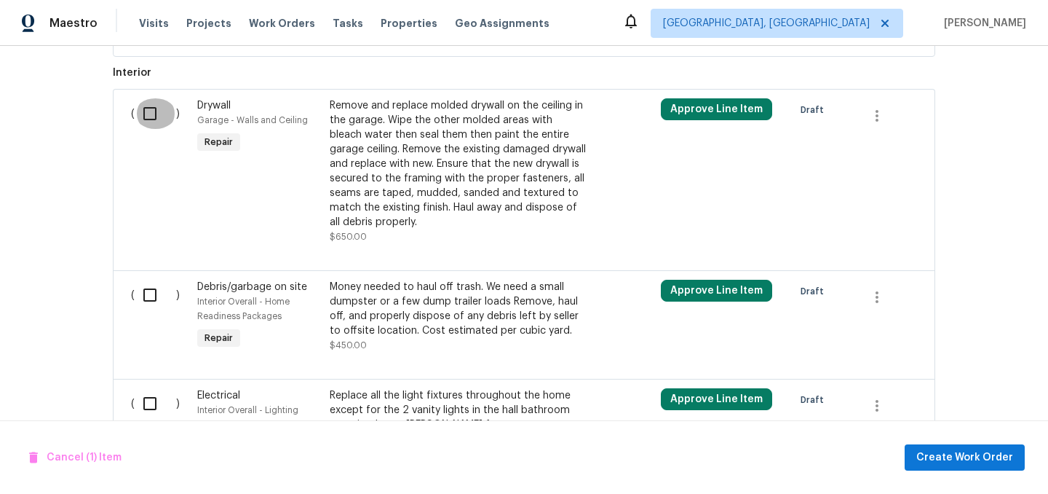
click at [156, 111] on input "checkbox" at bounding box center [155, 113] width 41 height 31
checkbox input "true"
click at [151, 296] on input "checkbox" at bounding box center [155, 295] width 41 height 31
checkbox input "true"
click at [153, 403] on input "checkbox" at bounding box center [155, 403] width 41 height 31
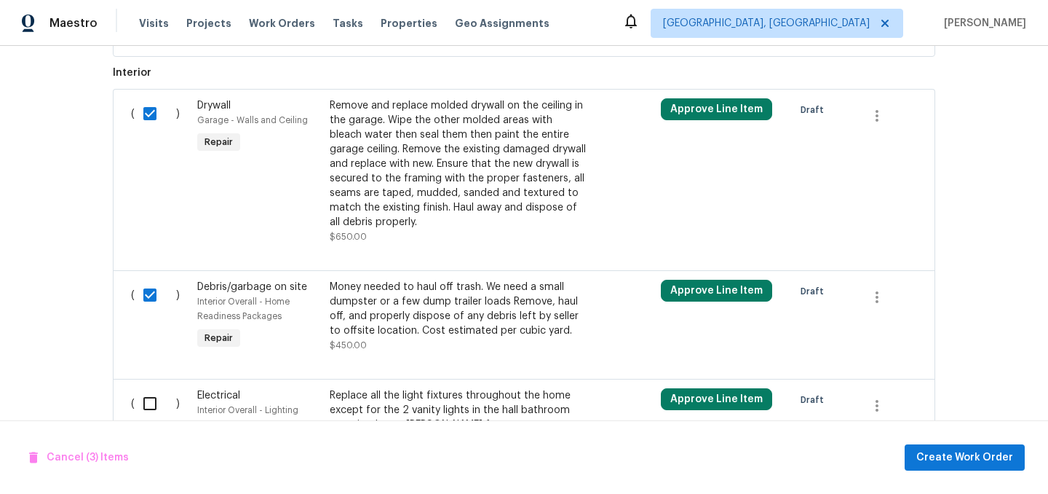
checkbox input "true"
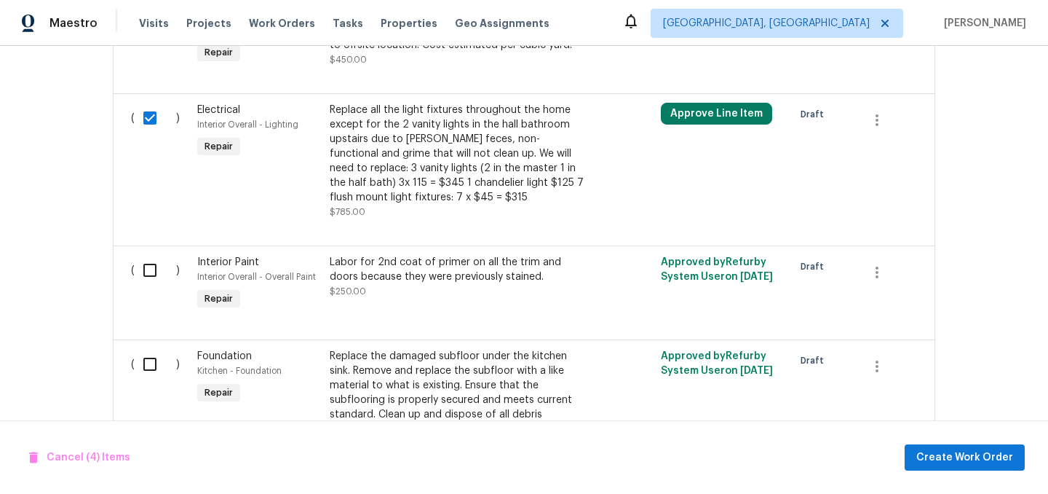
scroll to position [1140, 0]
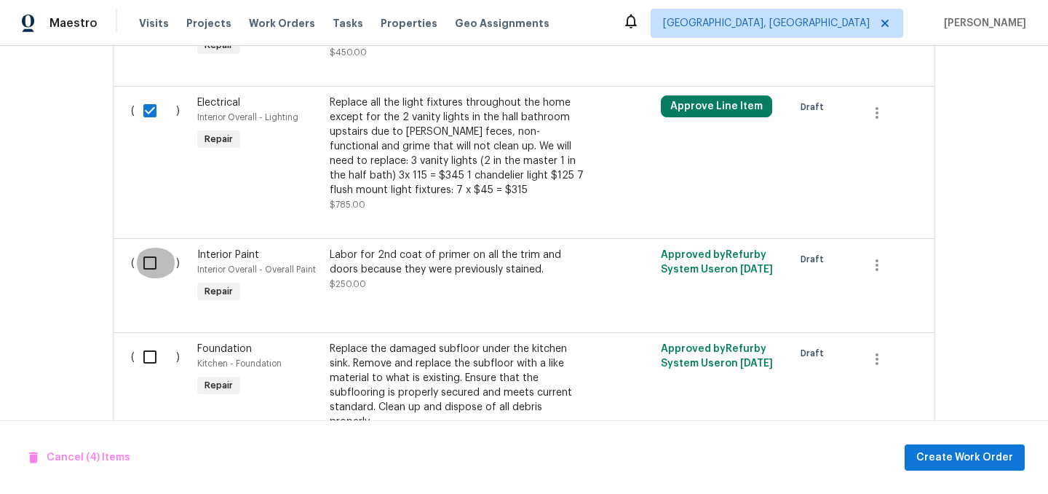
click at [151, 266] on input "checkbox" at bounding box center [155, 263] width 41 height 31
checkbox input "true"
click at [148, 358] on input "checkbox" at bounding box center [155, 356] width 41 height 31
checkbox input "true"
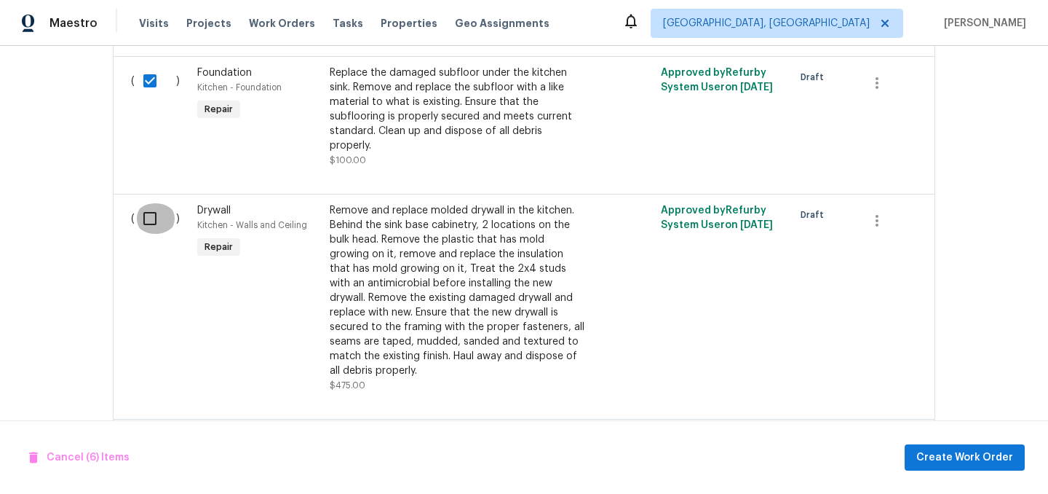
click at [147, 207] on input "checkbox" at bounding box center [155, 218] width 41 height 31
checkbox input "true"
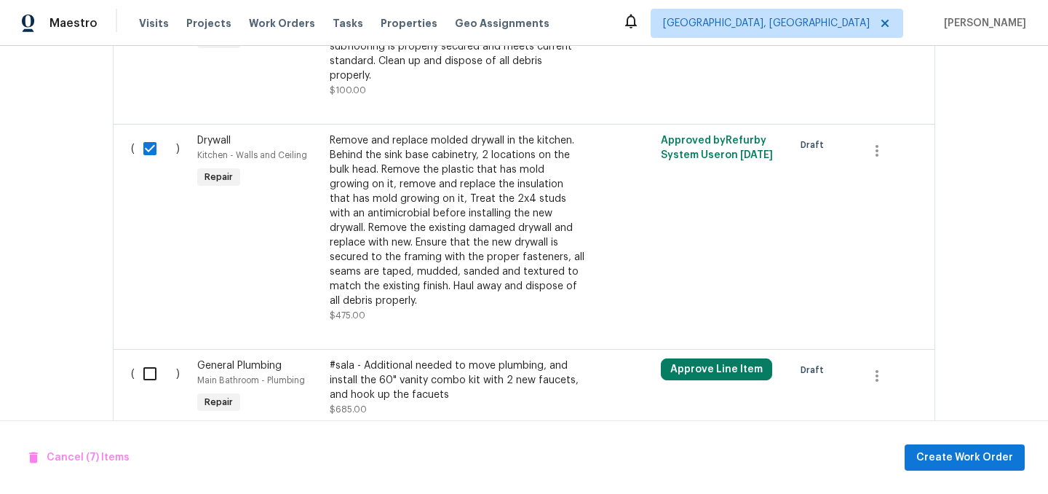
scroll to position [1523, 0]
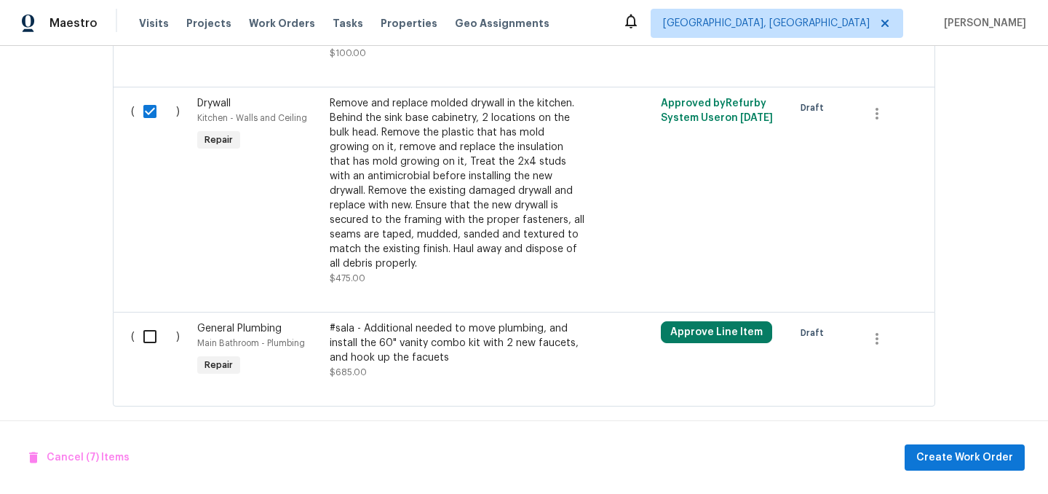
click at [148, 322] on input "checkbox" at bounding box center [155, 336] width 41 height 31
checkbox input "true"
click at [961, 451] on span "Create Work Order" at bounding box center [965, 457] width 97 height 18
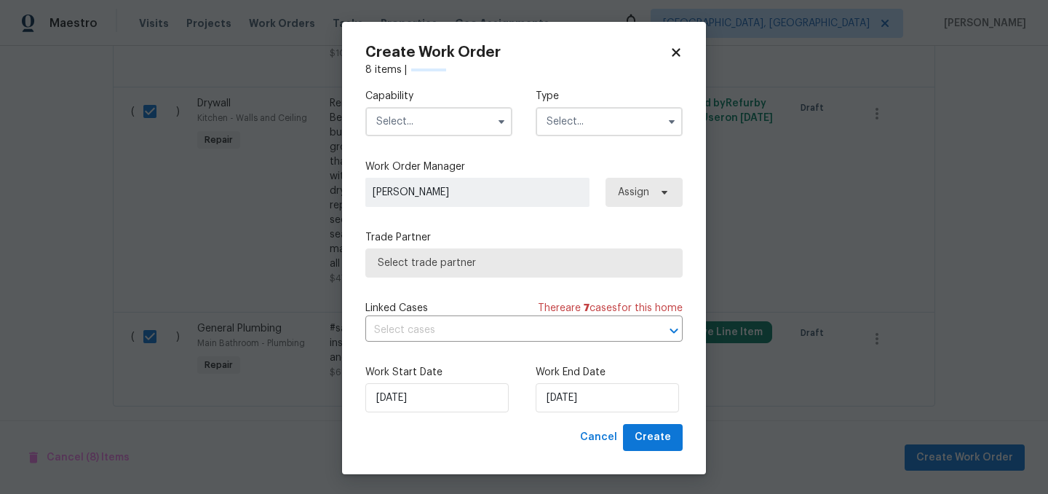
checkbox input "false"
click at [424, 119] on input "text" at bounding box center [438, 121] width 147 height 29
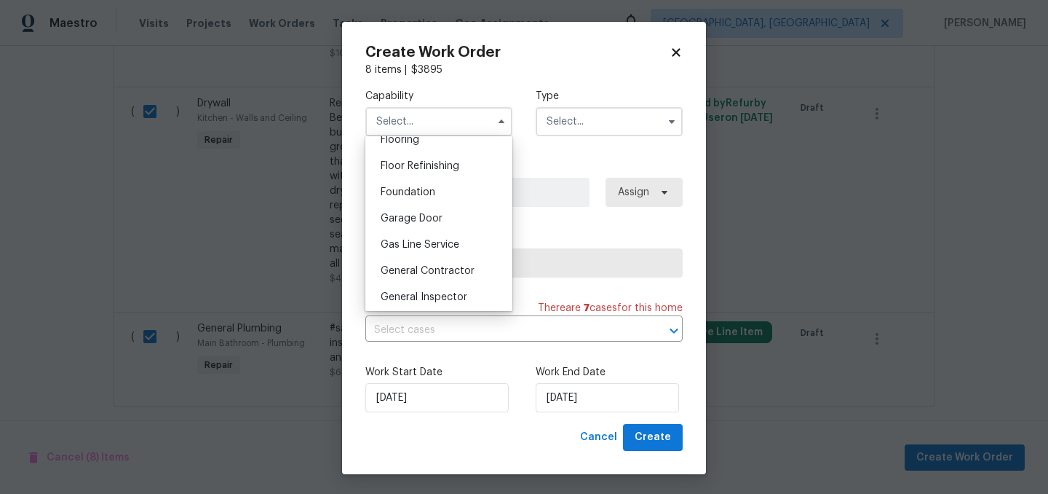
scroll to position [582, 0]
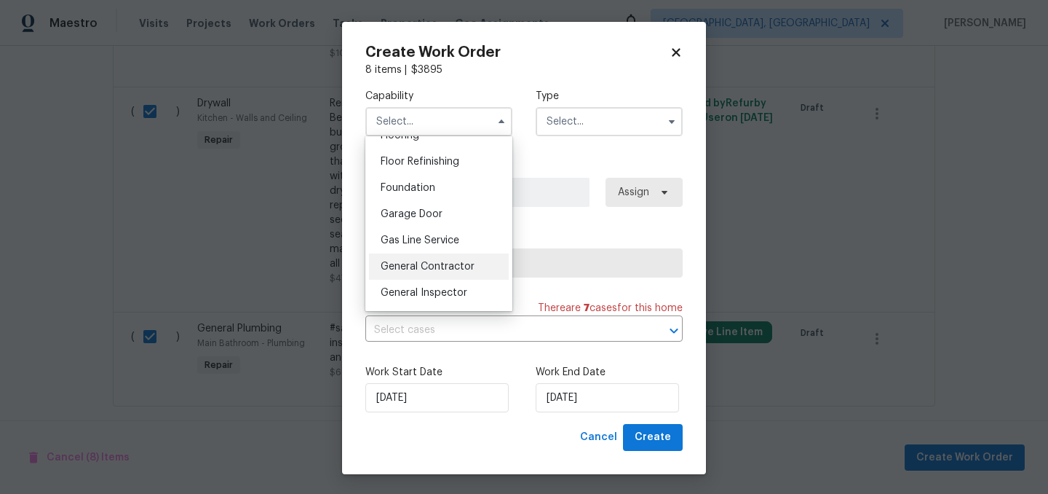
click at [450, 263] on span "General Contractor" at bounding box center [428, 266] width 94 height 10
type input "General Contractor"
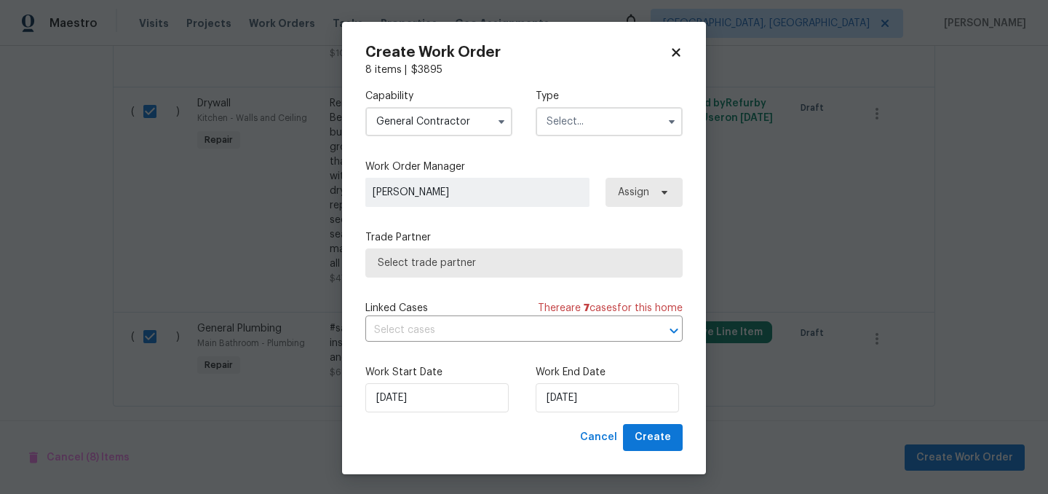
click at [595, 122] on input "text" at bounding box center [609, 121] width 147 height 29
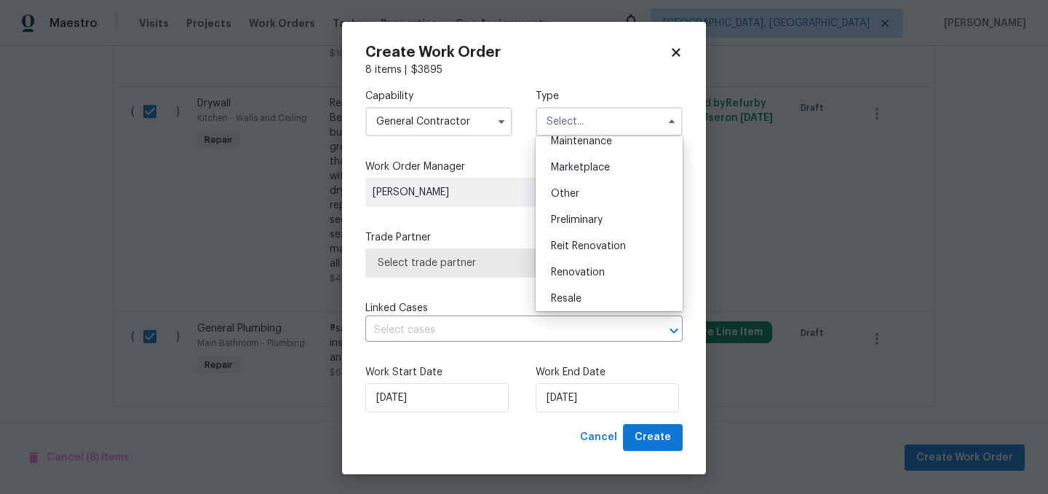
scroll to position [267, 0]
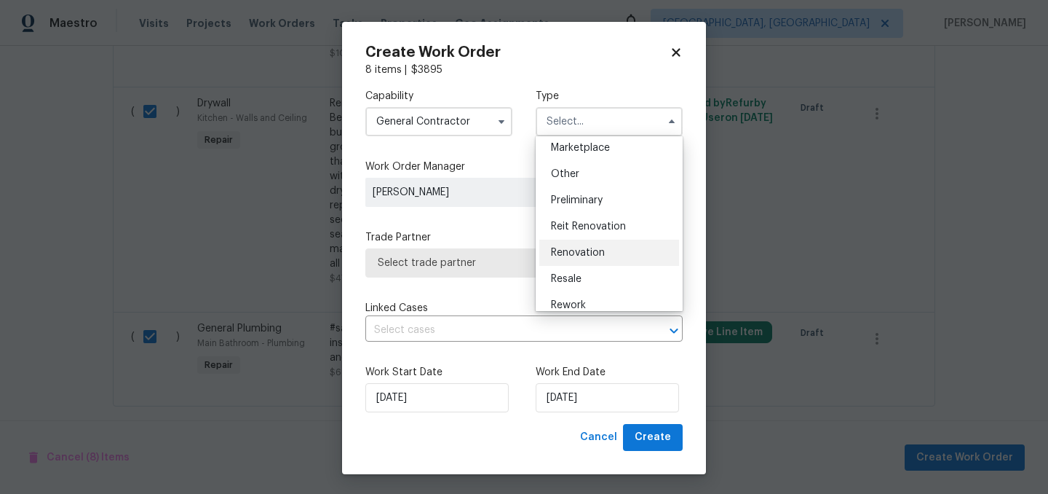
click at [611, 247] on div "Renovation" at bounding box center [609, 253] width 140 height 26
type input "Renovation"
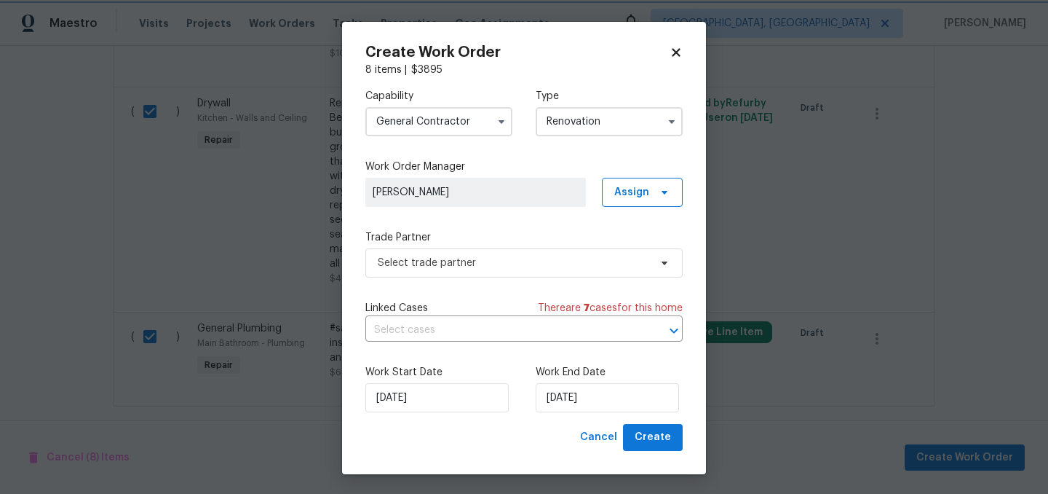
scroll to position [0, 0]
click at [527, 263] on span "Select trade partner" at bounding box center [514, 263] width 272 height 15
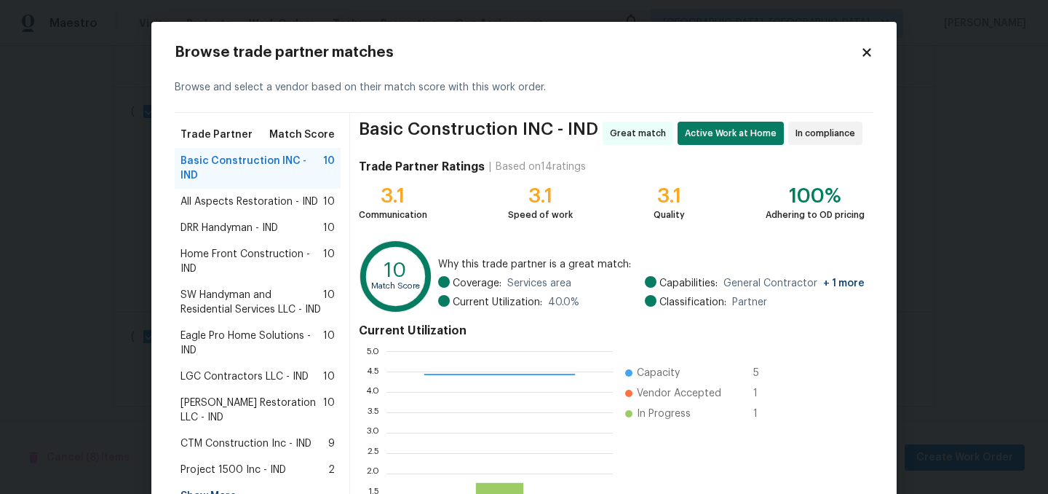
scroll to position [149, 0]
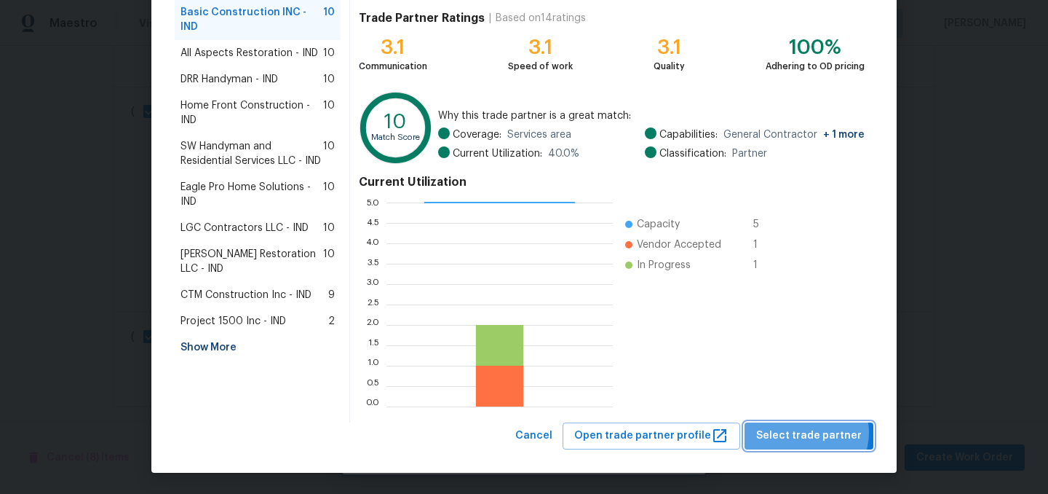
click at [811, 432] on span "Select trade partner" at bounding box center [809, 436] width 106 height 18
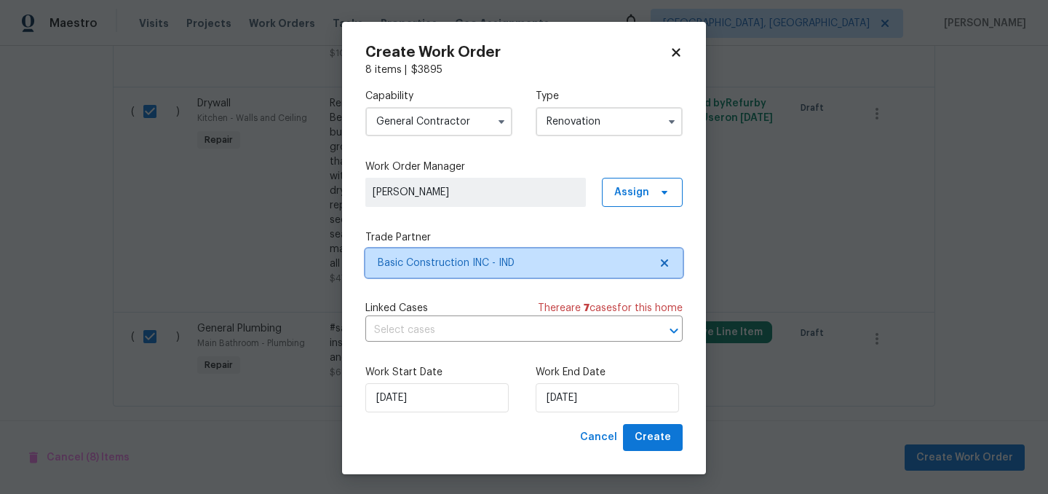
scroll to position [0, 0]
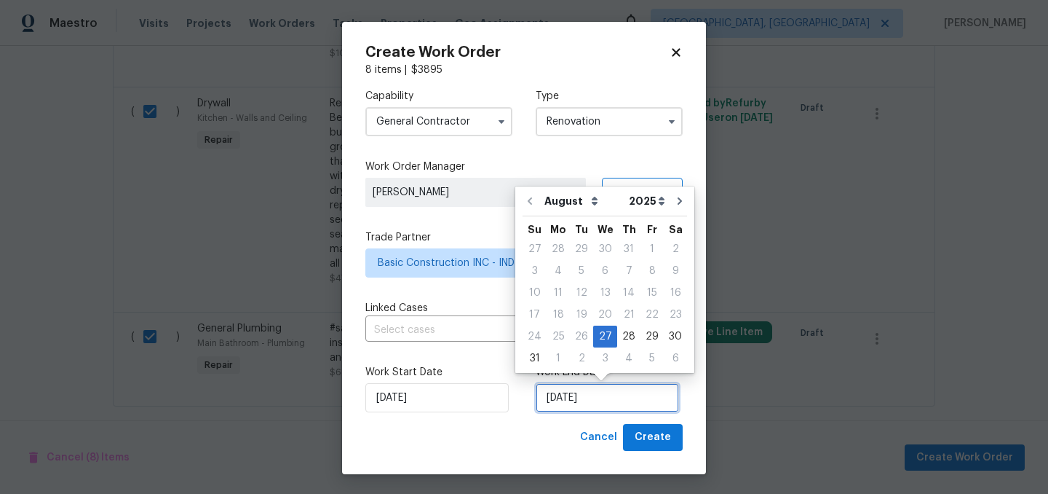
click at [614, 403] on input "[DATE]" at bounding box center [607, 397] width 143 height 29
click at [641, 353] on div "5" at bounding box center [652, 358] width 23 height 20
type input "9/5/2025"
select select "8"
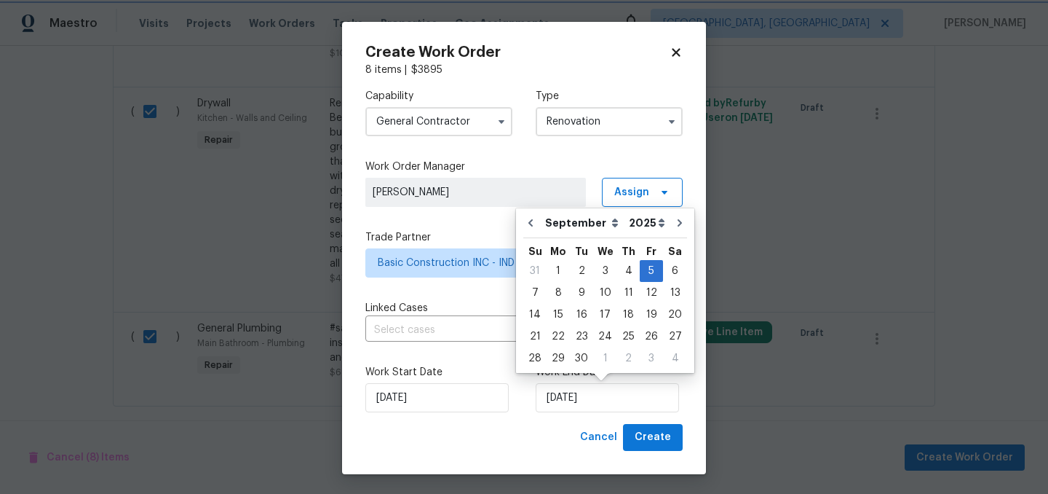
click at [492, 424] on div "Work Start Date 8/27/2025 Work End Date 9/5/2025" at bounding box center [523, 388] width 317 height 71
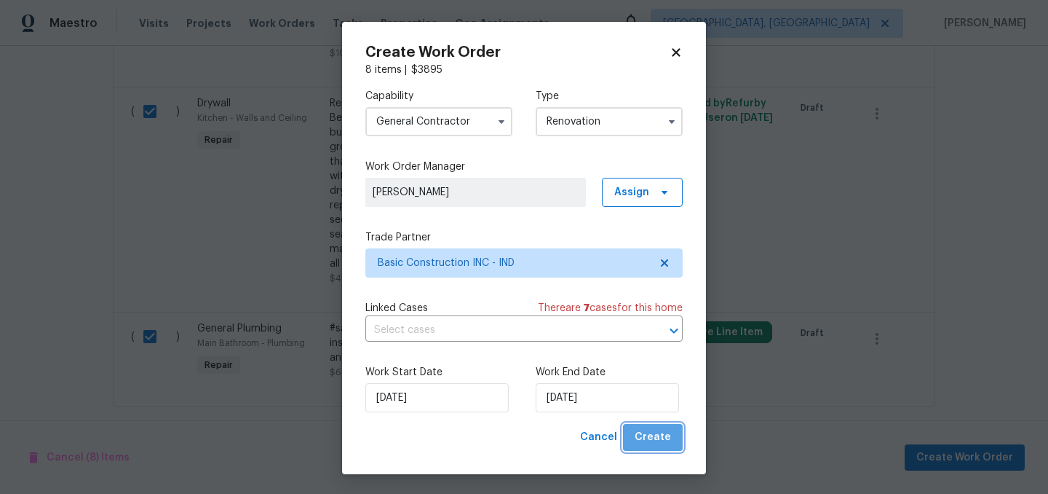
click at [674, 438] on button "Create" at bounding box center [653, 437] width 60 height 27
checkbox input "false"
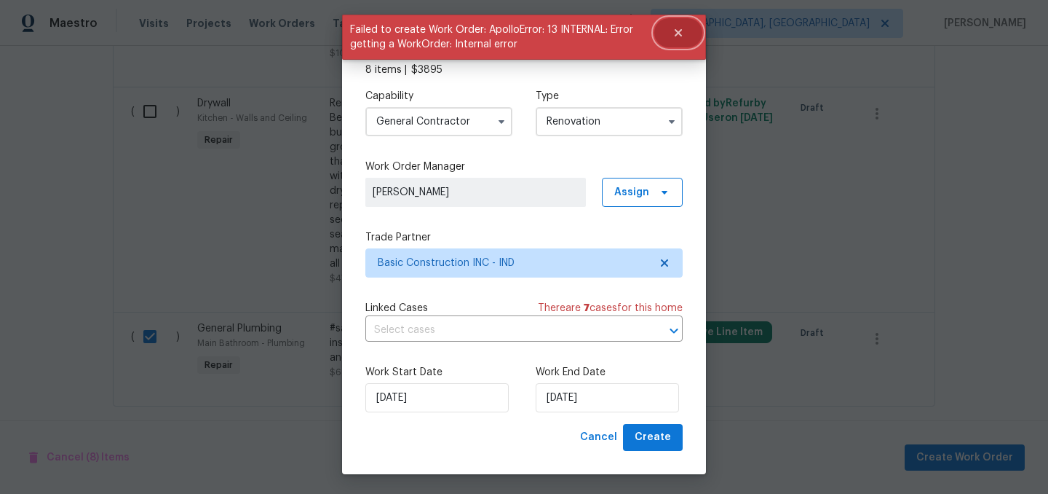
click at [676, 33] on icon "Close" at bounding box center [678, 32] width 7 height 7
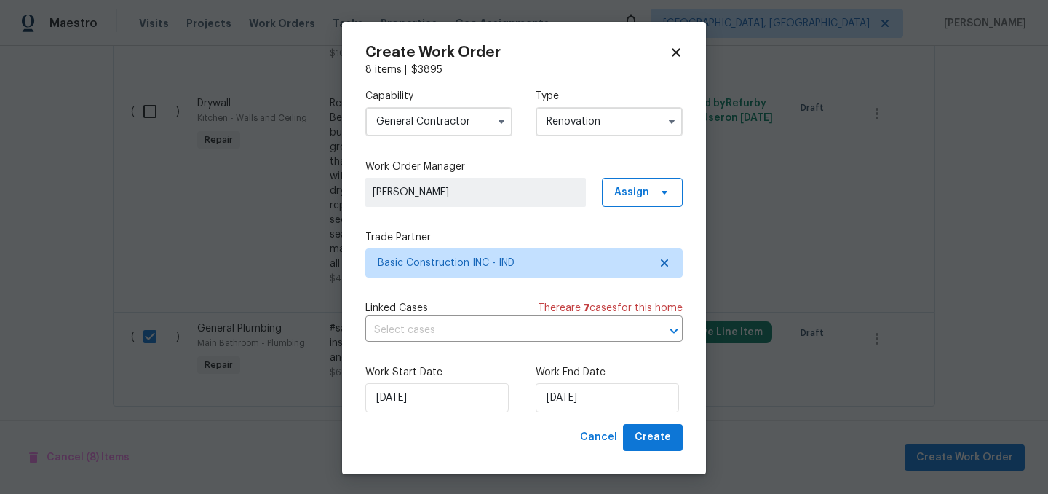
click at [677, 47] on icon at bounding box center [676, 52] width 13 height 13
checkbox input "false"
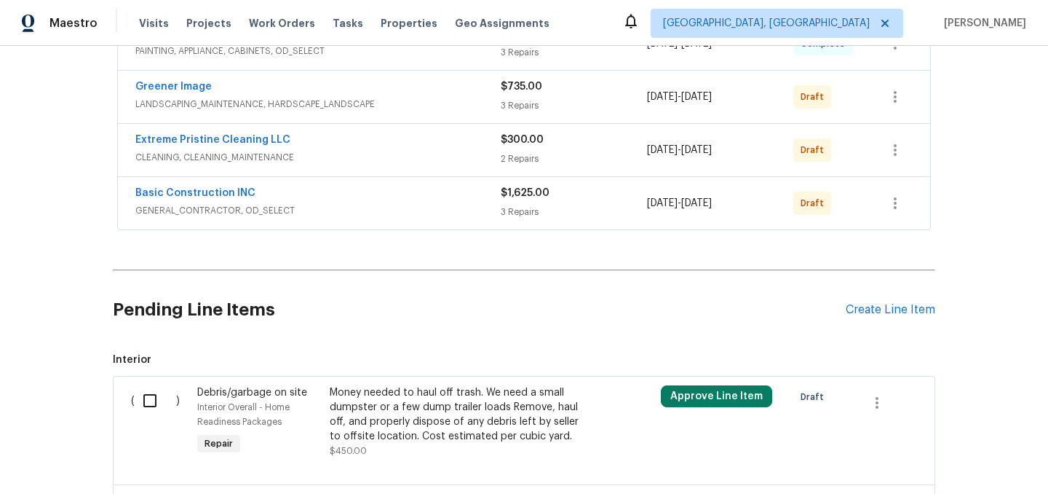
scroll to position [409, 0]
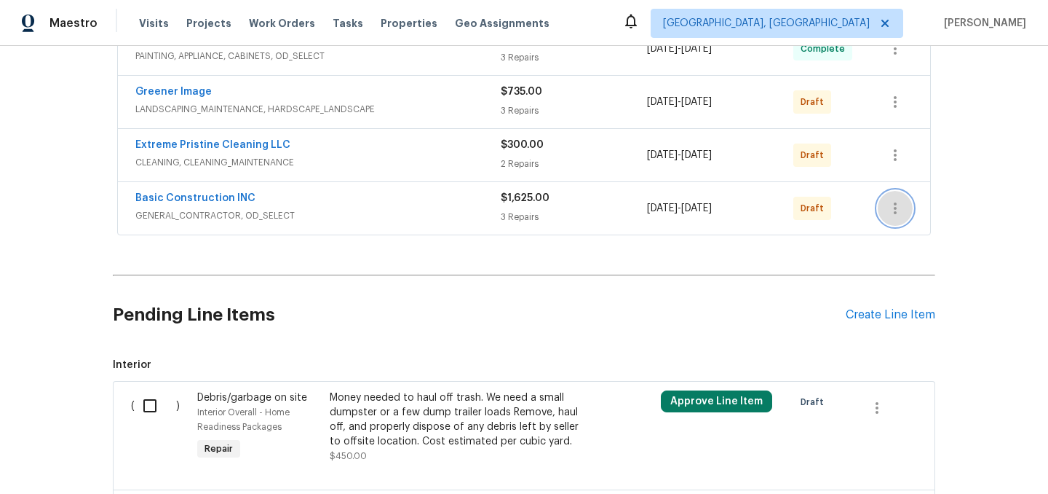
click at [898, 206] on icon "button" at bounding box center [895, 207] width 17 height 17
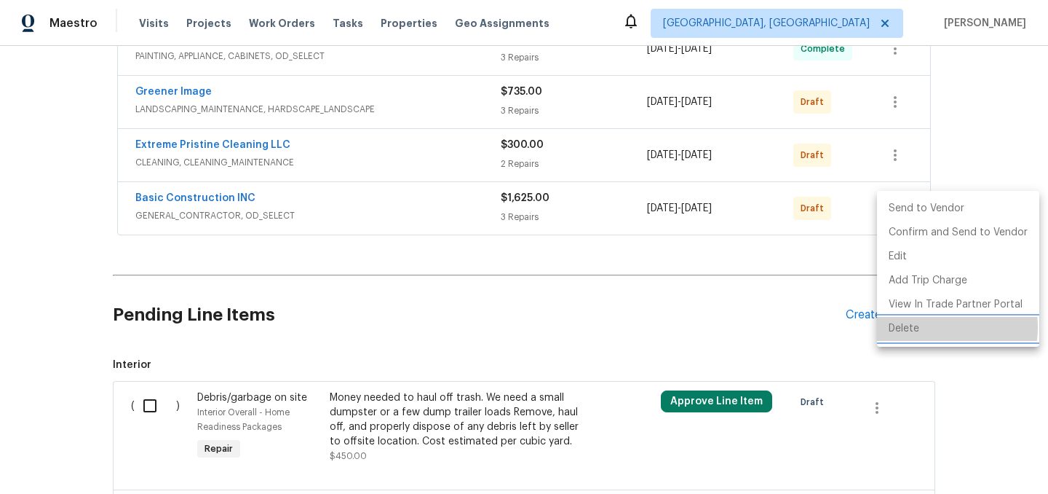
click at [926, 327] on li "Delete" at bounding box center [958, 329] width 162 height 24
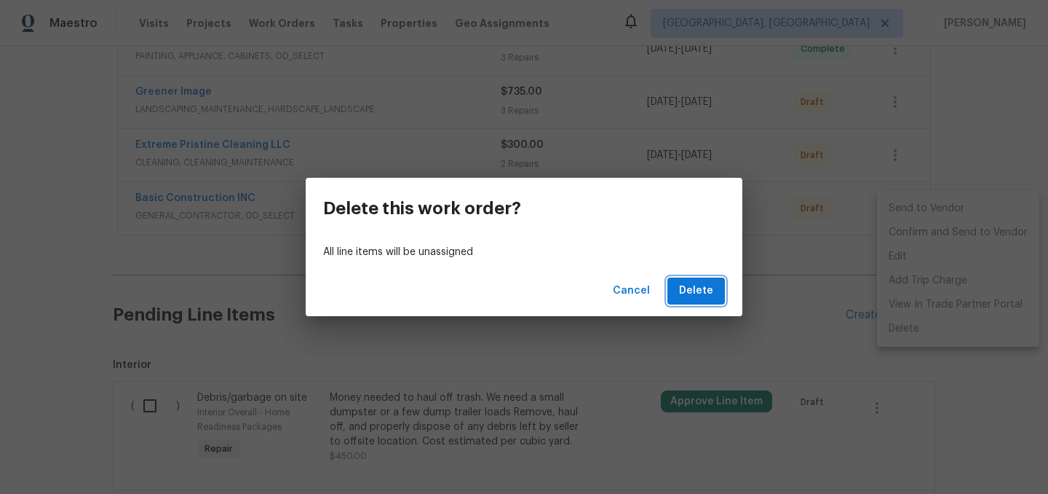
click at [708, 288] on span "Delete" at bounding box center [696, 291] width 34 height 18
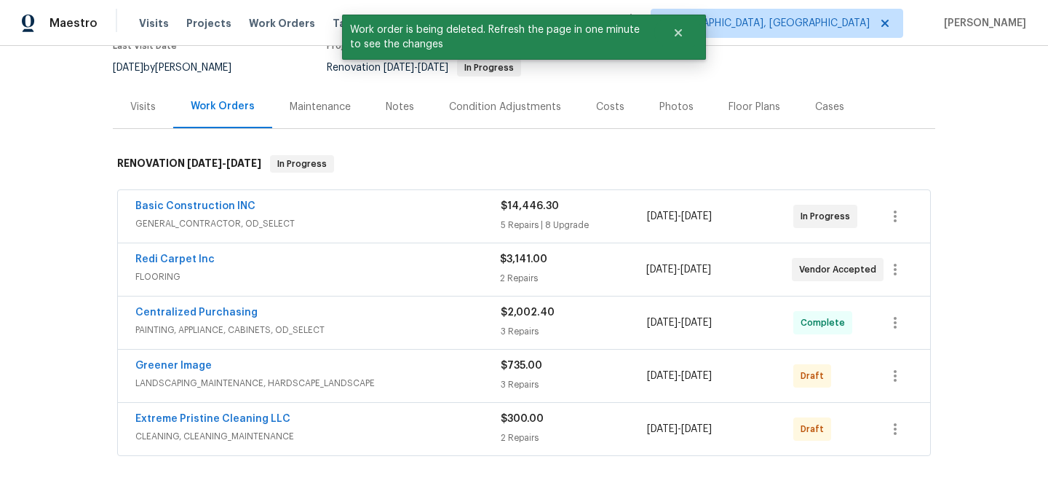
scroll to position [0, 0]
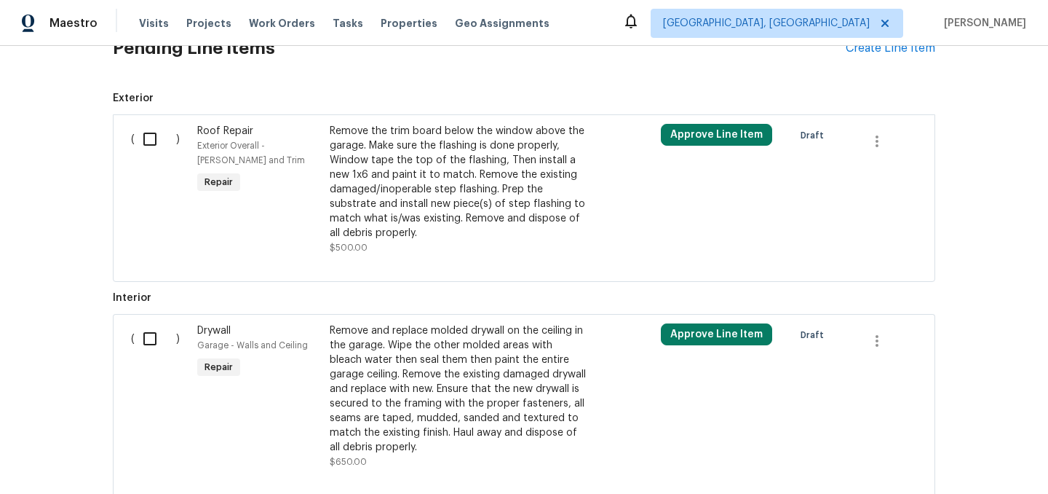
scroll to position [563, 0]
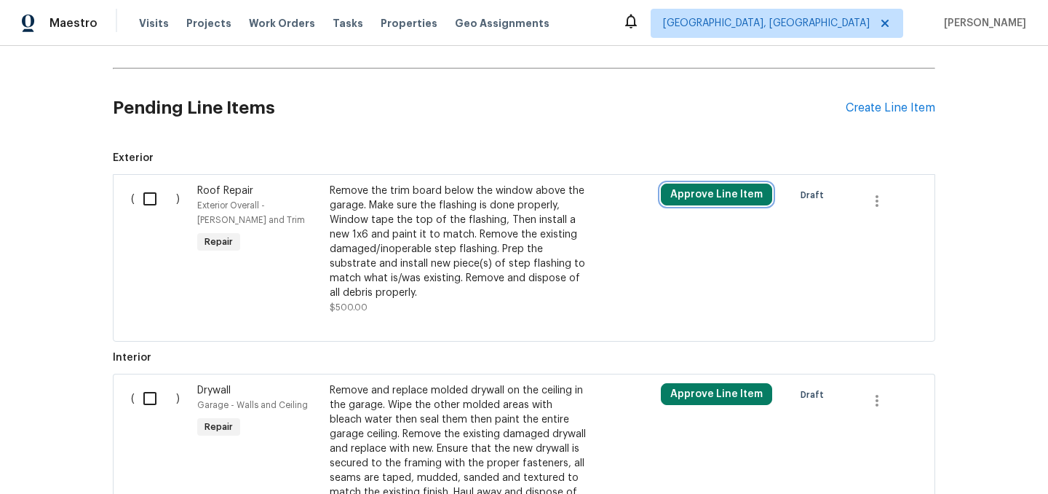
click at [712, 196] on button "Approve Line Item" at bounding box center [716, 194] width 111 height 22
click at [644, 138] on h2 "Pending Line Items" at bounding box center [479, 108] width 733 height 68
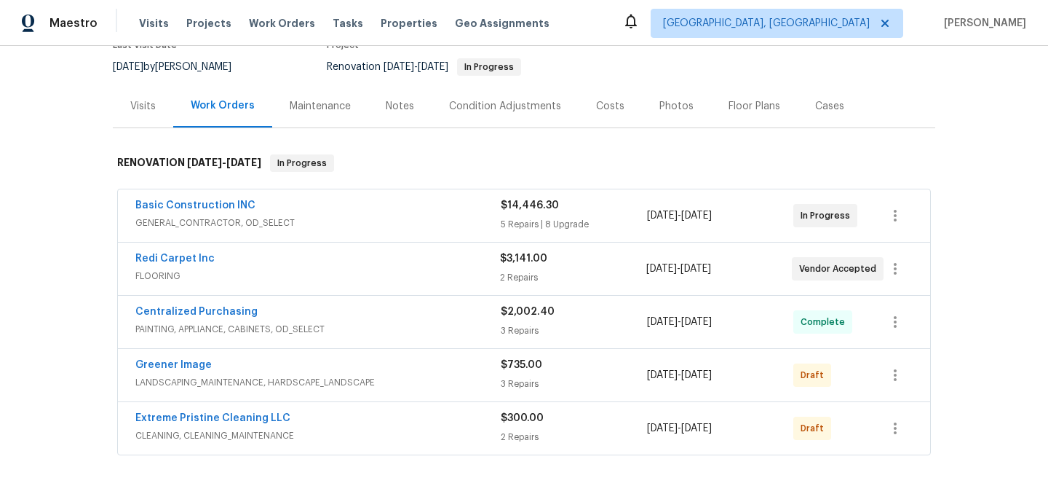
scroll to position [0, 0]
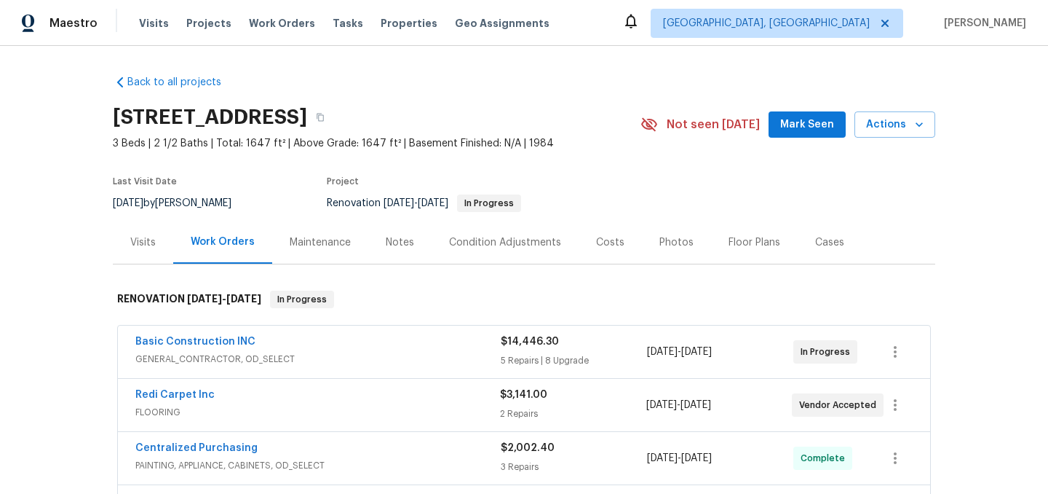
click at [398, 242] on div "Notes" at bounding box center [400, 242] width 28 height 15
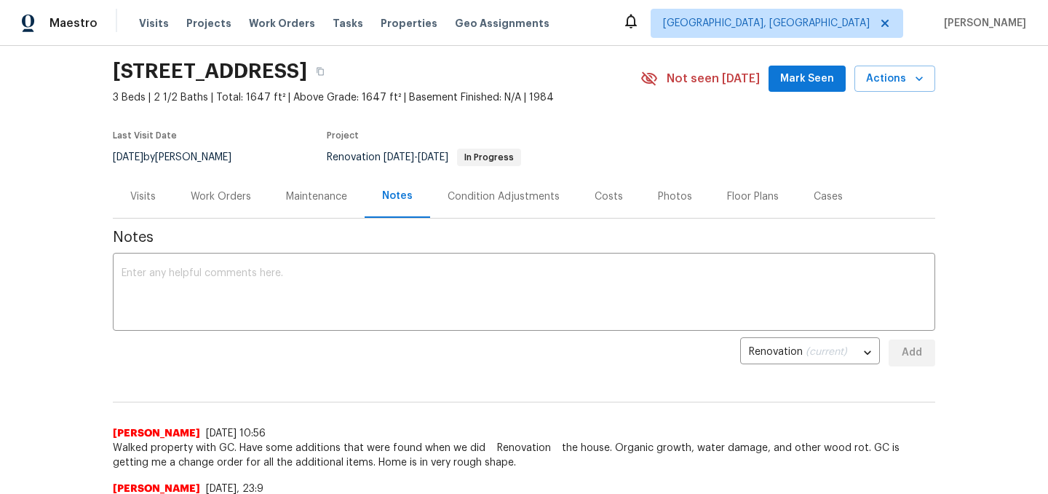
scroll to position [23, 0]
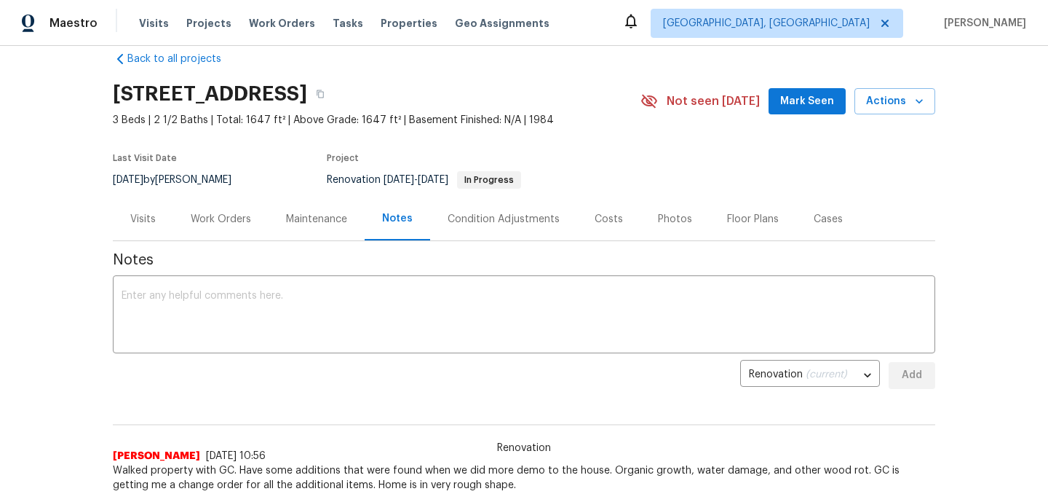
click at [240, 217] on div "Work Orders" at bounding box center [221, 219] width 60 height 15
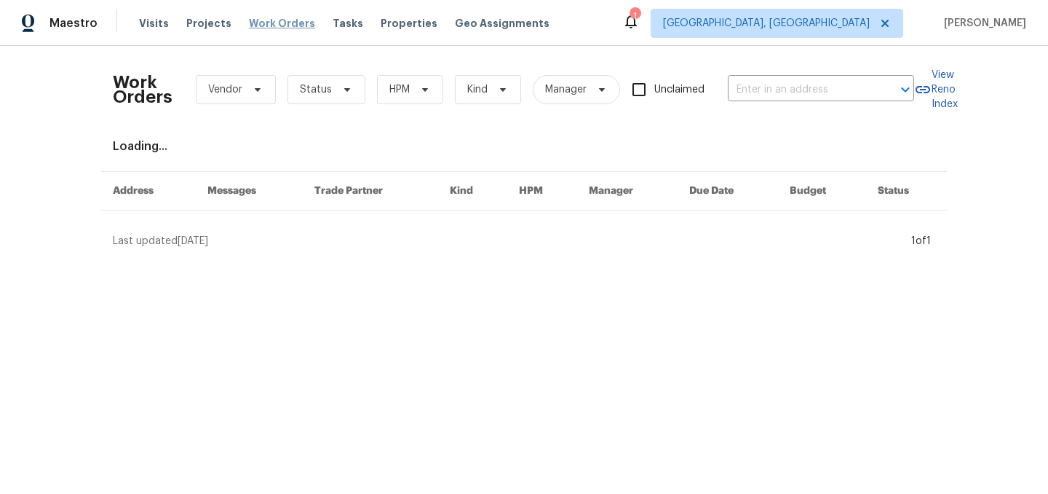
click at [268, 18] on span "Work Orders" at bounding box center [282, 23] width 66 height 15
click at [322, 84] on span "Status" at bounding box center [316, 89] width 32 height 15
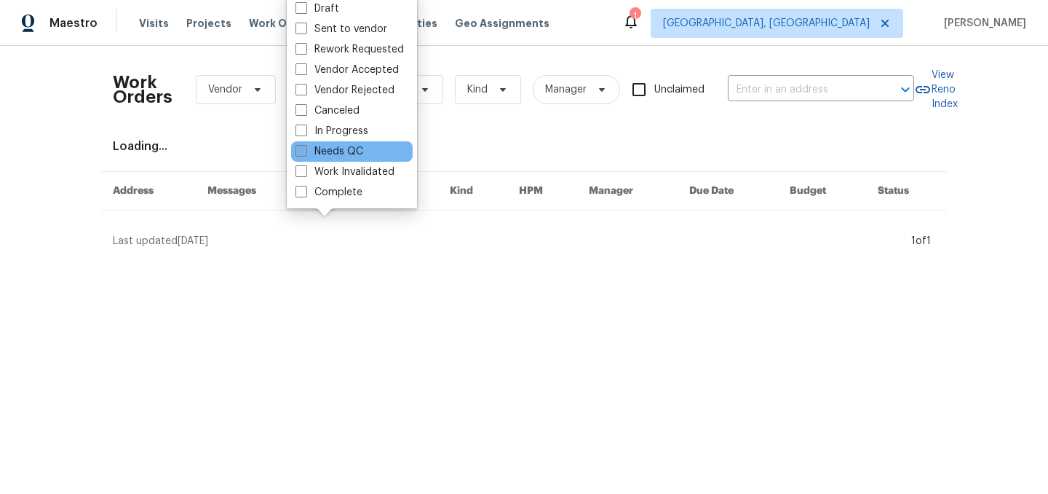
click at [350, 149] on label "Needs QC" at bounding box center [330, 151] width 68 height 15
click at [305, 149] on input "Needs QC" at bounding box center [300, 148] width 9 height 9
checkbox input "true"
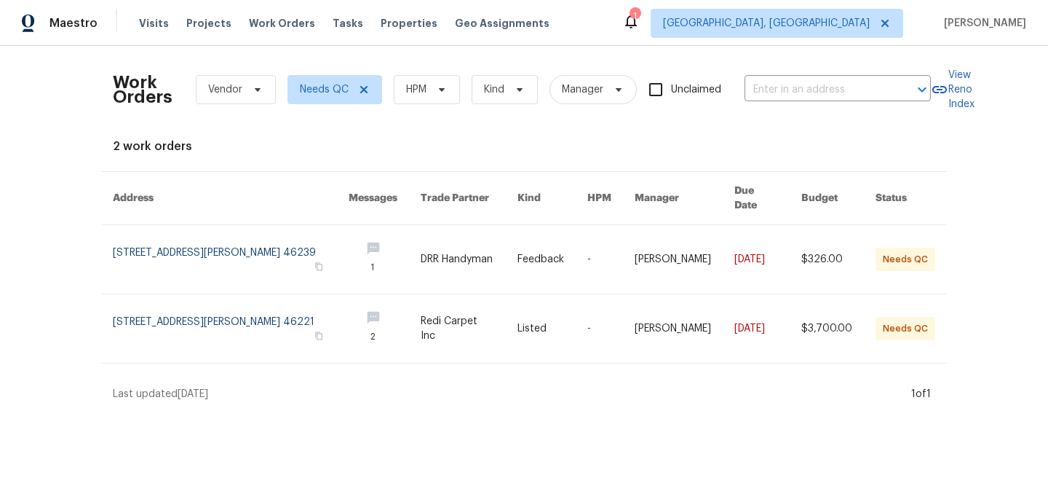
click at [640, 22] on div "1" at bounding box center [635, 16] width 10 height 15
click at [640, 23] on div "1" at bounding box center [635, 16] width 10 height 15
click at [640, 19] on div "1" at bounding box center [635, 16] width 10 height 15
click at [637, 25] on icon at bounding box center [631, 22] width 12 height 15
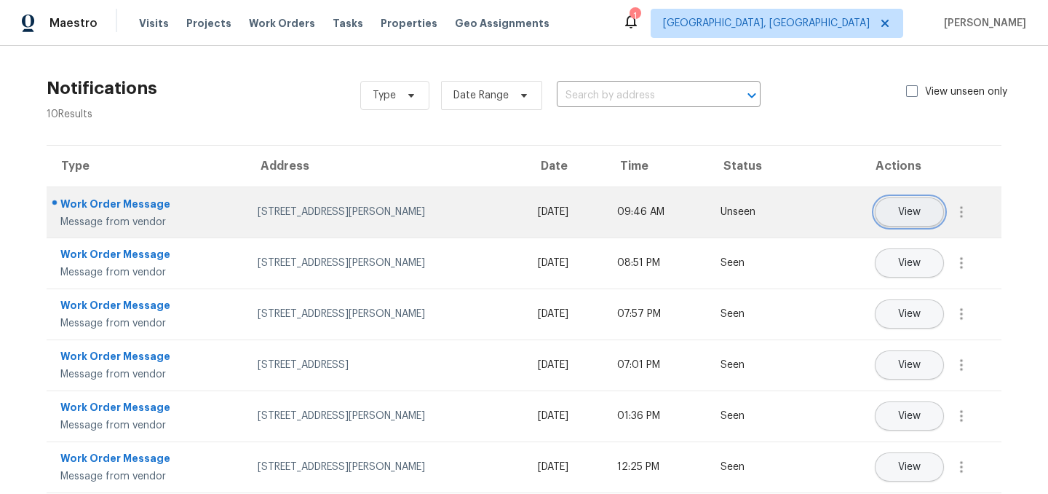
click at [900, 213] on span "View" at bounding box center [909, 212] width 23 height 11
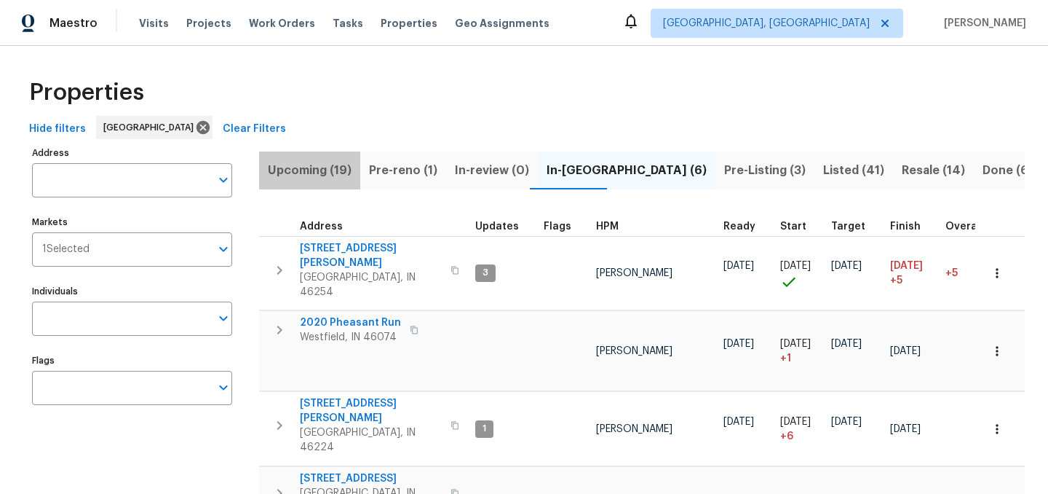
click at [313, 169] on span "Upcoming (19)" at bounding box center [310, 170] width 84 height 20
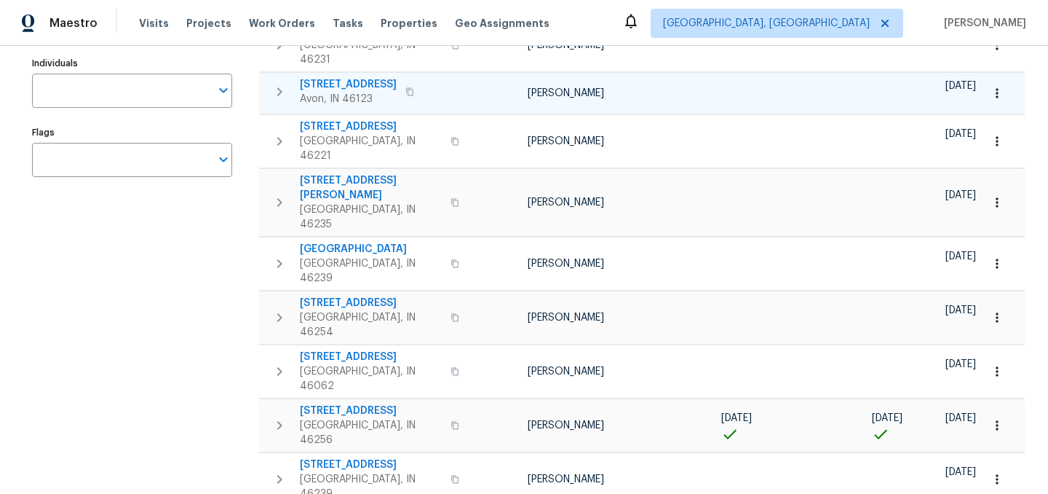
scroll to position [232, 0]
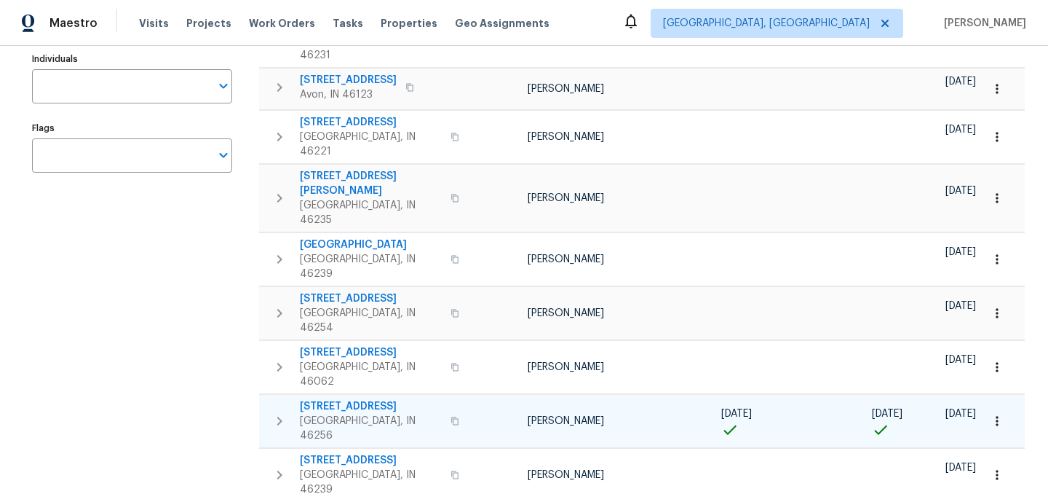
click at [451, 416] on icon "button" at bounding box center [455, 420] width 9 height 9
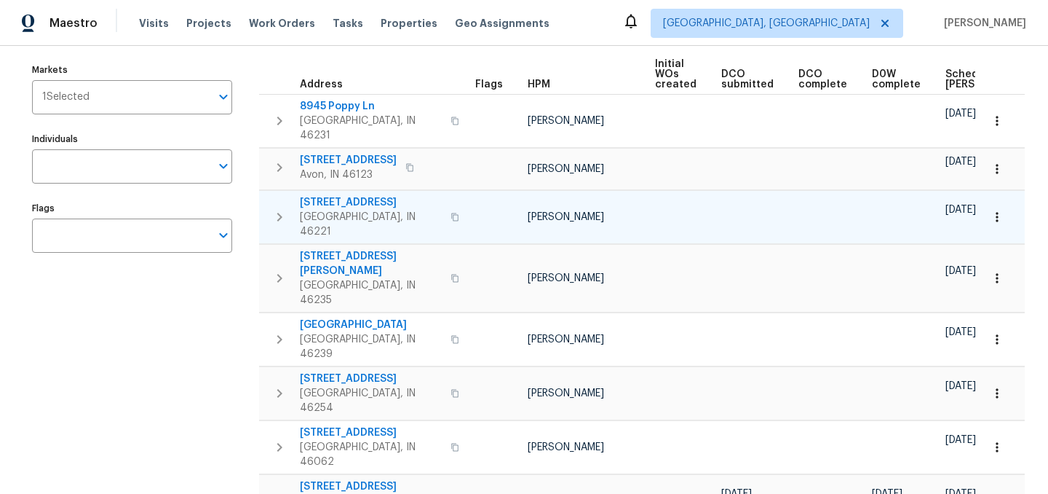
scroll to position [171, 0]
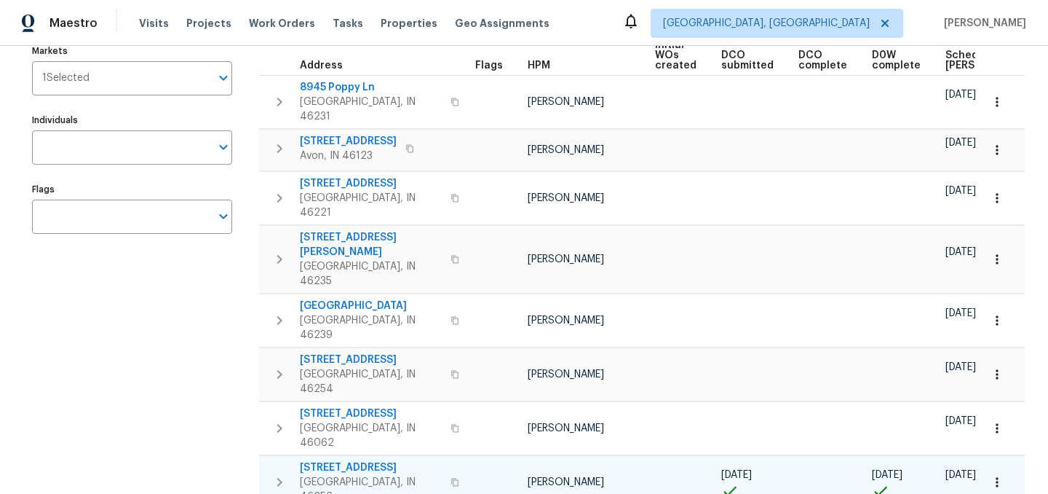
click at [355, 460] on span "8259 Hampton Cir W" at bounding box center [371, 467] width 142 height 15
click at [999, 475] on icon "button" at bounding box center [997, 482] width 15 height 15
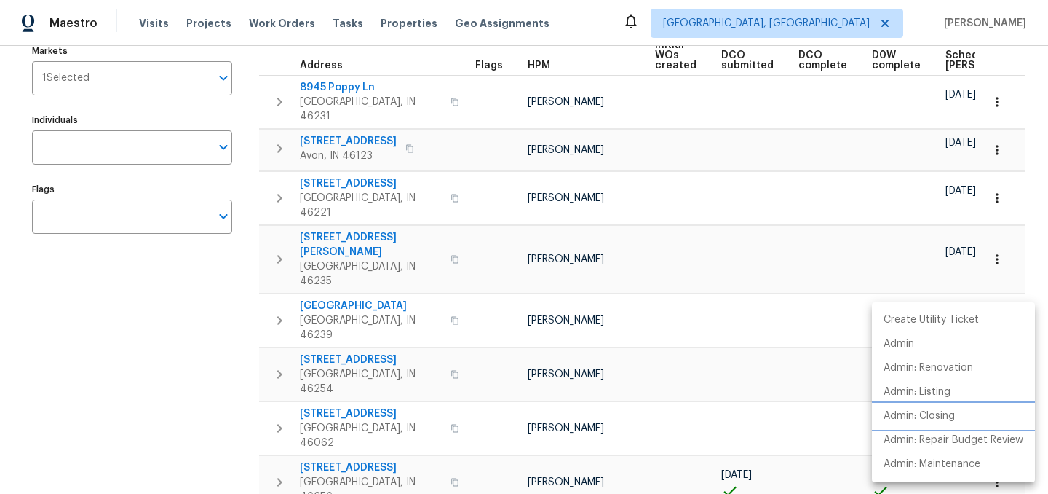
click at [922, 420] on p "Admin: Closing" at bounding box center [919, 415] width 71 height 15
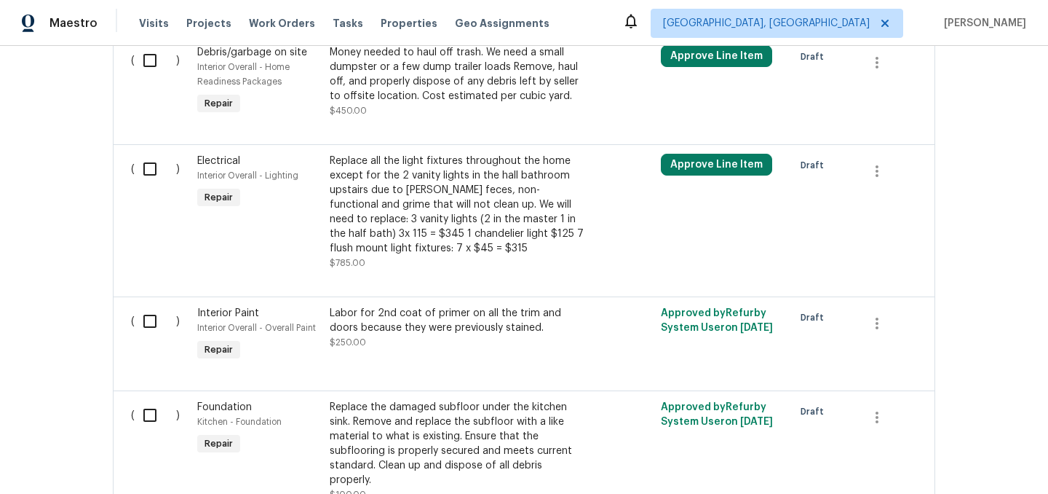
scroll to position [1523, 0]
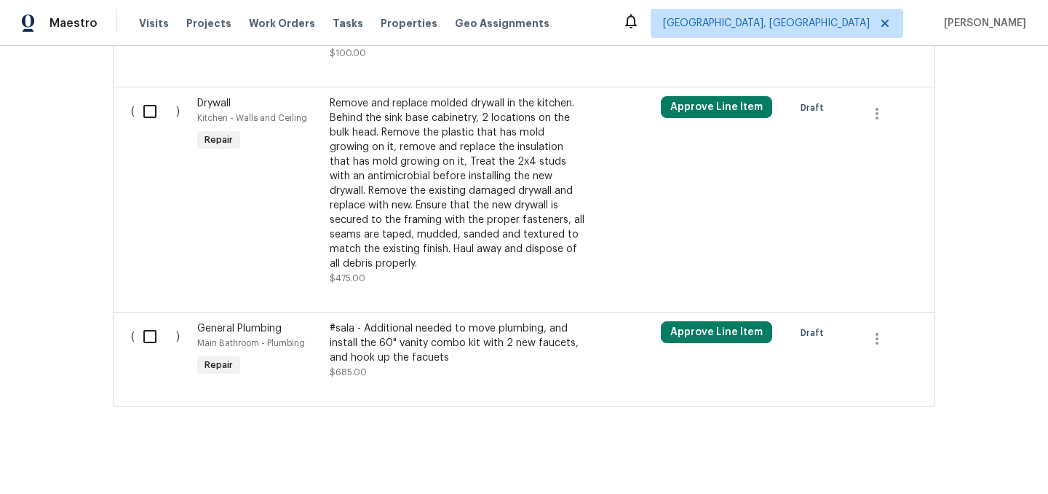
click at [141, 321] on input "checkbox" at bounding box center [155, 336] width 41 height 31
checkbox input "true"
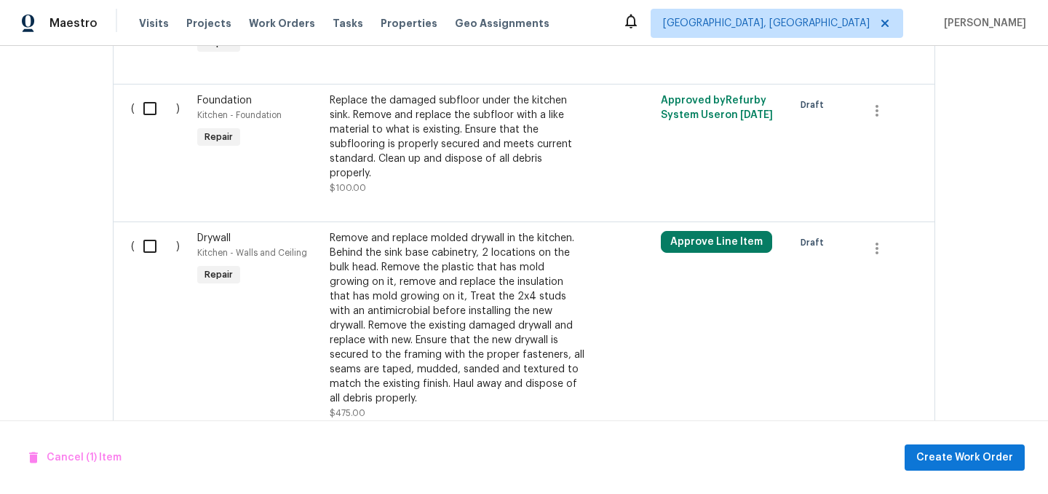
click at [146, 235] on input "checkbox" at bounding box center [155, 246] width 41 height 31
checkbox input "true"
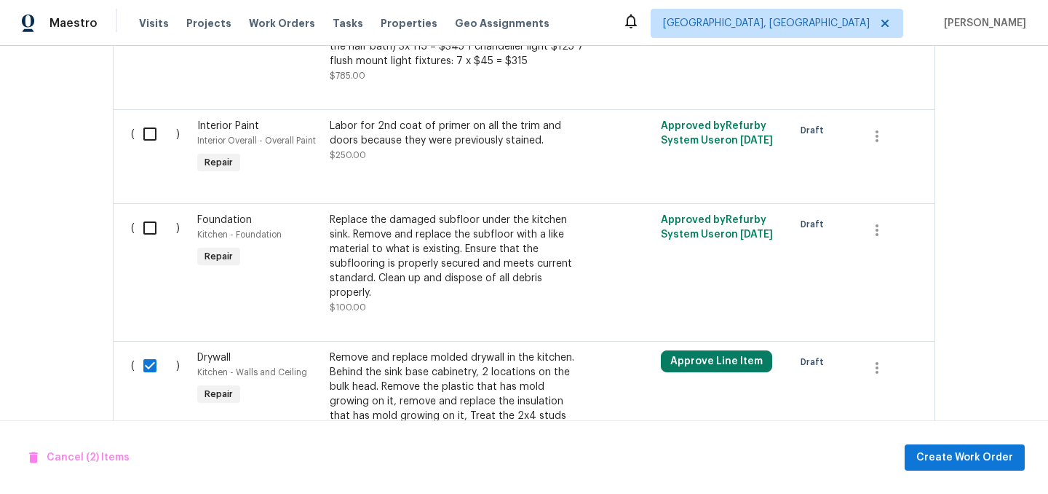
click at [146, 235] on input "checkbox" at bounding box center [155, 228] width 41 height 31
checkbox input "true"
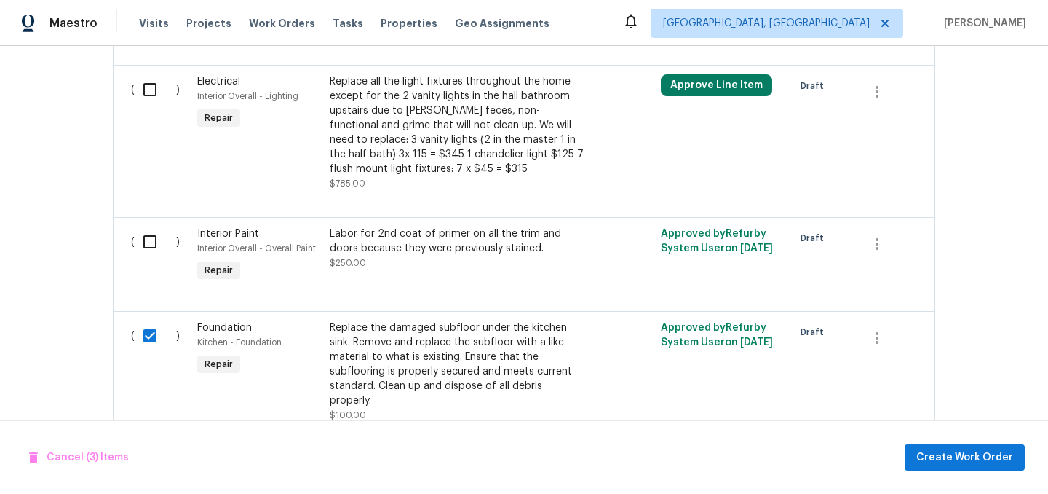
click at [146, 235] on input "checkbox" at bounding box center [155, 241] width 41 height 31
checkbox input "true"
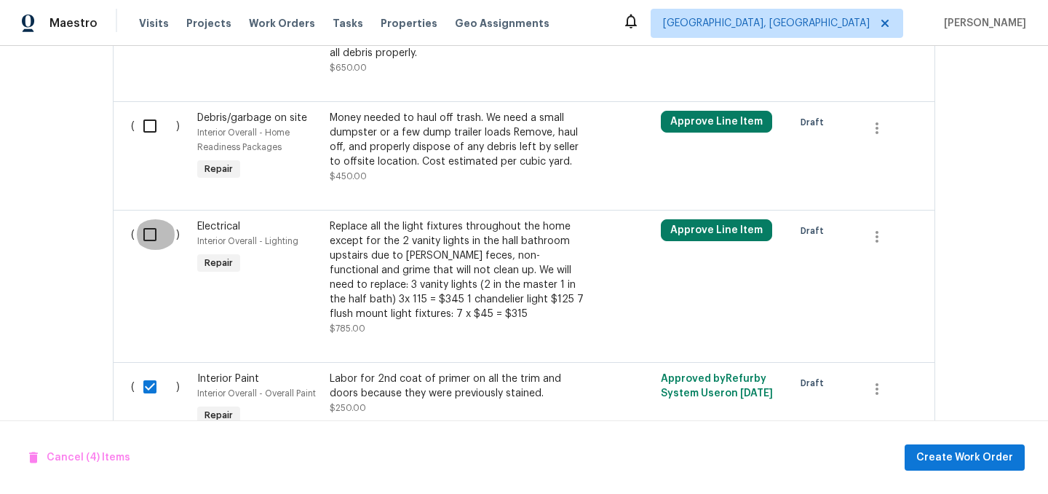
click at [146, 235] on input "checkbox" at bounding box center [155, 234] width 41 height 31
checkbox input "true"
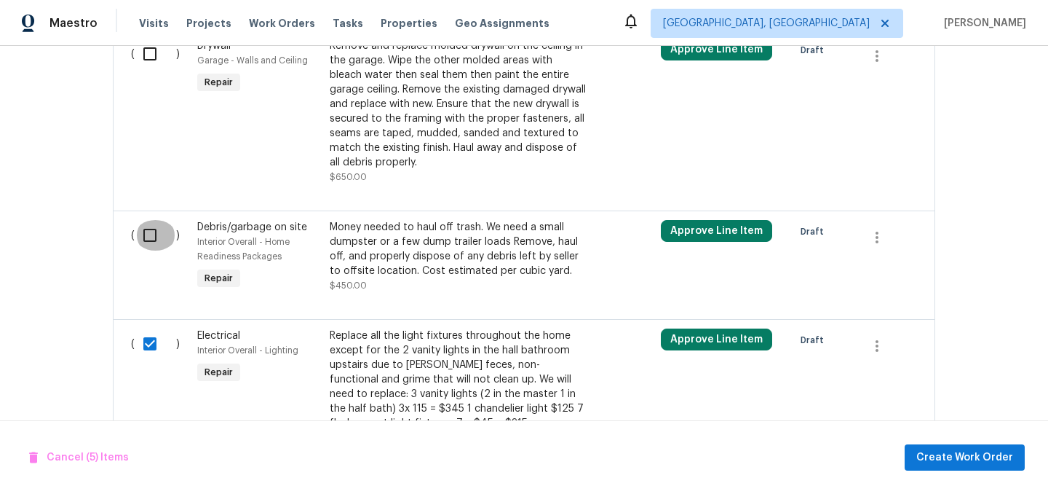
click at [146, 235] on input "checkbox" at bounding box center [155, 235] width 41 height 31
checkbox input "true"
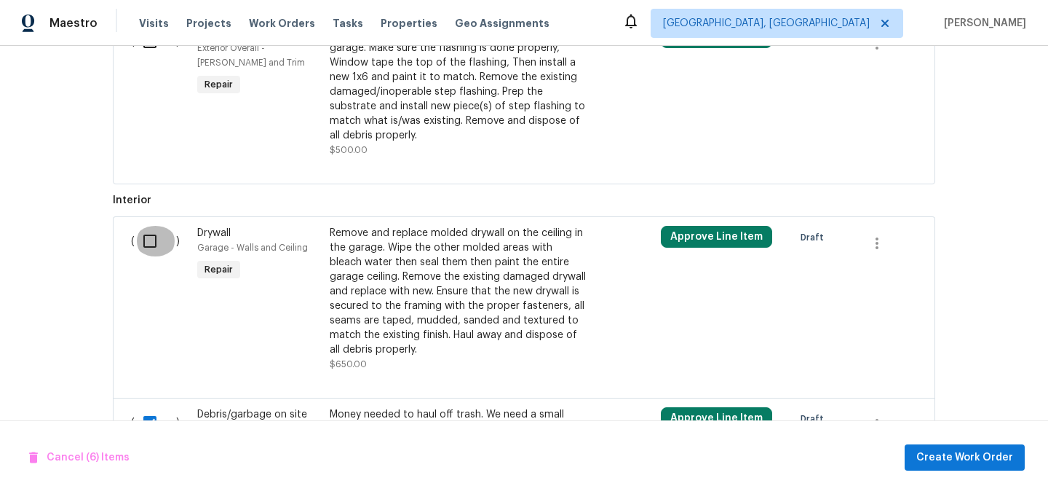
click at [146, 235] on input "checkbox" at bounding box center [155, 241] width 41 height 31
checkbox input "true"
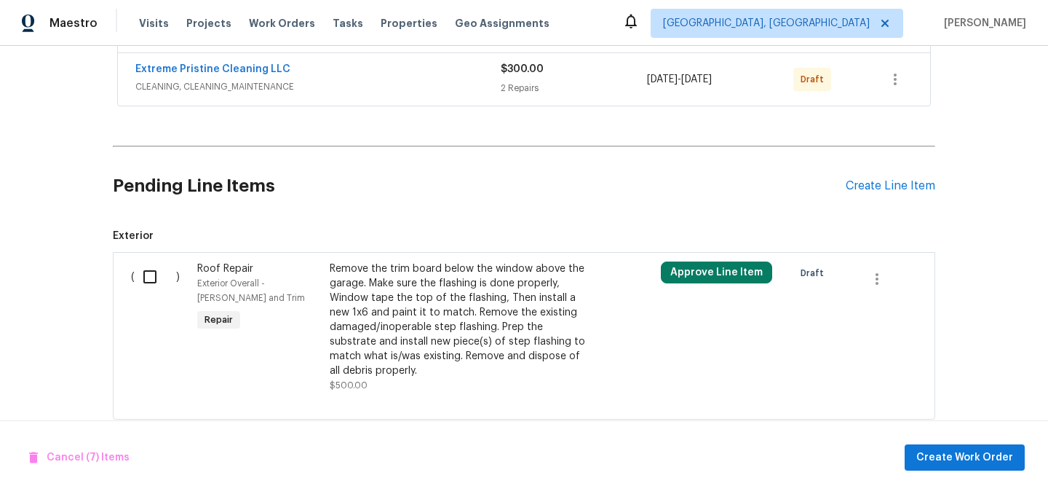
scroll to position [478, 0]
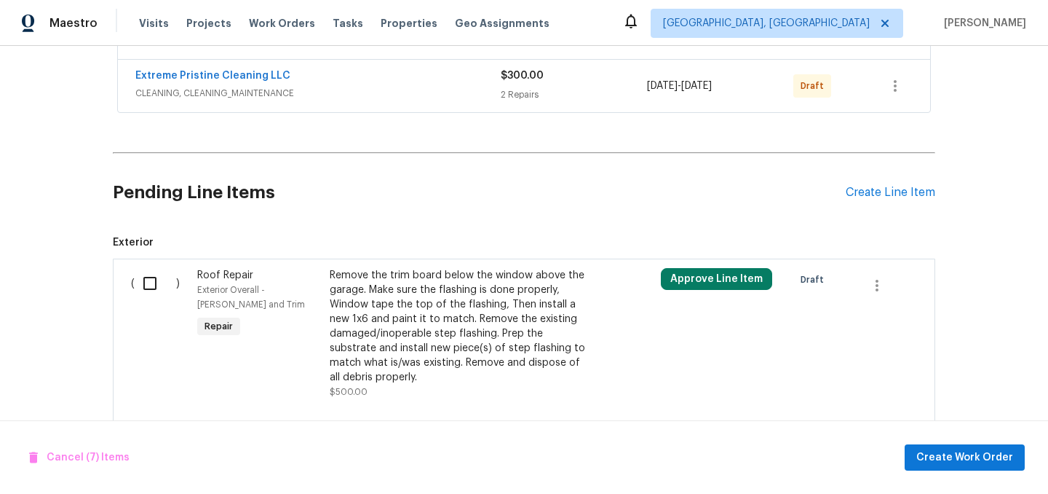
click at [149, 282] on input "checkbox" at bounding box center [155, 283] width 41 height 31
checkbox input "true"
click at [954, 452] on span "Create Work Order" at bounding box center [965, 457] width 97 height 18
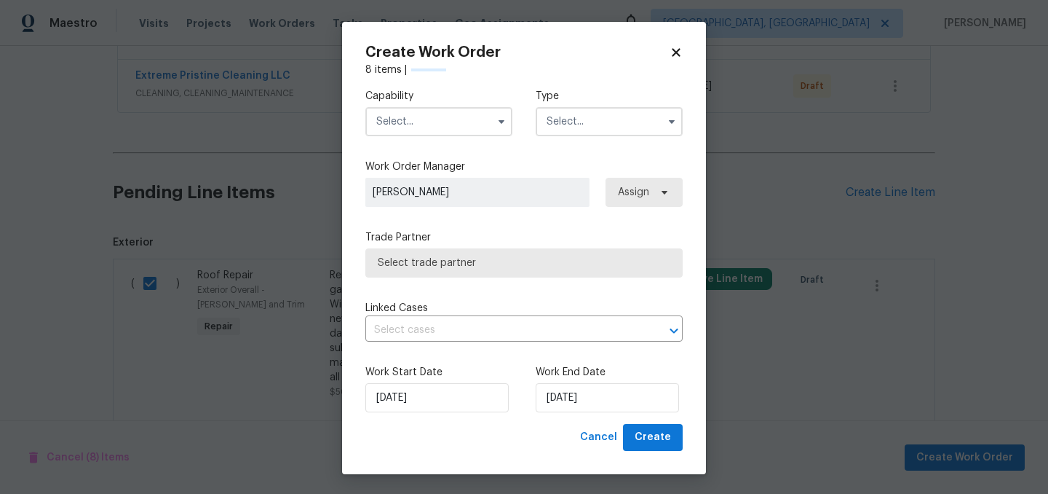
checkbox input "false"
click at [430, 121] on input "text" at bounding box center [438, 121] width 147 height 29
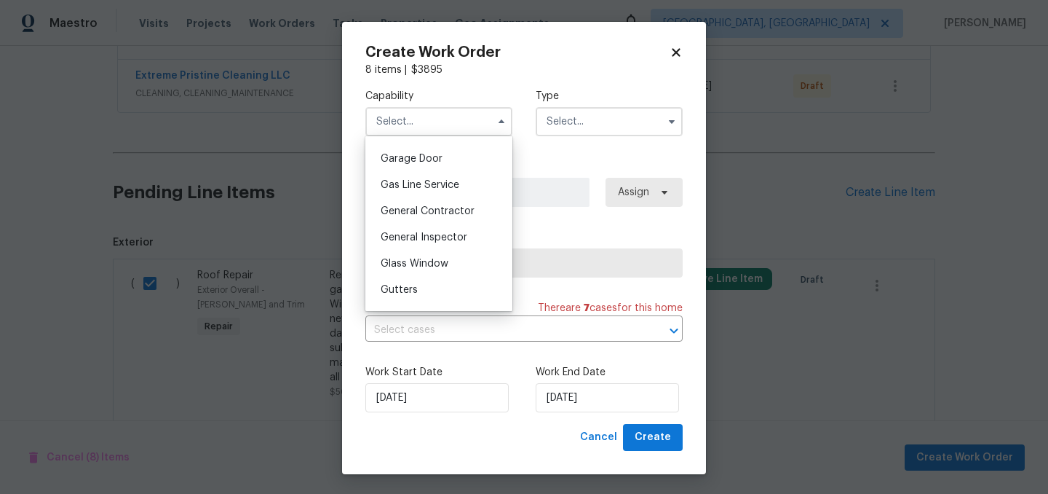
scroll to position [609, 0]
click at [446, 231] on div "General Contractor" at bounding box center [439, 240] width 140 height 26
type input "General Contractor"
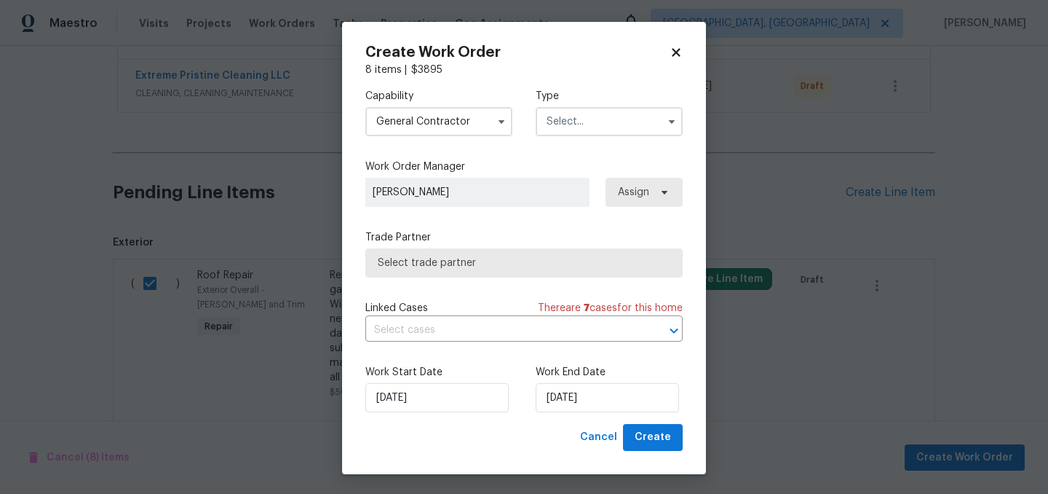
click at [593, 114] on input "text" at bounding box center [609, 121] width 147 height 29
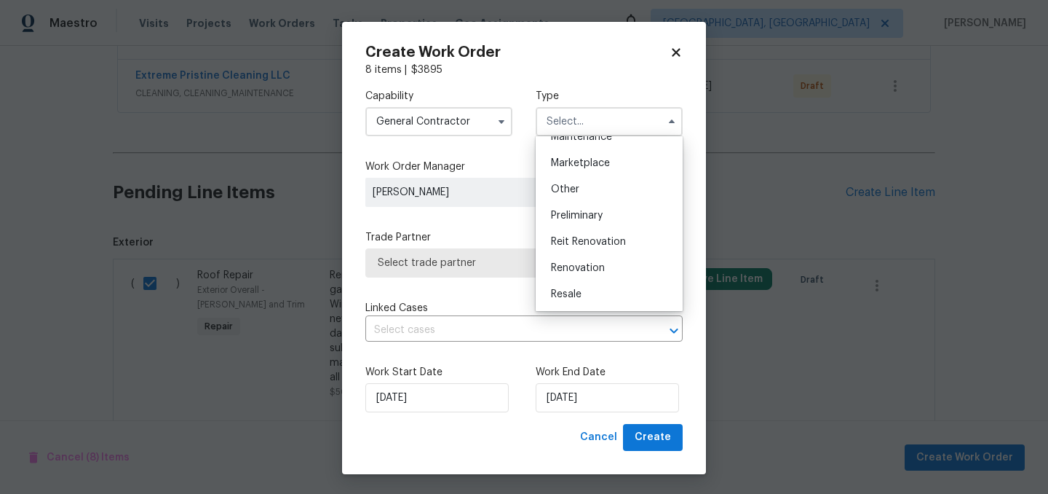
scroll to position [261, 0]
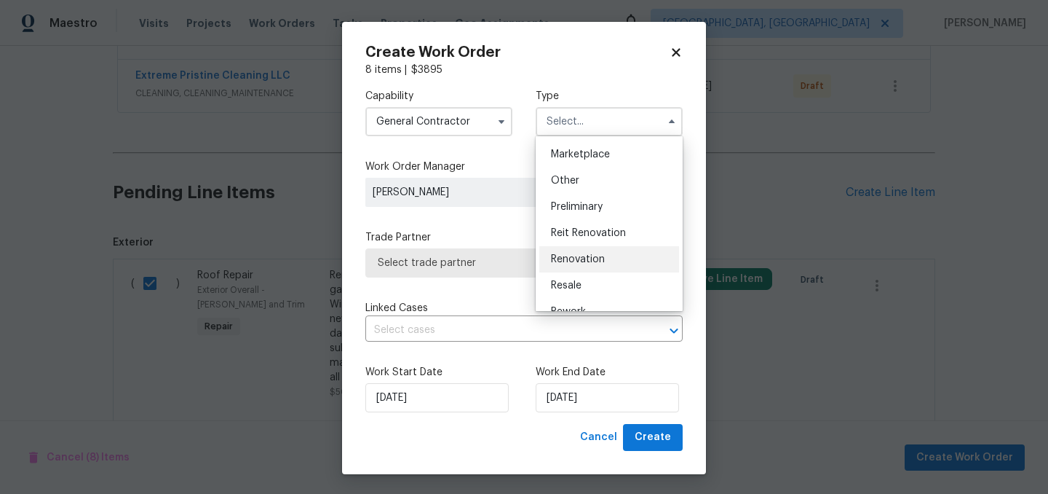
click at [598, 256] on span "Renovation" at bounding box center [578, 259] width 54 height 10
type input "Renovation"
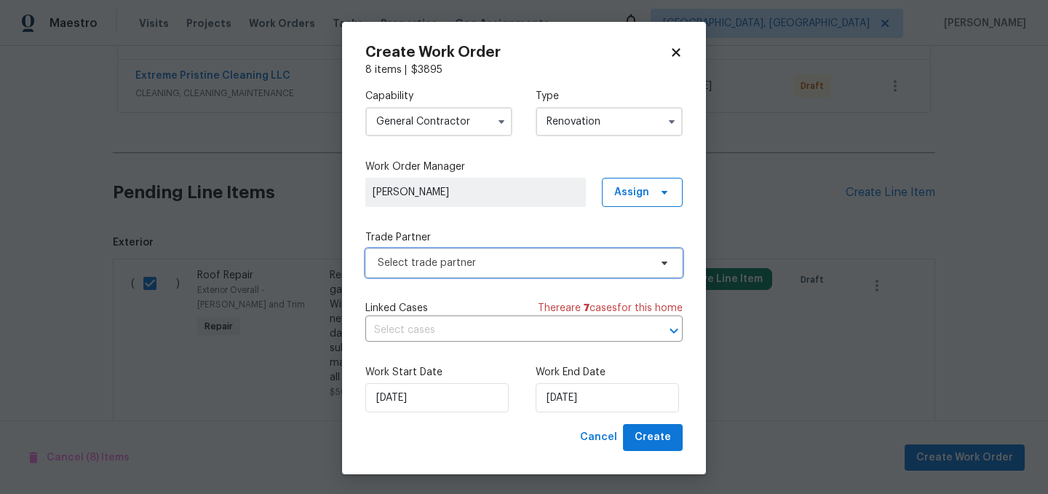
click at [540, 259] on span "Select trade partner" at bounding box center [514, 263] width 272 height 15
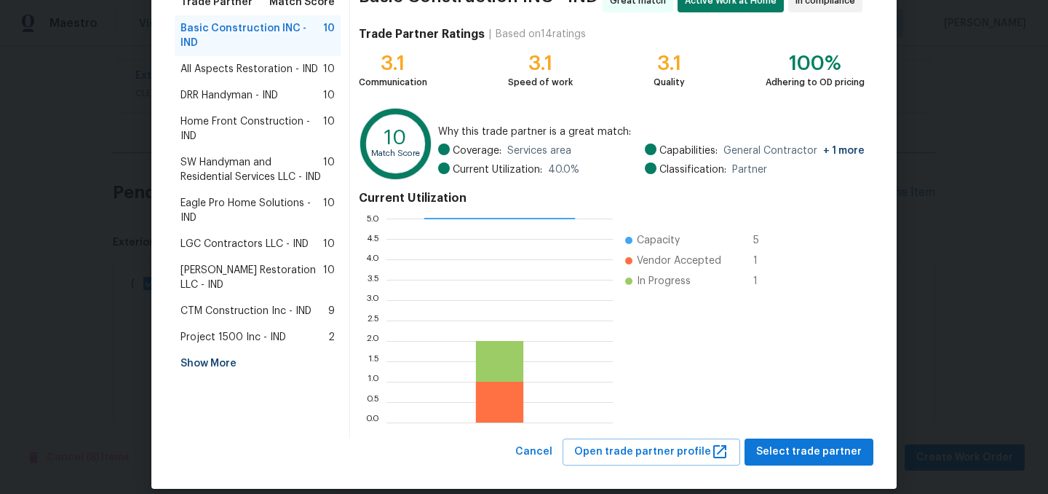
scroll to position [137, 0]
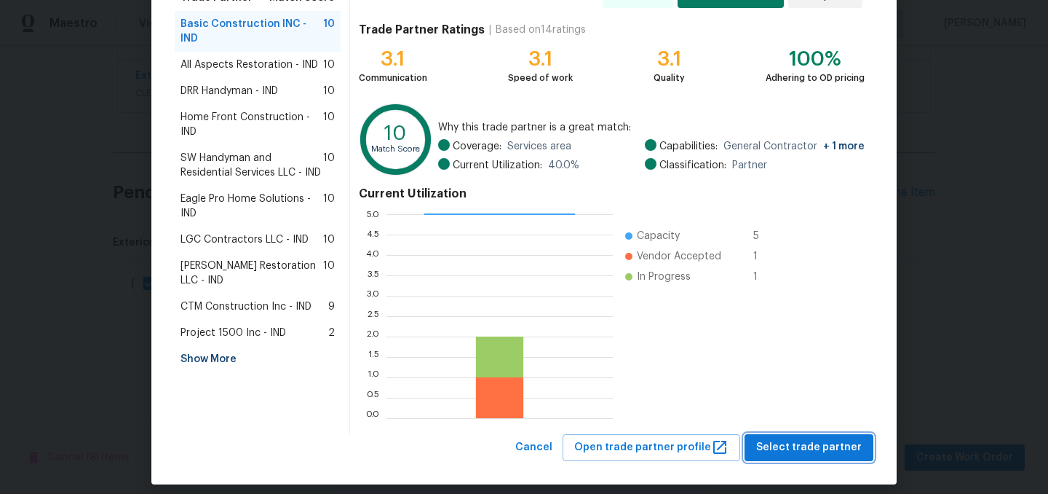
click at [804, 440] on span "Select trade partner" at bounding box center [809, 447] width 106 height 18
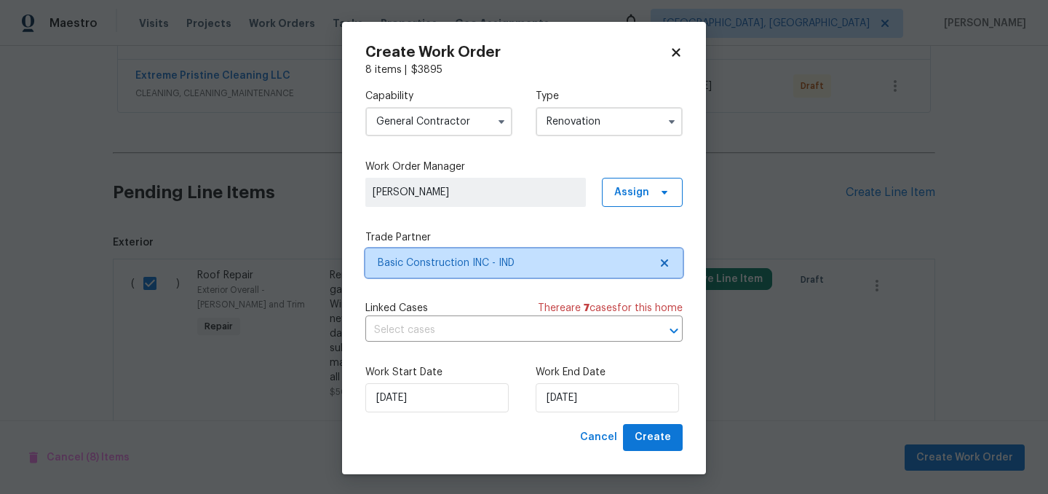
scroll to position [0, 0]
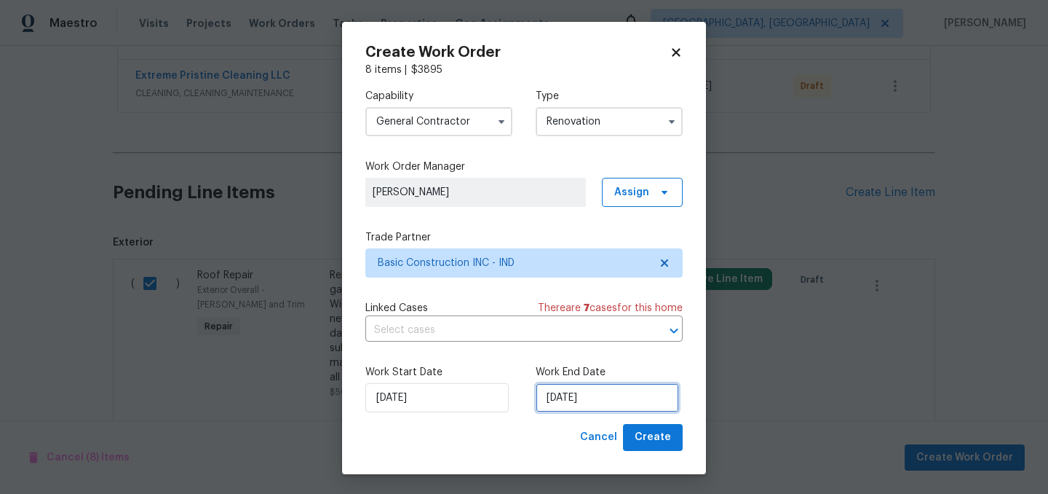
click at [606, 400] on input "[DATE]" at bounding box center [607, 397] width 143 height 29
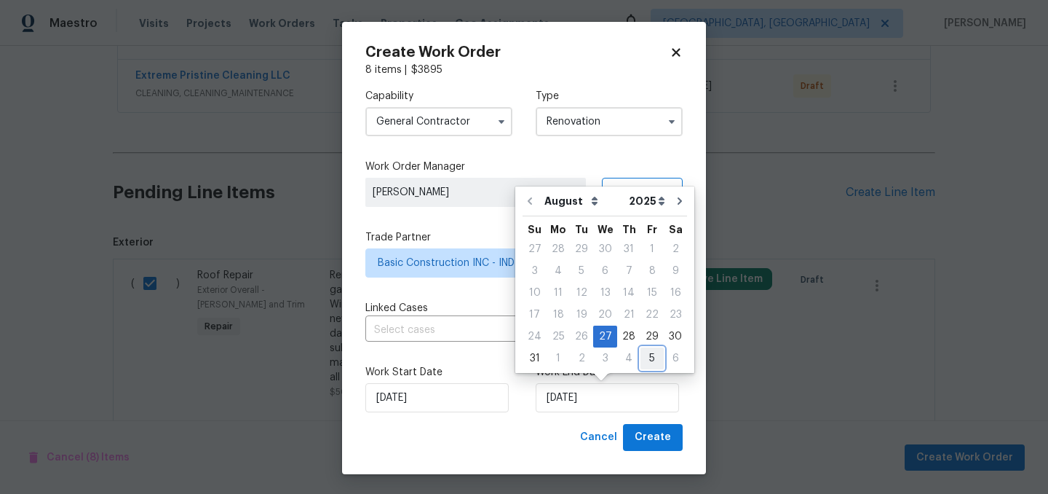
click at [643, 355] on div "5" at bounding box center [652, 358] width 23 height 20
type input "[DATE]"
select select "8"
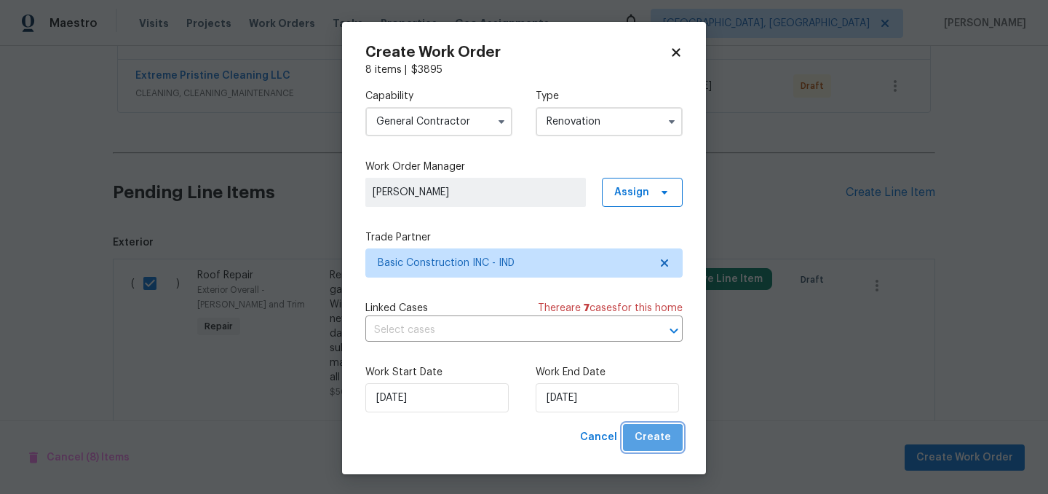
click at [655, 447] on button "Create" at bounding box center [653, 437] width 60 height 27
click at [657, 444] on span "Create" at bounding box center [653, 437] width 36 height 18
click at [680, 56] on icon at bounding box center [676, 52] width 8 height 8
checkbox input "false"
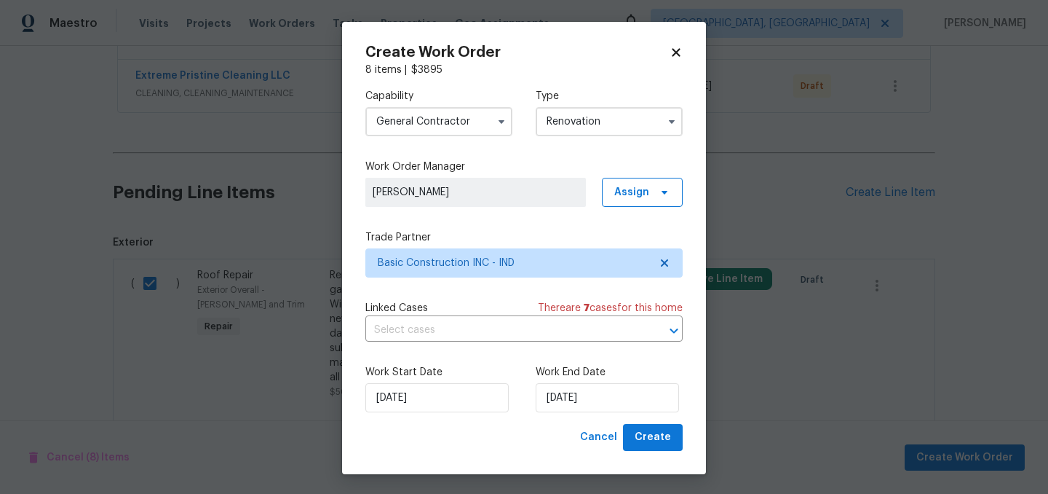
checkbox input "false"
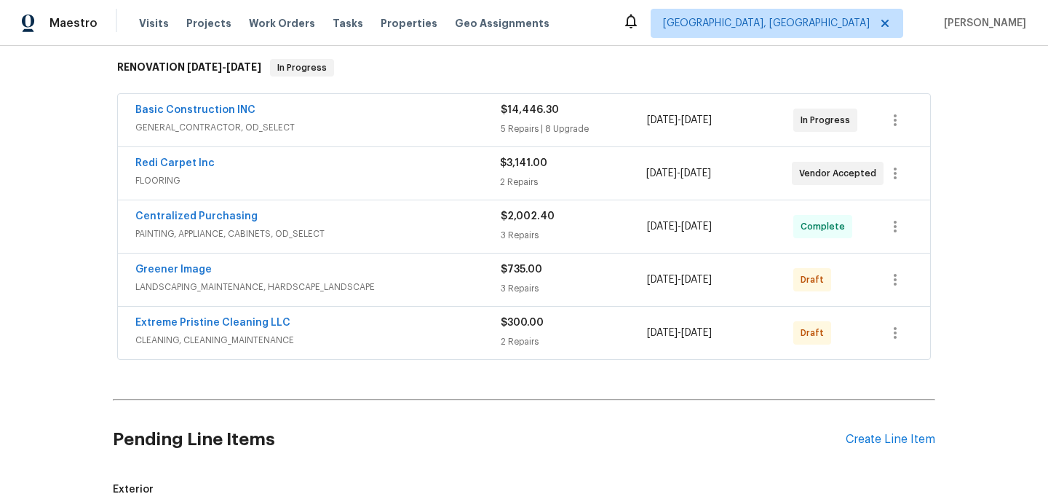
scroll to position [225, 0]
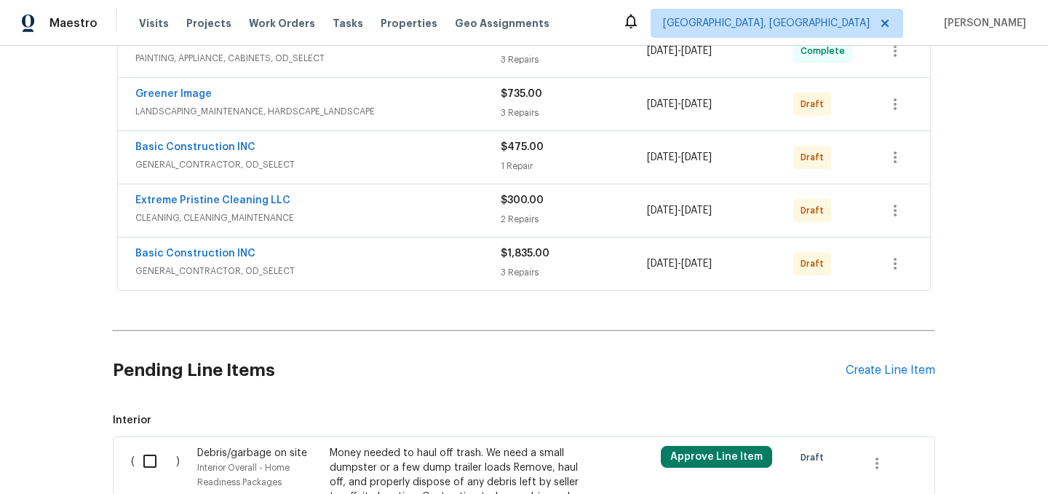
scroll to position [411, 0]
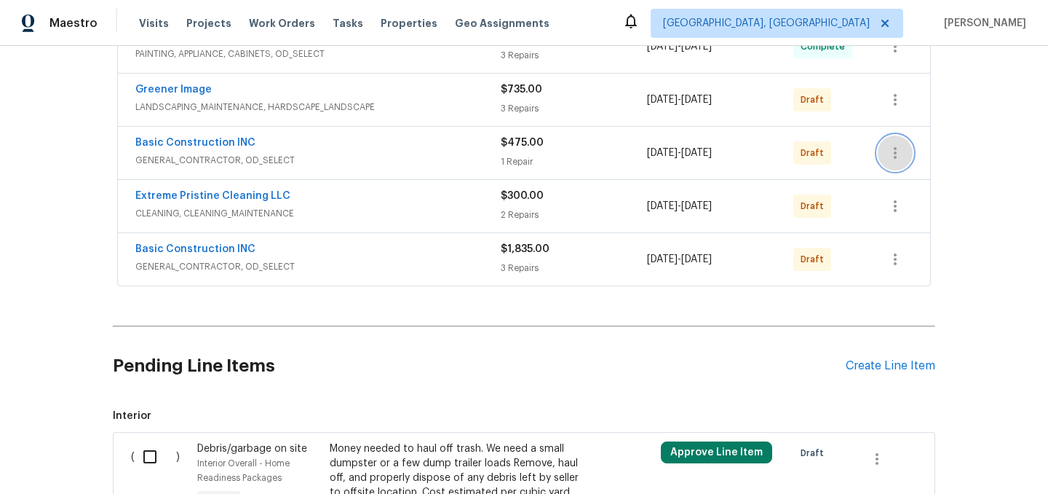
click at [895, 152] on icon "button" at bounding box center [895, 153] width 3 height 12
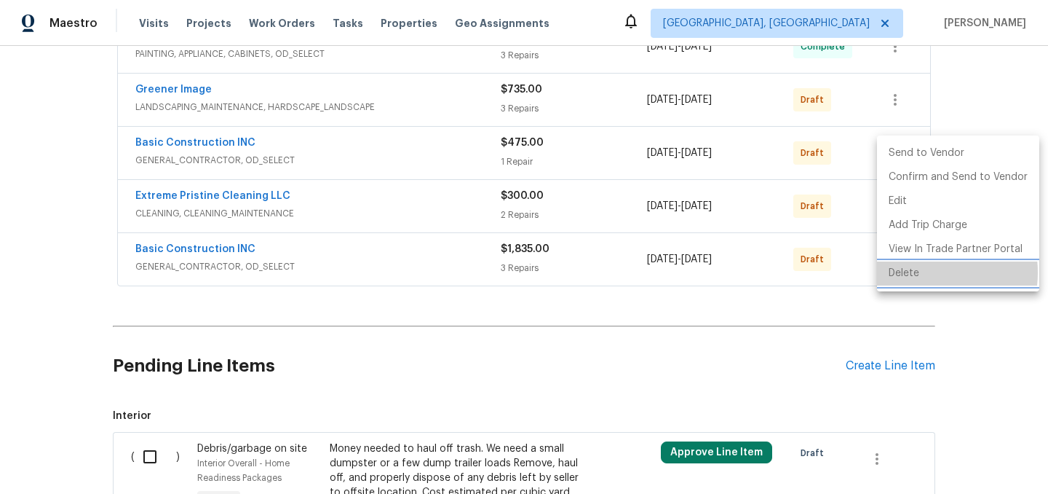
click at [917, 272] on li "Delete" at bounding box center [958, 273] width 162 height 24
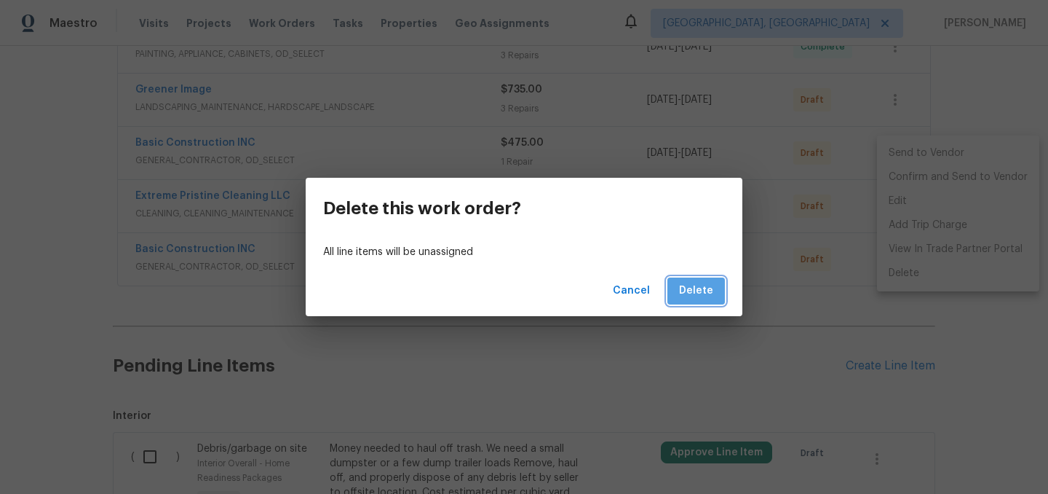
click at [703, 288] on span "Delete" at bounding box center [696, 291] width 34 height 18
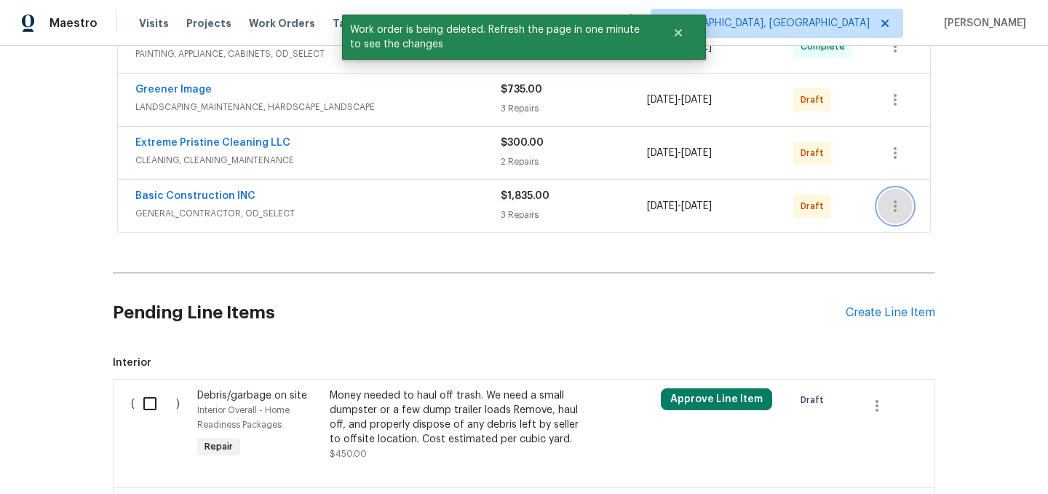
click at [892, 209] on icon "button" at bounding box center [895, 205] width 17 height 17
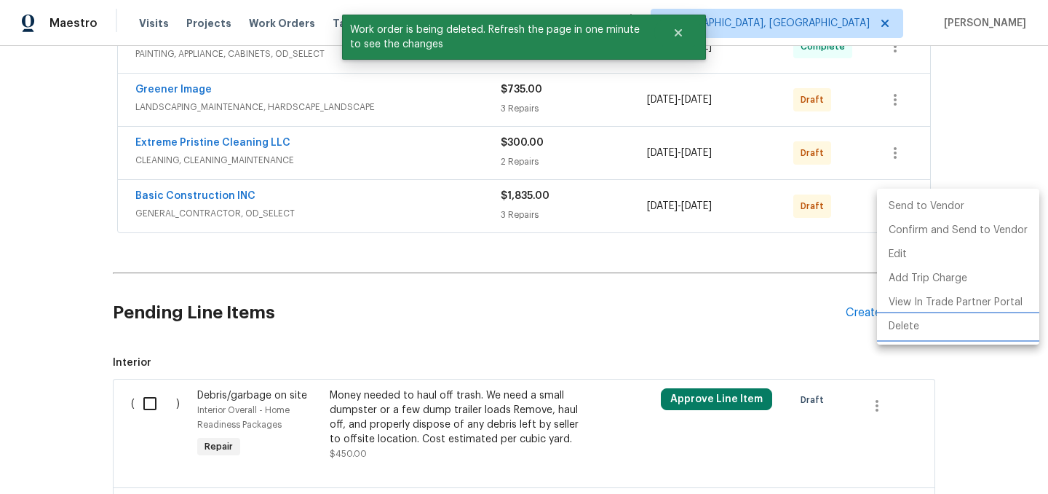
click at [926, 327] on li "Delete" at bounding box center [958, 327] width 162 height 24
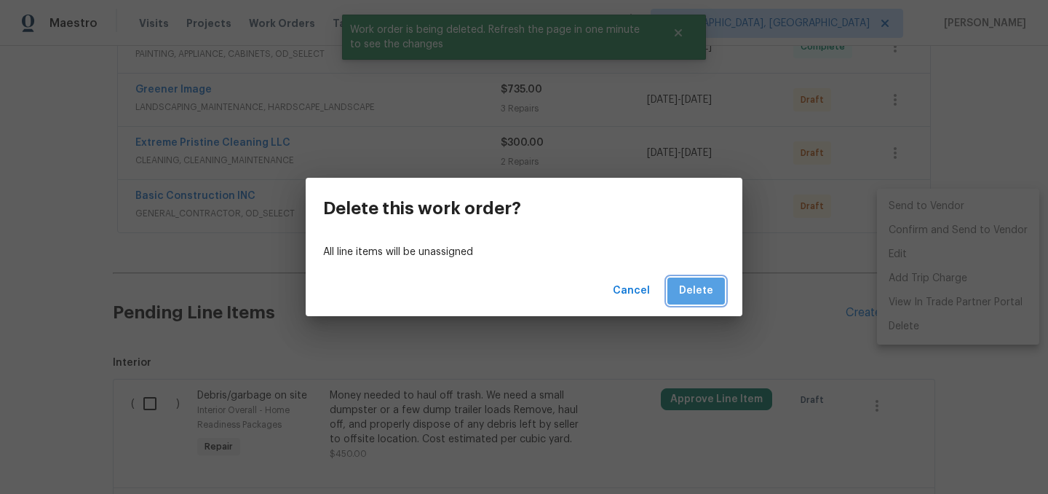
click at [702, 283] on span "Delete" at bounding box center [696, 291] width 34 height 18
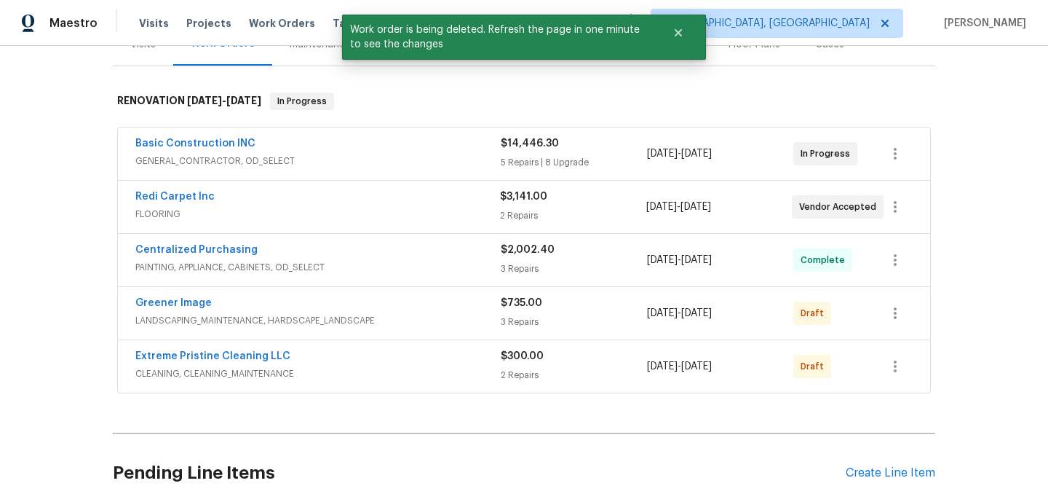
scroll to position [197, 0]
